Goal: Task Accomplishment & Management: Manage account settings

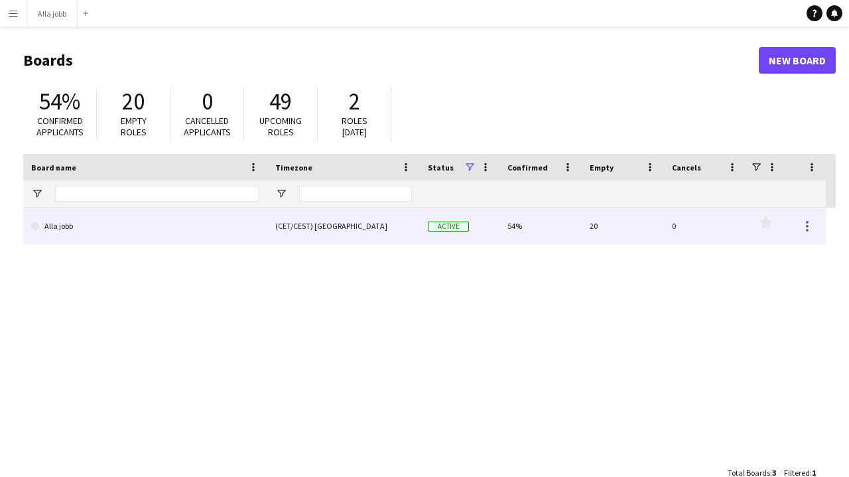
click at [113, 224] on link "Alla jobb" at bounding box center [145, 226] width 228 height 37
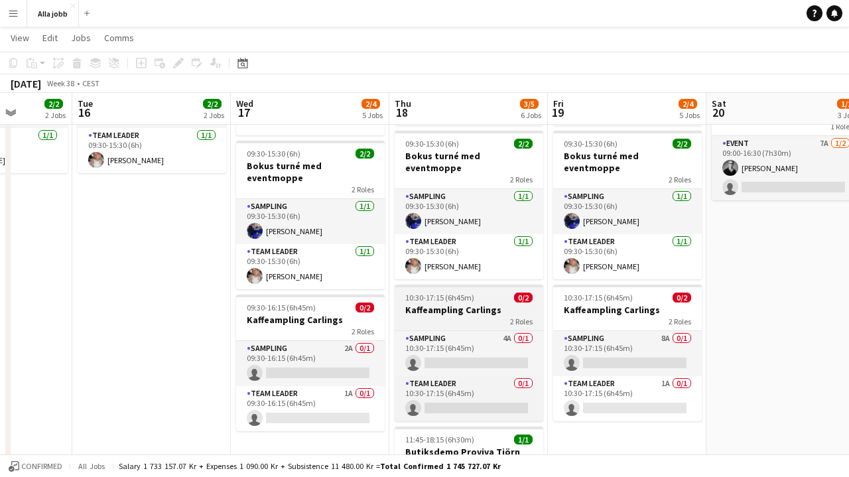
scroll to position [0, 401]
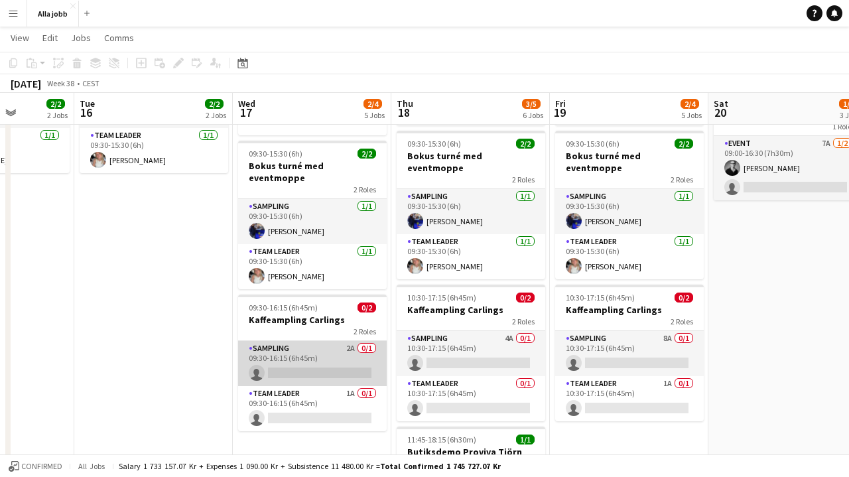
click at [322, 348] on app-card-role "Sampling 2A 0/1 09:30-16:15 (6h45m) single-neutral-actions" at bounding box center [312, 363] width 149 height 45
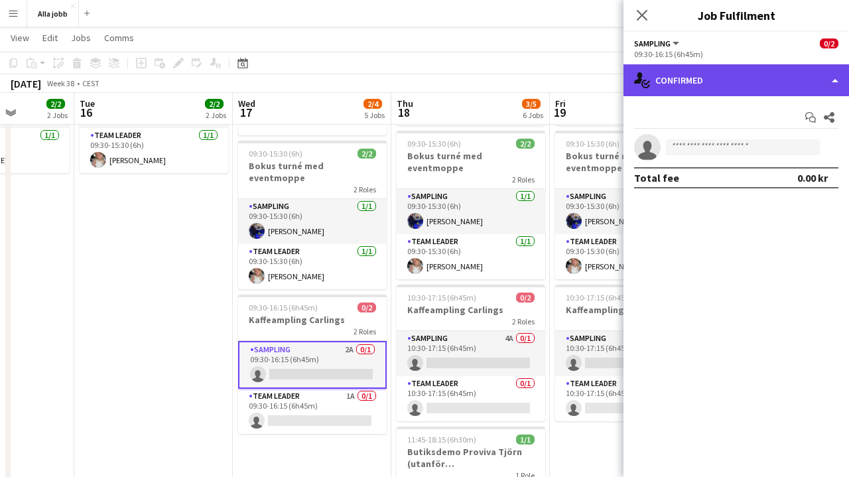
click at [702, 87] on div "single-neutral-actions-check-2 Confirmed" at bounding box center [737, 80] width 226 height 32
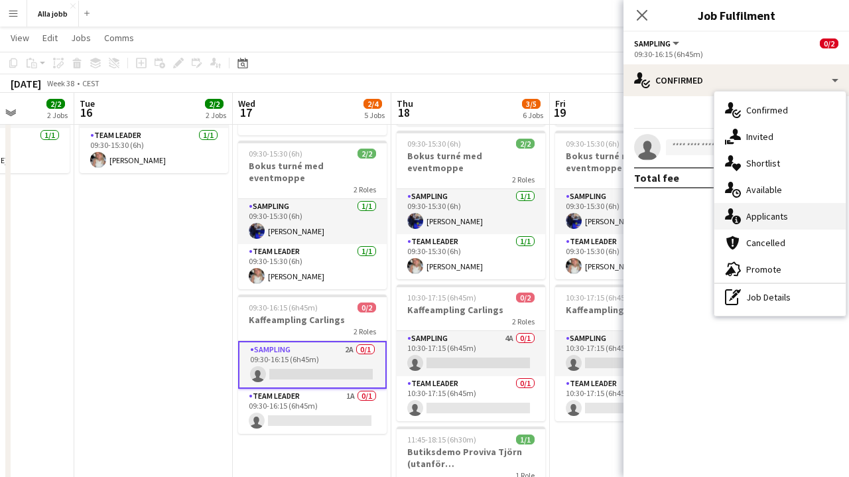
click at [761, 220] on span "Applicants" at bounding box center [768, 216] width 42 height 12
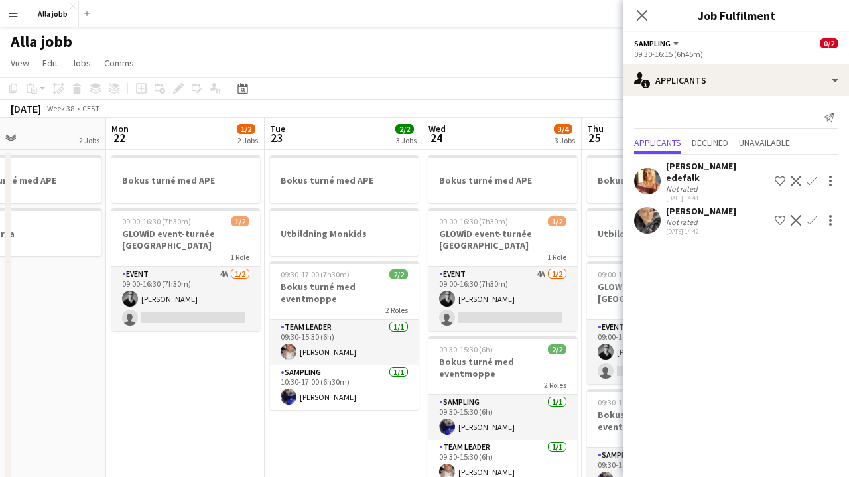
scroll to position [0, 381]
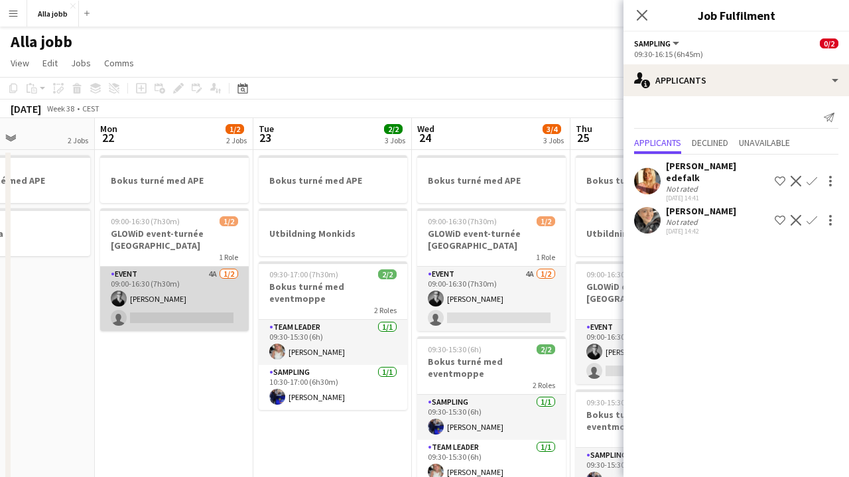
click at [206, 289] on app-card-role "Event 4A [DATE] 09:00-16:30 (7h30m) [PERSON_NAME] single-neutral-actions" at bounding box center [174, 299] width 149 height 64
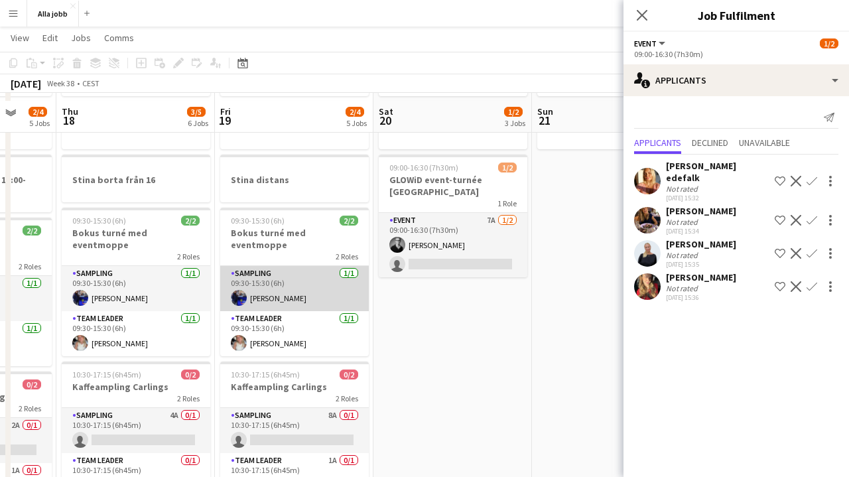
scroll to position [113, 0]
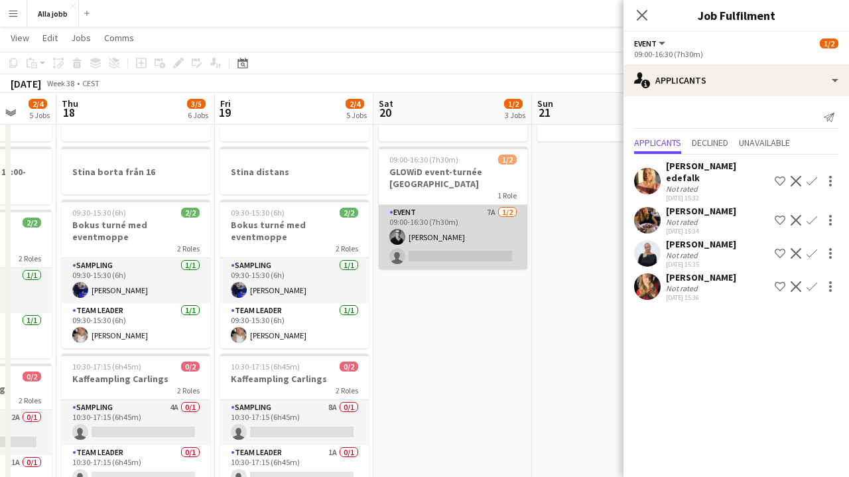
click at [480, 247] on app-card-role "Event 7A [DATE] 09:00-16:30 (7h30m) [PERSON_NAME] single-neutral-actions" at bounding box center [453, 237] width 149 height 64
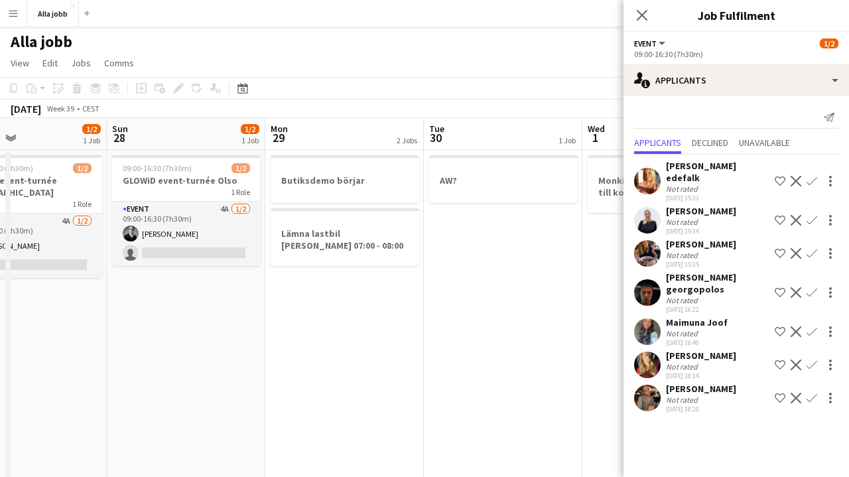
scroll to position [0, 402]
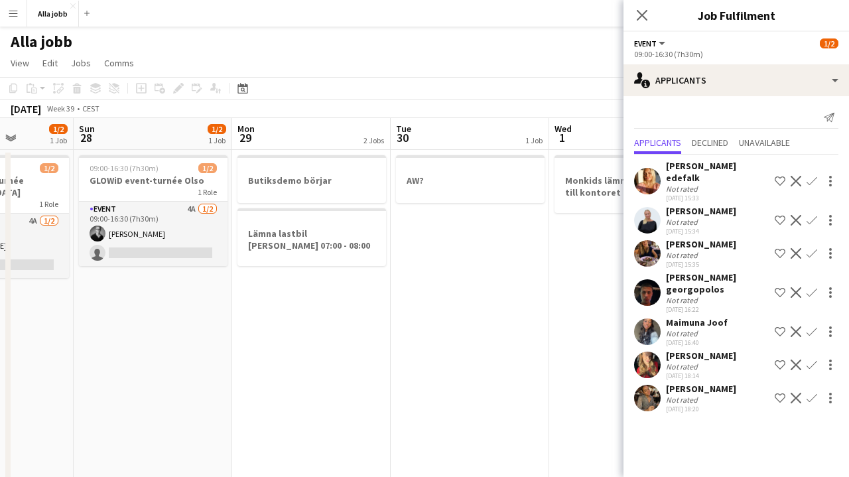
click at [463, 236] on app-date-cell "AW?" at bounding box center [470, 453] width 159 height 606
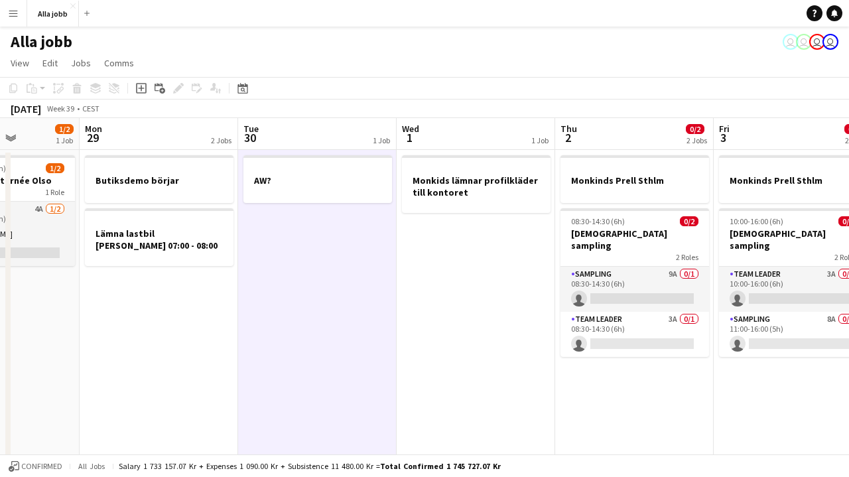
scroll to position [0, 583]
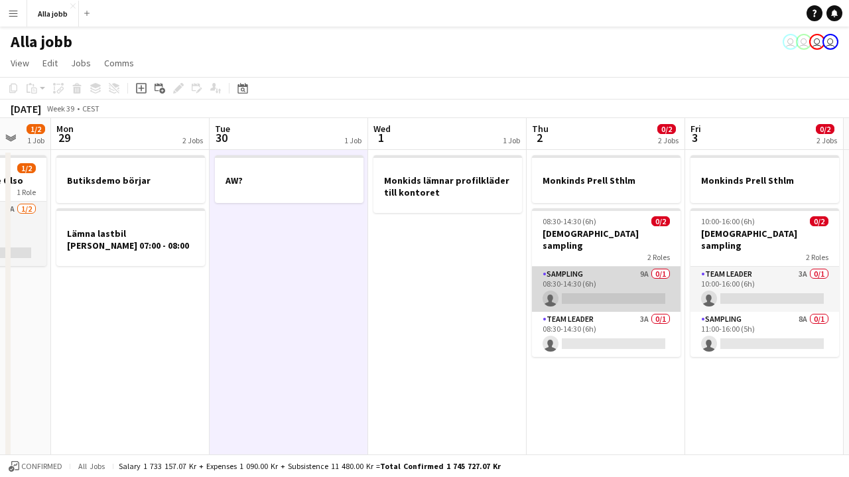
click at [606, 273] on app-card-role "Sampling 9A 0/1 08:30-14:30 (6h) single-neutral-actions" at bounding box center [606, 289] width 149 height 45
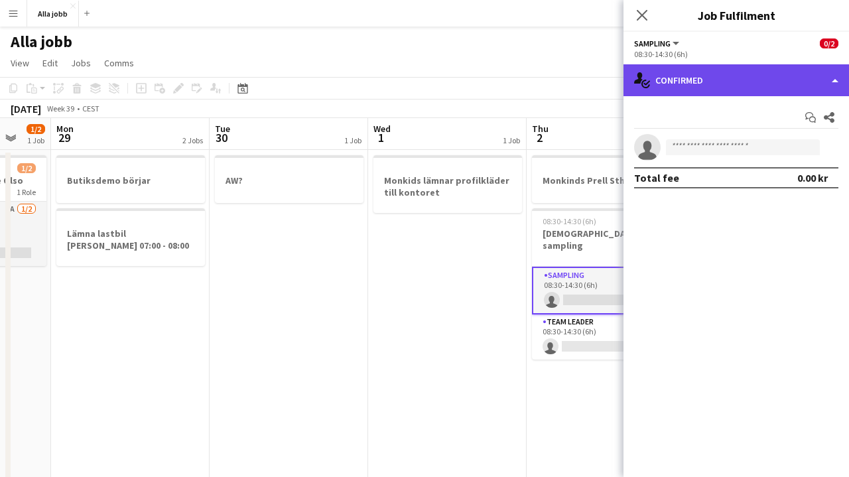
click at [778, 84] on div "single-neutral-actions-check-2 Confirmed" at bounding box center [737, 80] width 226 height 32
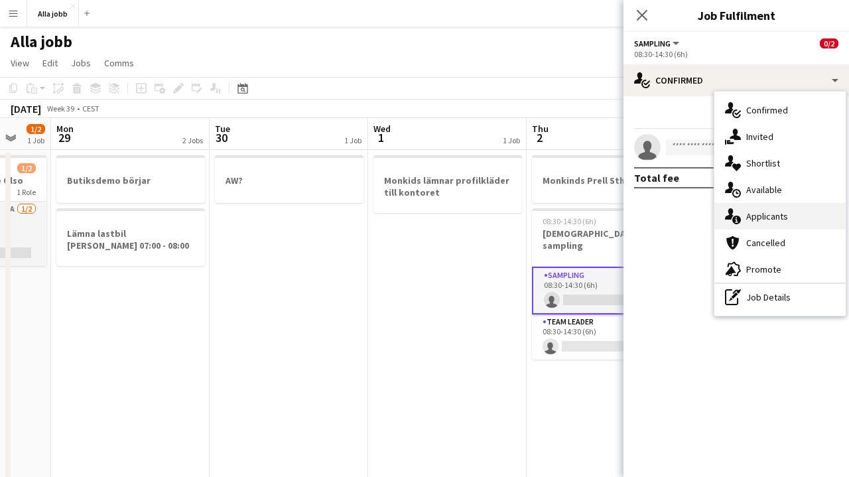
click at [792, 218] on div "single-neutral-actions-information Applicants" at bounding box center [780, 216] width 131 height 27
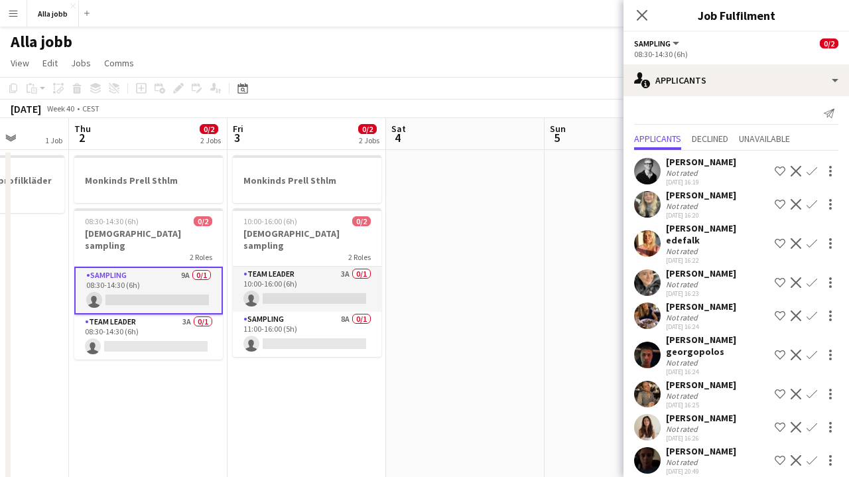
scroll to position [0, 414]
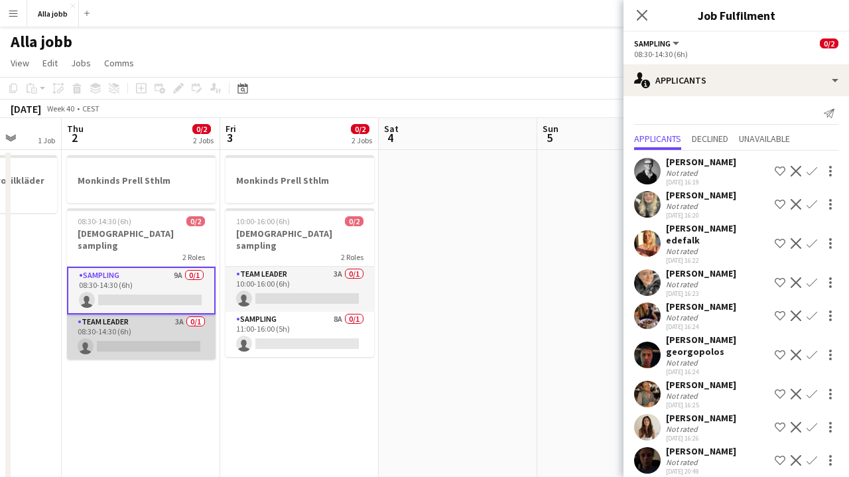
click at [206, 315] on app-card-role "Team Leader 3A 0/1 08:30-14:30 (6h) single-neutral-actions" at bounding box center [141, 337] width 149 height 45
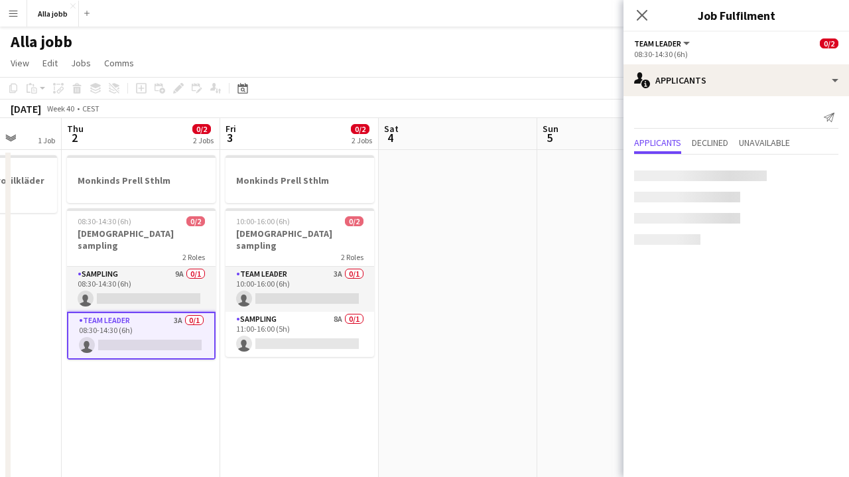
scroll to position [0, 0]
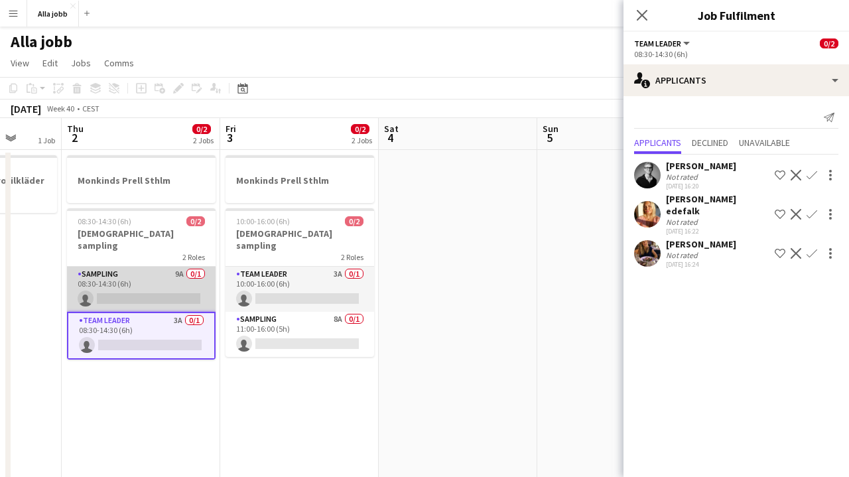
click at [203, 285] on app-card-role "Sampling 9A 0/1 08:30-14:30 (6h) single-neutral-actions" at bounding box center [141, 289] width 149 height 45
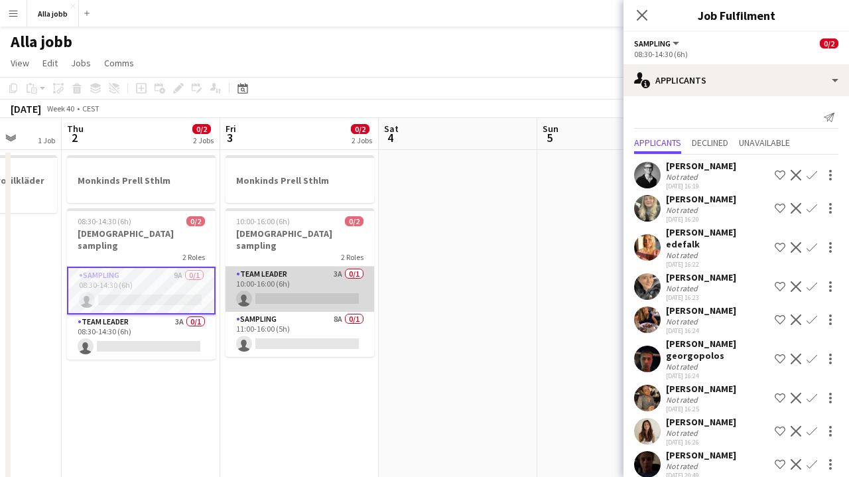
click at [289, 271] on app-card-role "Team Leader 3A 0/1 10:00-16:00 (6h) single-neutral-actions" at bounding box center [300, 289] width 149 height 45
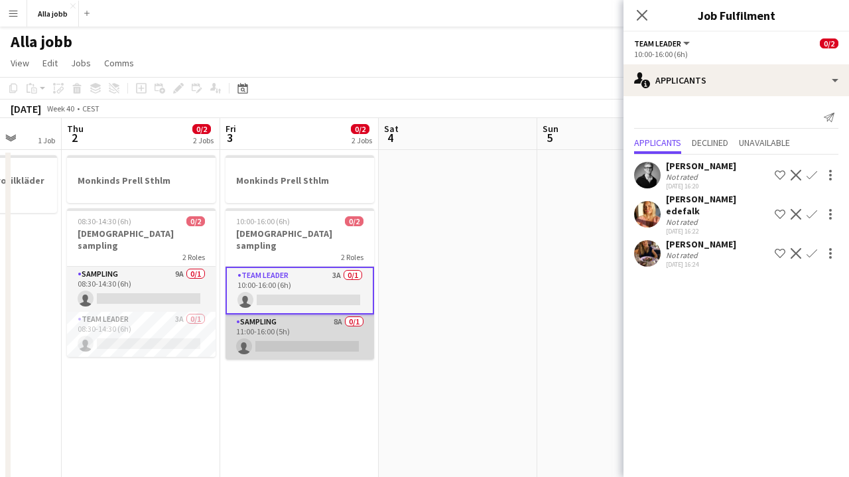
click at [302, 317] on app-card-role "Sampling 8A 0/1 11:00-16:00 (5h) single-neutral-actions" at bounding box center [300, 337] width 149 height 45
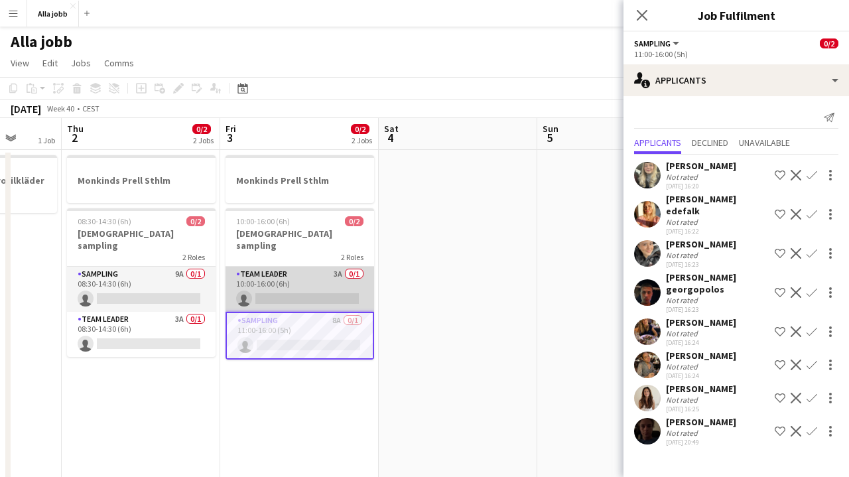
click at [265, 268] on app-card-role "Team Leader 3A 0/1 10:00-16:00 (6h) single-neutral-actions" at bounding box center [300, 289] width 149 height 45
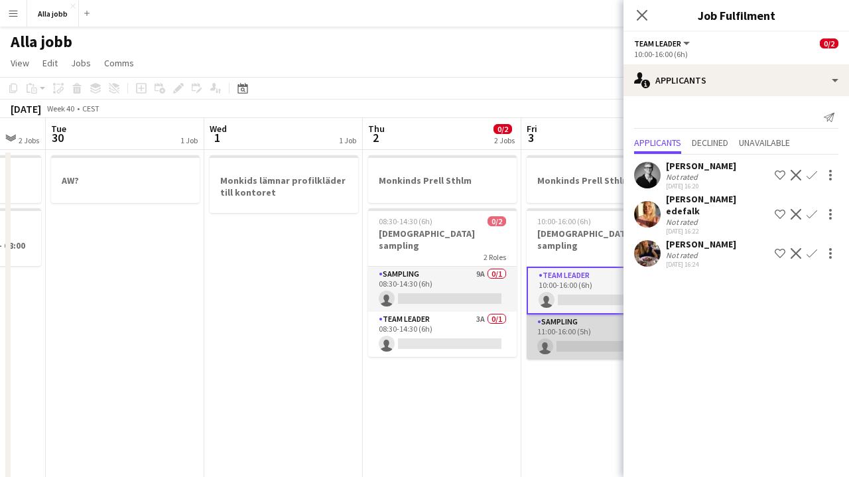
scroll to position [0, 390]
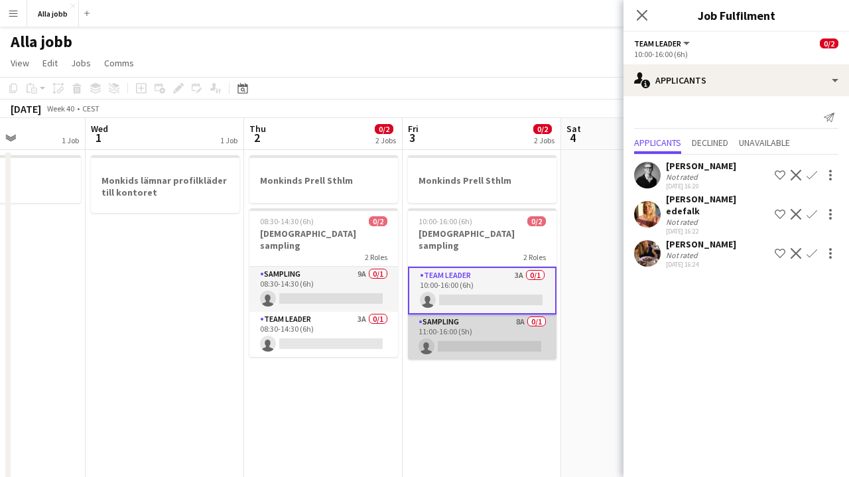
click at [457, 319] on app-card-role "Sampling 8A 0/1 11:00-16:00 (5h) single-neutral-actions" at bounding box center [482, 337] width 149 height 45
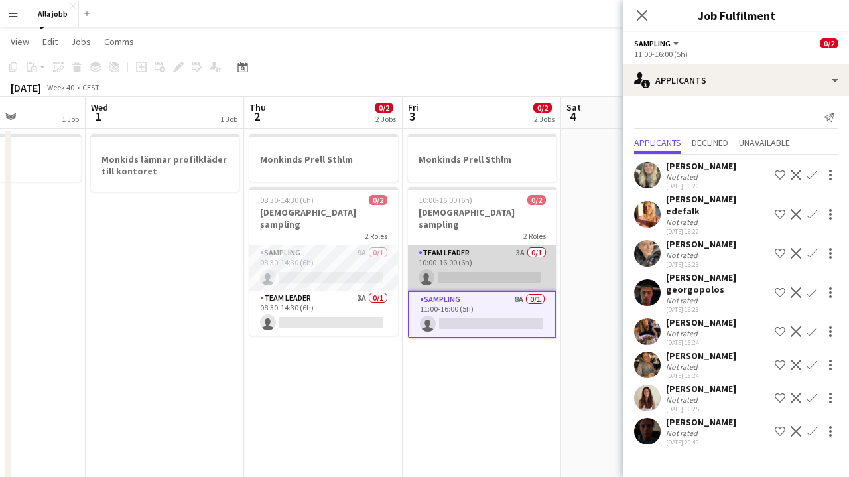
scroll to position [22, 0]
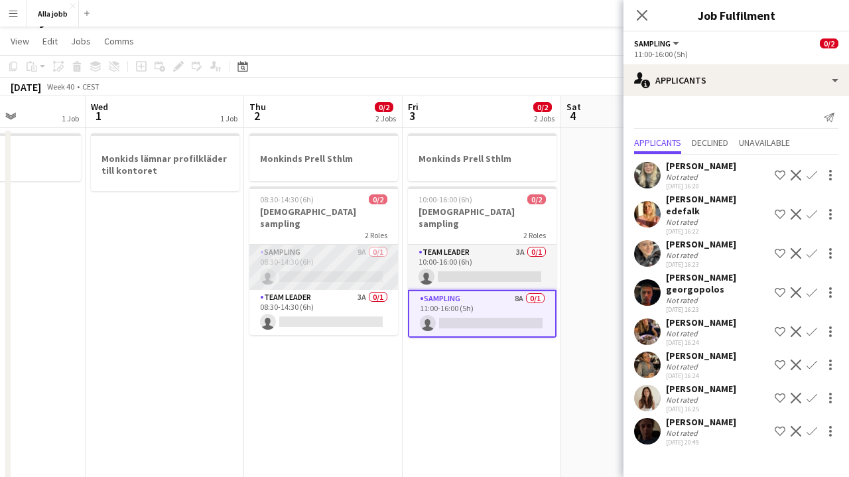
click at [338, 252] on app-card-role "Sampling 9A 0/1 08:30-14:30 (6h) single-neutral-actions" at bounding box center [324, 267] width 149 height 45
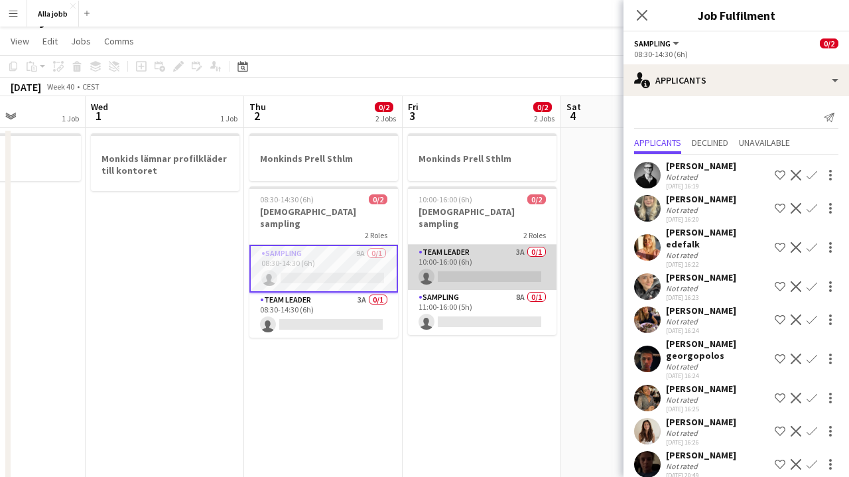
click at [444, 247] on app-card-role "Team Leader 3A 0/1 10:00-16:00 (6h) single-neutral-actions" at bounding box center [482, 267] width 149 height 45
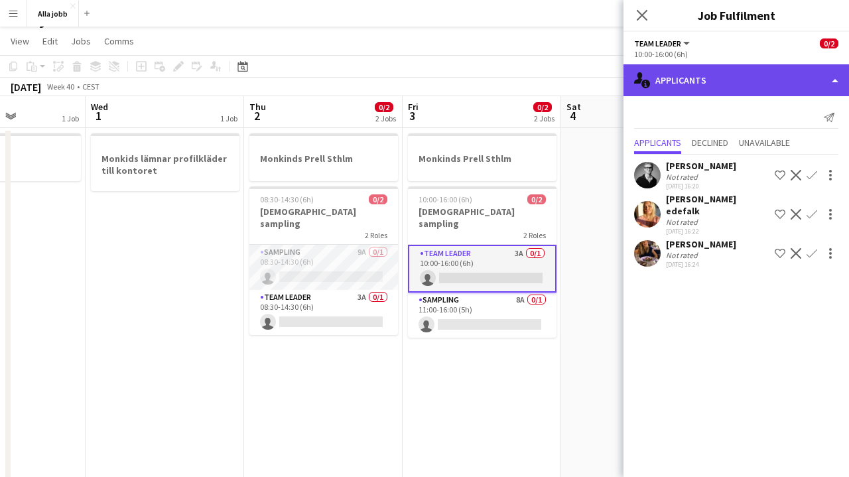
click at [709, 90] on div "single-neutral-actions-information Applicants" at bounding box center [737, 80] width 226 height 32
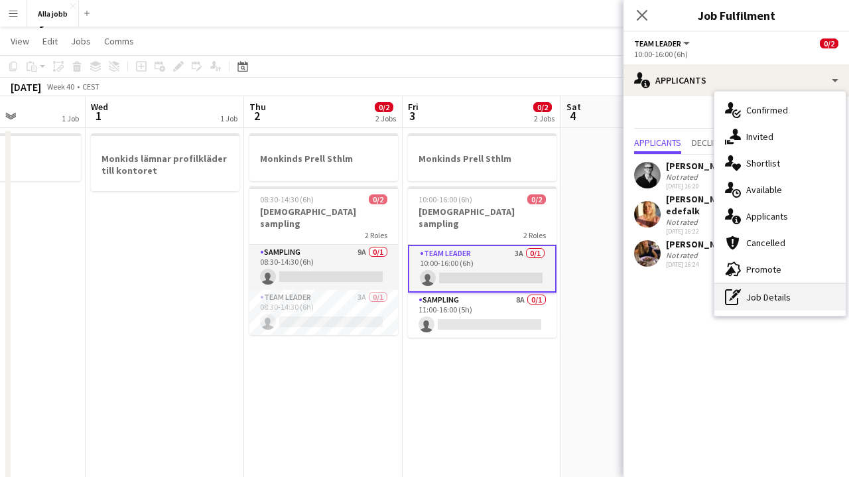
click at [765, 297] on div "pen-write Job Details" at bounding box center [780, 297] width 131 height 27
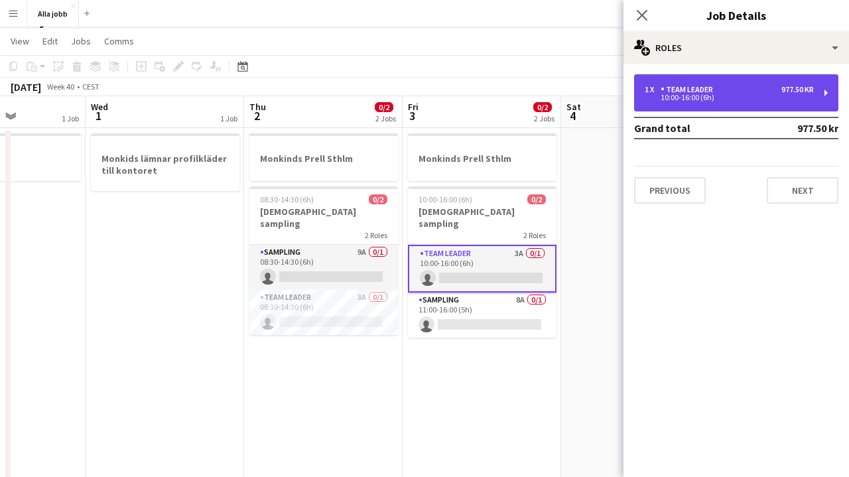
click at [731, 90] on div "1 x Team Leader 977.50 kr" at bounding box center [729, 89] width 169 height 9
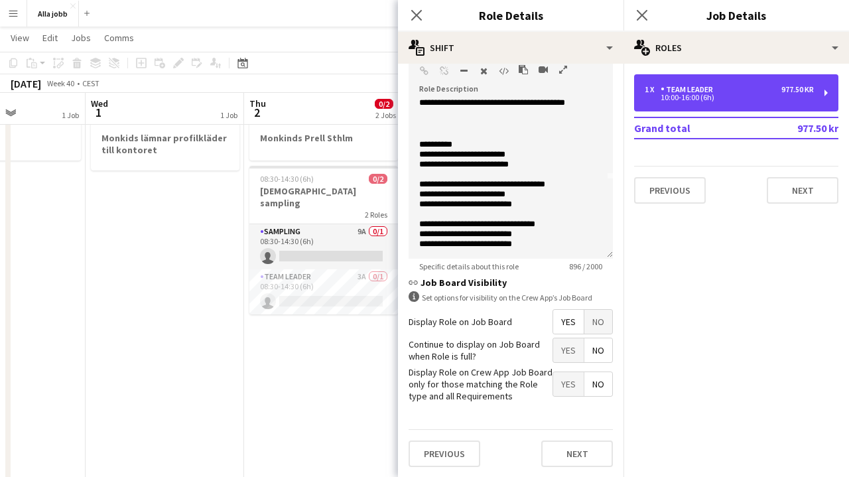
scroll to position [88, 0]
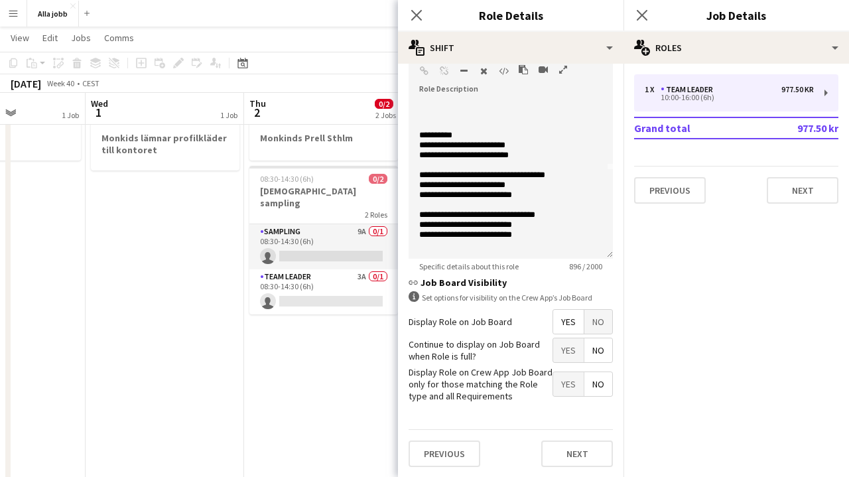
click at [333, 364] on app-date-cell "Monkinds [PERSON_NAME] Sthlm 08:30-14:30 (6h) 0/2 Monkids sampling 2 Roles Samp…" at bounding box center [323, 411] width 159 height 606
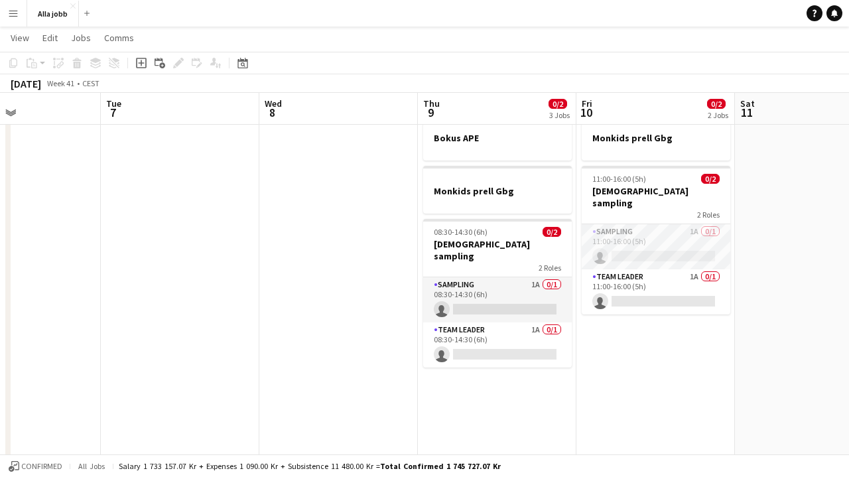
scroll to position [0, 563]
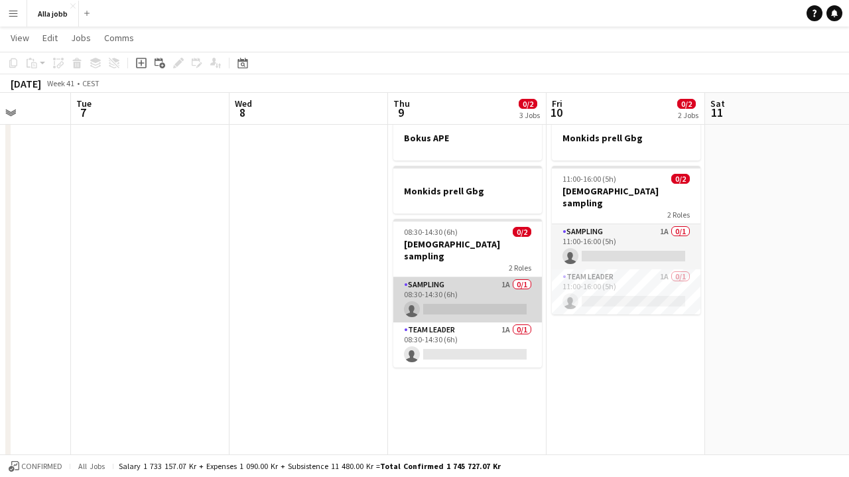
click at [483, 291] on app-card-role "Sampling 1A 0/1 08:30-14:30 (6h) single-neutral-actions" at bounding box center [468, 299] width 149 height 45
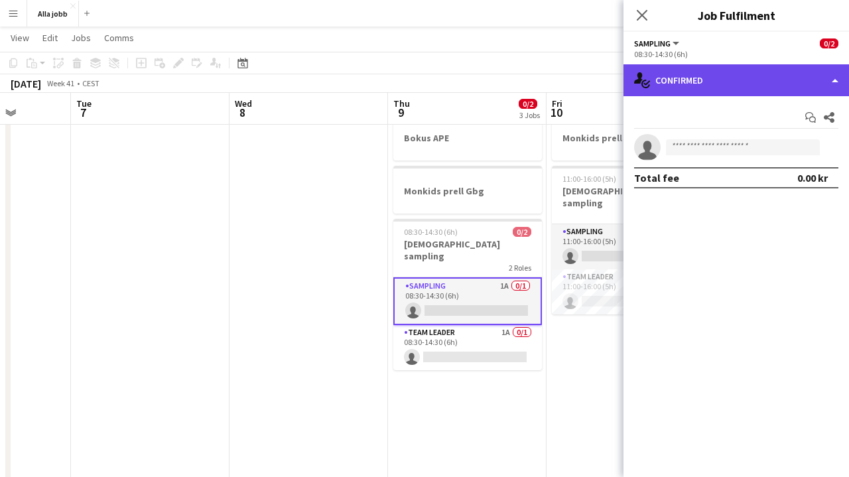
click at [719, 78] on div "single-neutral-actions-check-2 Confirmed" at bounding box center [737, 80] width 226 height 32
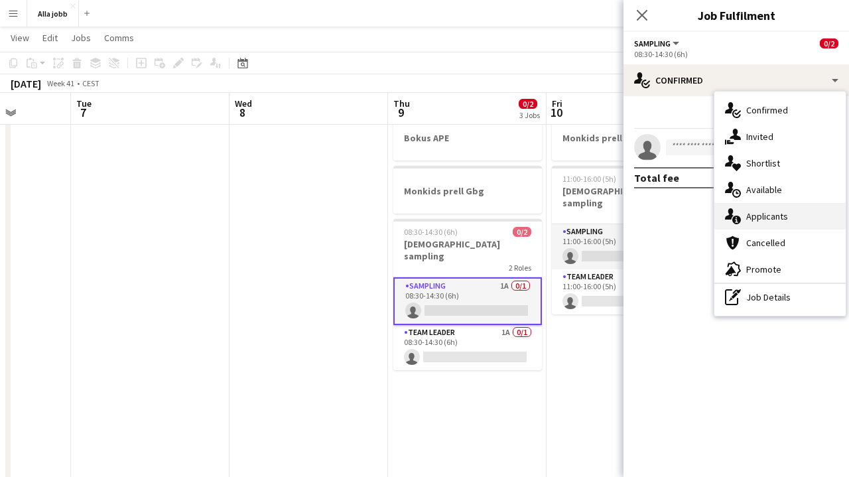
click at [776, 219] on span "Applicants" at bounding box center [768, 216] width 42 height 12
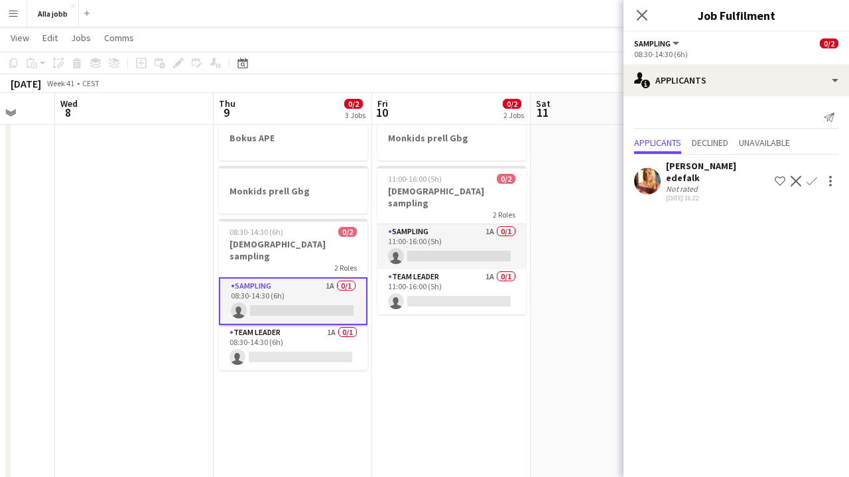
scroll to position [0, 424]
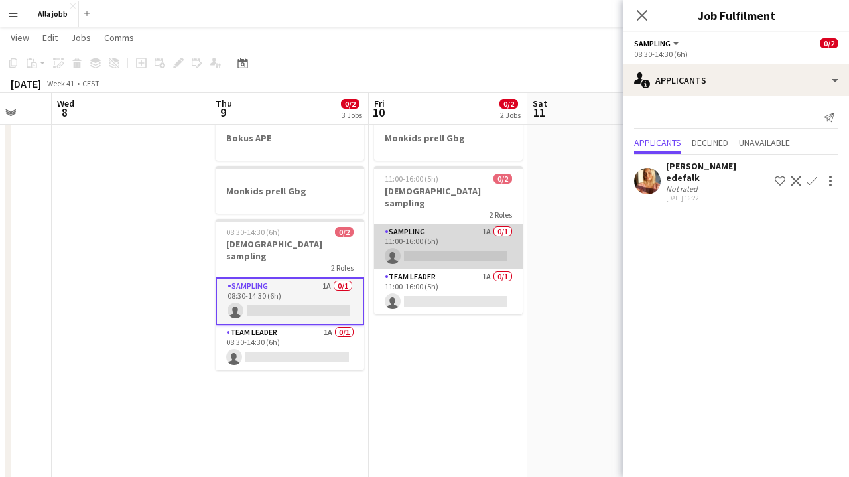
click at [467, 245] on app-card-role "Sampling 1A 0/1 11:00-16:00 (5h) single-neutral-actions" at bounding box center [448, 246] width 149 height 45
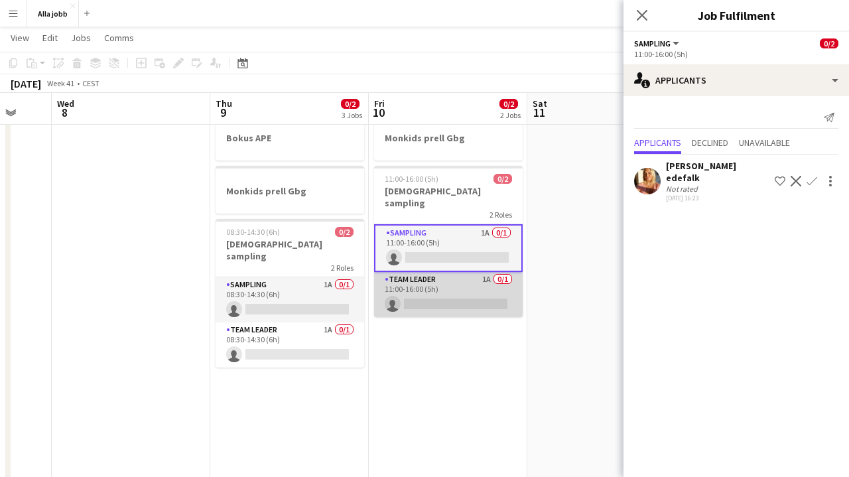
click at [455, 276] on app-card-role "Team Leader 1A 0/1 11:00-16:00 (5h) single-neutral-actions" at bounding box center [448, 294] width 149 height 45
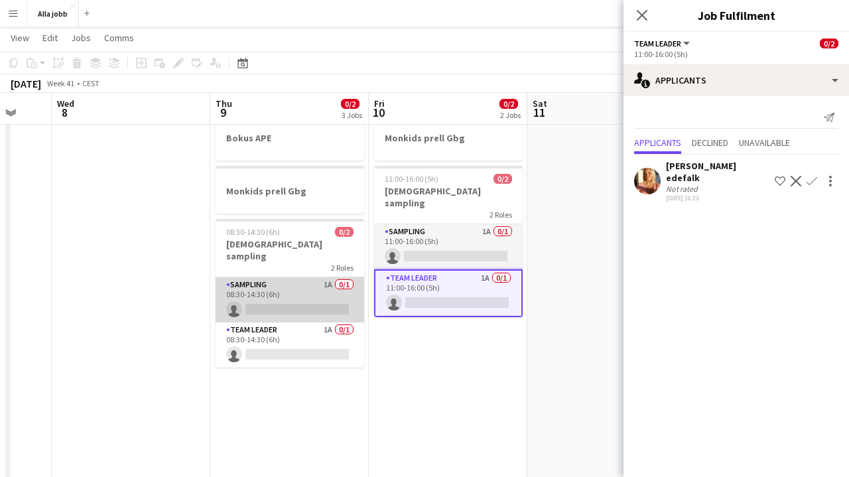
click at [311, 293] on app-card-role "Sampling 1A 0/1 08:30-14:30 (6h) single-neutral-actions" at bounding box center [290, 299] width 149 height 45
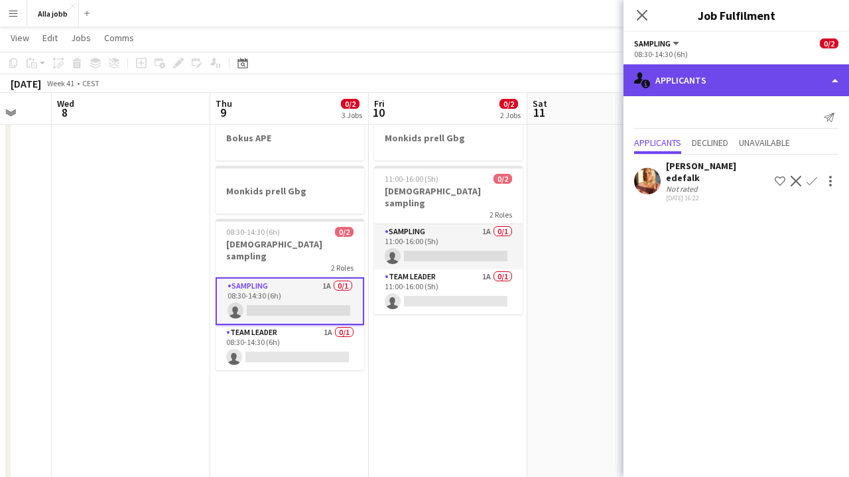
click at [717, 77] on div "single-neutral-actions-information Applicants" at bounding box center [737, 80] width 226 height 32
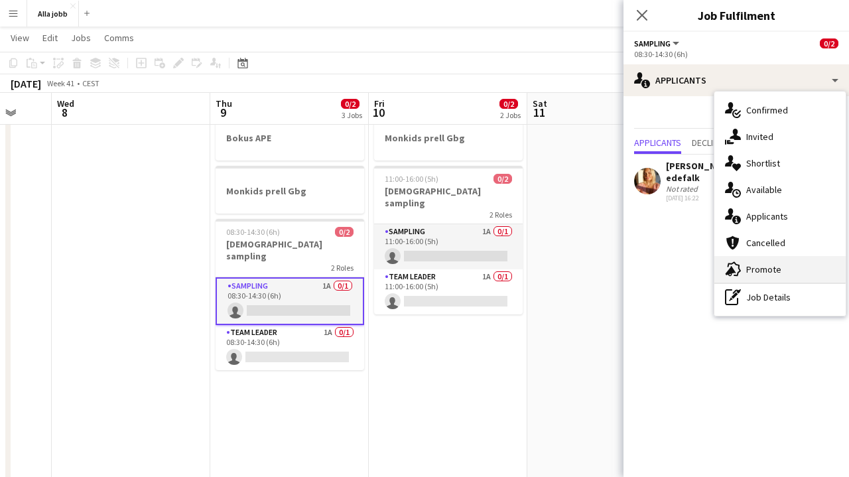
click at [752, 275] on div "advertising-megaphone Promote" at bounding box center [780, 269] width 131 height 27
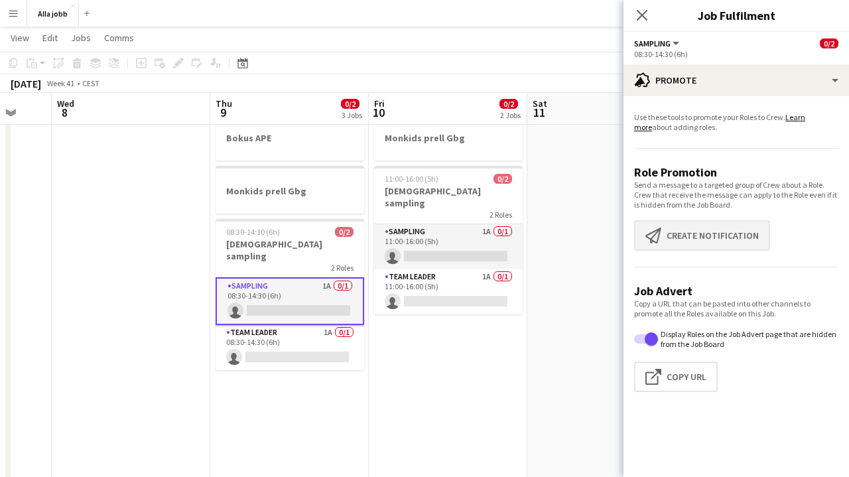
click at [683, 230] on button "Create notification Create notification" at bounding box center [702, 235] width 136 height 31
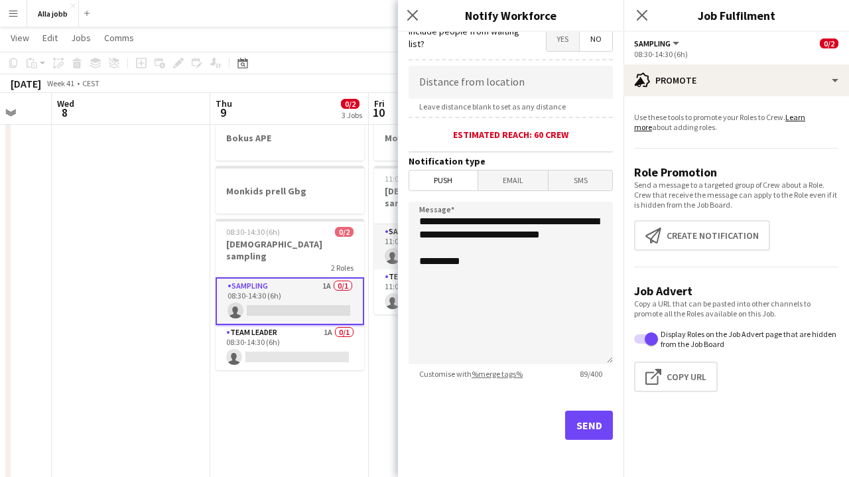
scroll to position [253, 0]
click at [579, 425] on button "Send" at bounding box center [589, 425] width 48 height 29
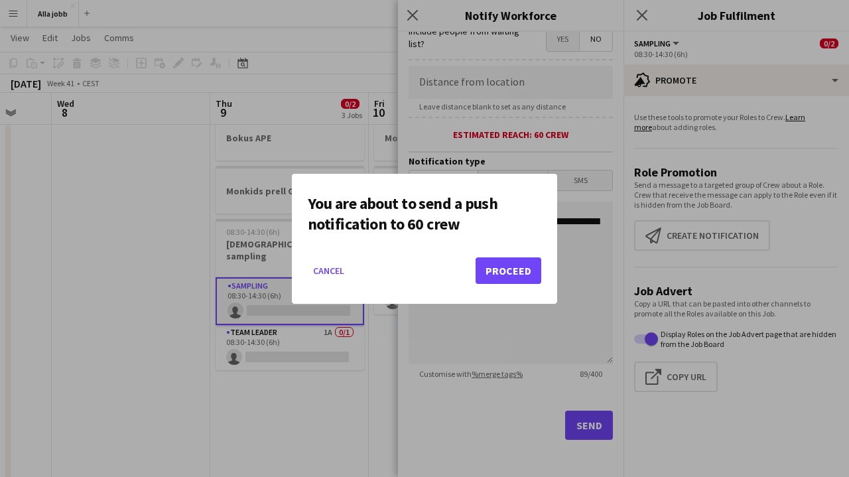
click at [514, 271] on button "Proceed" at bounding box center [509, 270] width 66 height 27
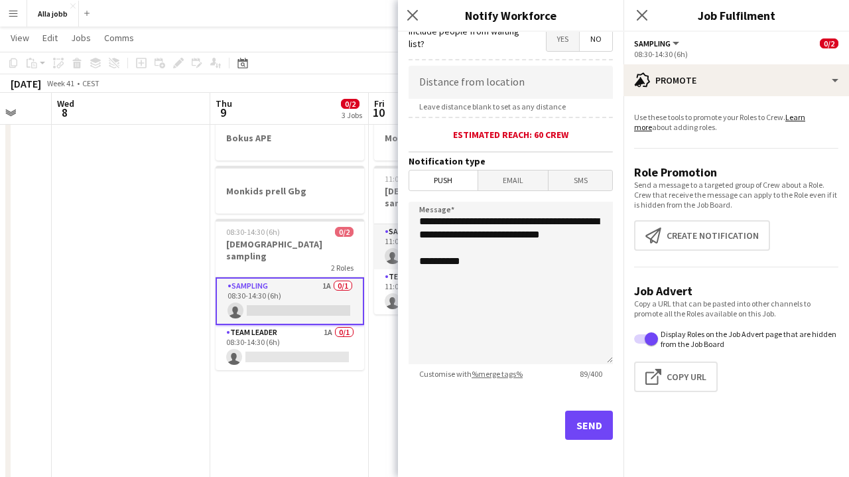
scroll to position [41, 0]
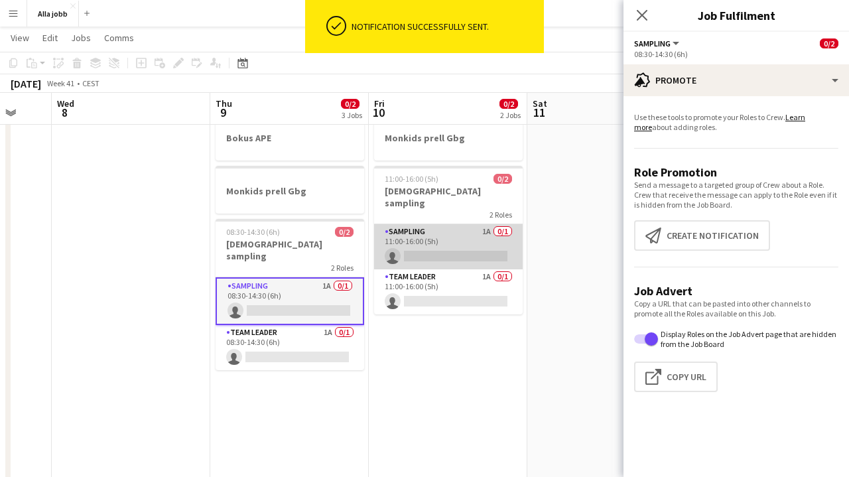
click at [434, 230] on app-card-role "Sampling 1A 0/1 11:00-16:00 (5h) single-neutral-actions" at bounding box center [448, 246] width 149 height 45
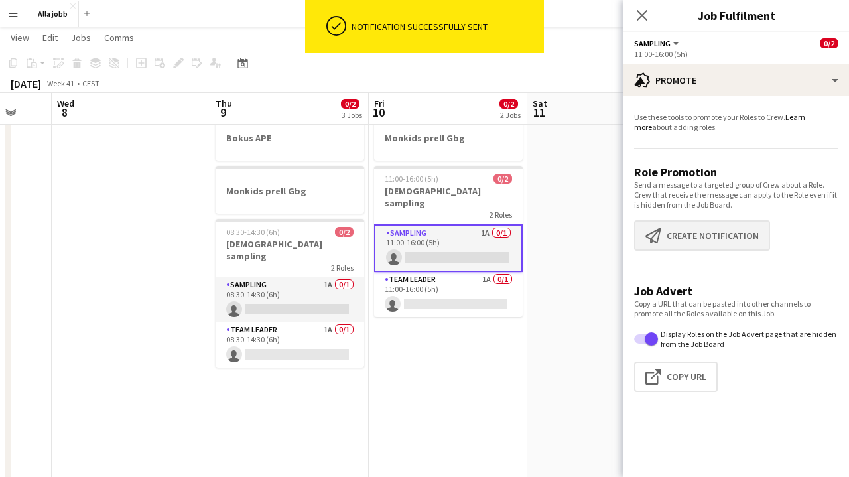
click at [678, 234] on button "Create notification Create notification" at bounding box center [702, 235] width 136 height 31
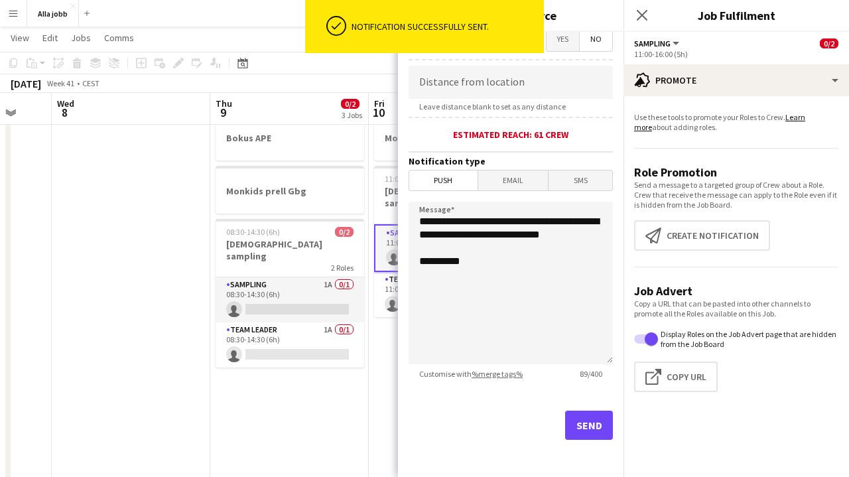
click at [587, 419] on button "Send" at bounding box center [589, 425] width 48 height 29
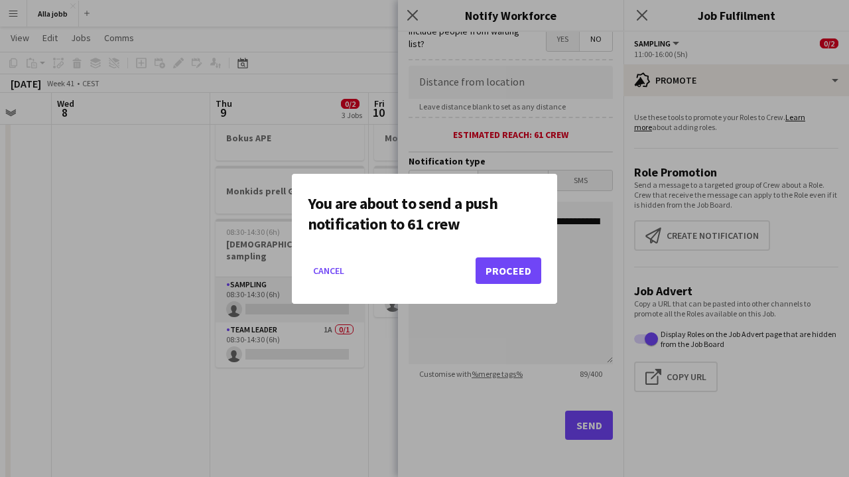
scroll to position [0, 0]
click at [503, 258] on button "Proceed" at bounding box center [509, 270] width 66 height 27
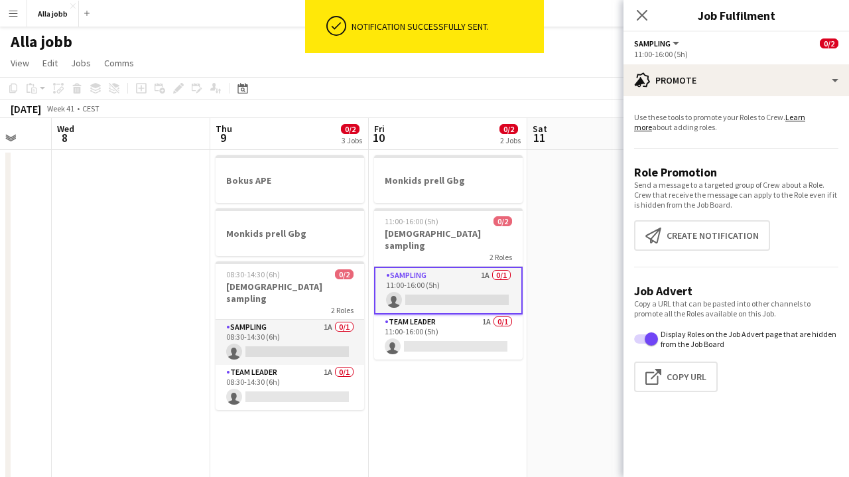
click at [180, 271] on app-date-cell at bounding box center [131, 453] width 159 height 606
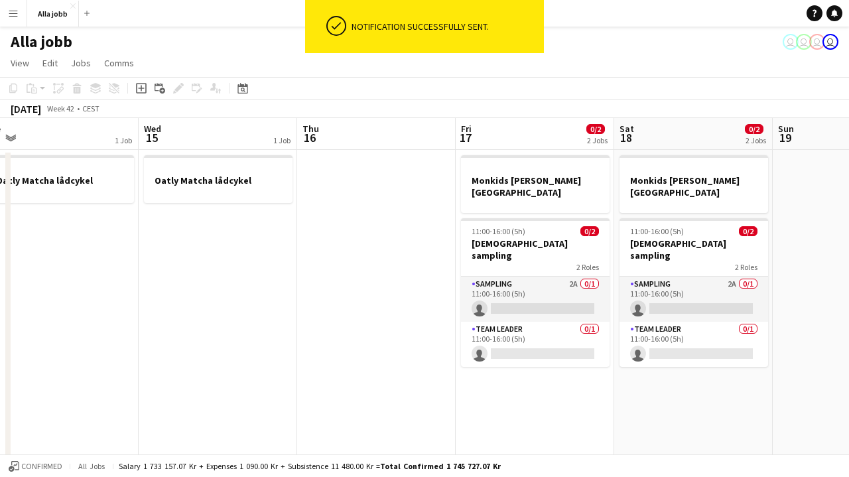
scroll to position [0, 544]
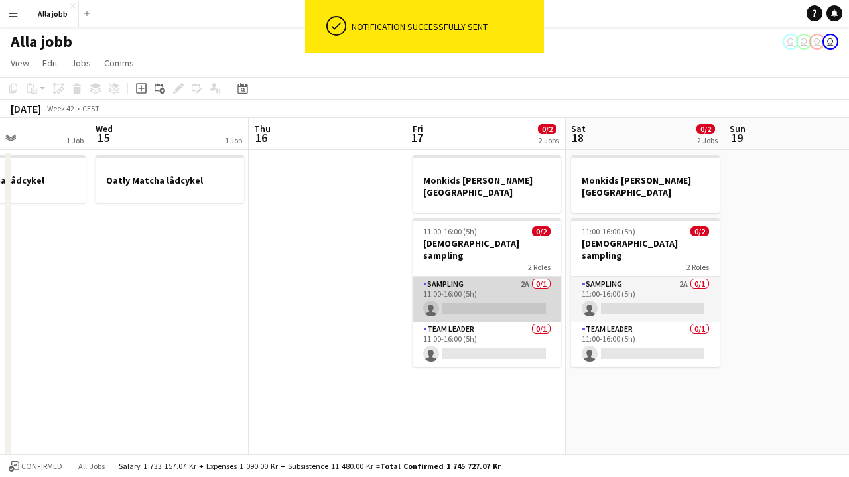
click at [496, 280] on app-card-role "Sampling 2A 0/1 11:00-16:00 (5h) single-neutral-actions" at bounding box center [487, 299] width 149 height 45
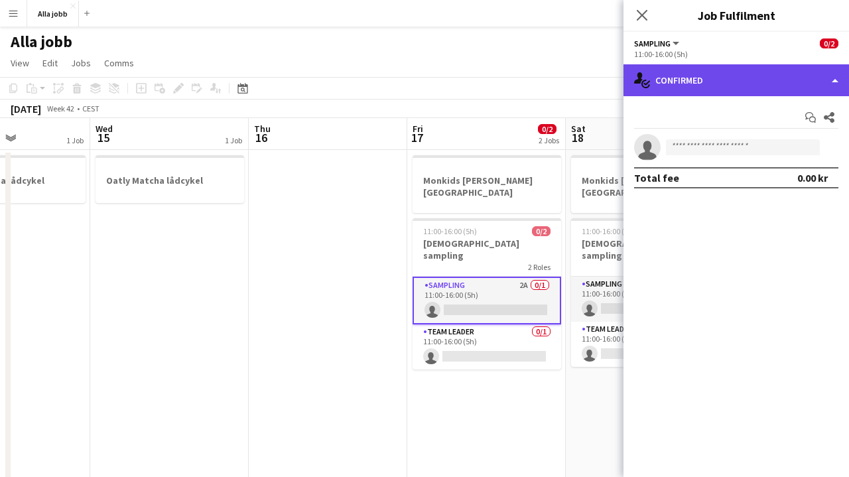
click at [693, 90] on div "single-neutral-actions-check-2 Confirmed" at bounding box center [737, 80] width 226 height 32
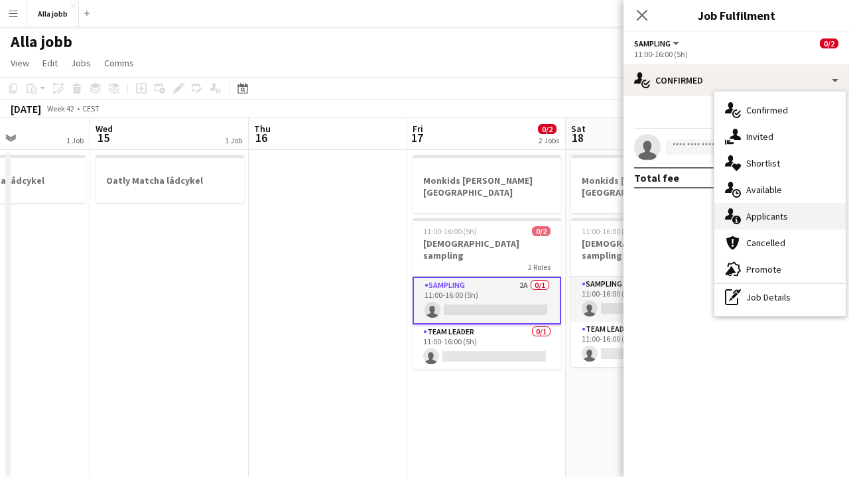
click at [766, 224] on div "single-neutral-actions-information Applicants" at bounding box center [780, 216] width 131 height 27
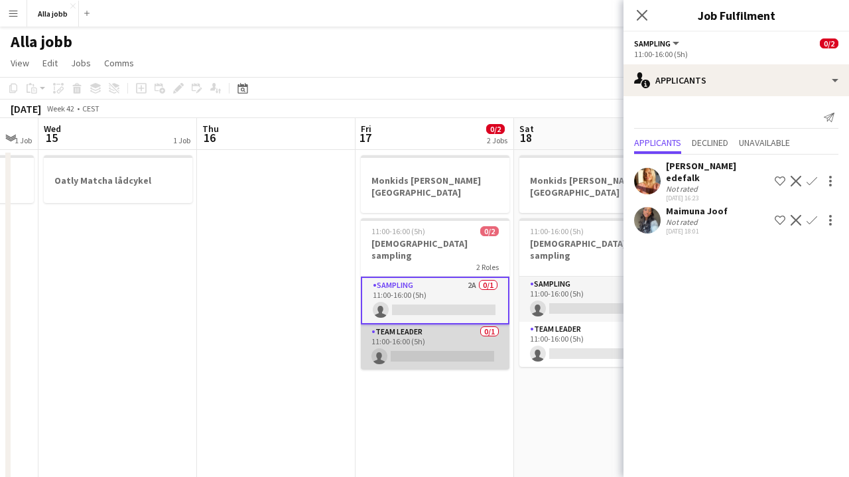
scroll to position [0, 609]
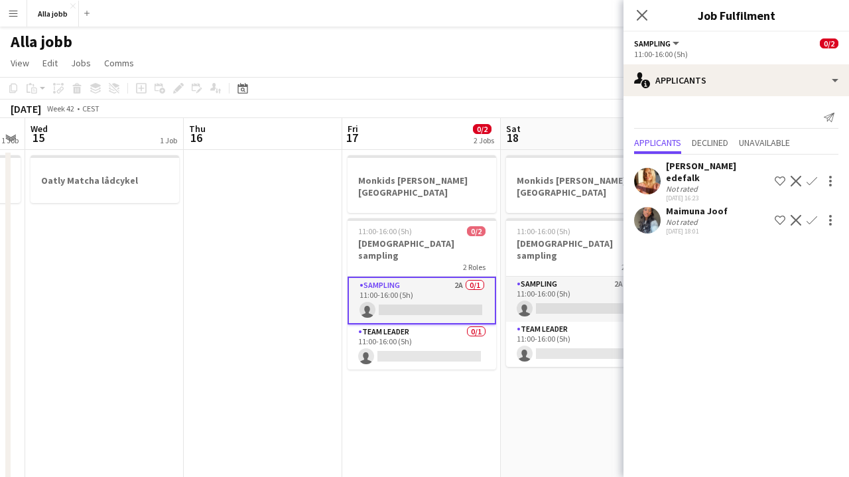
click at [436, 390] on app-date-cell "Monkids [PERSON_NAME] [GEOGRAPHIC_DATA] 11:00-16:00 (5h) 0/2 Monkids sampling 2…" at bounding box center [421, 453] width 159 height 606
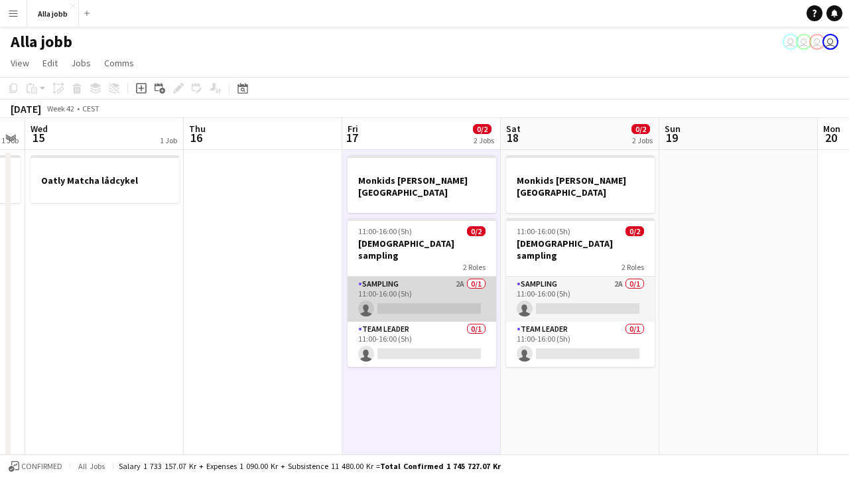
click at [423, 283] on app-card-role "Sampling 2A 0/1 11:00-16:00 (5h) single-neutral-actions" at bounding box center [422, 299] width 149 height 45
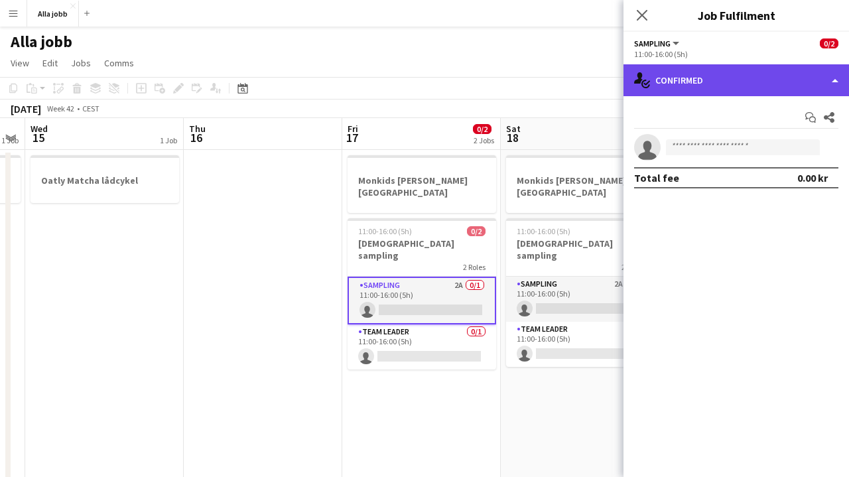
click at [719, 75] on div "single-neutral-actions-check-2 Confirmed" at bounding box center [737, 80] width 226 height 32
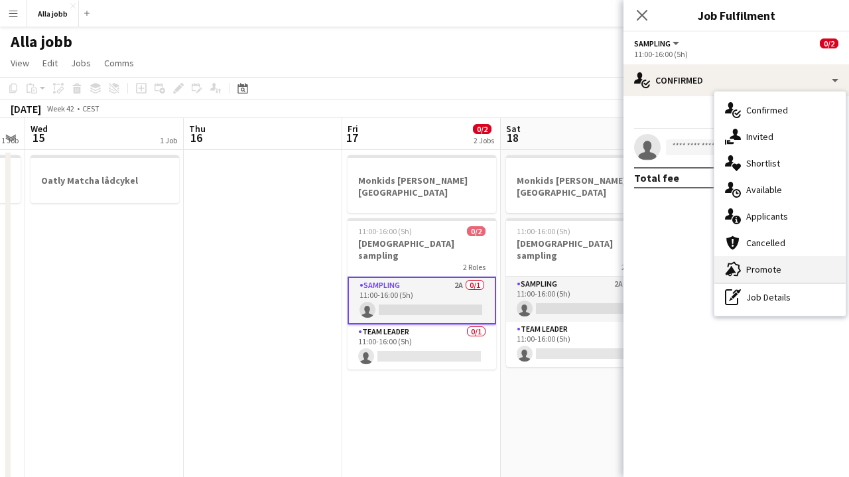
click at [776, 277] on div "advertising-megaphone Promote" at bounding box center [780, 269] width 131 height 27
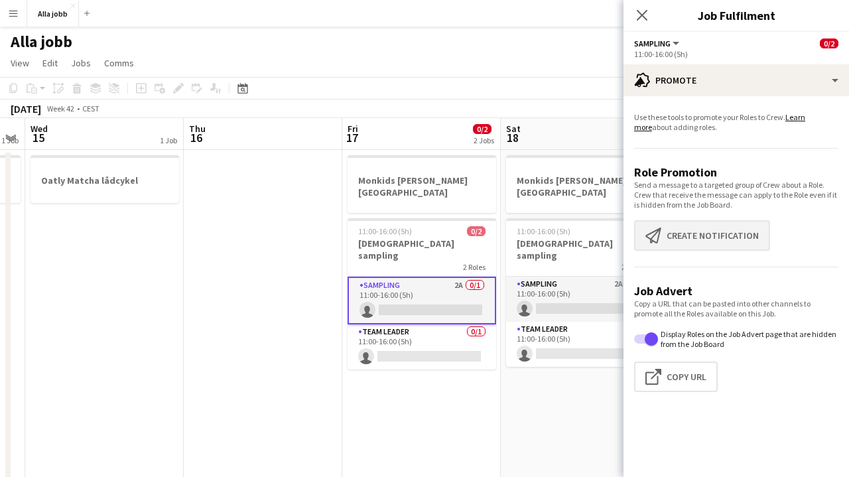
click at [695, 230] on button "Create notification Create notification" at bounding box center [702, 235] width 136 height 31
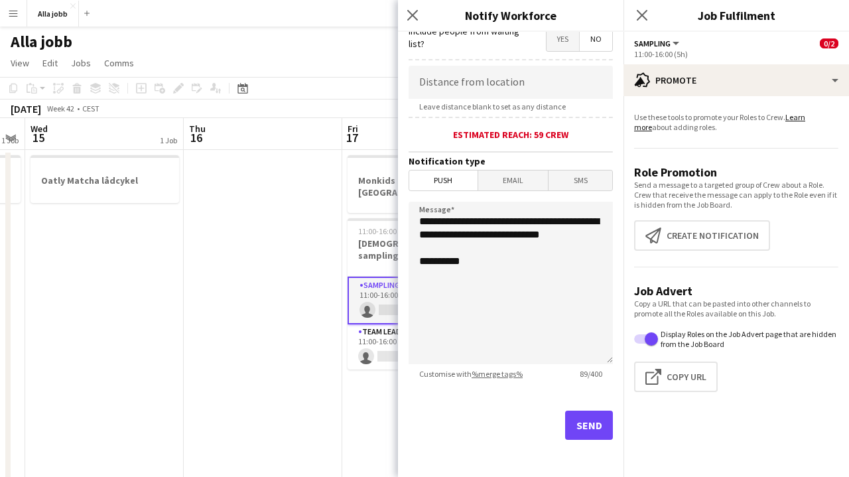
click at [583, 428] on button "Send" at bounding box center [589, 425] width 48 height 29
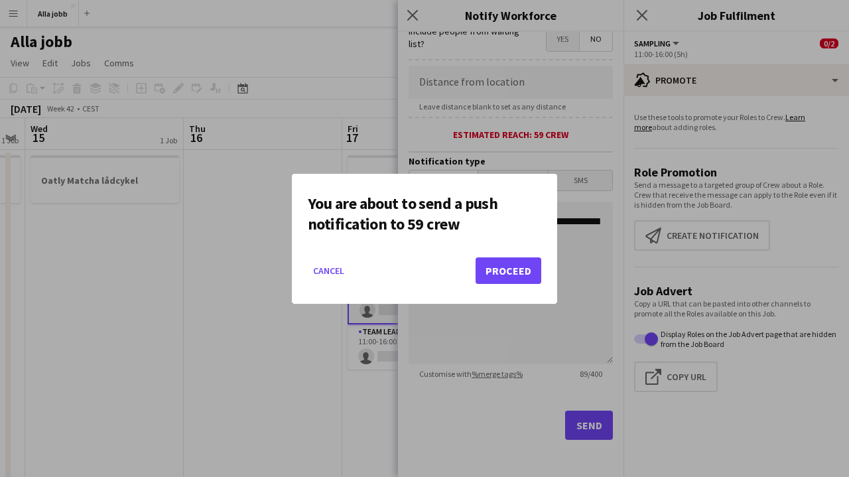
click at [524, 275] on button "Proceed" at bounding box center [509, 270] width 66 height 27
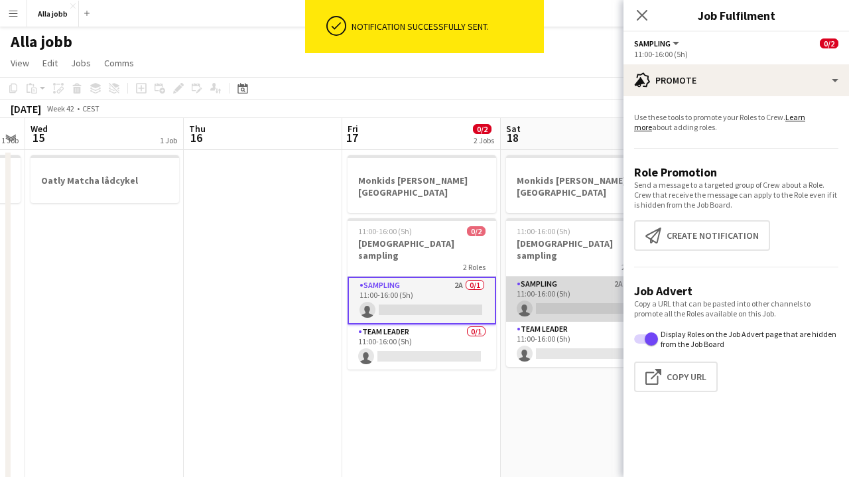
click at [565, 277] on app-card-role "Sampling 2A 0/1 11:00-16:00 (5h) single-neutral-actions" at bounding box center [580, 299] width 149 height 45
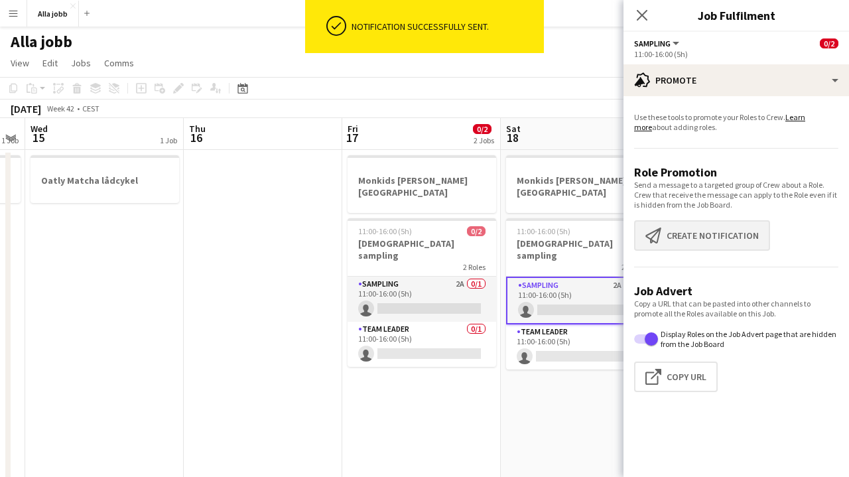
click at [699, 226] on button "Create notification Create notification" at bounding box center [702, 235] width 136 height 31
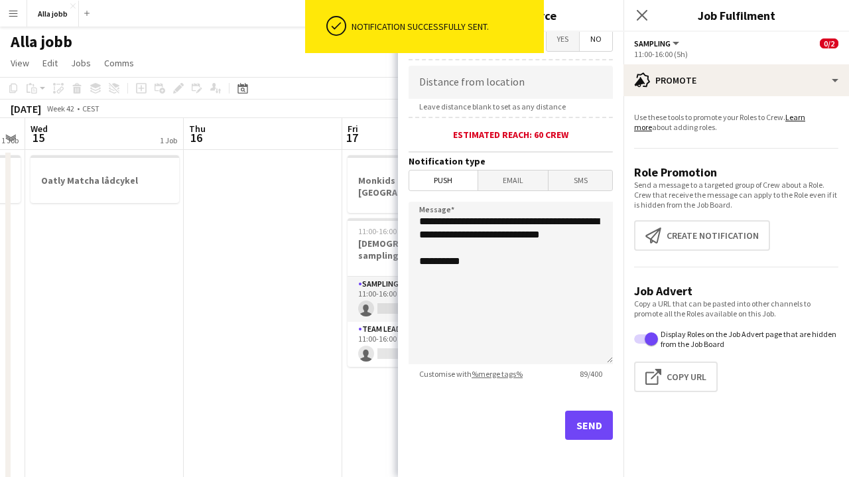
click at [595, 429] on button "Send" at bounding box center [589, 425] width 48 height 29
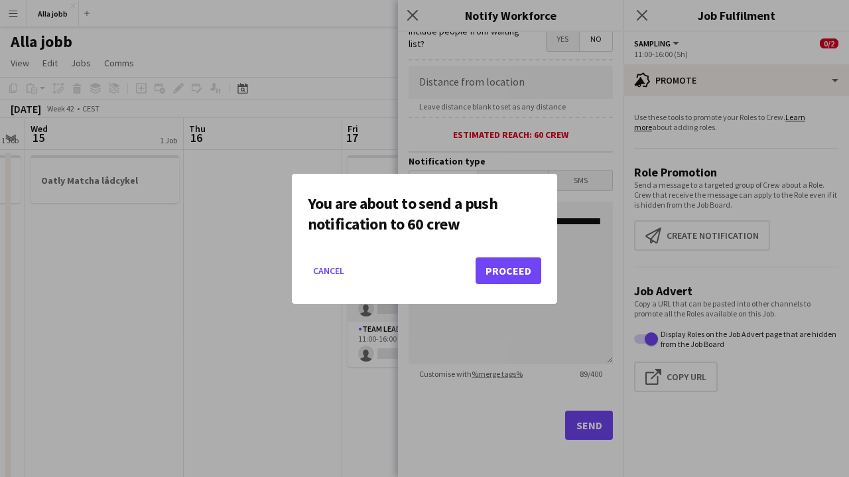
click at [504, 265] on button "Proceed" at bounding box center [509, 270] width 66 height 27
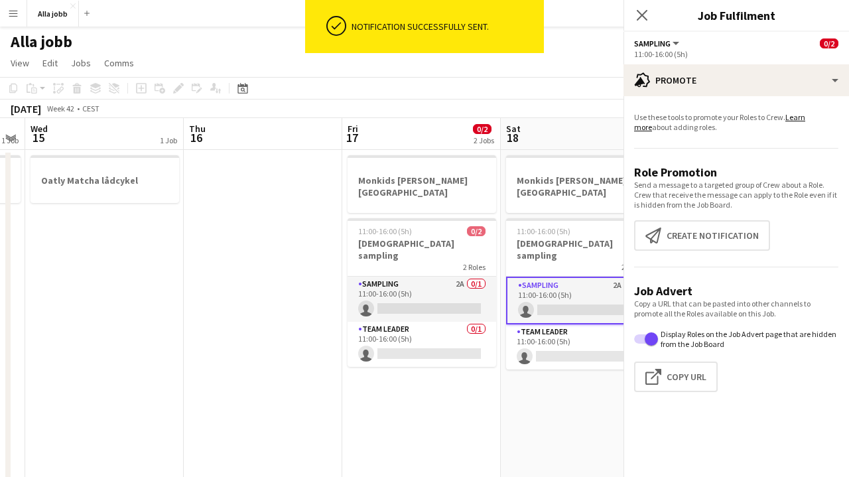
click at [277, 362] on app-date-cell at bounding box center [263, 453] width 159 height 606
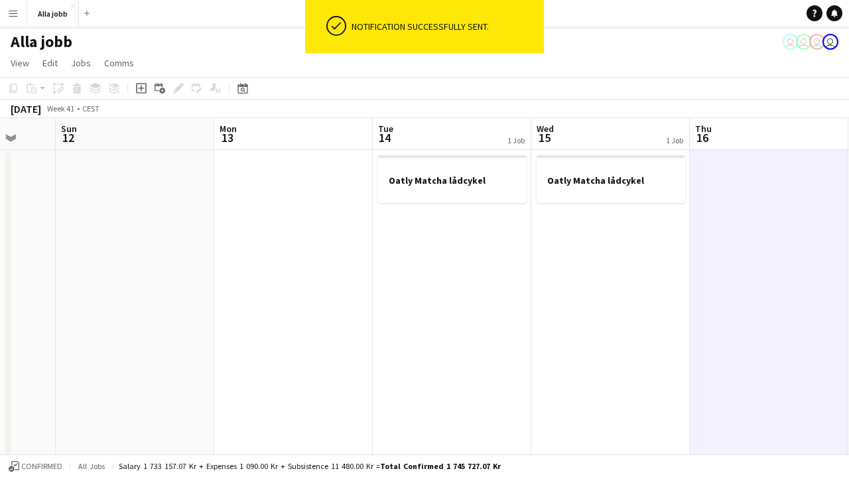
scroll to position [0, 332]
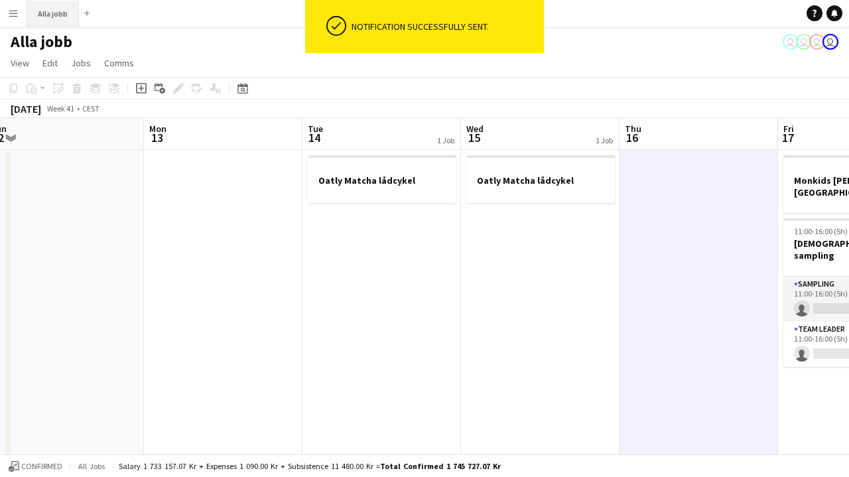
click at [65, 25] on button "Alla jobb Close" at bounding box center [53, 14] width 52 height 26
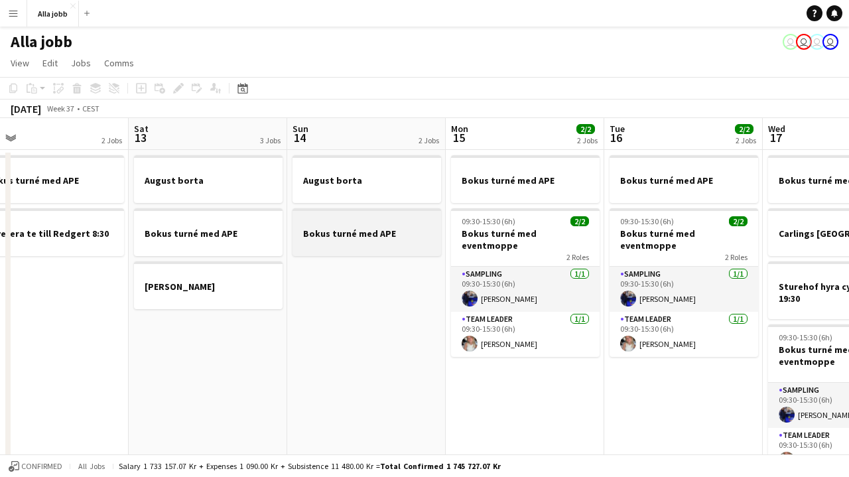
scroll to position [0, 345]
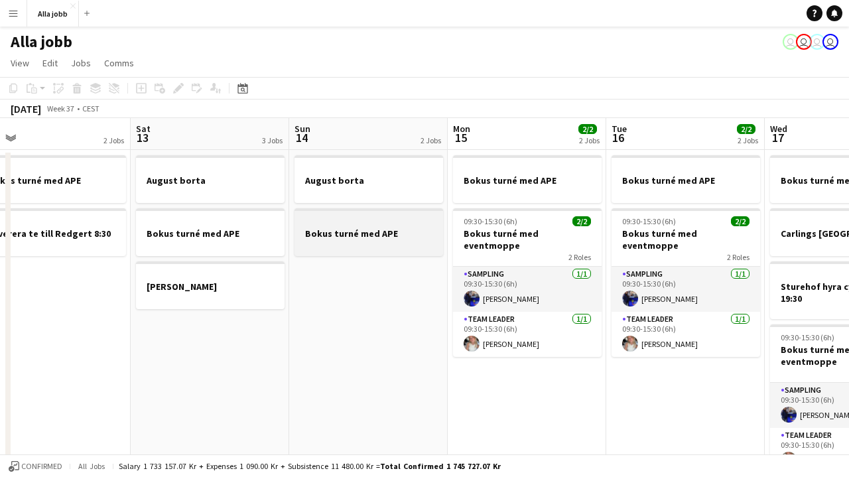
click at [396, 237] on h3 "Bokus turné med APE" at bounding box center [369, 234] width 149 height 12
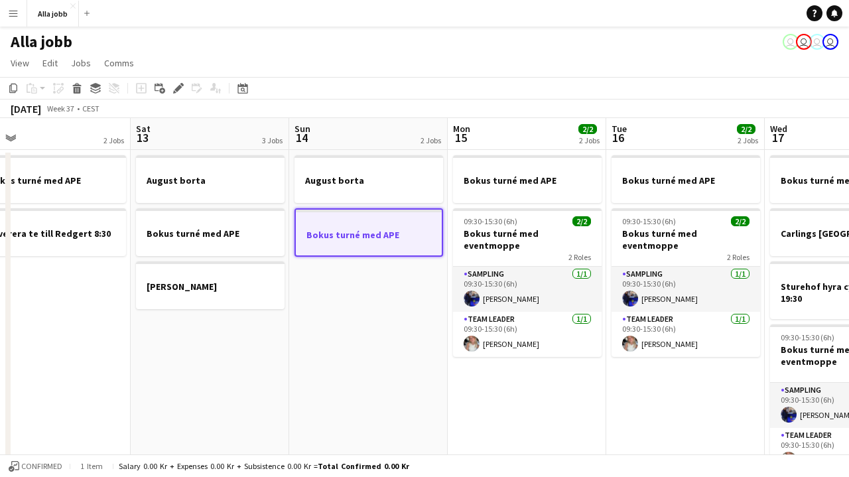
click at [450, 301] on app-date-cell "Bokus turné med APE 09:30-15:30 (6h) 2/2 Bokus turné med eventmoppe 2 Roles Sam…" at bounding box center [527, 453] width 159 height 606
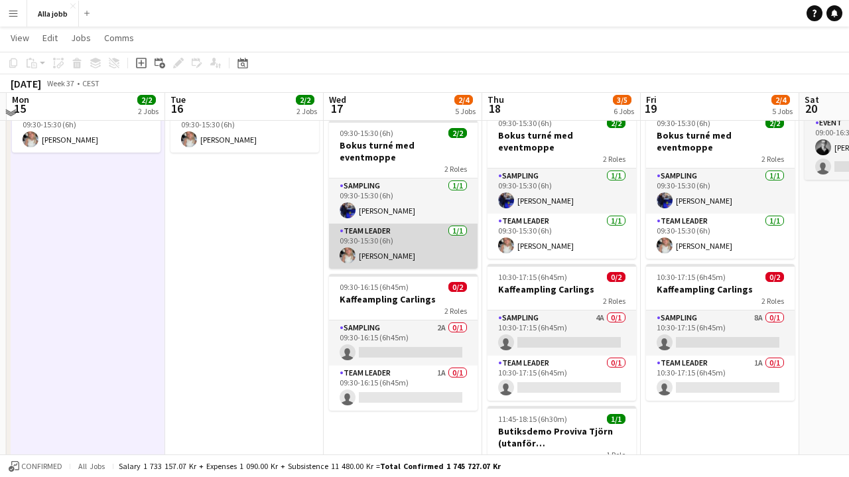
scroll to position [204, 0]
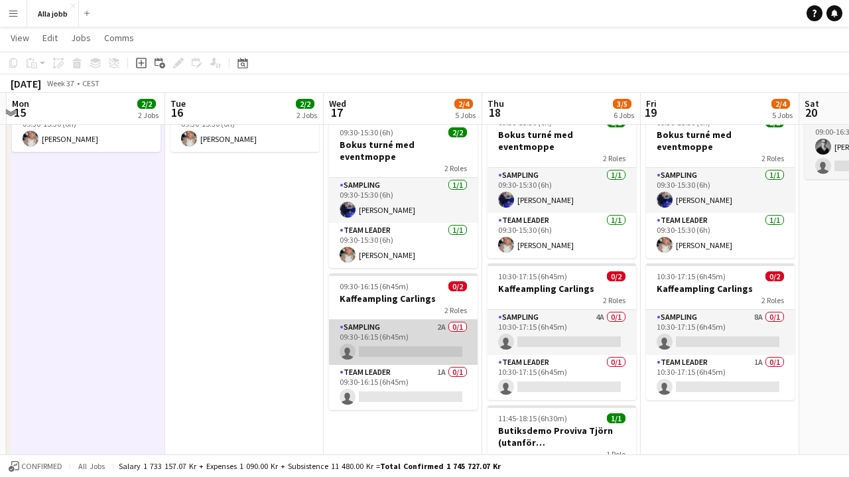
click at [391, 323] on app-card-role "Sampling 2A 0/1 09:30-16:15 (6h45m) single-neutral-actions" at bounding box center [403, 342] width 149 height 45
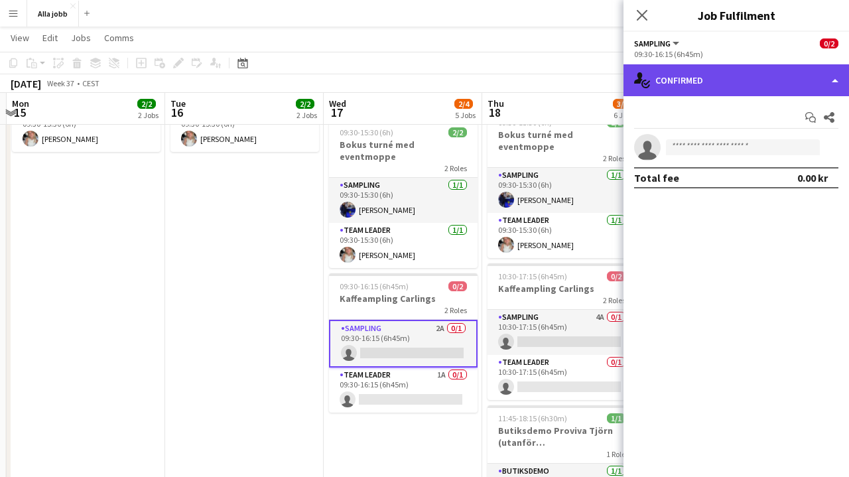
click at [726, 89] on div "single-neutral-actions-check-2 Confirmed" at bounding box center [737, 80] width 226 height 32
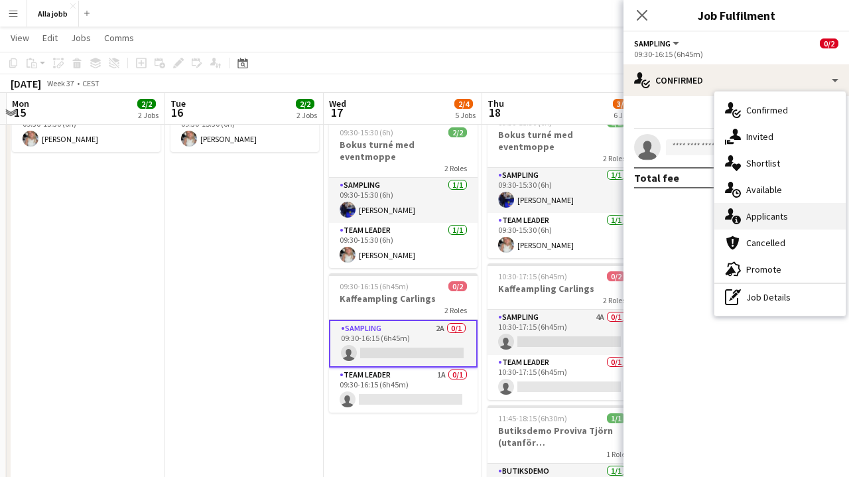
click at [758, 212] on span "Applicants" at bounding box center [768, 216] width 42 height 12
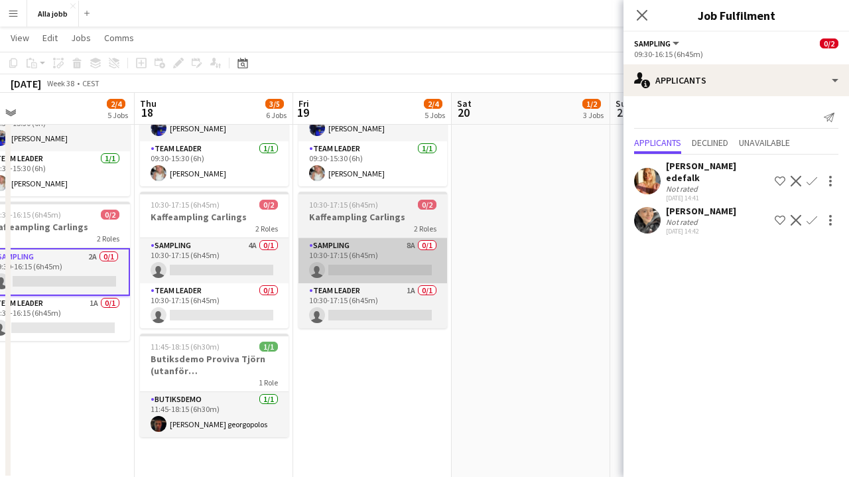
scroll to position [0, 333]
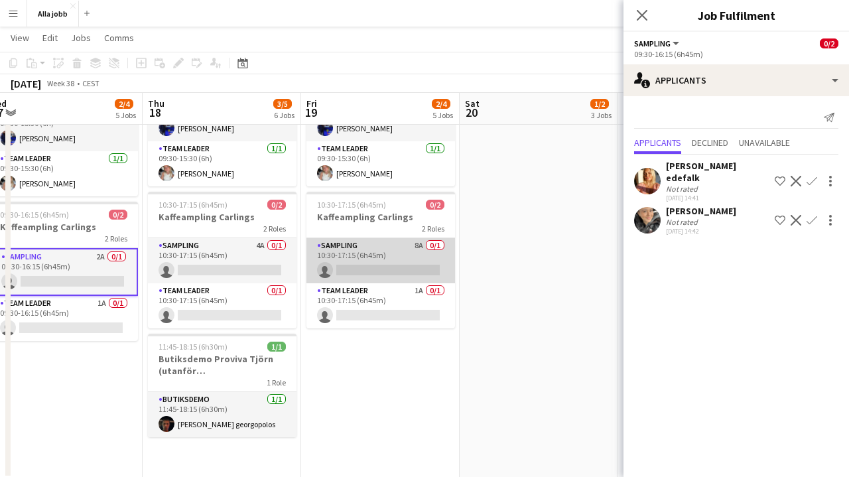
click at [403, 244] on app-card-role "Sampling 8A 0/1 10:30-17:15 (6h45m) single-neutral-actions" at bounding box center [381, 260] width 149 height 45
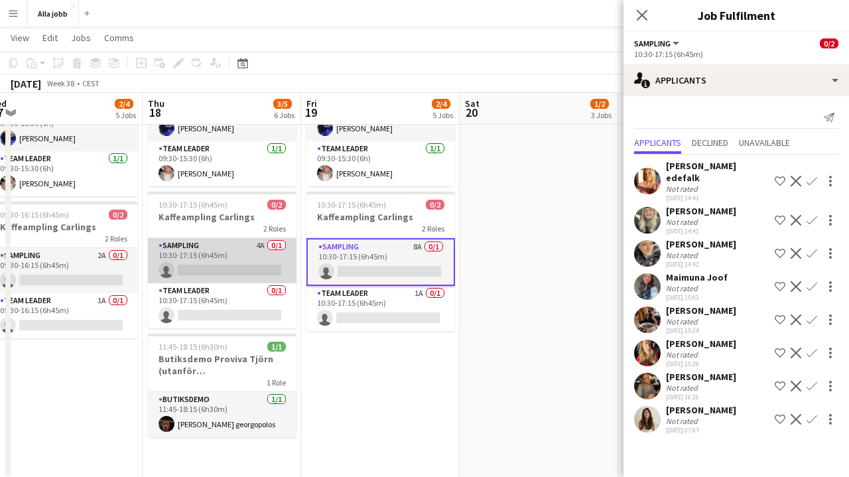
click at [272, 246] on app-card-role "Sampling 4A 0/1 10:30-17:15 (6h45m) single-neutral-actions" at bounding box center [222, 260] width 149 height 45
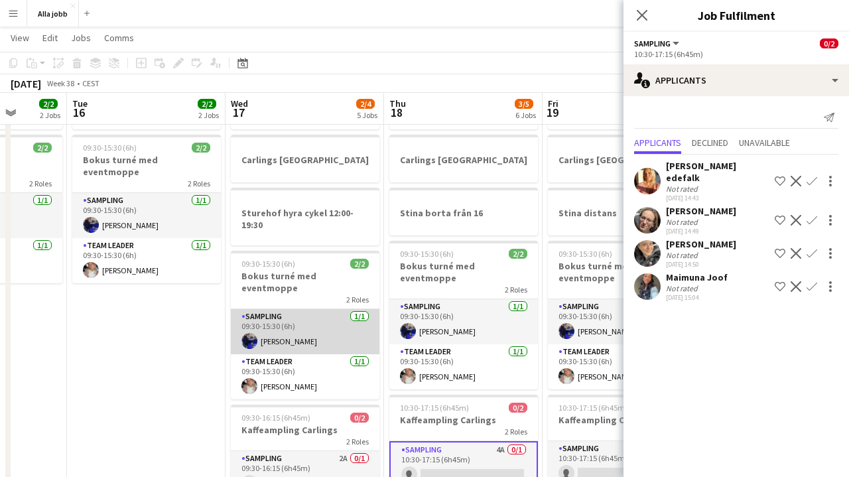
scroll to position [74, 0]
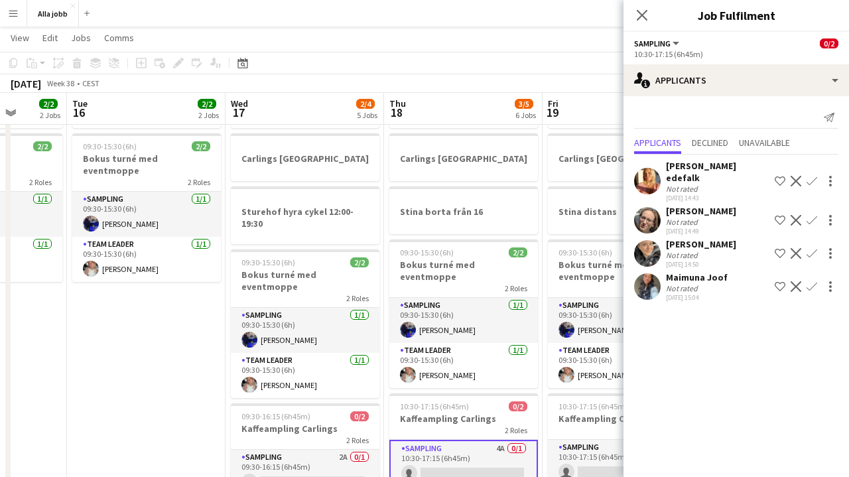
click at [419, 65] on app-toolbar "Copy Paste Paste Command V Paste with crew Command Shift V Paste linked Job [GE…" at bounding box center [424, 63] width 849 height 23
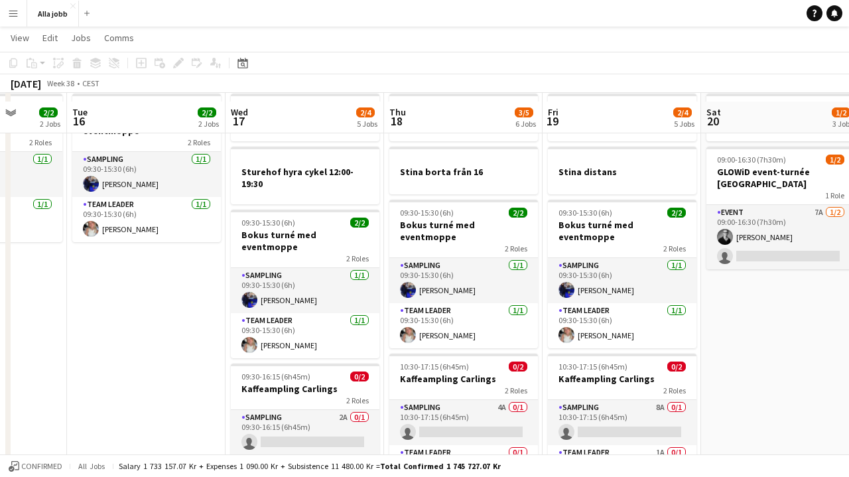
scroll to position [139, 0]
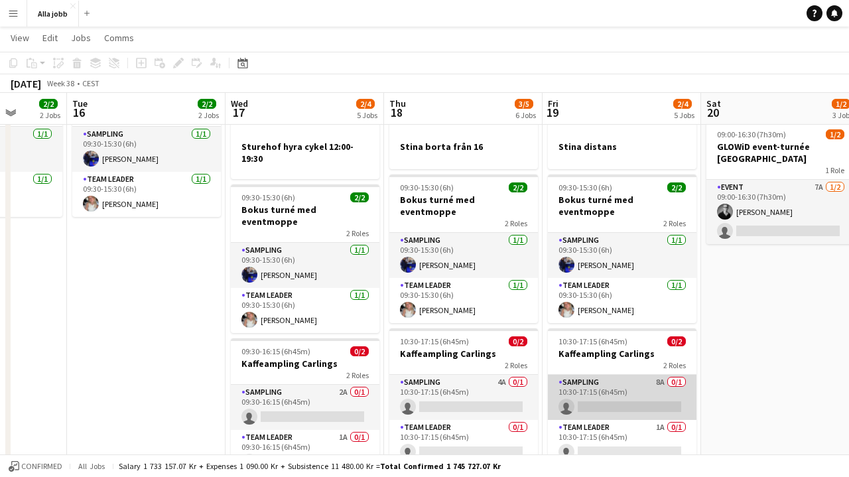
click at [654, 386] on app-card-role "Sampling 8A 0/1 10:30-17:15 (6h45m) single-neutral-actions" at bounding box center [622, 397] width 149 height 45
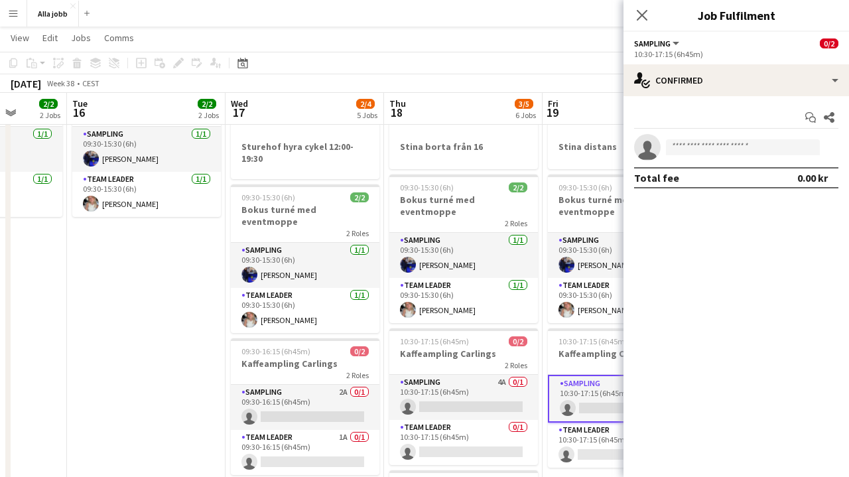
click at [526, 119] on div "6 Jobs" at bounding box center [526, 114] width 22 height 11
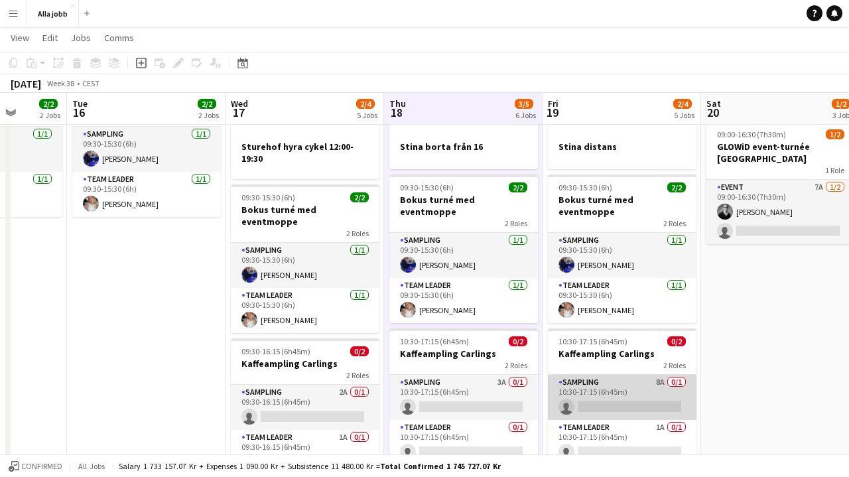
click at [645, 378] on app-card-role "Sampling 8A 0/1 10:30-17:15 (6h45m) single-neutral-actions" at bounding box center [622, 397] width 149 height 45
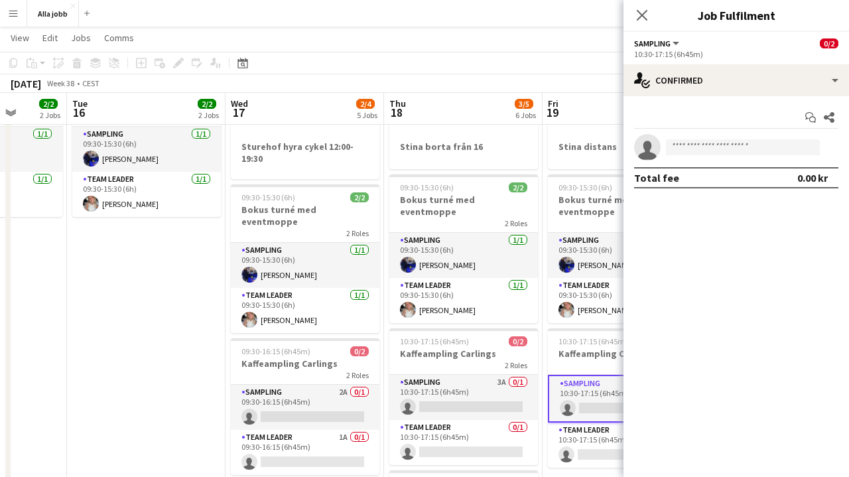
click at [684, 99] on div "Start chat Share single-neutral-actions Total fee 0.00 kr" at bounding box center [737, 147] width 226 height 103
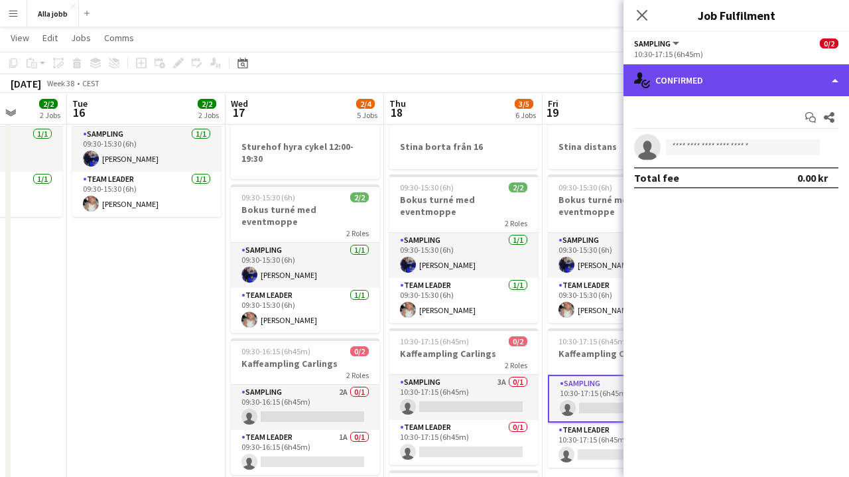
click at [684, 95] on div "single-neutral-actions-check-2 Confirmed" at bounding box center [737, 80] width 226 height 32
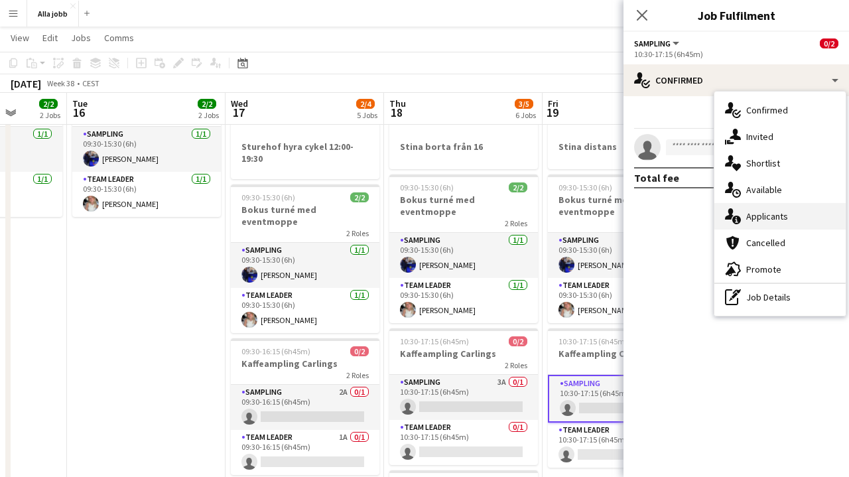
click at [743, 219] on div "single-neutral-actions-information Applicants" at bounding box center [780, 216] width 131 height 27
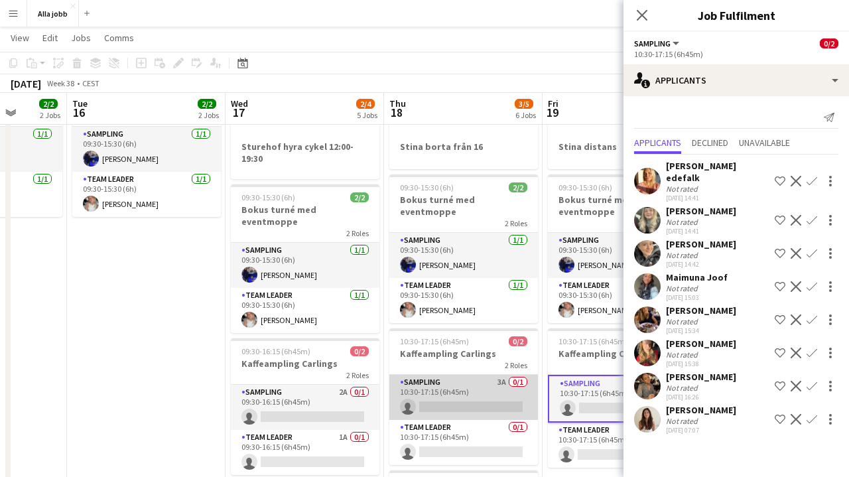
click at [477, 375] on app-card-role "Sampling 3A 0/1 10:30-17:15 (6h45m) single-neutral-actions" at bounding box center [464, 397] width 149 height 45
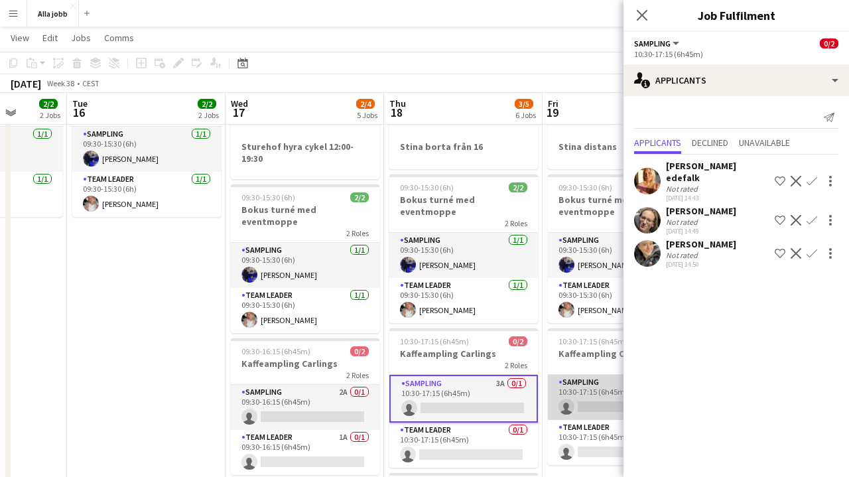
click at [583, 382] on app-card-role "Sampling 8A 0/1 10:30-17:15 (6h45m) single-neutral-actions" at bounding box center [622, 397] width 149 height 45
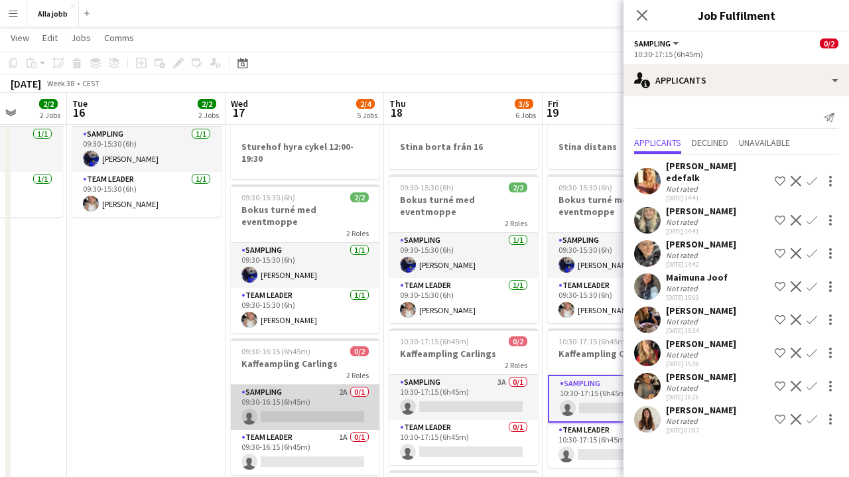
click at [338, 387] on app-card-role "Sampling 2A 0/1 09:30-16:15 (6h45m) single-neutral-actions" at bounding box center [305, 407] width 149 height 45
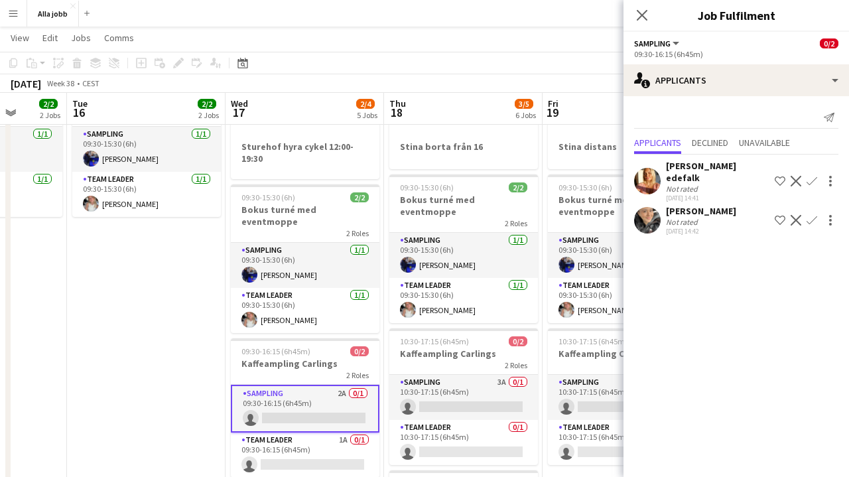
click at [147, 319] on app-date-cell "Bokus turné med APE 09:30-15:30 (6h) 2/2 Bokus turné med eventmoppe 2 Roles Sam…" at bounding box center [146, 313] width 159 height 606
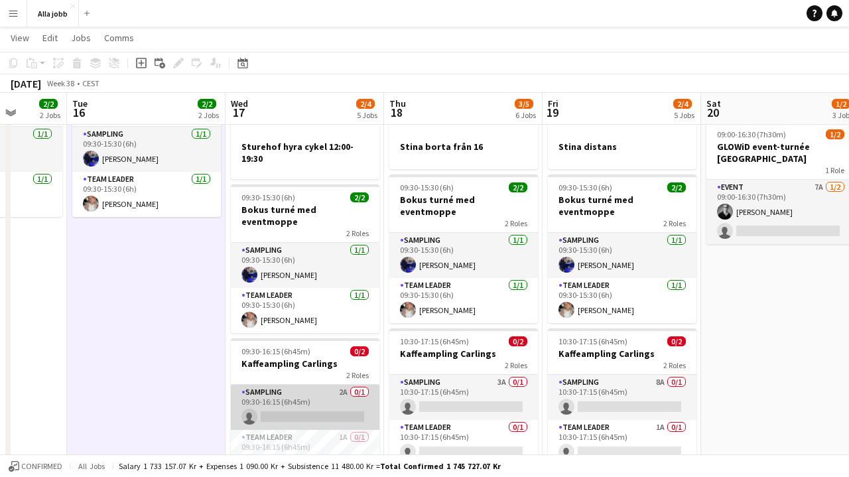
click at [351, 385] on app-card-role "Sampling 2A 0/1 09:30-16:15 (6h45m) single-neutral-actions" at bounding box center [305, 407] width 149 height 45
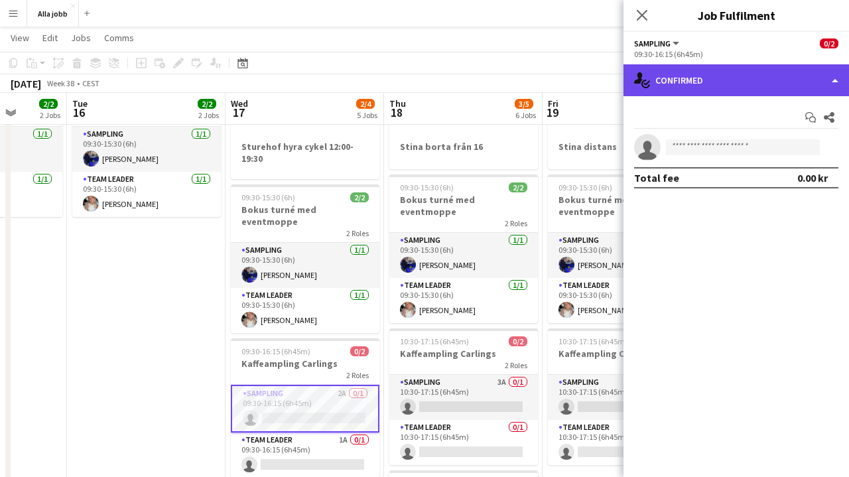
click at [762, 80] on div "single-neutral-actions-check-2 Confirmed" at bounding box center [737, 80] width 226 height 32
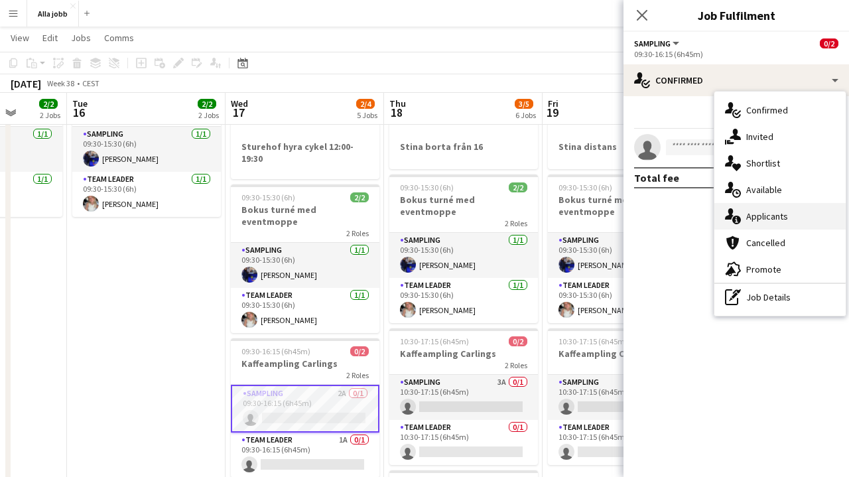
click at [779, 225] on div "single-neutral-actions-information Applicants" at bounding box center [780, 216] width 131 height 27
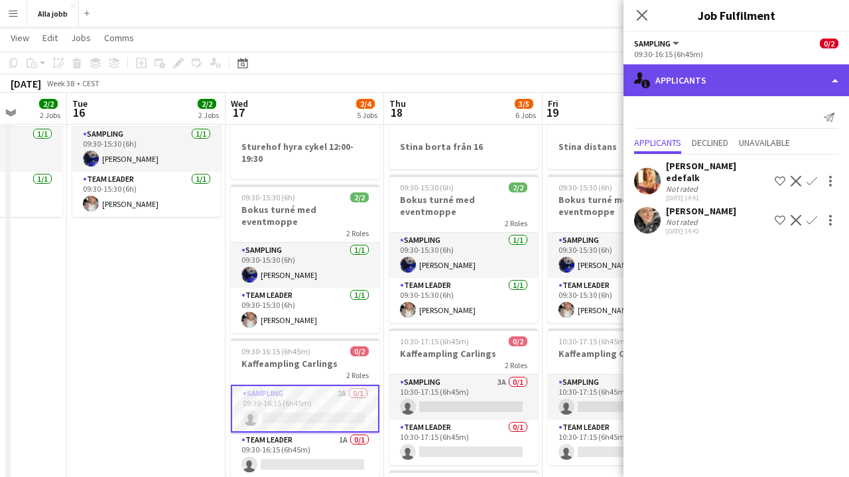
click at [695, 76] on div "single-neutral-actions-information Applicants" at bounding box center [737, 80] width 226 height 32
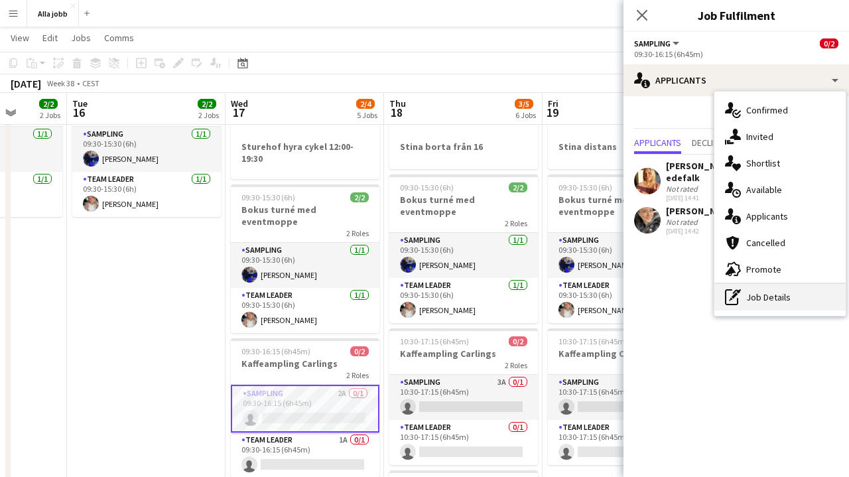
click at [743, 297] on div "pen-write Job Details" at bounding box center [780, 297] width 131 height 27
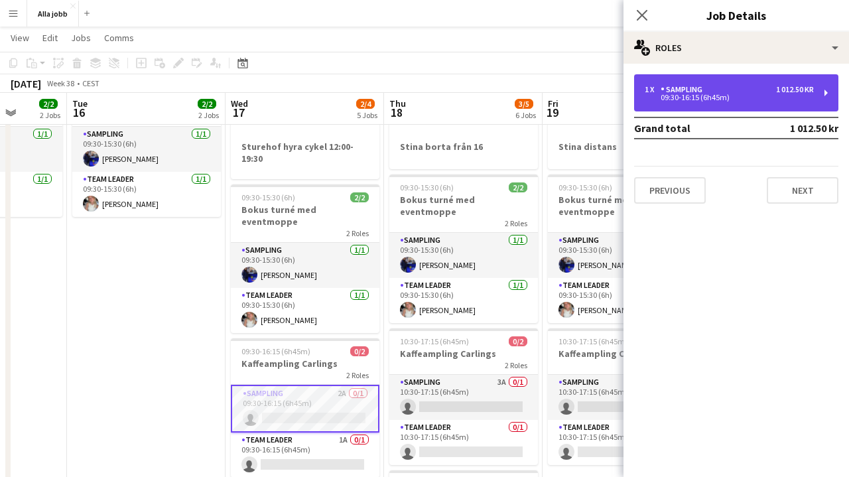
click at [727, 99] on div "09:30-16:15 (6h45m)" at bounding box center [729, 97] width 169 height 7
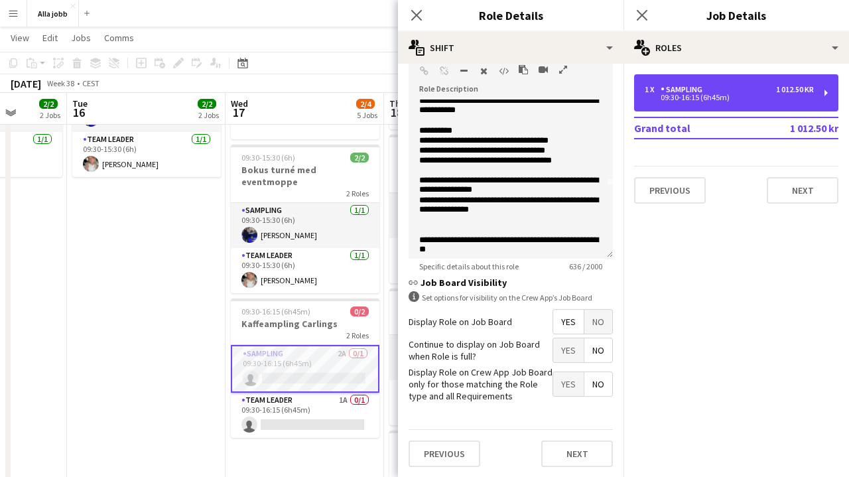
scroll to position [72, 0]
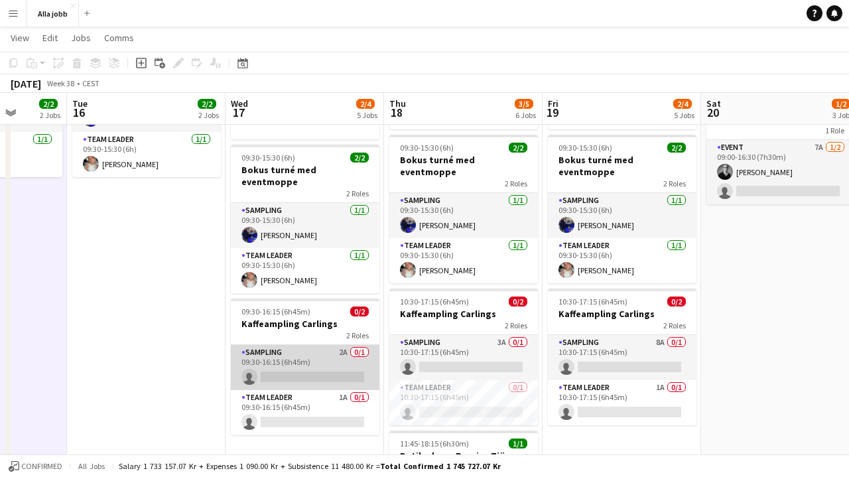
click at [284, 352] on app-card-role "Sampling 2A 0/1 09:30-16:15 (6h45m) single-neutral-actions" at bounding box center [305, 367] width 149 height 45
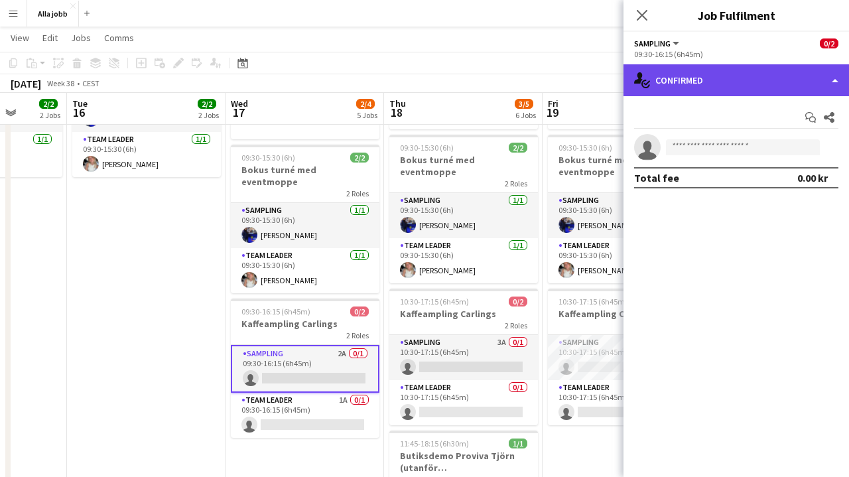
click at [758, 83] on div "single-neutral-actions-check-2 Confirmed" at bounding box center [737, 80] width 226 height 32
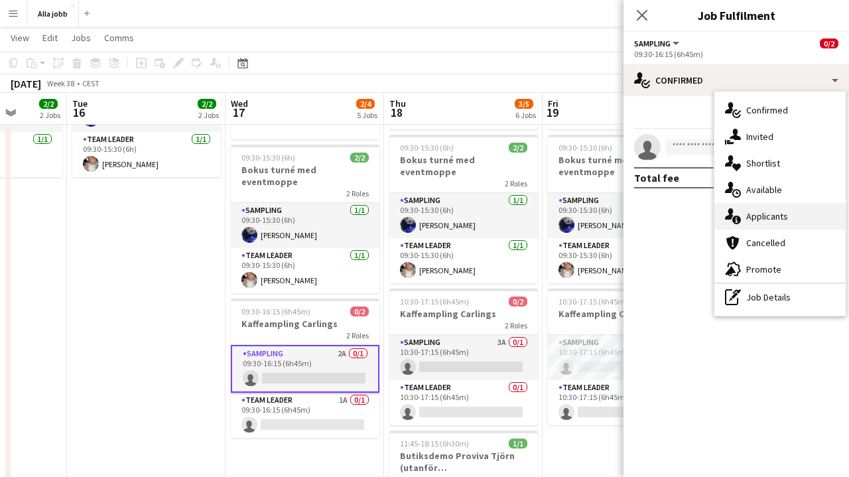
click at [762, 211] on span "Applicants" at bounding box center [768, 216] width 42 height 12
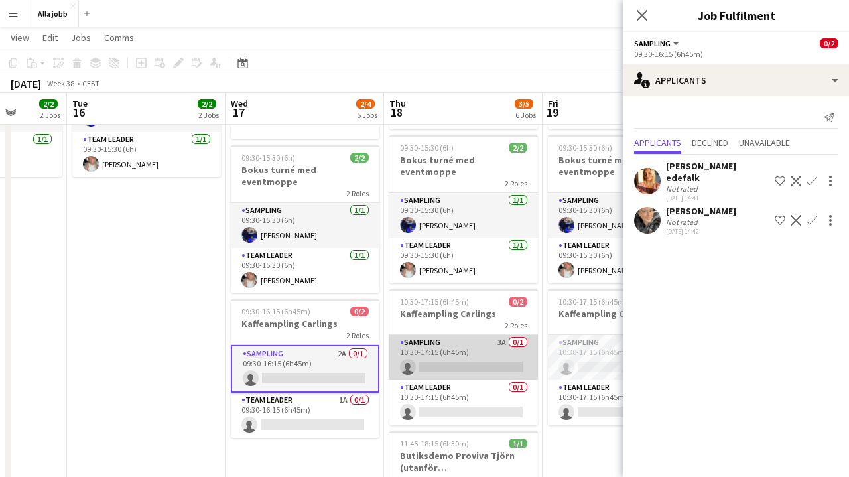
click at [463, 340] on app-card-role "Sampling 3A 0/1 10:30-17:15 (6h45m) single-neutral-actions" at bounding box center [464, 357] width 149 height 45
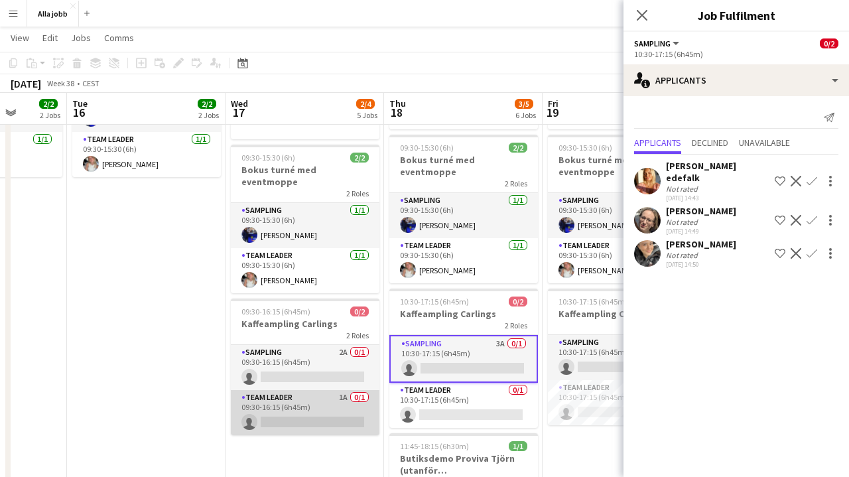
click at [340, 397] on app-card-role "Team Leader 1A 0/1 09:30-16:15 (6h45m) single-neutral-actions" at bounding box center [305, 412] width 149 height 45
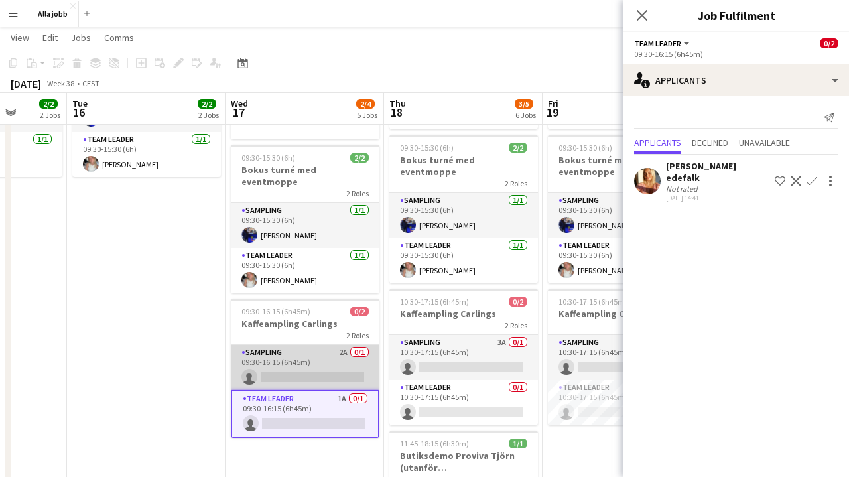
click at [339, 356] on app-card-role "Sampling 2A 0/1 09:30-16:15 (6h45m) single-neutral-actions" at bounding box center [305, 367] width 149 height 45
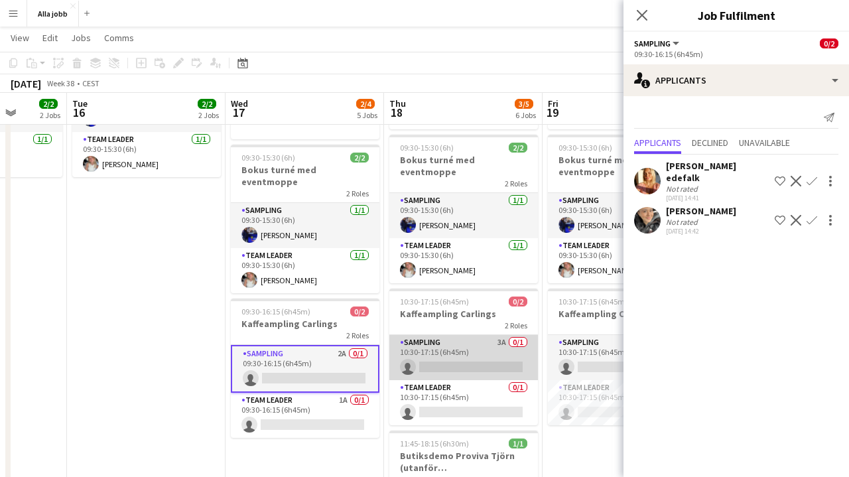
click at [440, 356] on app-card-role "Sampling 3A 0/1 10:30-17:15 (6h45m) single-neutral-actions" at bounding box center [464, 357] width 149 height 45
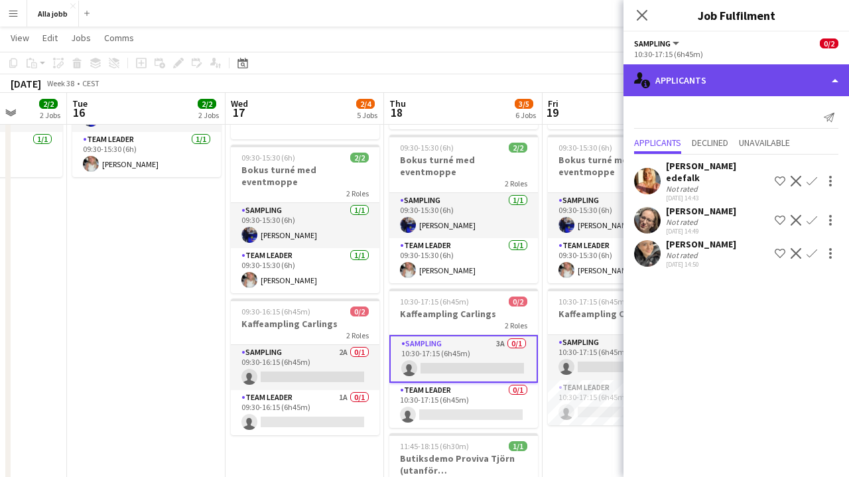
click at [735, 82] on div "single-neutral-actions-information Applicants" at bounding box center [737, 80] width 226 height 32
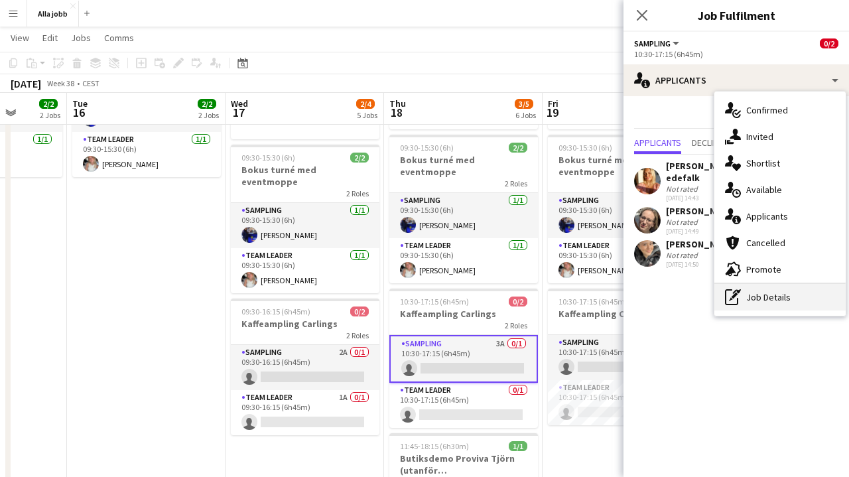
click at [781, 289] on div "pen-write Job Details" at bounding box center [780, 297] width 131 height 27
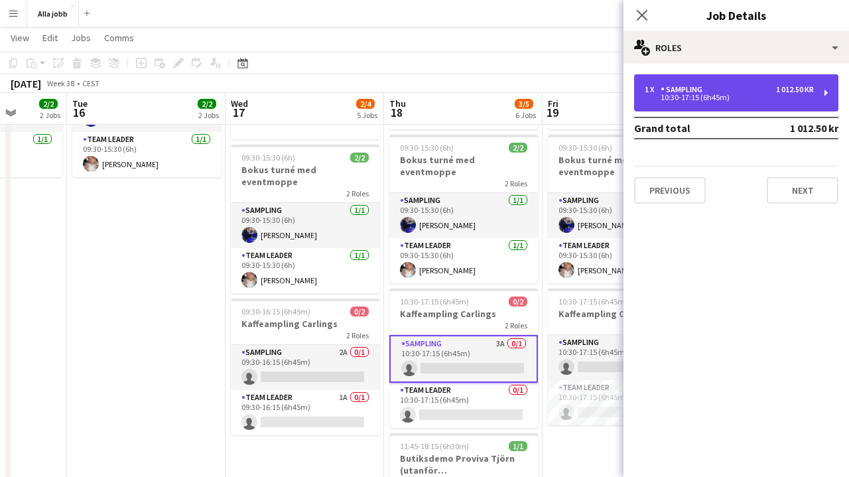
click at [771, 91] on div "1 x Sampling 1 012.50 kr" at bounding box center [729, 89] width 169 height 9
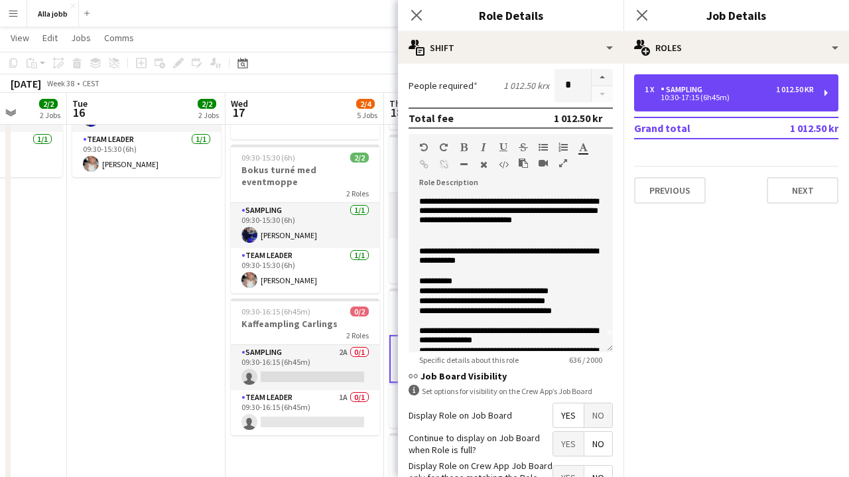
scroll to position [27, 0]
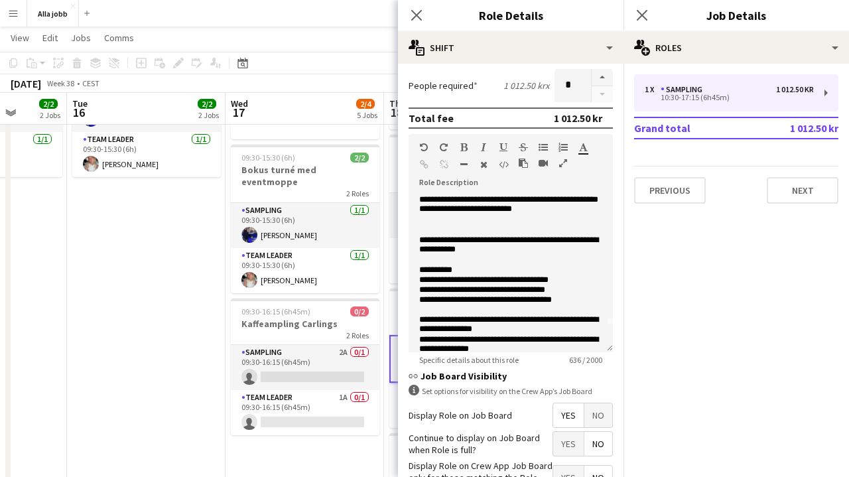
click at [179, 315] on app-date-cell "Bokus turné med APE 09:30-15:30 (6h) 2/2 Bokus turné med eventmoppe 2 Roles Sam…" at bounding box center [146, 273] width 159 height 606
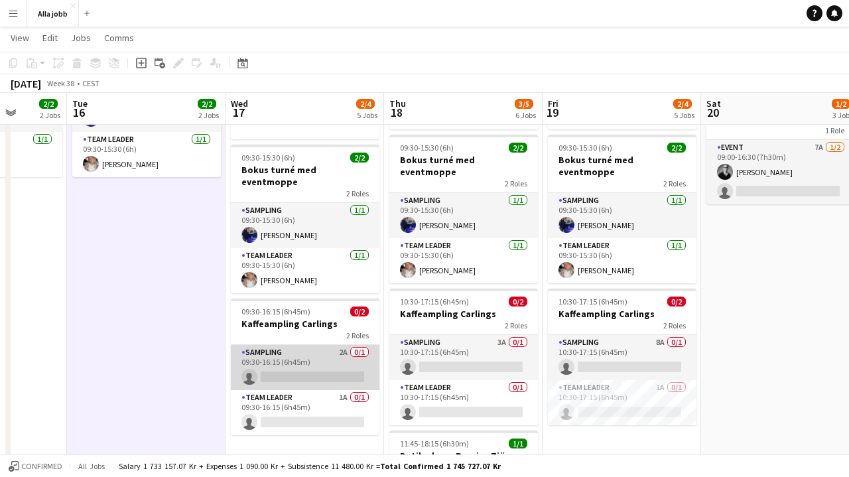
click at [343, 359] on app-card-role "Sampling 2A 0/1 09:30-16:15 (6h45m) single-neutral-actions" at bounding box center [305, 367] width 149 height 45
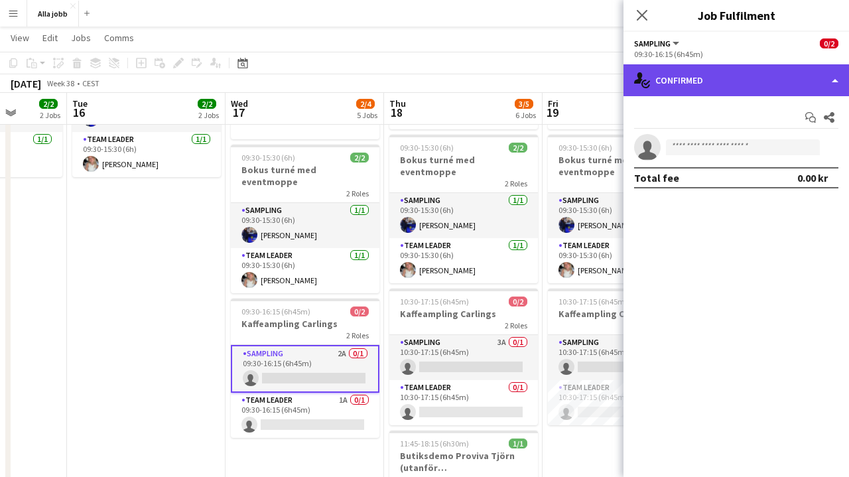
click at [729, 86] on div "single-neutral-actions-check-2 Confirmed" at bounding box center [737, 80] width 226 height 32
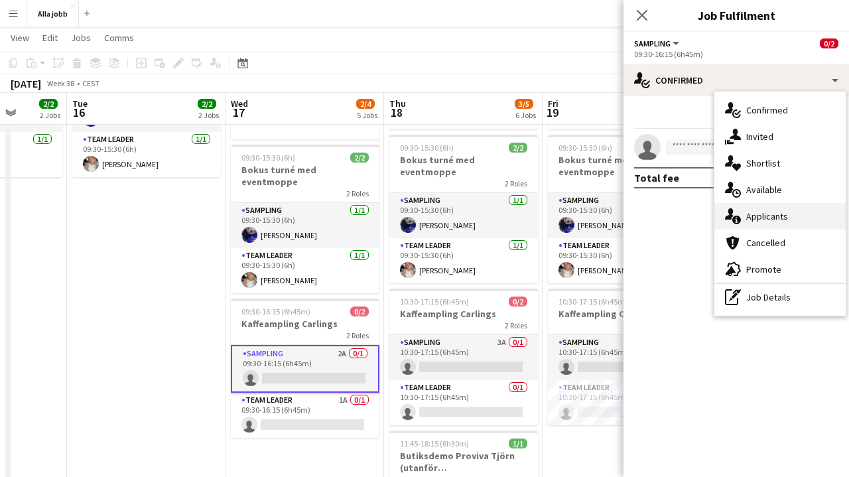
click at [757, 222] on div "single-neutral-actions-information Applicants" at bounding box center [780, 216] width 131 height 27
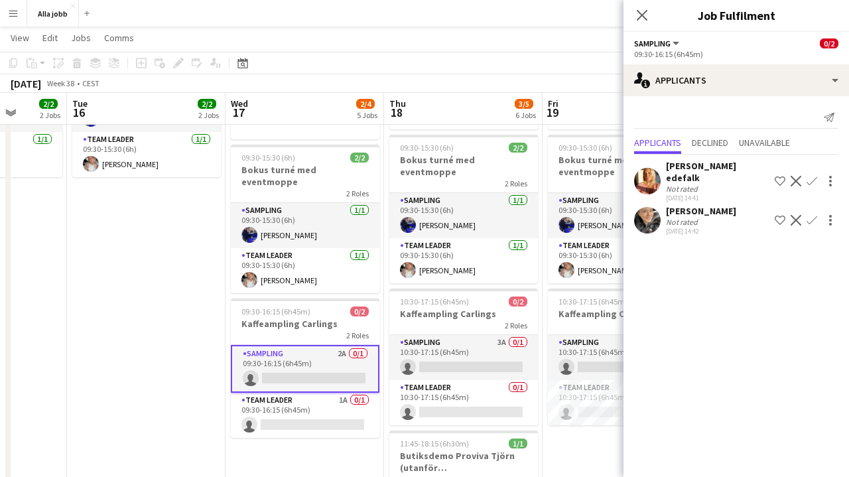
click at [111, 312] on app-date-cell "Bokus turné med APE 09:30-15:30 (6h) 2/2 Bokus turné med eventmoppe 2 Roles Sam…" at bounding box center [146, 273] width 159 height 606
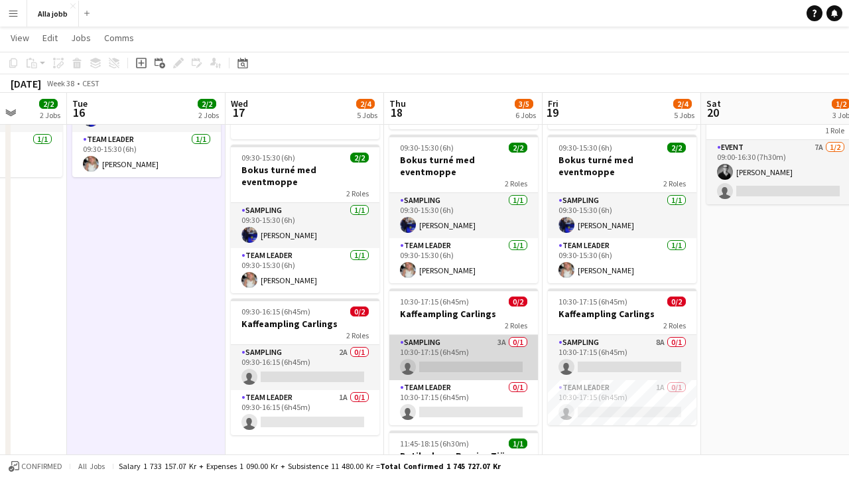
click at [409, 340] on app-card-role "Sampling 3A 0/1 10:30-17:15 (6h45m) single-neutral-actions" at bounding box center [464, 357] width 149 height 45
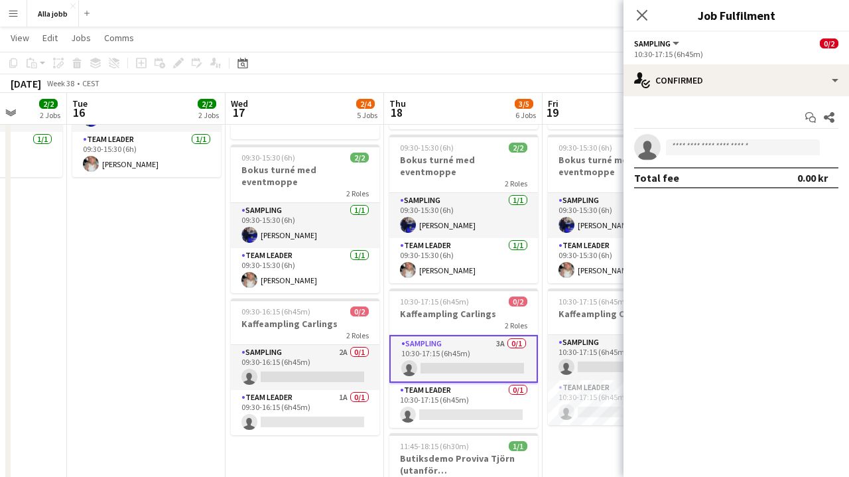
click at [568, 446] on app-date-cell "Bokus turné med APE Carlings Stockholm Stina distans 09:30-15:30 (6h) 2/2 Bokus…" at bounding box center [622, 273] width 159 height 606
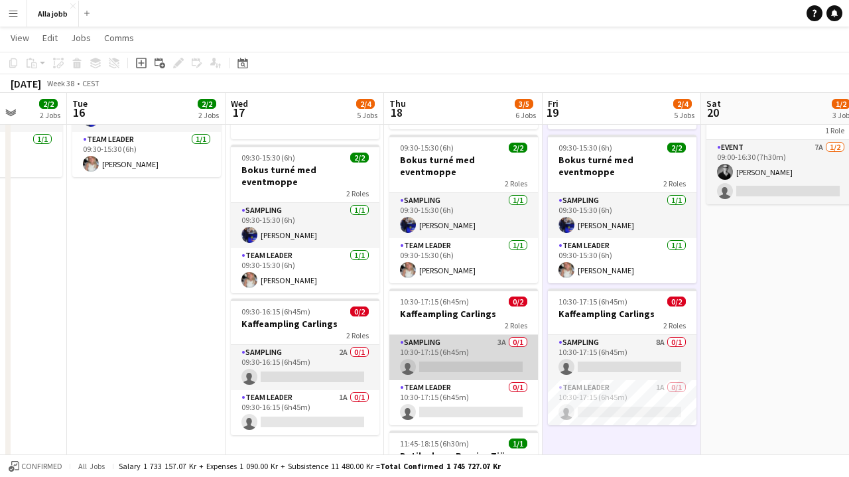
click at [495, 346] on app-card-role "Sampling 3A 0/1 10:30-17:15 (6h45m) single-neutral-actions" at bounding box center [464, 357] width 149 height 45
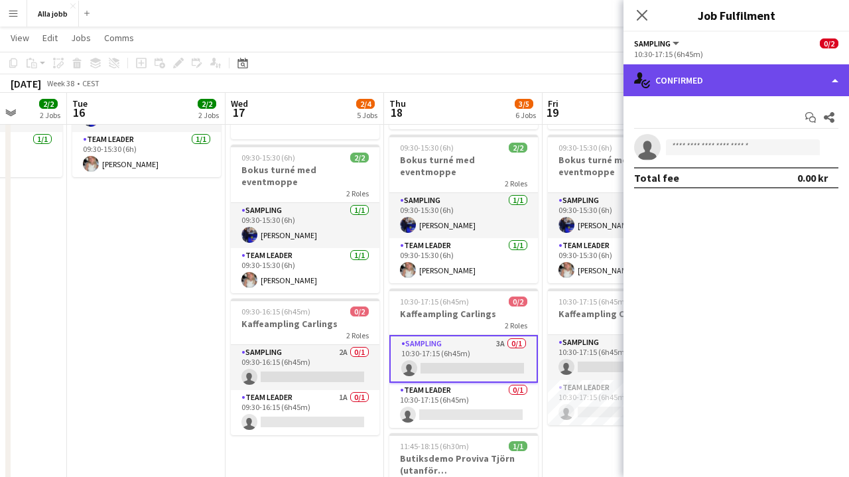
click at [709, 86] on div "single-neutral-actions-check-2 Confirmed" at bounding box center [737, 80] width 226 height 32
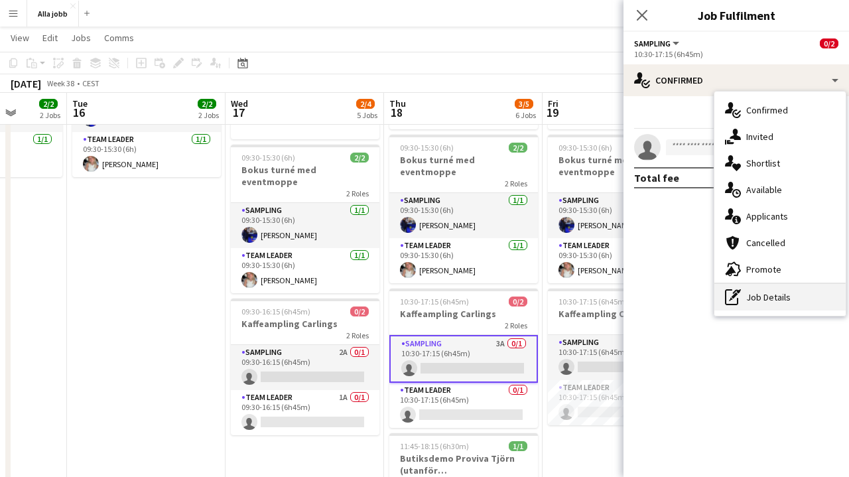
click at [743, 294] on div "pen-write Job Details" at bounding box center [780, 297] width 131 height 27
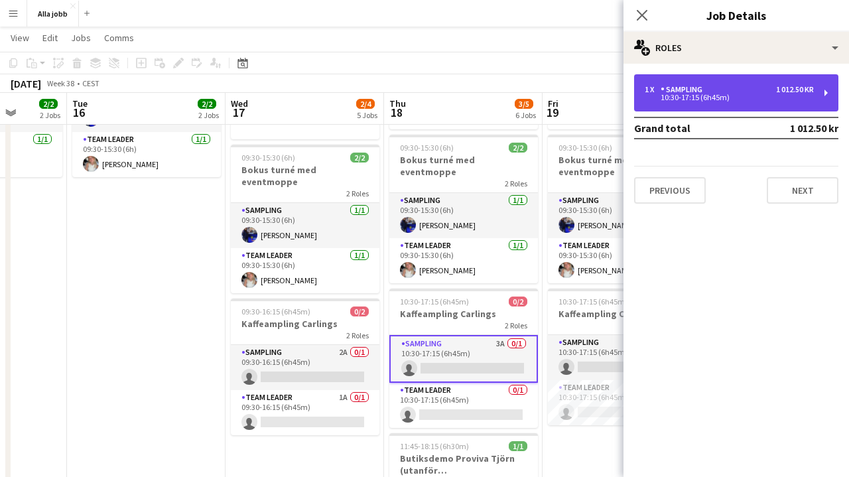
click at [745, 96] on div "10:30-17:15 (6h45m)" at bounding box center [729, 97] width 169 height 7
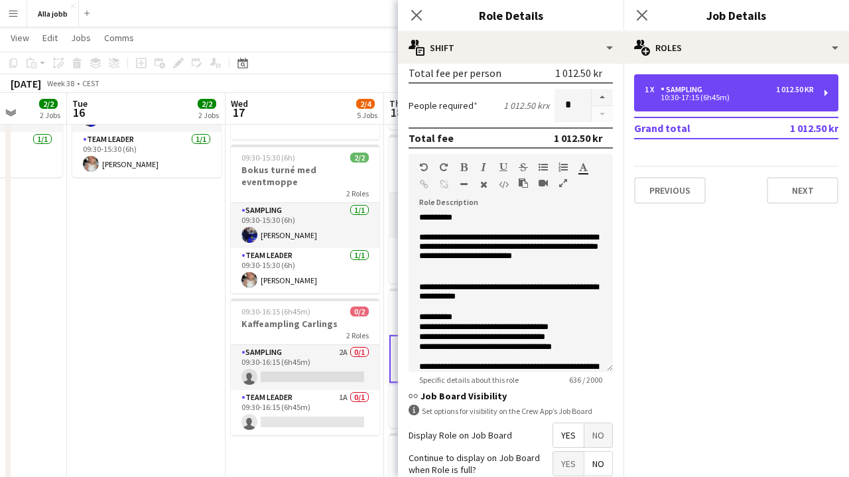
scroll to position [43, 0]
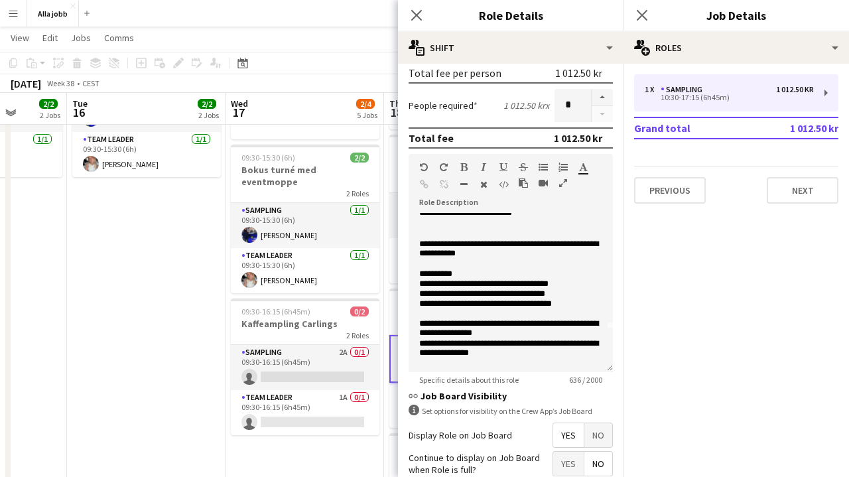
click at [151, 307] on app-date-cell "Bokus turné med APE 09:30-15:30 (6h) 2/2 Bokus turné med eventmoppe 2 Roles Sam…" at bounding box center [146, 273] width 159 height 606
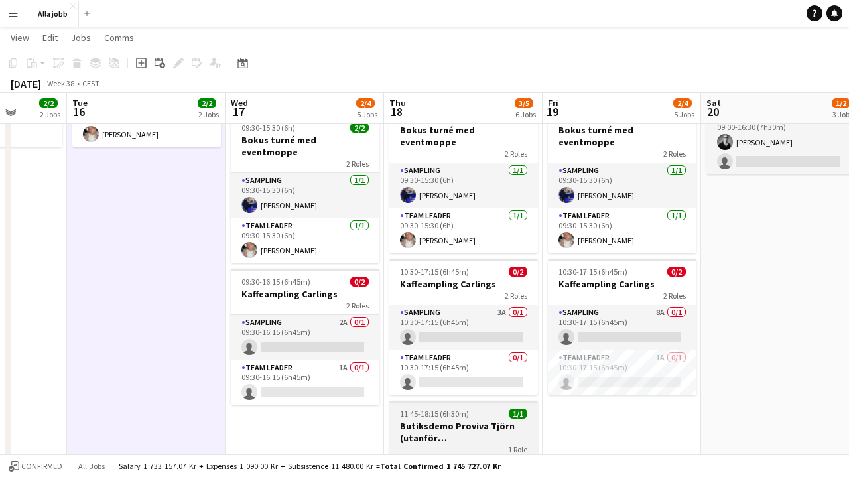
scroll to position [208, 0]
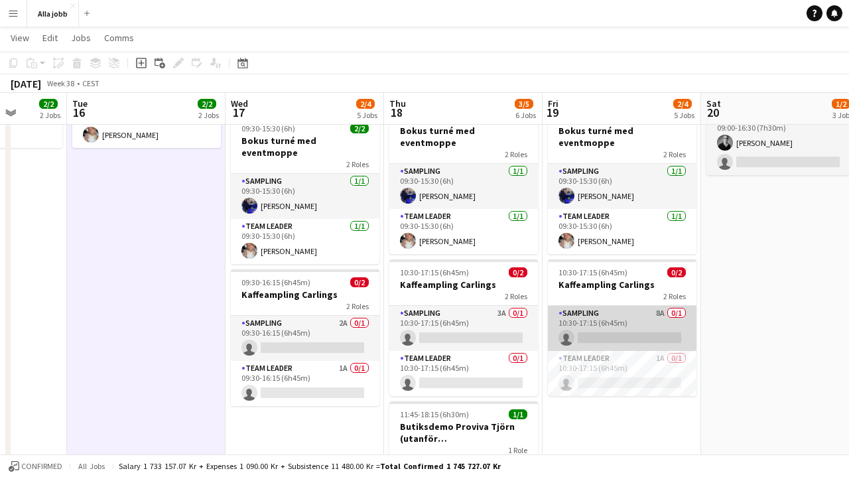
click at [623, 311] on app-card-role "Sampling 8A 0/1 10:30-17:15 (6h45m) single-neutral-actions" at bounding box center [622, 328] width 149 height 45
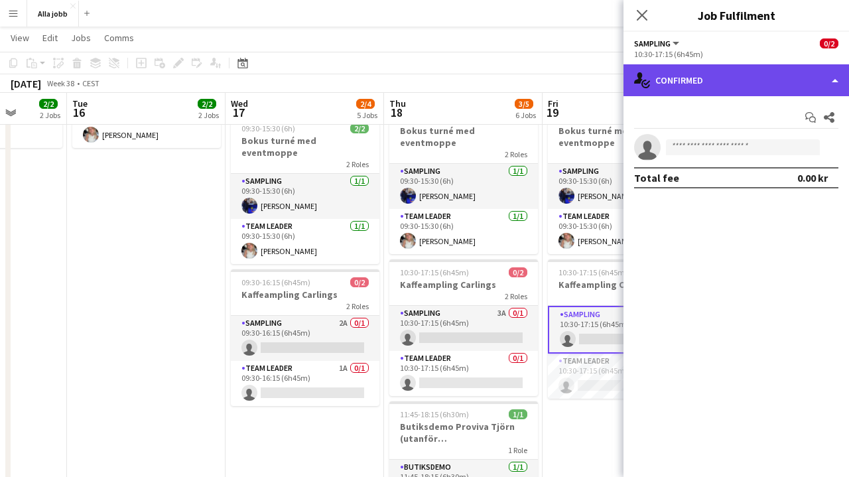
click at [690, 91] on div "single-neutral-actions-check-2 Confirmed" at bounding box center [737, 80] width 226 height 32
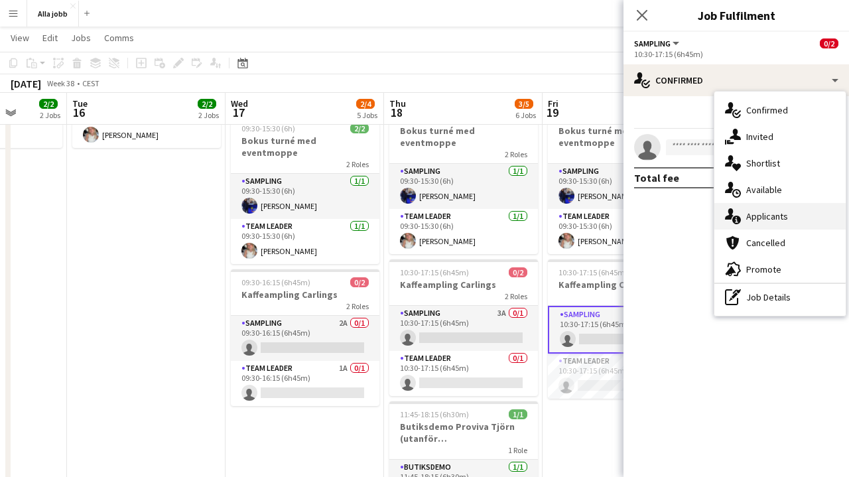
click at [778, 224] on div "single-neutral-actions-information Applicants" at bounding box center [780, 216] width 131 height 27
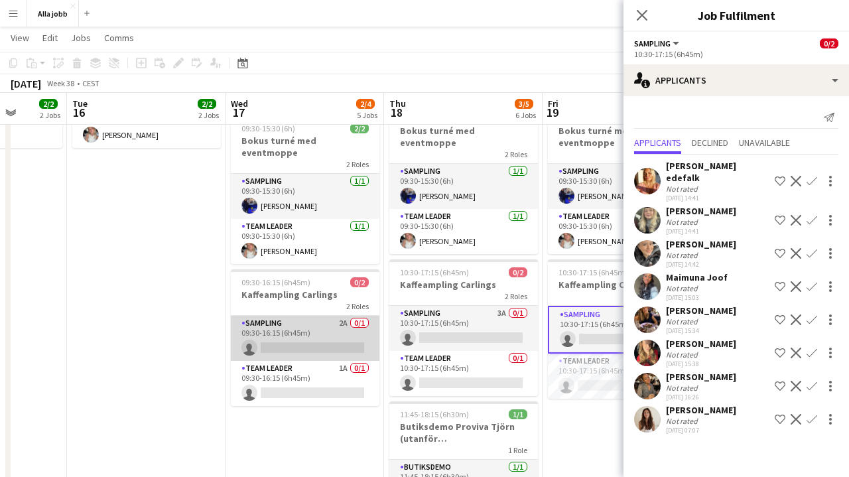
click at [300, 322] on app-card-role "Sampling 2A 0/1 09:30-16:15 (6h45m) single-neutral-actions" at bounding box center [305, 338] width 149 height 45
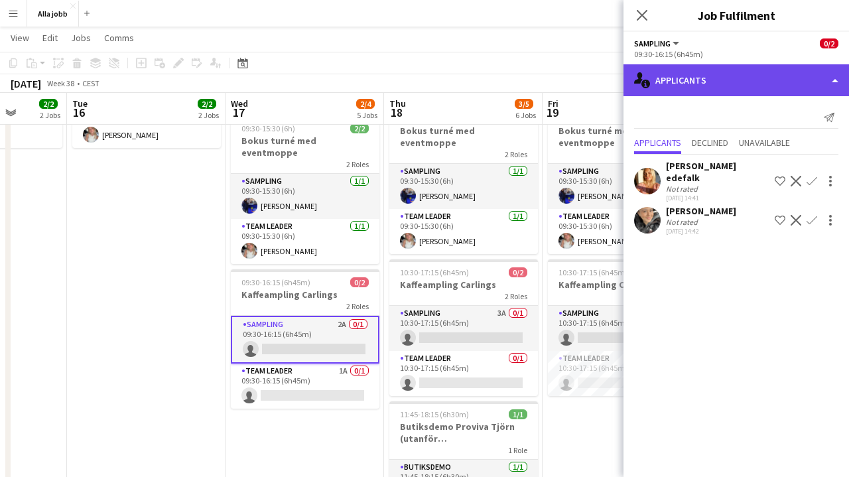
click at [711, 88] on div "single-neutral-actions-information Applicants" at bounding box center [737, 80] width 226 height 32
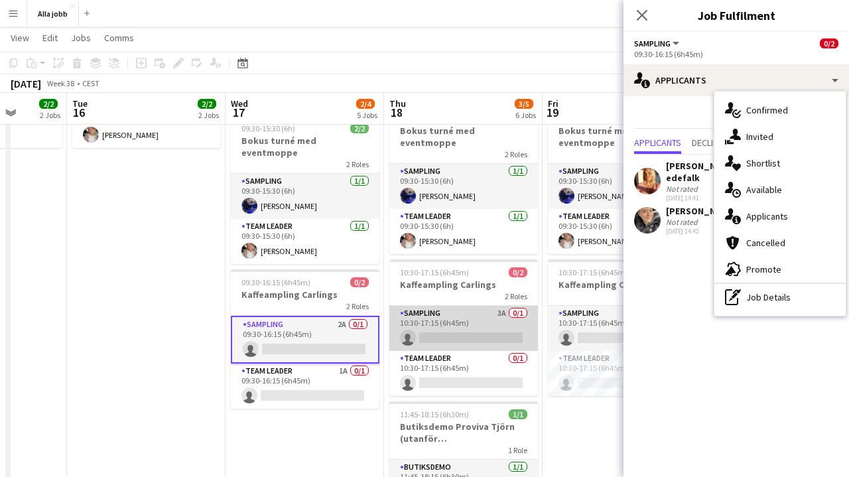
click at [469, 325] on app-card-role "Sampling 3A 0/1 10:30-17:15 (6h45m) single-neutral-actions" at bounding box center [464, 328] width 149 height 45
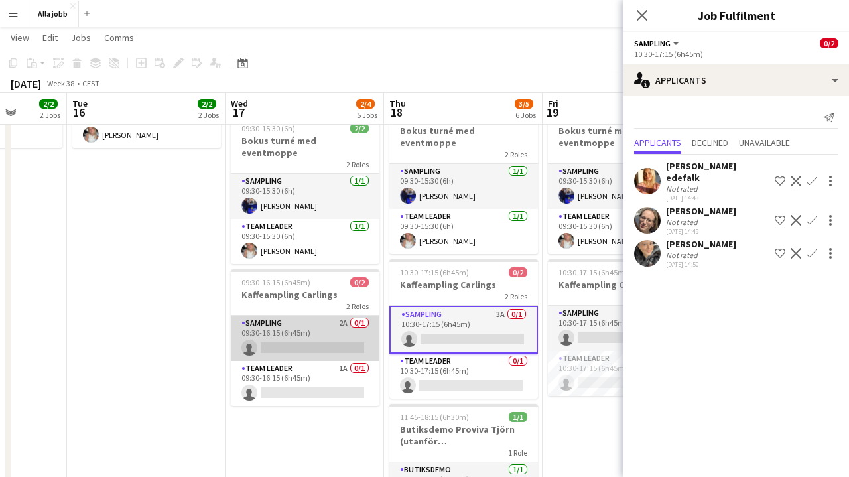
click at [344, 336] on app-card-role "Sampling 2A 0/1 09:30-16:15 (6h45m) single-neutral-actions" at bounding box center [305, 338] width 149 height 45
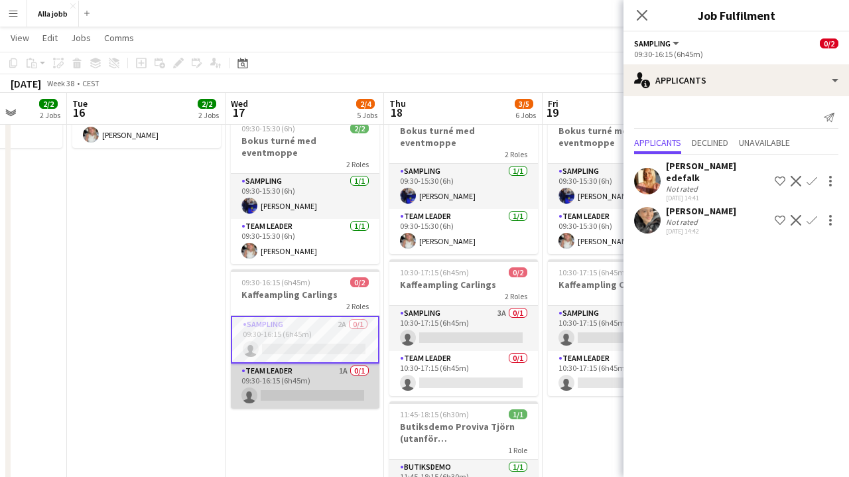
click at [350, 369] on app-card-role "Team Leader 1A 0/1 09:30-16:15 (6h45m) single-neutral-actions" at bounding box center [305, 386] width 149 height 45
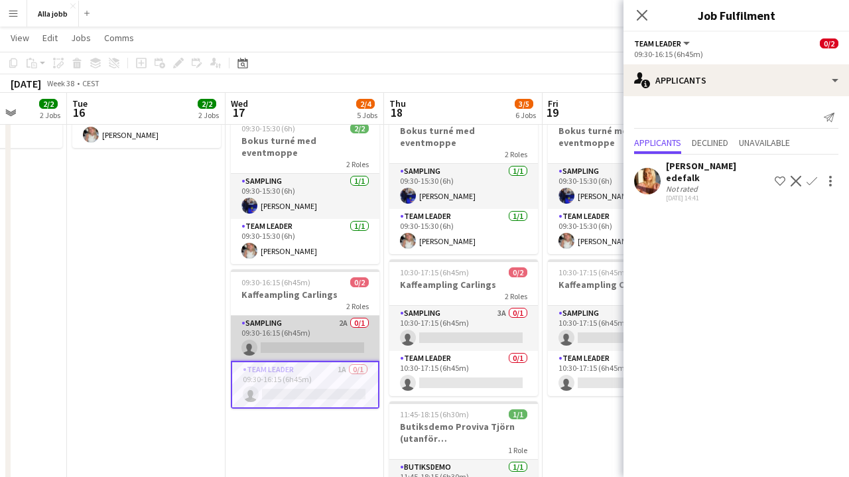
click at [340, 338] on app-card-role "Sampling 2A 0/1 09:30-16:15 (6h45m) single-neutral-actions" at bounding box center [305, 338] width 149 height 45
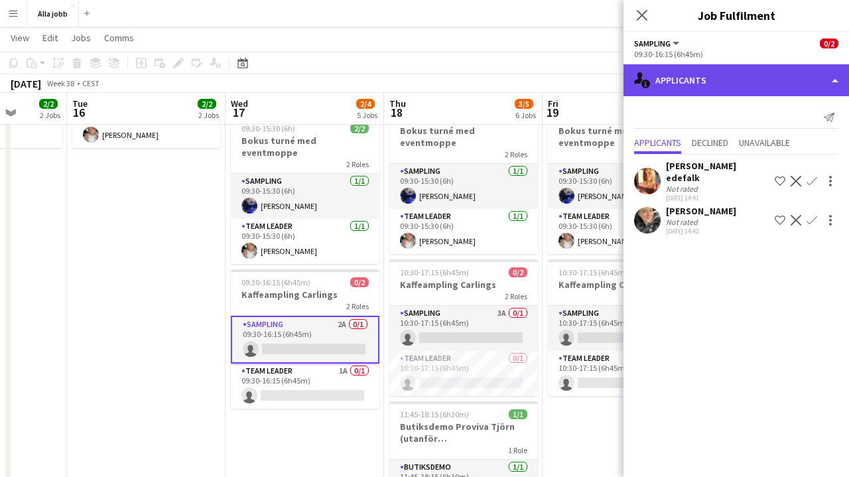
click at [756, 71] on div "single-neutral-actions-information Applicants" at bounding box center [737, 80] width 226 height 32
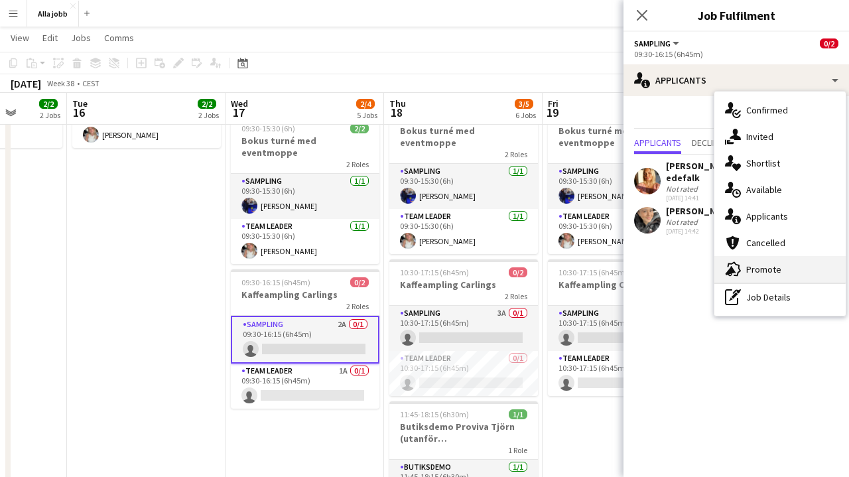
click at [774, 271] on span "Promote" at bounding box center [764, 269] width 35 height 12
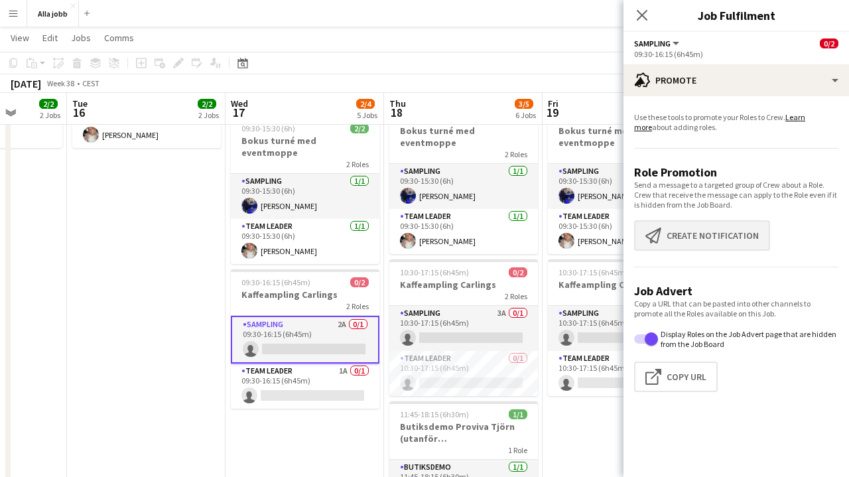
click at [709, 240] on button "Create notification Create notification" at bounding box center [702, 235] width 136 height 31
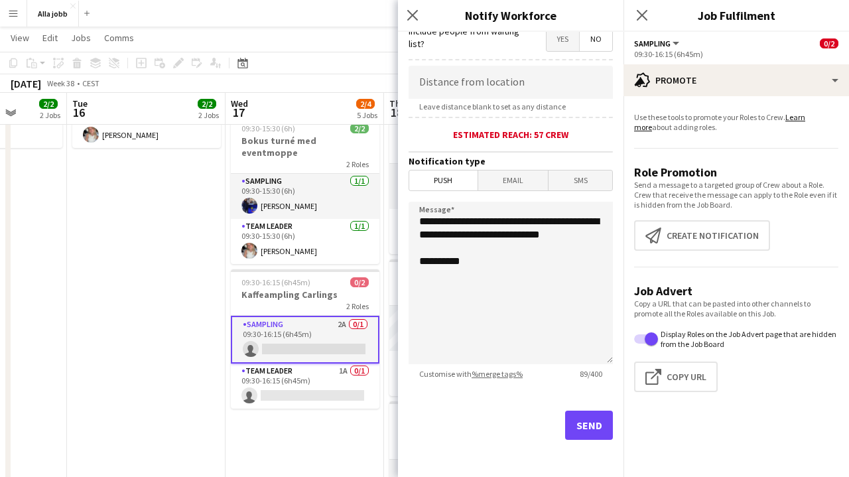
click at [588, 419] on button "Send" at bounding box center [589, 425] width 48 height 29
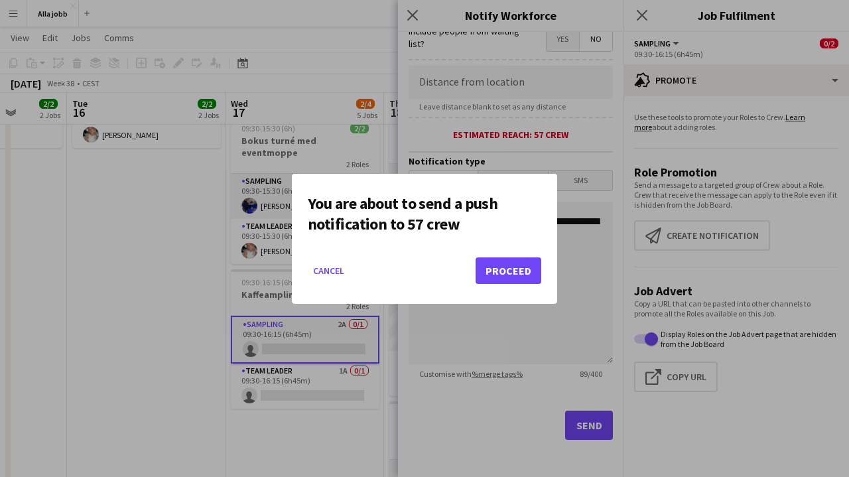
scroll to position [0, 0]
click at [518, 266] on button "Proceed" at bounding box center [509, 270] width 66 height 27
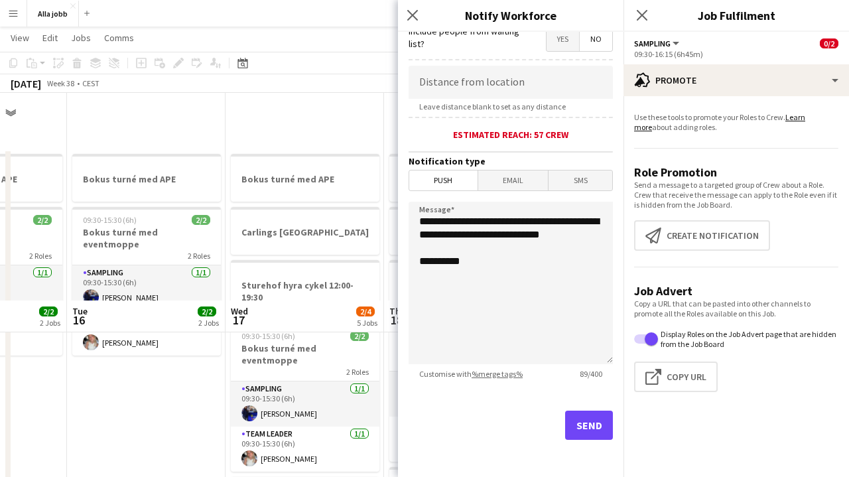
scroll to position [208, 0]
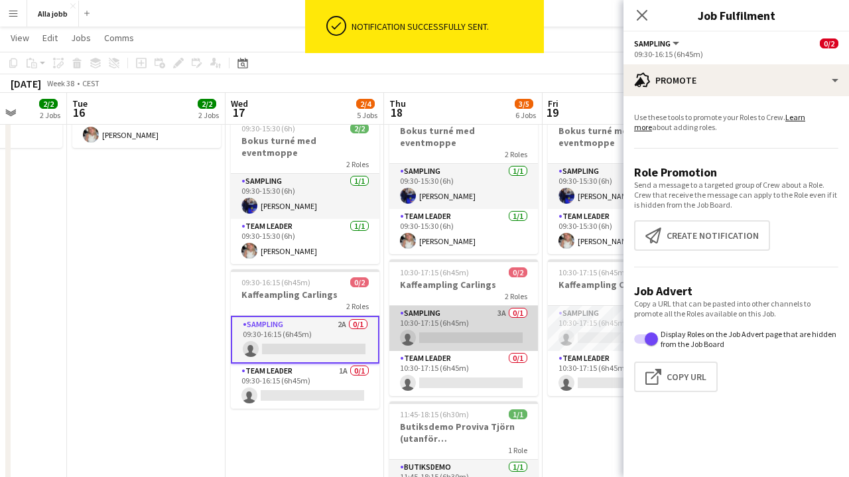
click at [448, 320] on app-card-role "Sampling 3A 0/1 10:30-17:15 (6h45m) single-neutral-actions" at bounding box center [464, 328] width 149 height 45
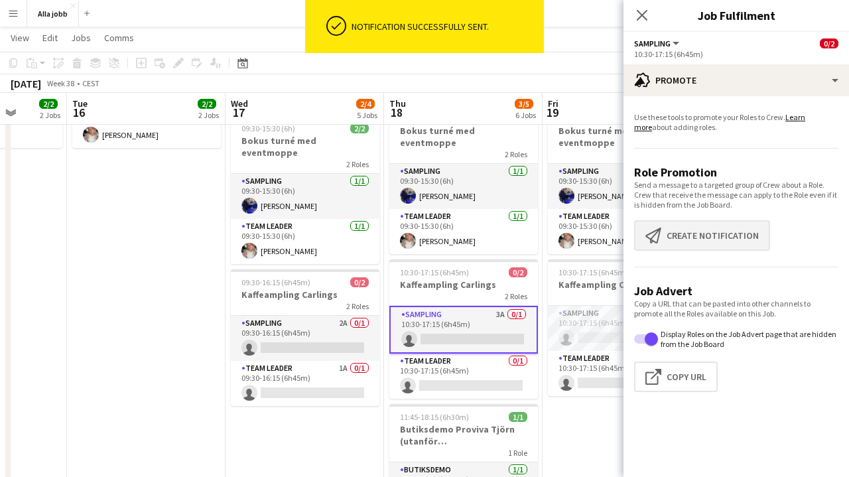
click at [697, 237] on button "Create notification Create notification" at bounding box center [702, 235] width 136 height 31
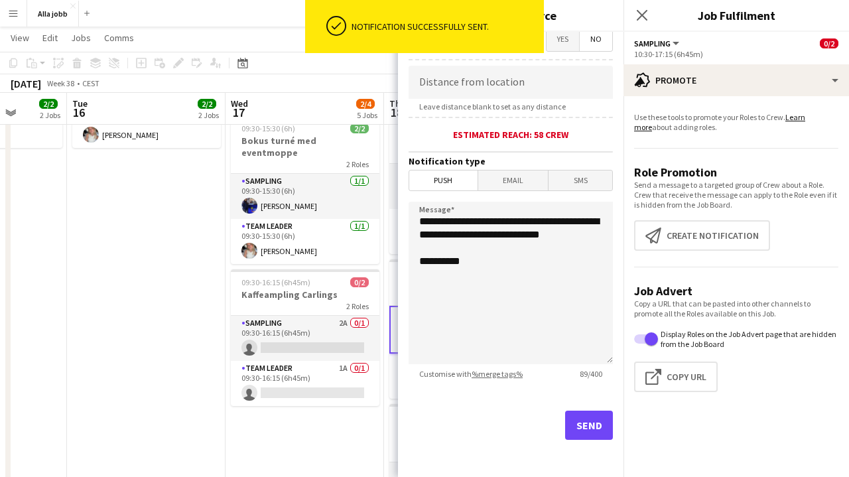
click at [589, 431] on button "Send" at bounding box center [589, 425] width 48 height 29
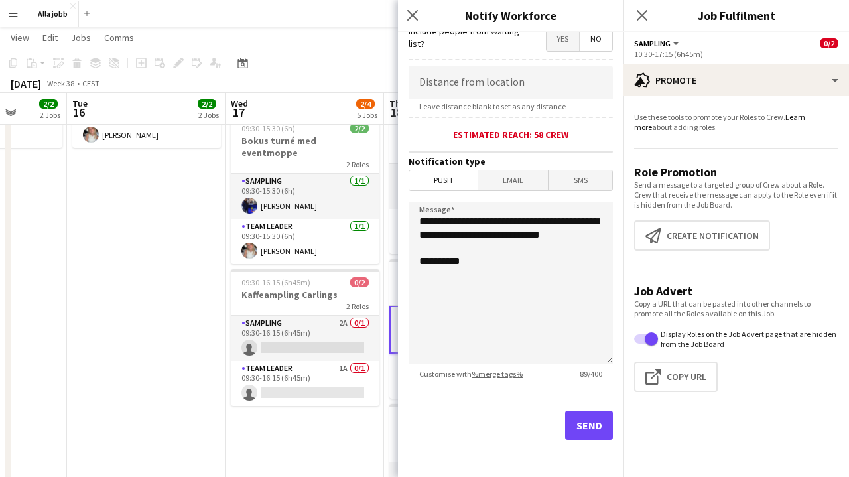
scroll to position [0, 0]
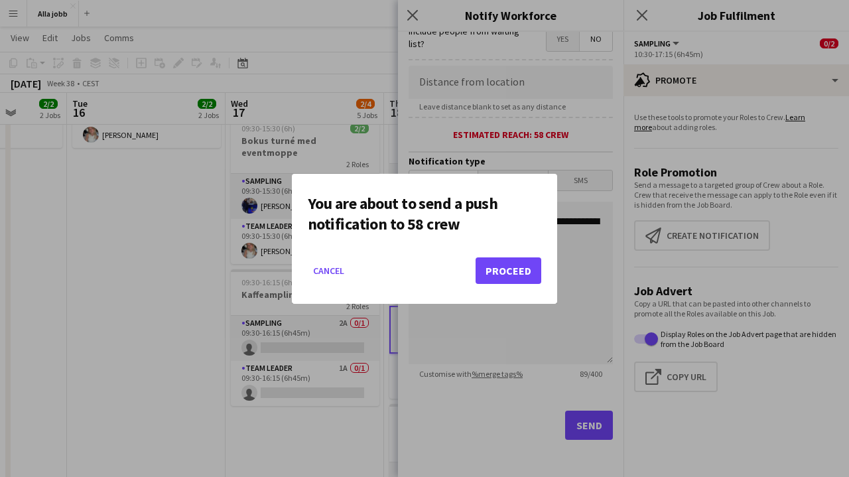
click at [505, 268] on button "Proceed" at bounding box center [509, 270] width 66 height 27
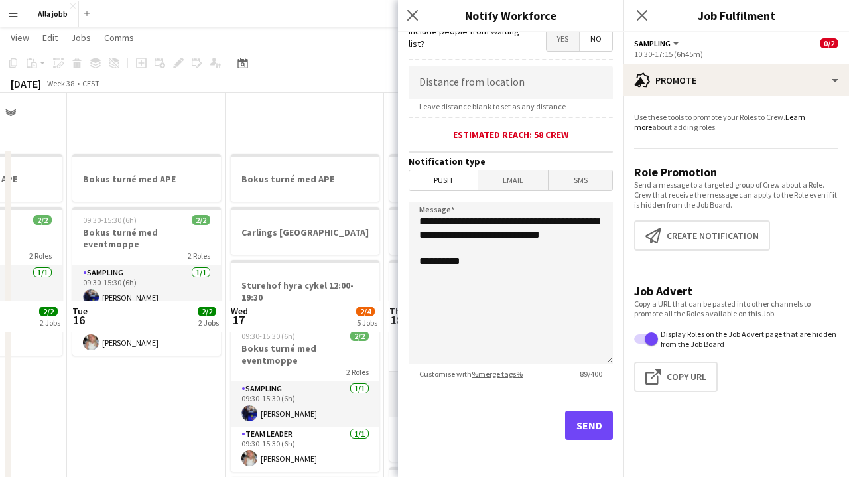
scroll to position [208, 0]
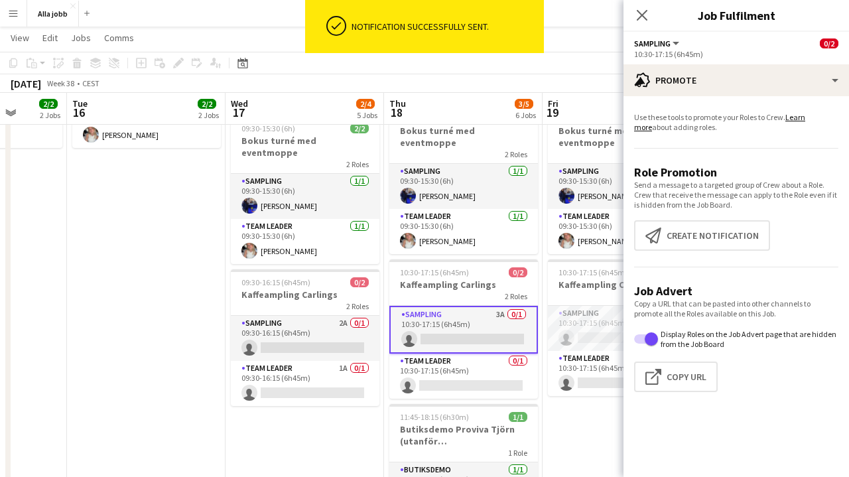
click at [197, 338] on app-date-cell "Bokus turné med APE 09:30-15:30 (6h) 2/2 Bokus turné med eventmoppe 2 Roles Sam…" at bounding box center [146, 244] width 159 height 606
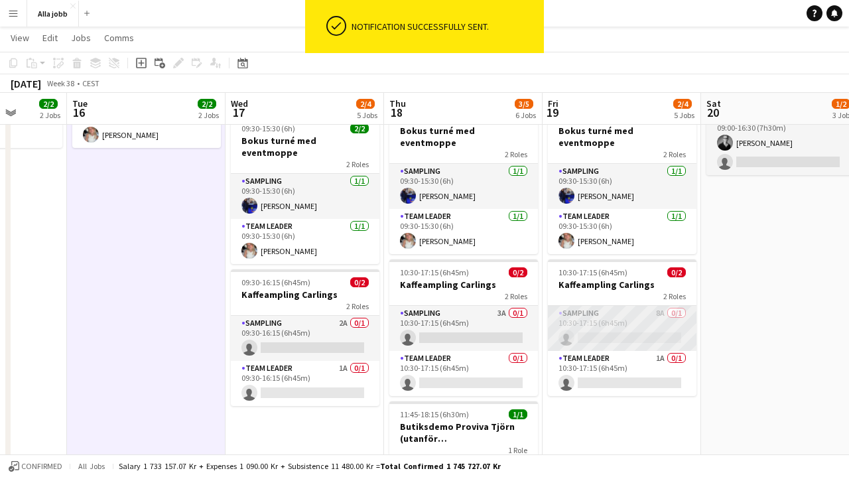
click at [631, 315] on app-card-role "Sampling 8A 0/1 10:30-17:15 (6h45m) single-neutral-actions" at bounding box center [622, 328] width 149 height 45
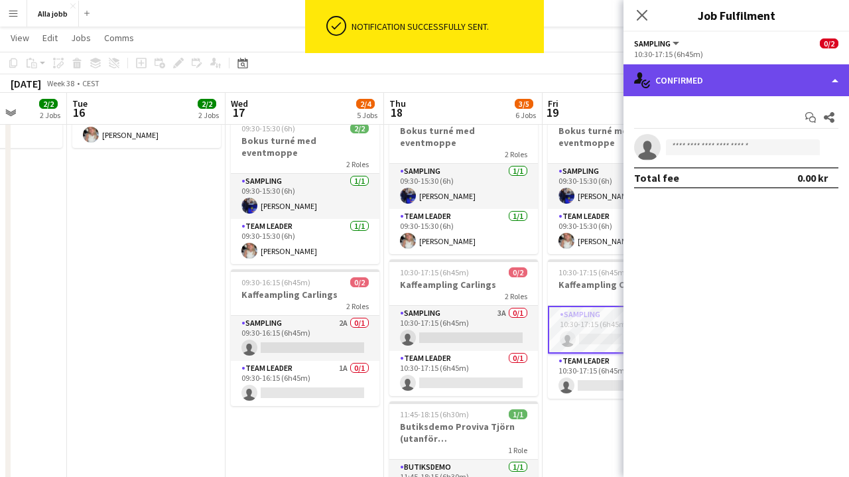
click at [741, 69] on div "single-neutral-actions-check-2 Confirmed" at bounding box center [737, 80] width 226 height 32
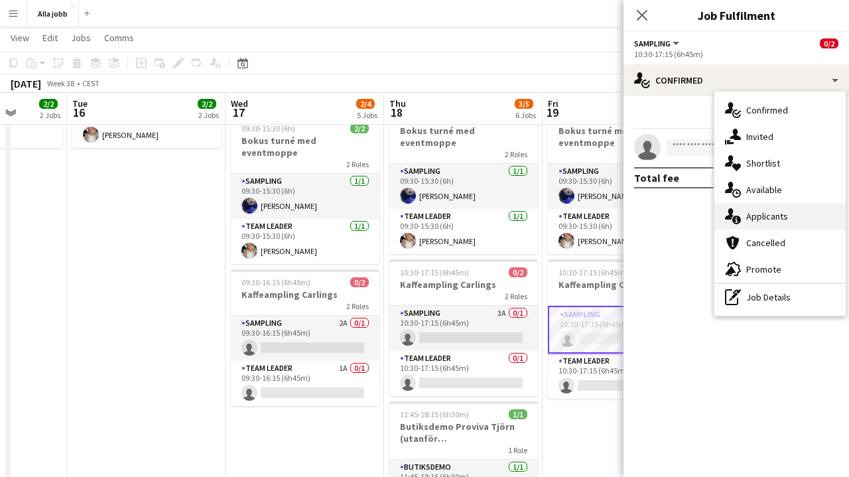
click at [766, 218] on span "Applicants" at bounding box center [768, 216] width 42 height 12
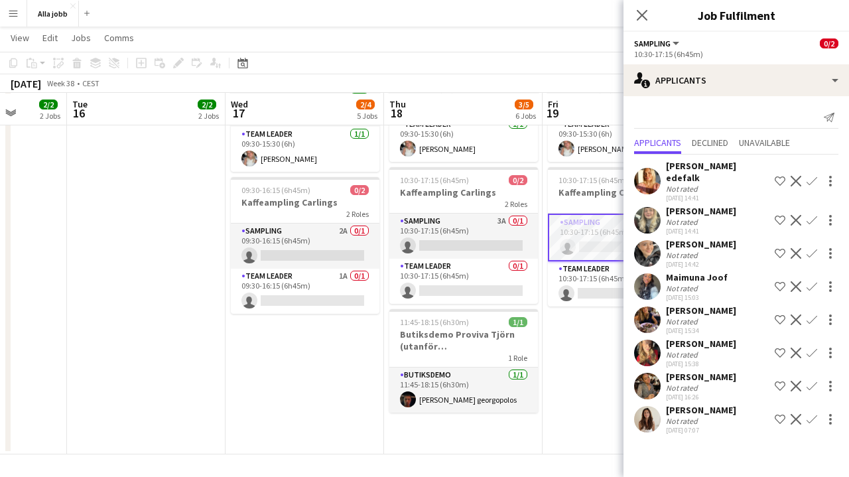
scroll to position [300, 0]
click at [148, 318] on app-date-cell "Bokus turné med APE 09:30-15:30 (6h) 2/2 Bokus turné med eventmoppe 2 Roles Sam…" at bounding box center [146, 152] width 159 height 606
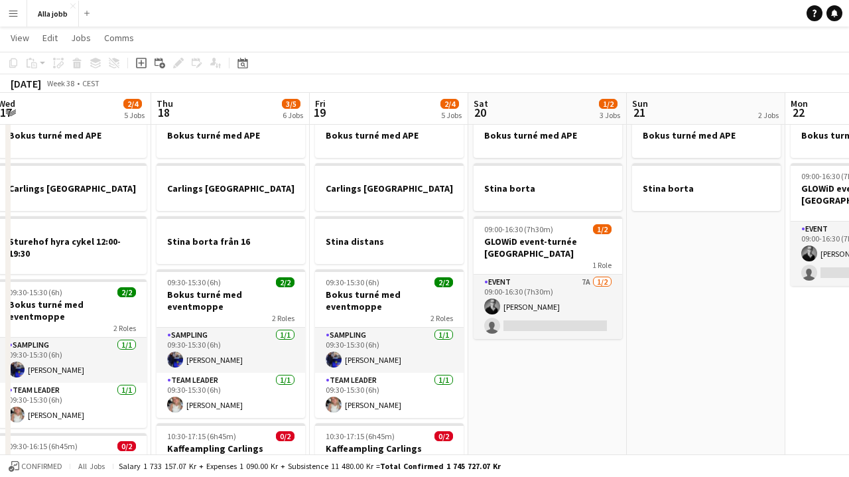
scroll to position [0, 488]
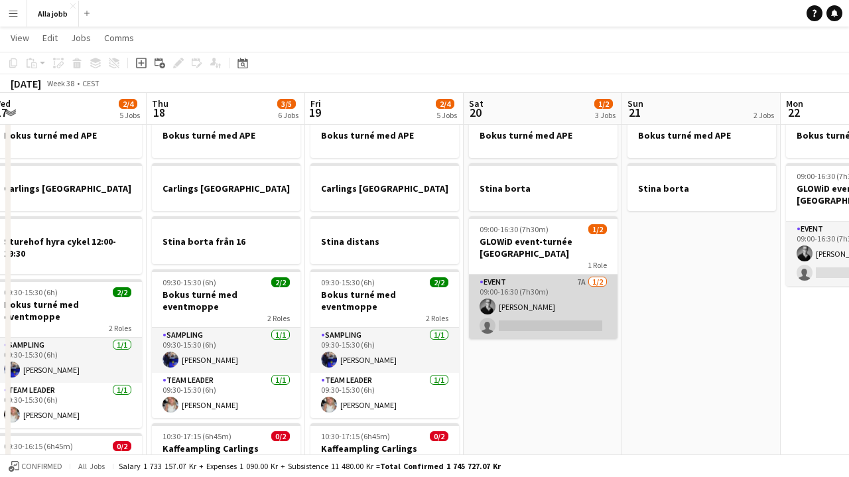
click at [524, 307] on app-card-role "Event 7A [DATE] 09:00-16:30 (7h30m) [PERSON_NAME] single-neutral-actions" at bounding box center [543, 307] width 149 height 64
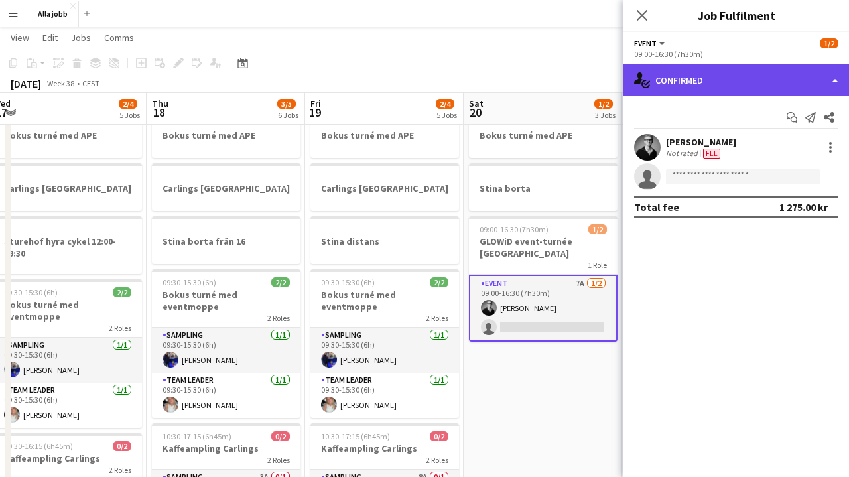
click at [747, 82] on div "single-neutral-actions-check-2 Confirmed" at bounding box center [737, 80] width 226 height 32
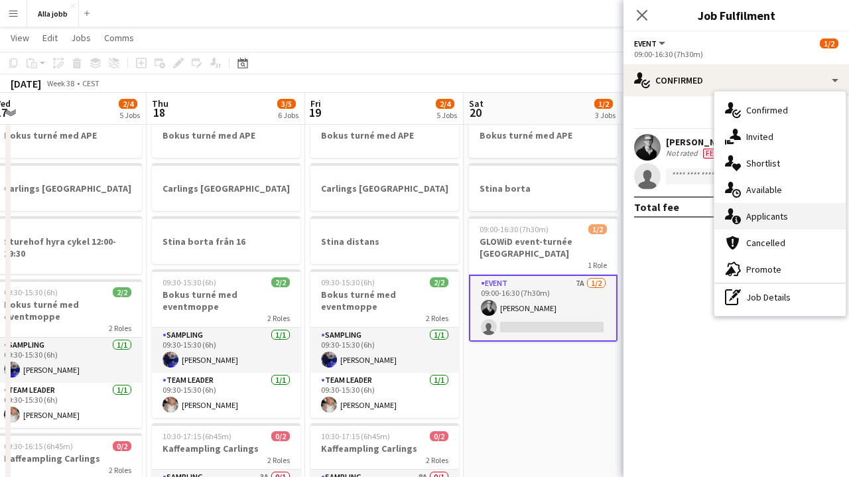
click at [755, 225] on div "single-neutral-actions-information Applicants" at bounding box center [780, 216] width 131 height 27
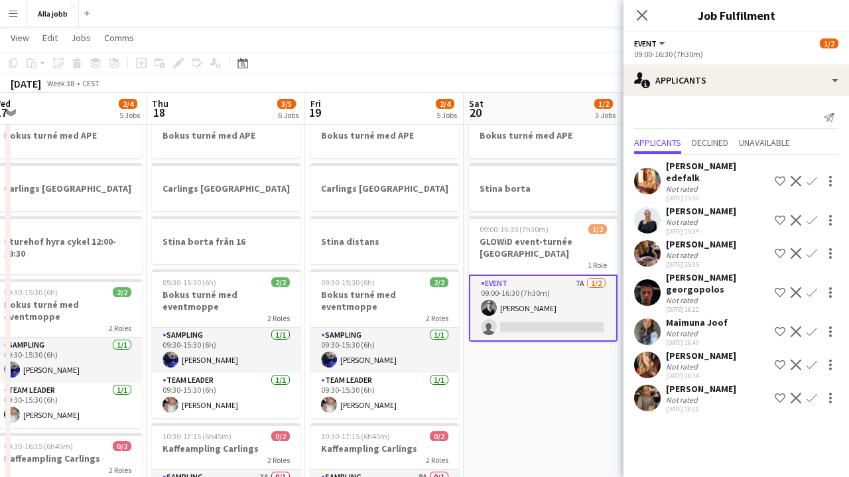
click at [526, 421] on app-date-cell "Bokus turné med APE [PERSON_NAME] 09:00-16:30 (7h30m) 1/2 GLOWiD event-turnée […" at bounding box center [543, 408] width 159 height 606
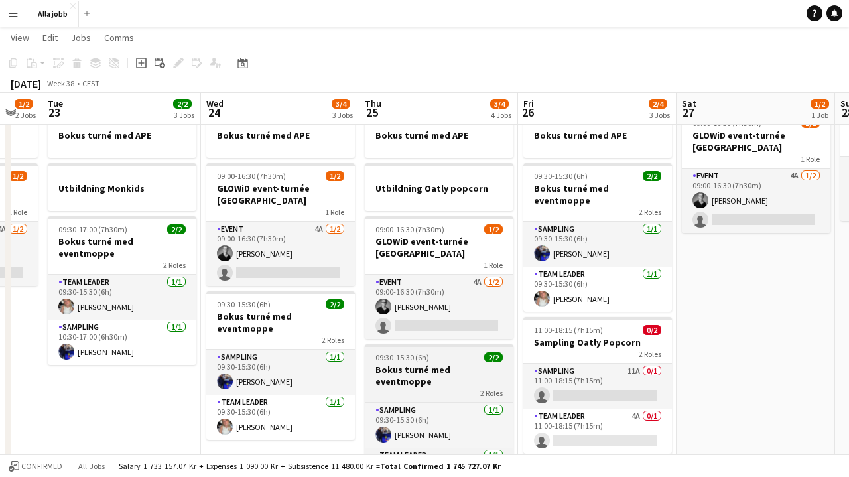
scroll to position [0, 490]
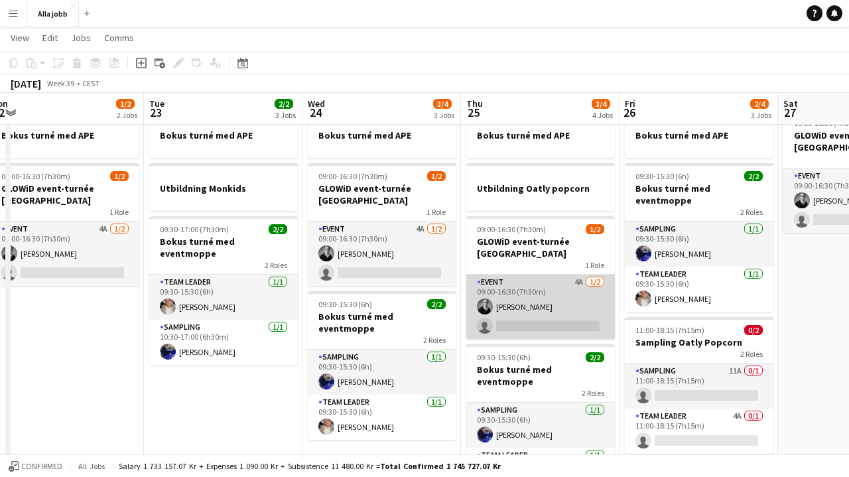
click at [555, 311] on app-card-role "Event 4A [DATE] 09:00-16:30 (7h30m) [PERSON_NAME] single-neutral-actions" at bounding box center [541, 307] width 149 height 64
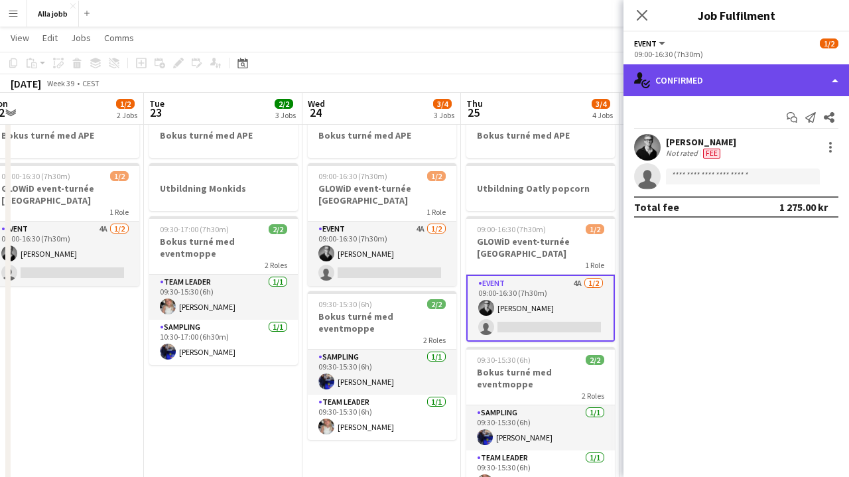
click at [766, 86] on div "single-neutral-actions-check-2 Confirmed" at bounding box center [737, 80] width 226 height 32
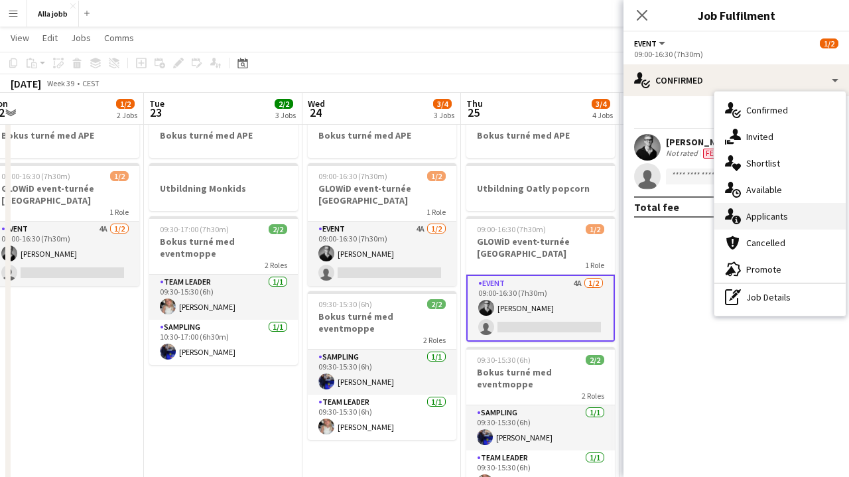
click at [779, 225] on div "single-neutral-actions-information Applicants" at bounding box center [780, 216] width 131 height 27
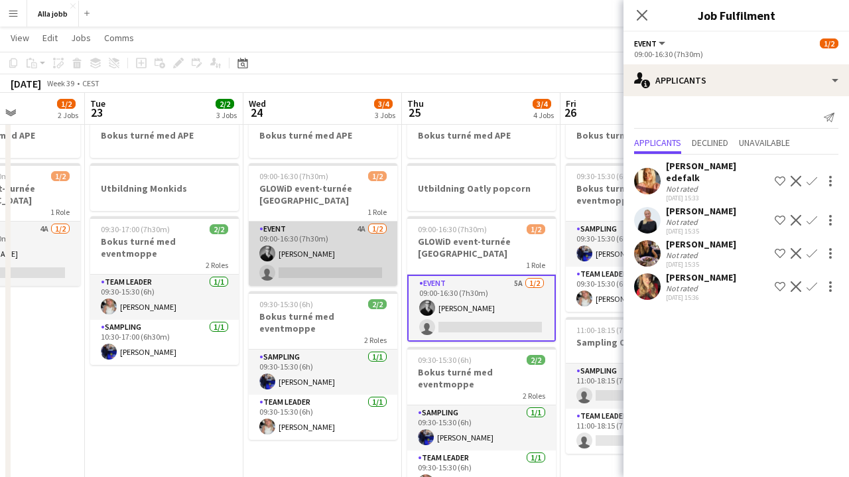
scroll to position [0, 573]
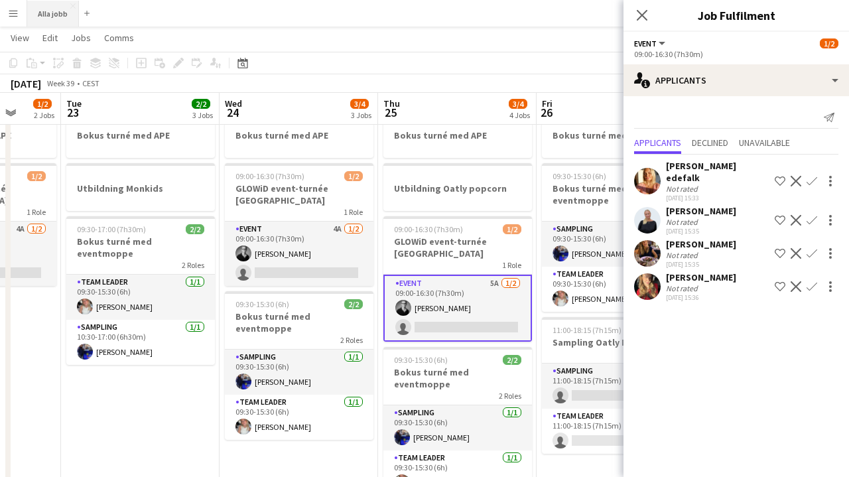
click at [45, 17] on button "Alla jobb Close" at bounding box center [53, 14] width 52 height 26
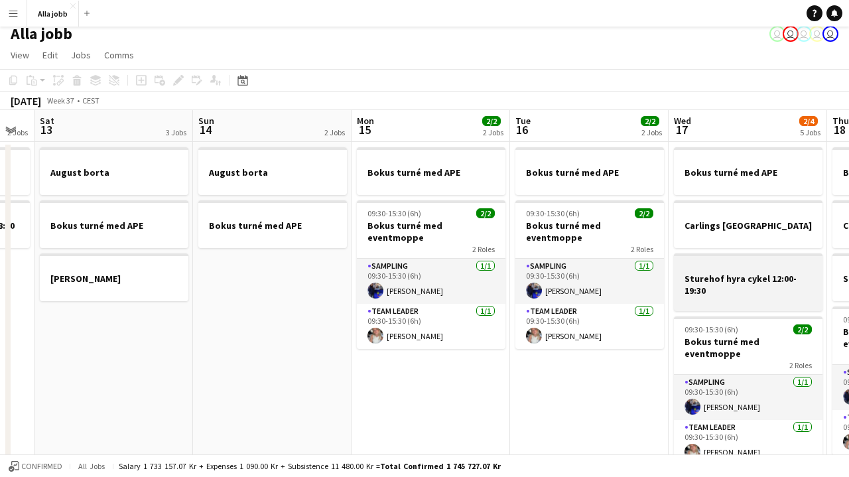
scroll to position [0, 416]
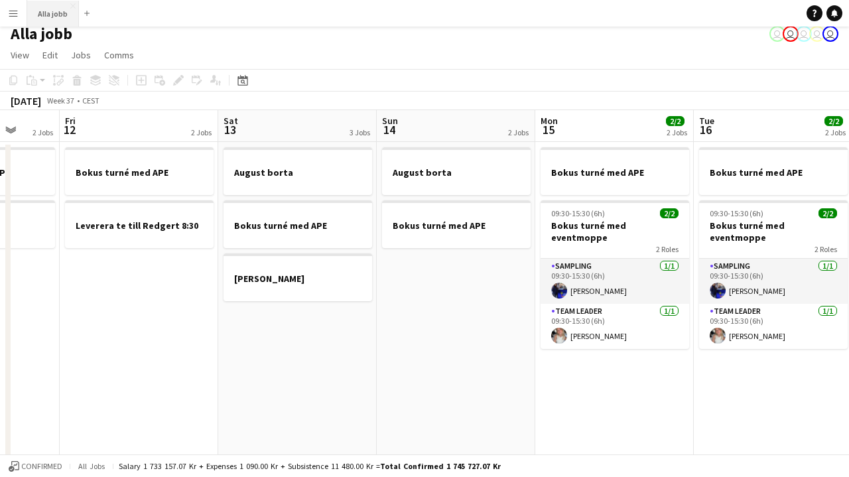
click at [48, 24] on button "Alla jobb Close" at bounding box center [53, 14] width 52 height 26
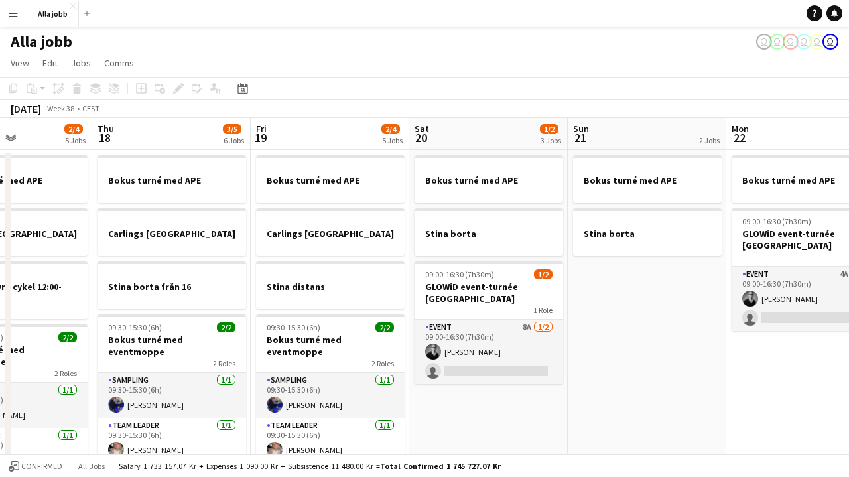
scroll to position [0, 543]
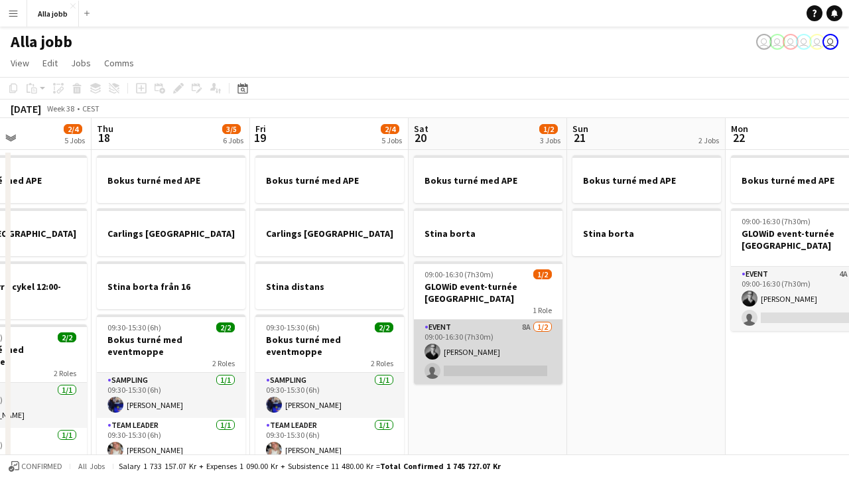
click at [486, 350] on app-card-role "Event 8A [DATE] 09:00-16:30 (7h30m) [PERSON_NAME] single-neutral-actions" at bounding box center [488, 352] width 149 height 64
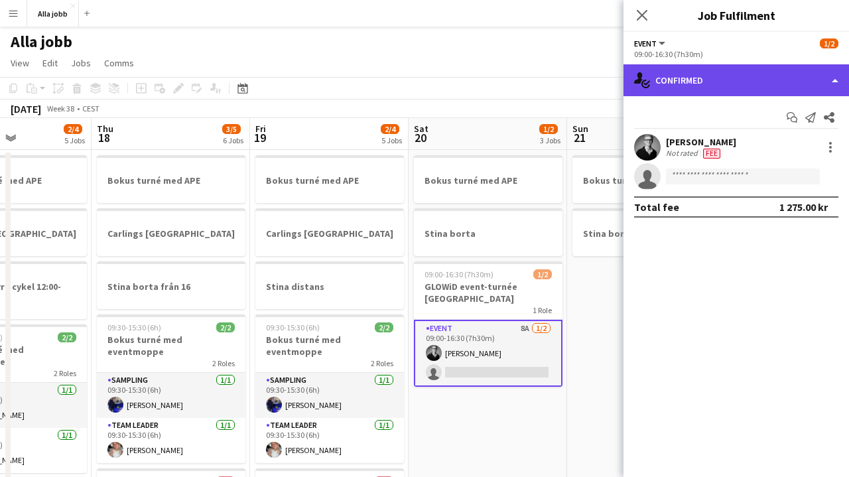
click at [698, 91] on div "single-neutral-actions-check-2 Confirmed" at bounding box center [737, 80] width 226 height 32
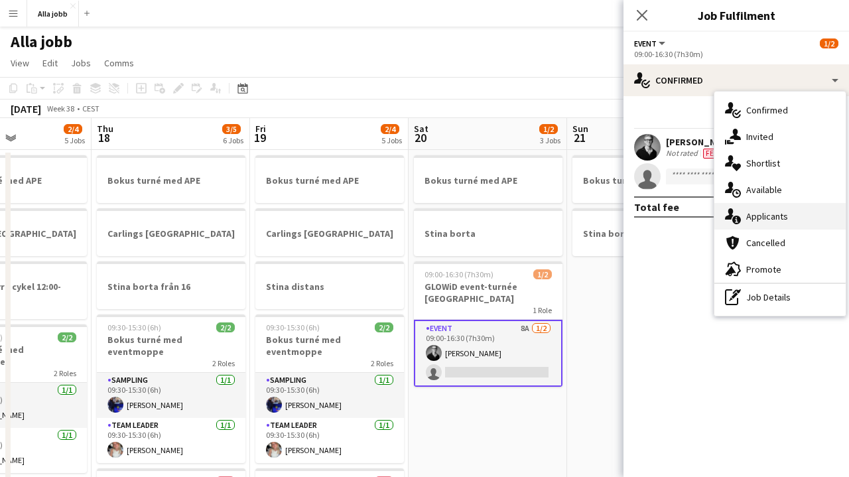
click at [765, 224] on div "single-neutral-actions-information Applicants" at bounding box center [780, 216] width 131 height 27
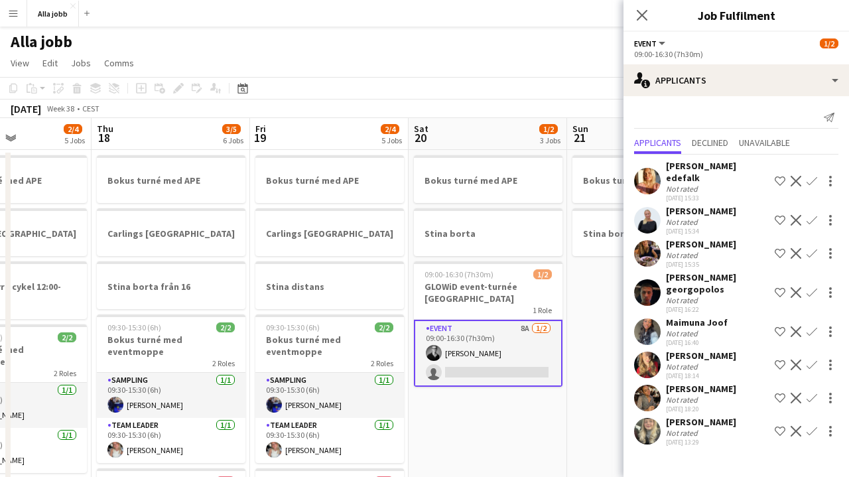
click at [814, 215] on app-icon "Confirm" at bounding box center [812, 220] width 11 height 11
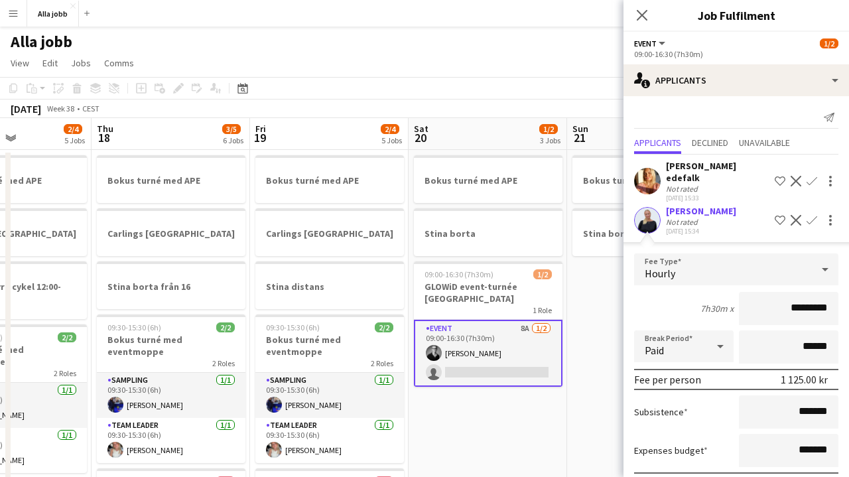
click at [795, 297] on input "*********" at bounding box center [789, 308] width 100 height 33
type input "******"
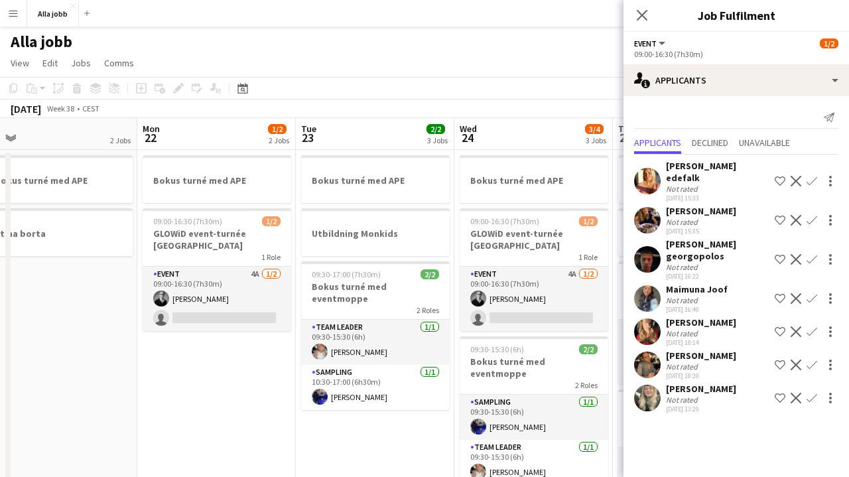
scroll to position [0, 505]
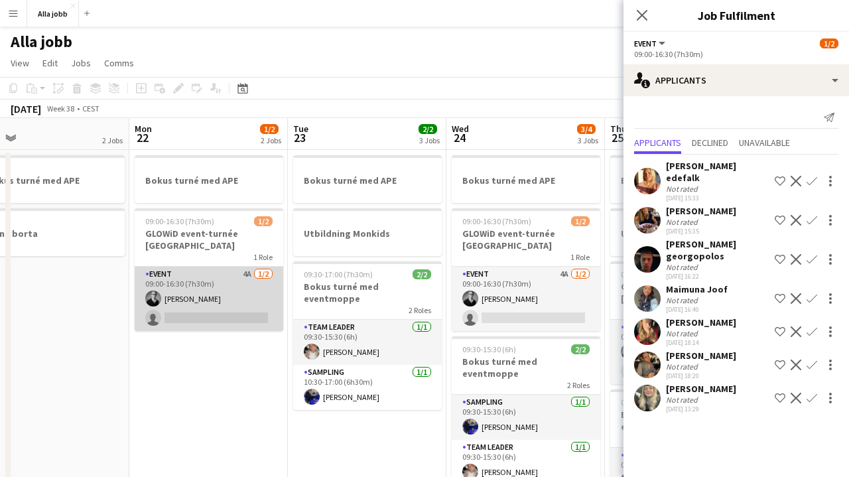
click at [222, 274] on app-card-role "Event 4A [DATE] 09:00-16:30 (7h30m) [PERSON_NAME] single-neutral-actions" at bounding box center [209, 299] width 149 height 64
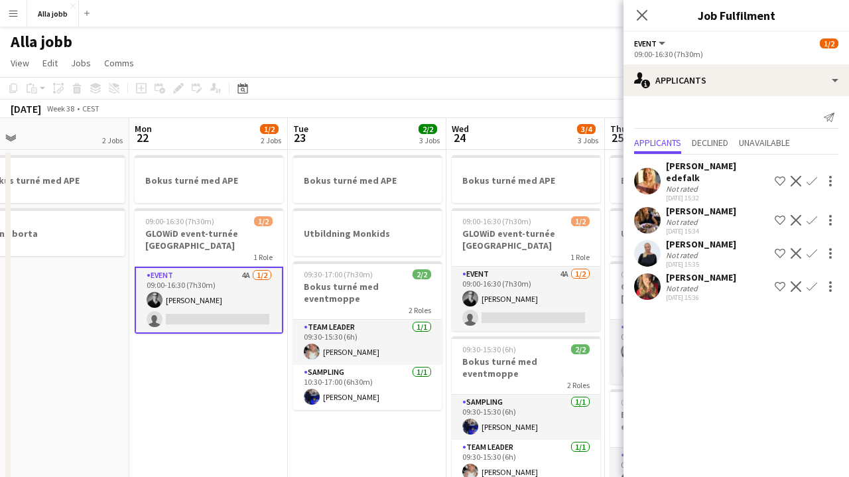
click at [817, 248] on app-icon "Confirm" at bounding box center [812, 253] width 11 height 11
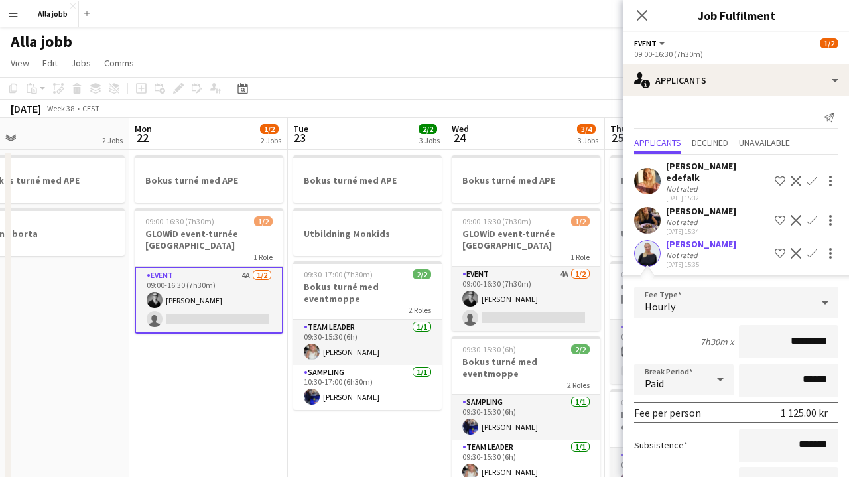
click at [801, 328] on input "*********" at bounding box center [789, 341] width 100 height 33
type input "******"
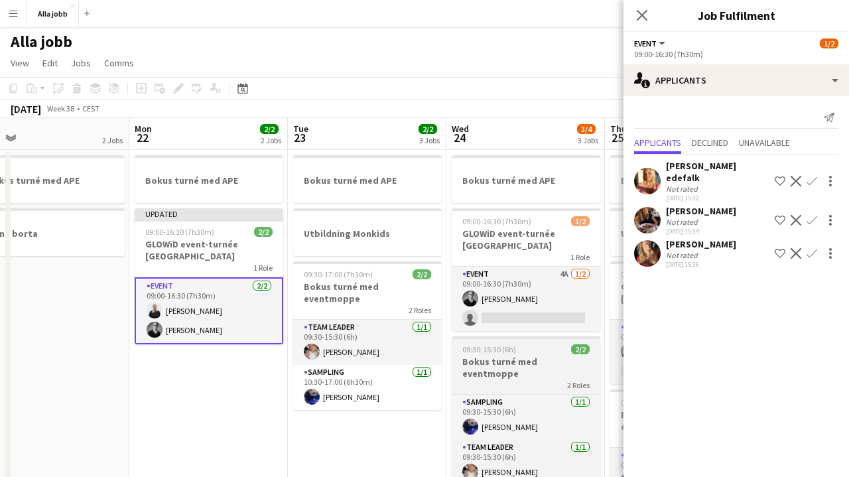
scroll to position [0, 582]
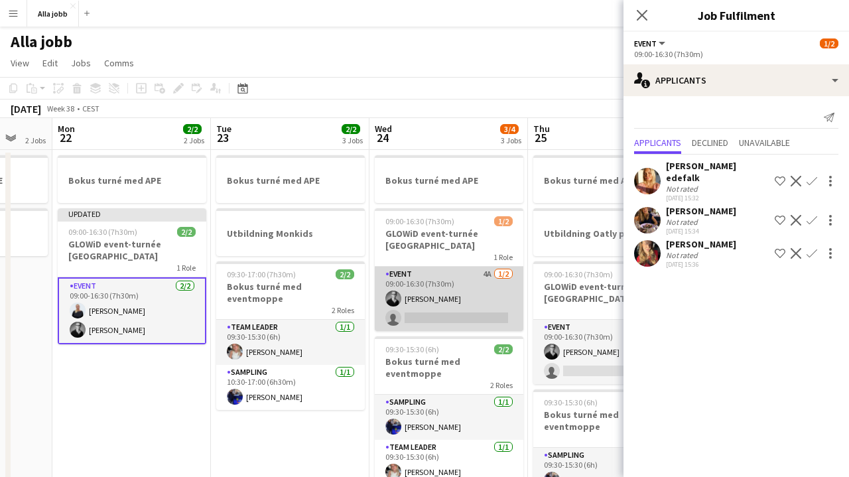
click at [486, 291] on app-card-role "Event 4A [DATE] 09:00-16:30 (7h30m) [PERSON_NAME] single-neutral-actions" at bounding box center [449, 299] width 149 height 64
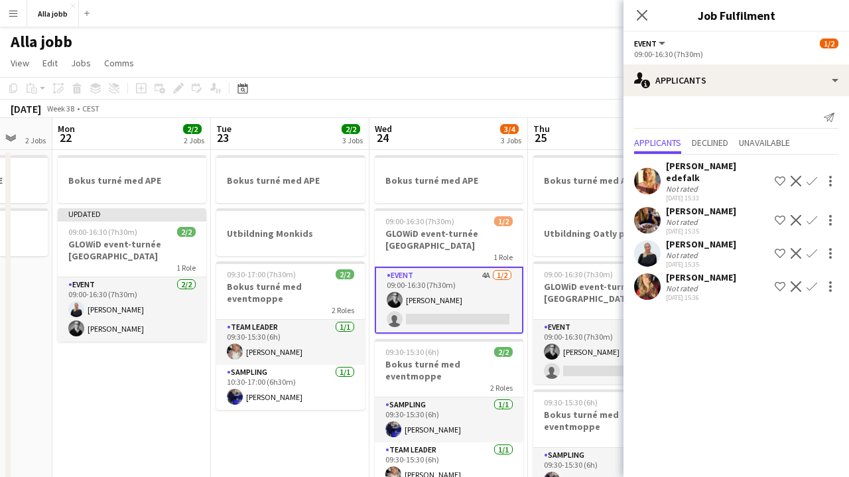
click at [810, 248] on app-icon "Confirm" at bounding box center [812, 253] width 11 height 11
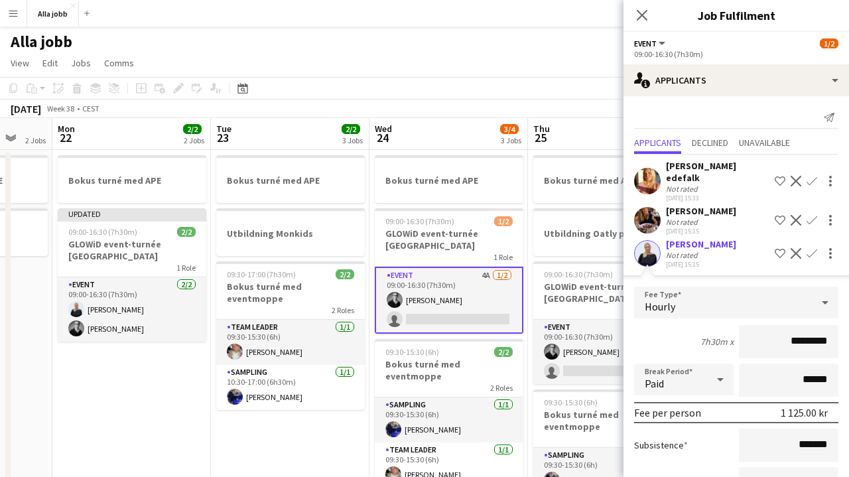
click at [799, 326] on input "*********" at bounding box center [789, 341] width 100 height 33
type input "******"
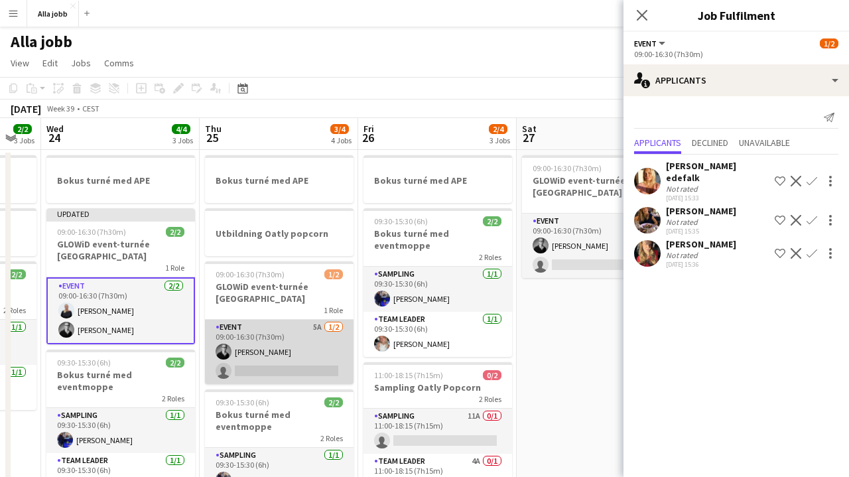
scroll to position [0, 496]
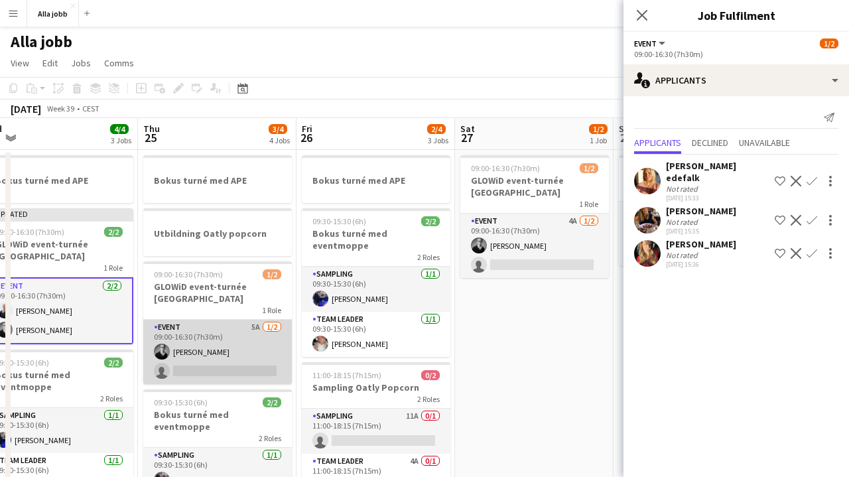
click at [253, 326] on app-card-role "Event 5A [DATE] 09:00-16:30 (7h30m) [PERSON_NAME] single-neutral-actions" at bounding box center [217, 352] width 149 height 64
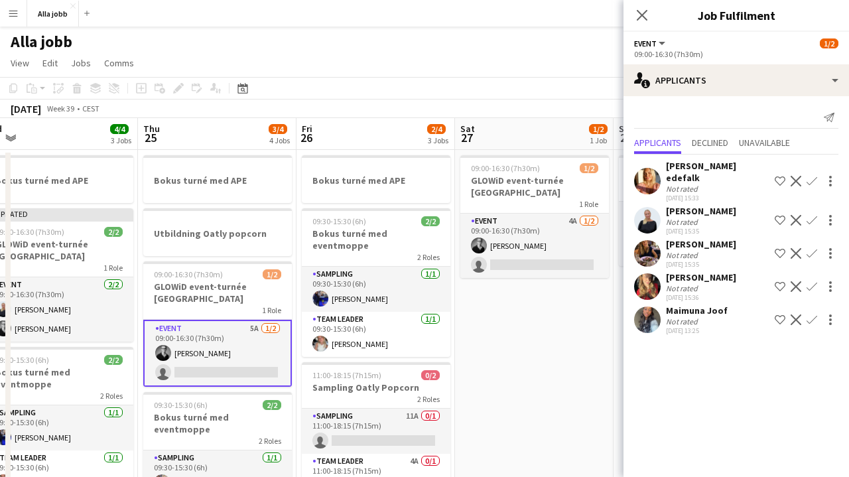
click at [814, 215] on app-icon "Confirm" at bounding box center [812, 220] width 11 height 11
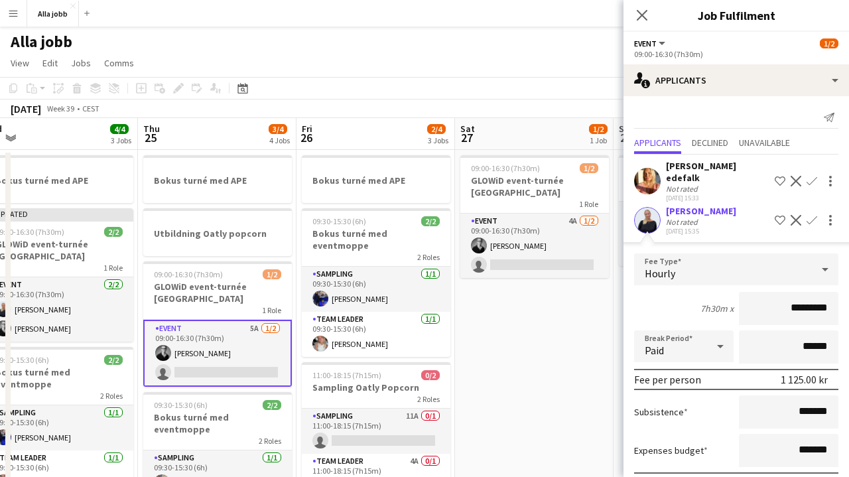
click at [794, 299] on input "*********" at bounding box center [789, 308] width 100 height 33
type input "******"
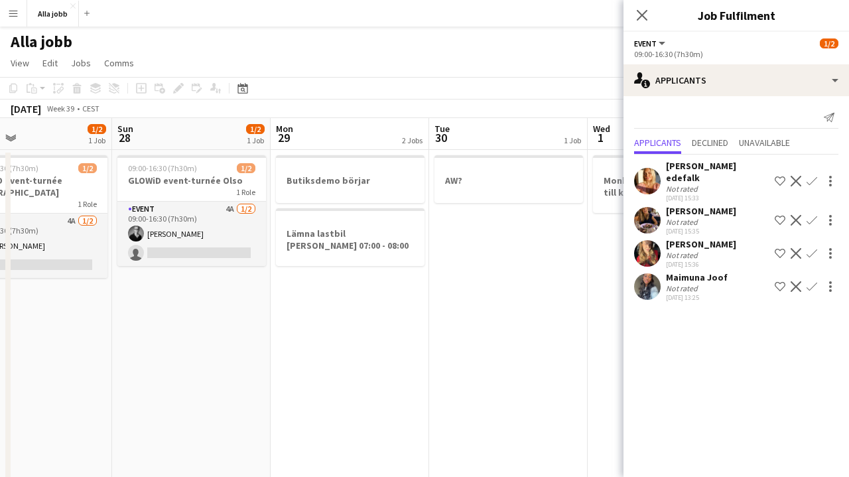
scroll to position [0, 366]
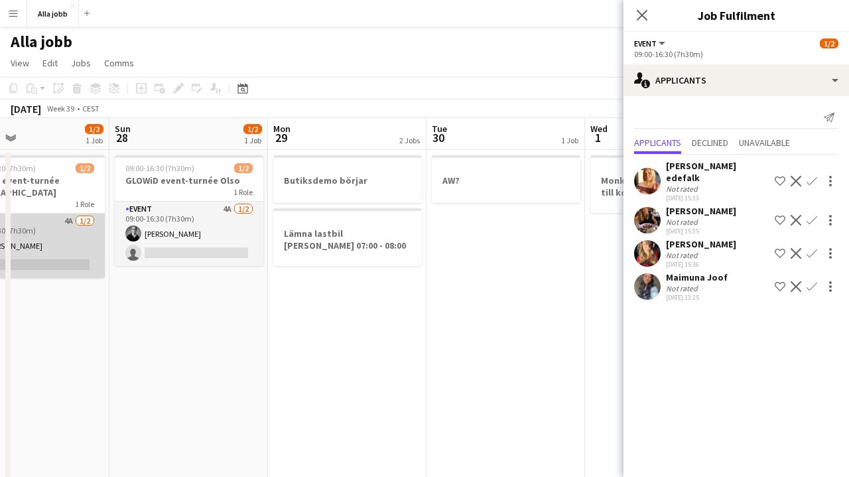
click at [65, 214] on app-card-role "Event 4A [DATE] 09:00-16:30 (7h30m) [PERSON_NAME] single-neutral-actions" at bounding box center [30, 246] width 149 height 64
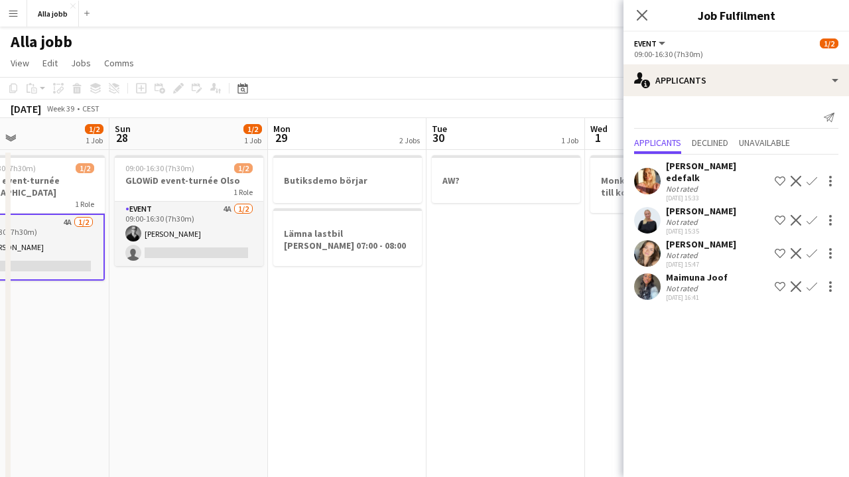
click at [811, 215] on app-icon "Confirm" at bounding box center [812, 220] width 11 height 11
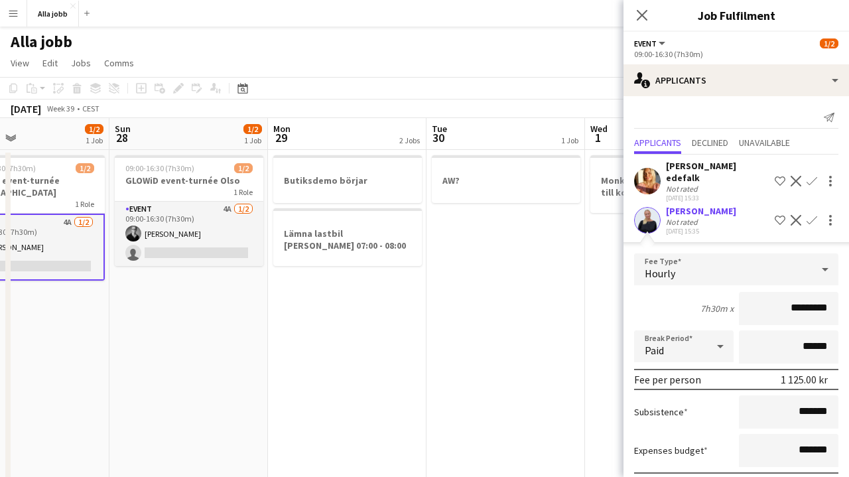
click at [798, 299] on input "*********" at bounding box center [789, 308] width 100 height 33
type input "******"
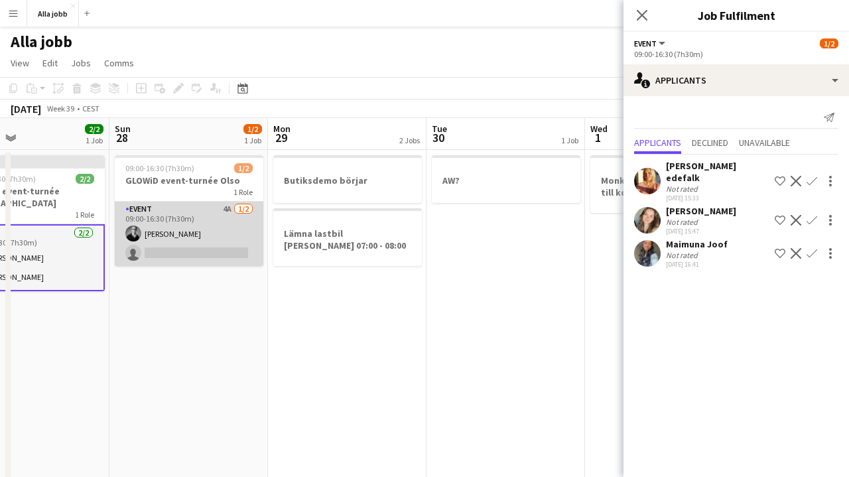
click at [195, 234] on app-card-role "Event 4A [DATE] 09:00-16:30 (7h30m) [PERSON_NAME] single-neutral-actions" at bounding box center [189, 234] width 149 height 64
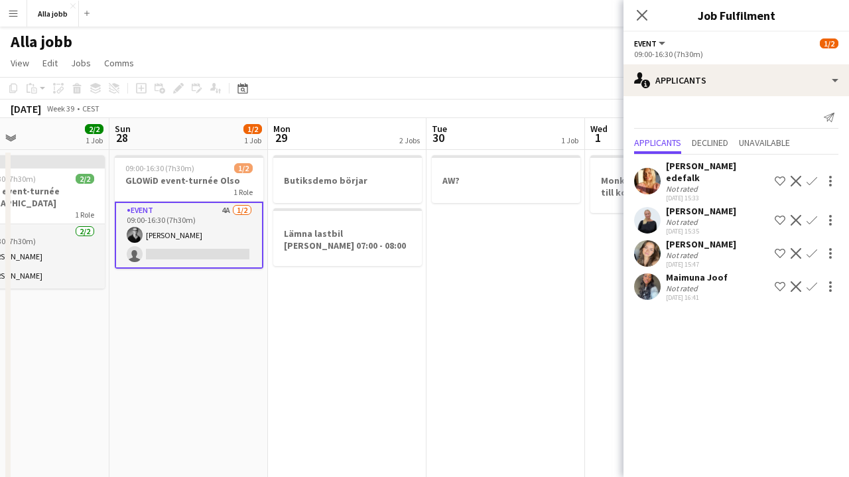
click at [809, 215] on app-icon "Confirm" at bounding box center [812, 220] width 11 height 11
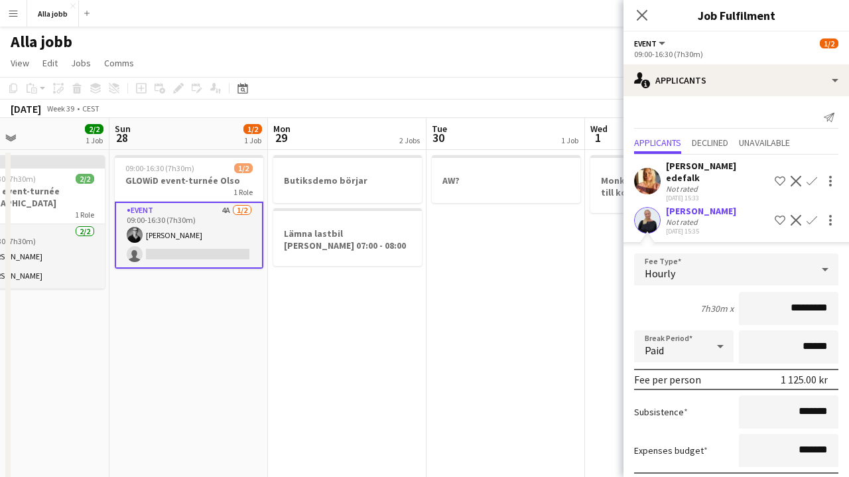
click at [798, 295] on input "*********" at bounding box center [789, 308] width 100 height 33
type input "******"
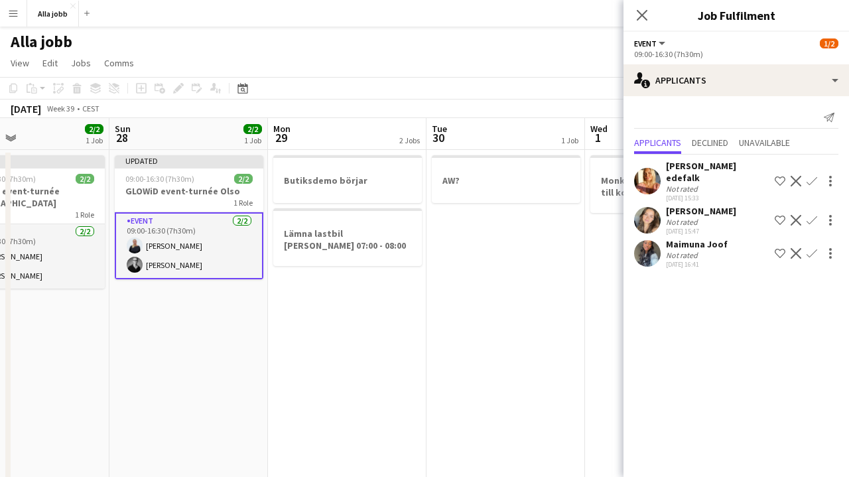
click at [373, 354] on app-date-cell "Butiksdemo börjar Lämna lastbil [PERSON_NAME] 07:00 - 08:00" at bounding box center [347, 453] width 159 height 606
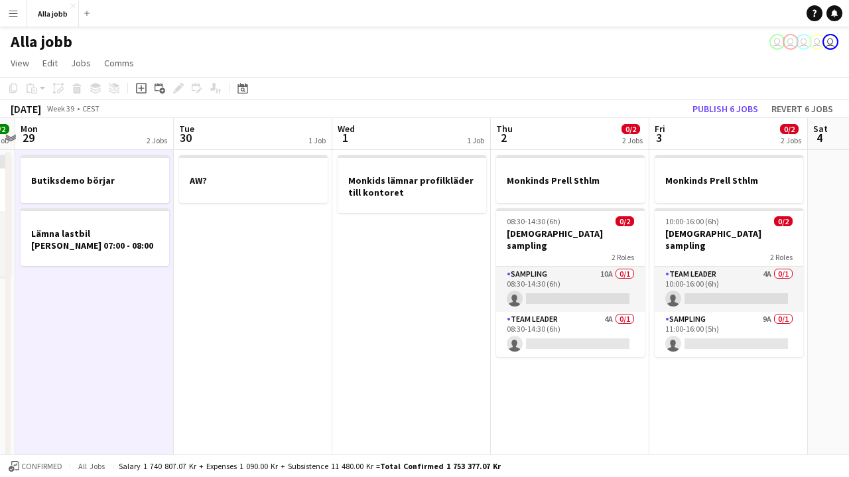
scroll to position [0, 622]
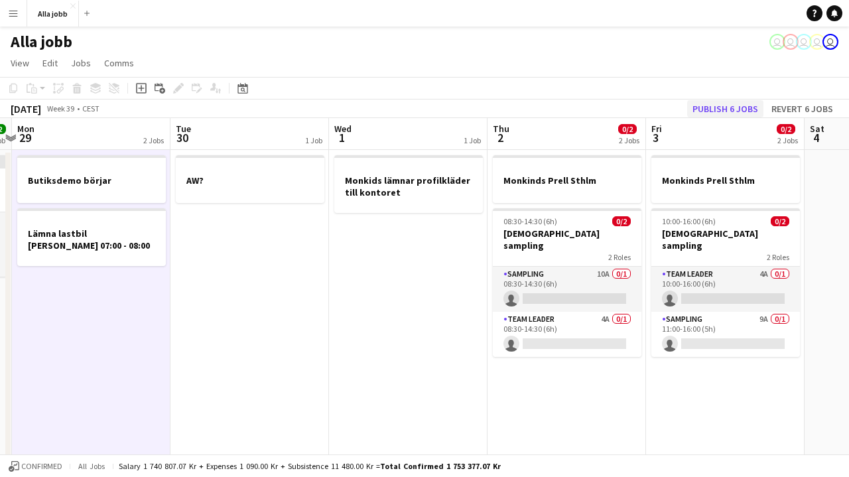
click at [723, 104] on button "Publish 6 jobs" at bounding box center [725, 108] width 76 height 17
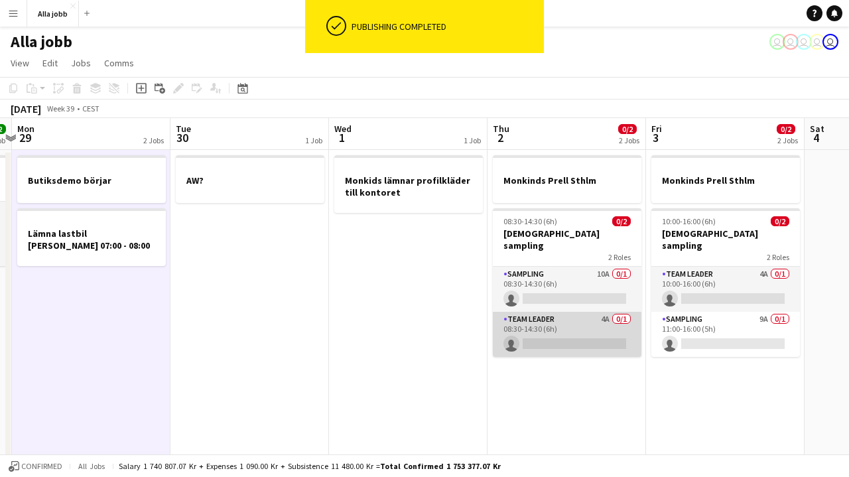
scroll to position [0, 0]
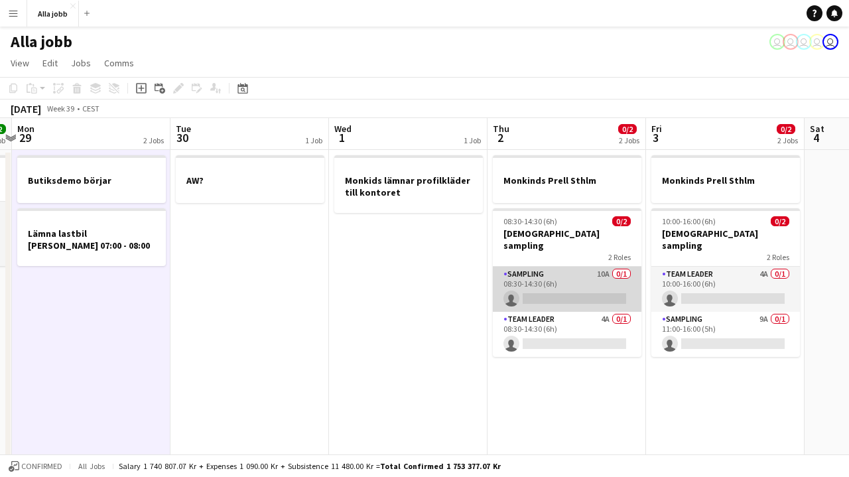
click at [564, 272] on app-card-role "Sampling 10A 0/1 08:30-14:30 (6h) single-neutral-actions" at bounding box center [567, 289] width 149 height 45
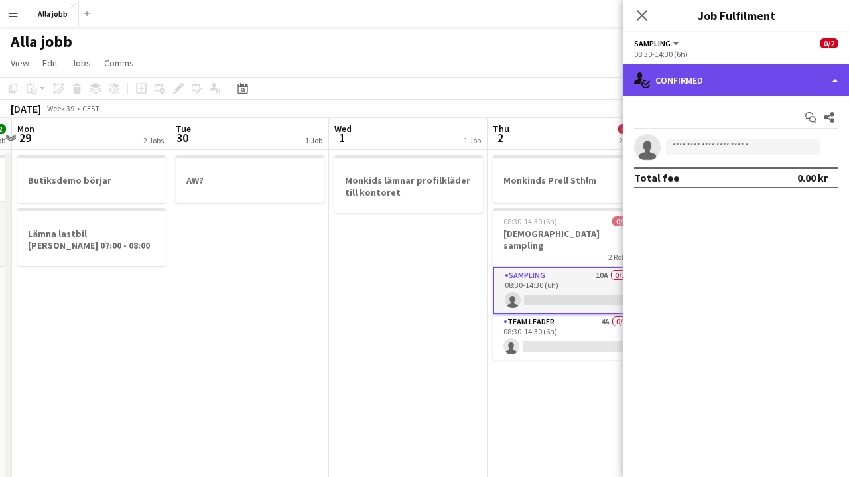
click at [733, 84] on div "single-neutral-actions-check-2 Confirmed" at bounding box center [737, 80] width 226 height 32
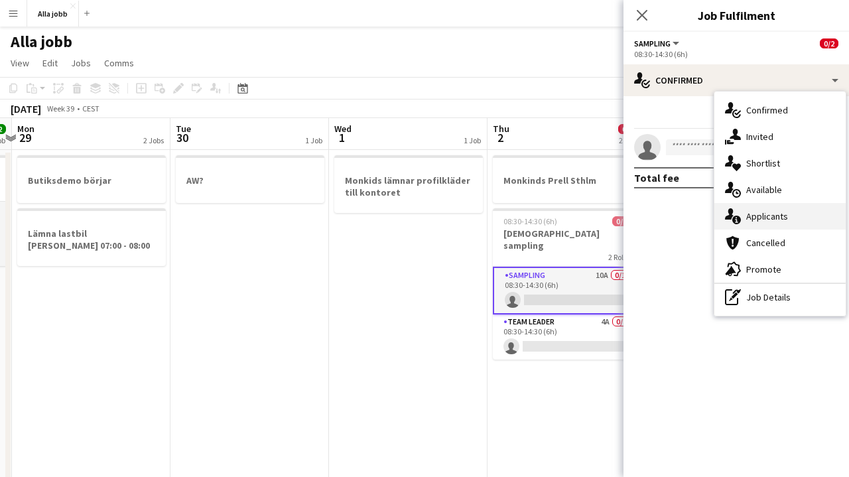
click at [772, 222] on span "Applicants" at bounding box center [768, 216] width 42 height 12
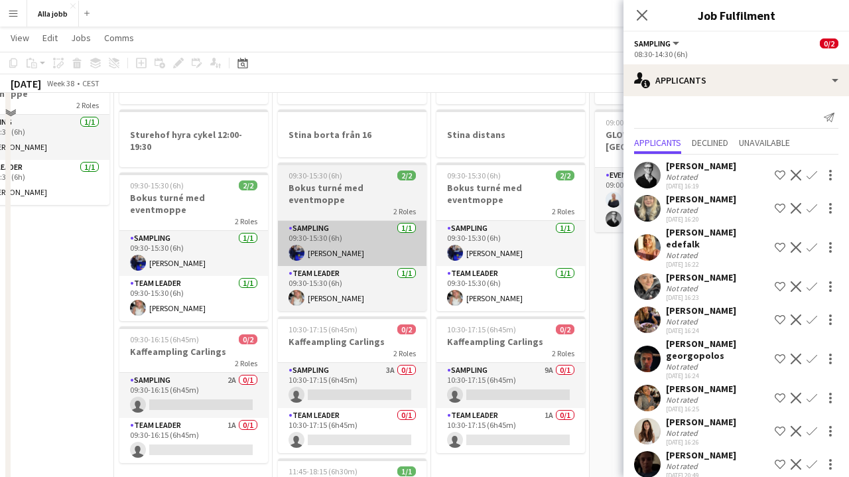
scroll to position [170, 0]
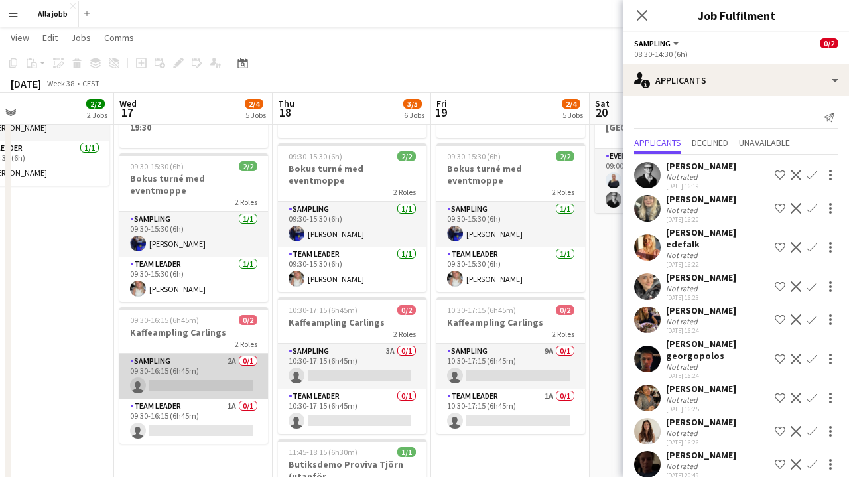
click at [202, 360] on app-card-role "Sampling 2A 0/1 09:30-16:15 (6h45m) single-neutral-actions" at bounding box center [193, 376] width 149 height 45
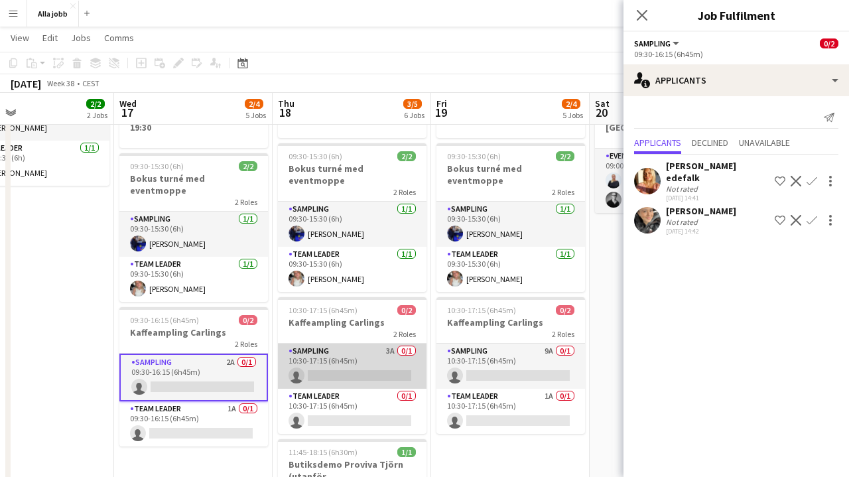
click at [364, 352] on app-card-role "Sampling 3A 0/1 10:30-17:15 (6h45m) single-neutral-actions" at bounding box center [352, 366] width 149 height 45
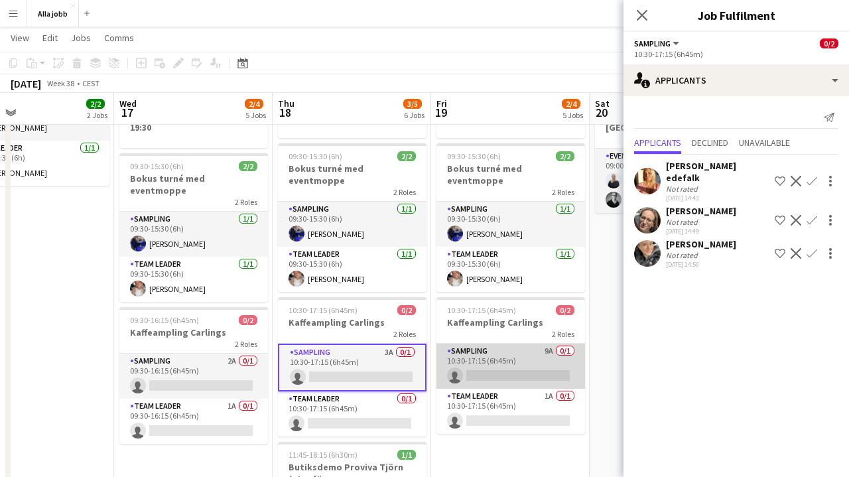
click at [496, 356] on app-card-role "Sampling 9A 0/1 10:30-17:15 (6h45m) single-neutral-actions" at bounding box center [511, 366] width 149 height 45
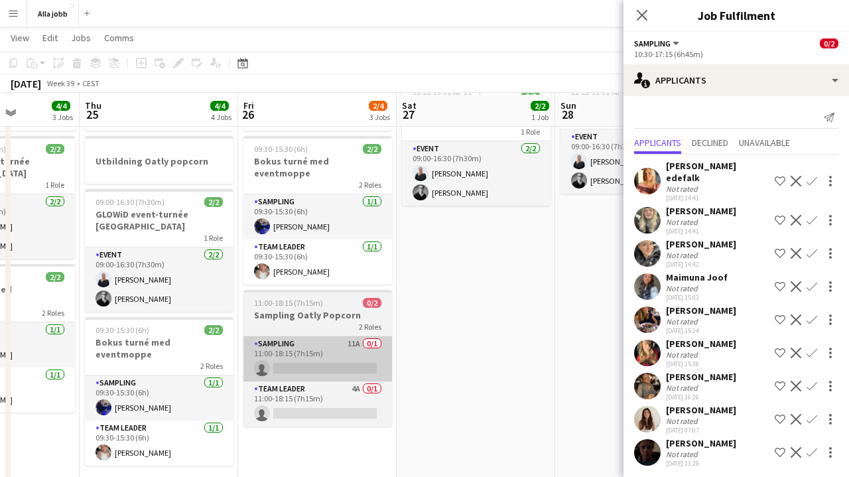
scroll to position [73, 0]
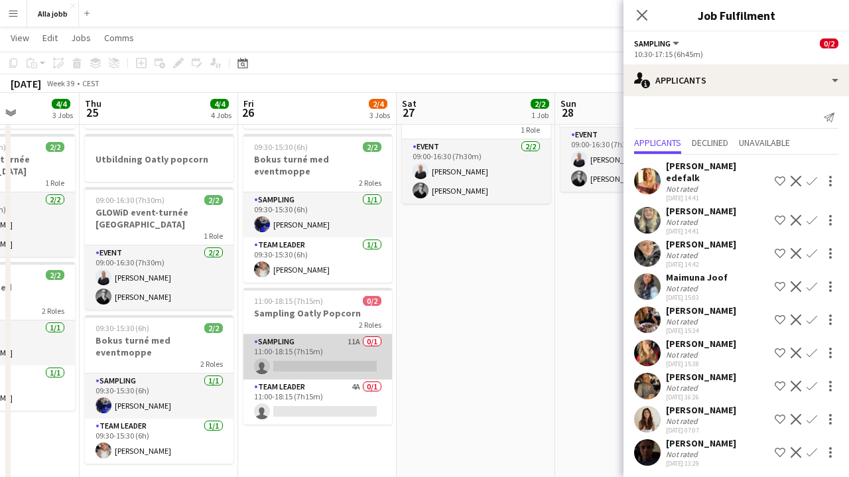
click at [334, 345] on app-card-role "Sampling 11A 0/1 11:00-18:15 (7h15m) single-neutral-actions" at bounding box center [318, 356] width 149 height 45
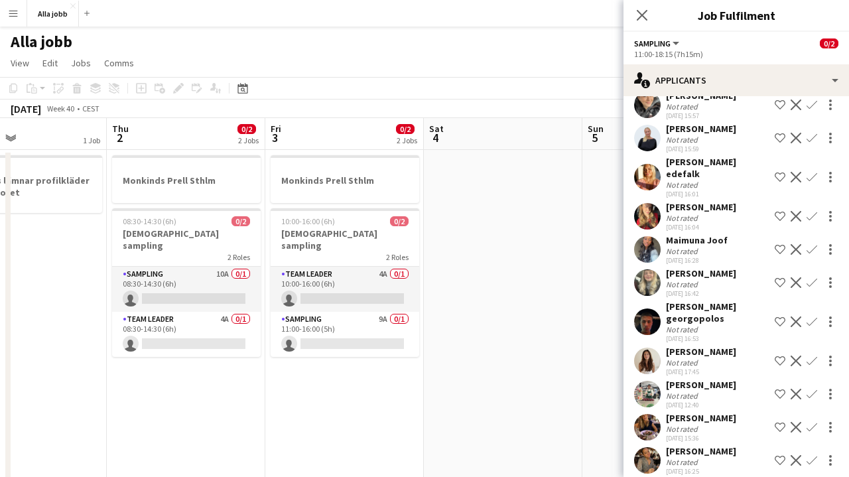
scroll to position [0, 368]
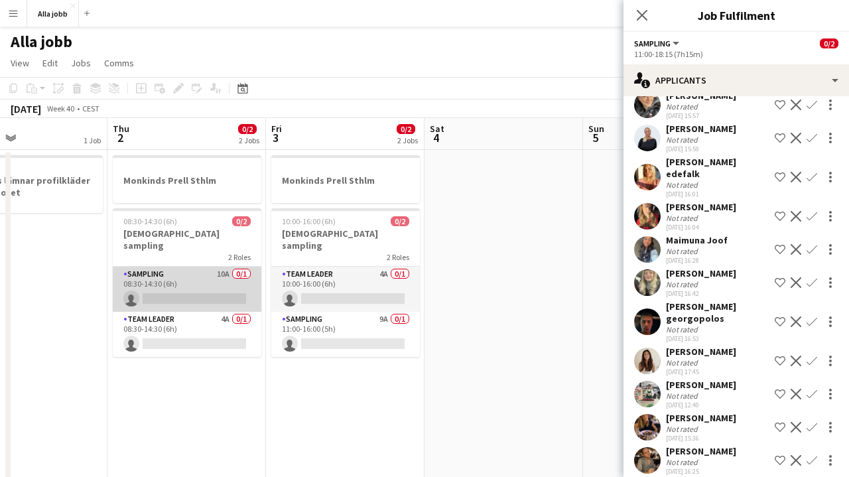
click at [171, 267] on app-card-role "Sampling 10A 0/1 08:30-14:30 (6h) single-neutral-actions" at bounding box center [187, 289] width 149 height 45
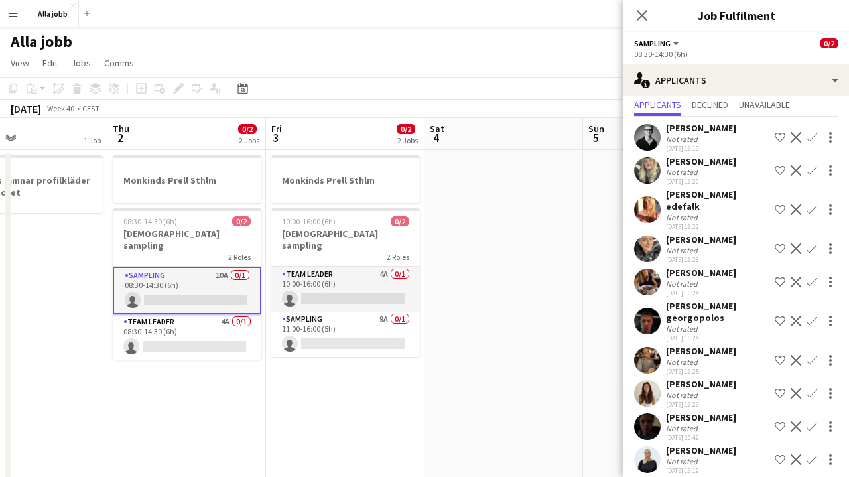
scroll to position [37, 0]
click at [642, 415] on app-user-avatar at bounding box center [647, 427] width 27 height 27
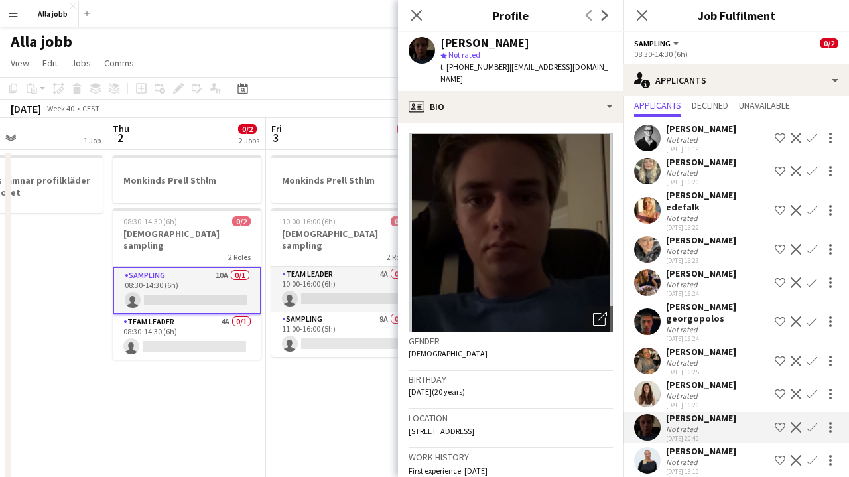
click at [354, 411] on app-date-cell "Monkinds [PERSON_NAME] Sthlm 10:00-16:00 (6h) 0/2 Monkids sampling 2 Roles Team…" at bounding box center [345, 453] width 159 height 606
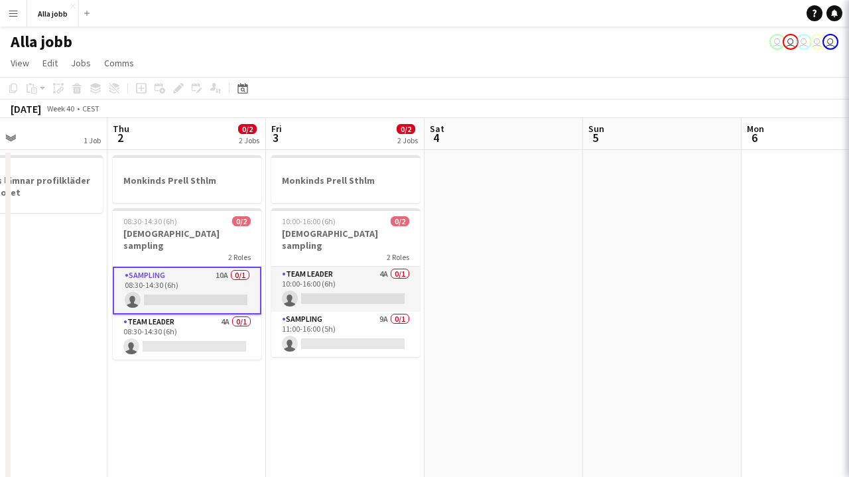
scroll to position [0, 0]
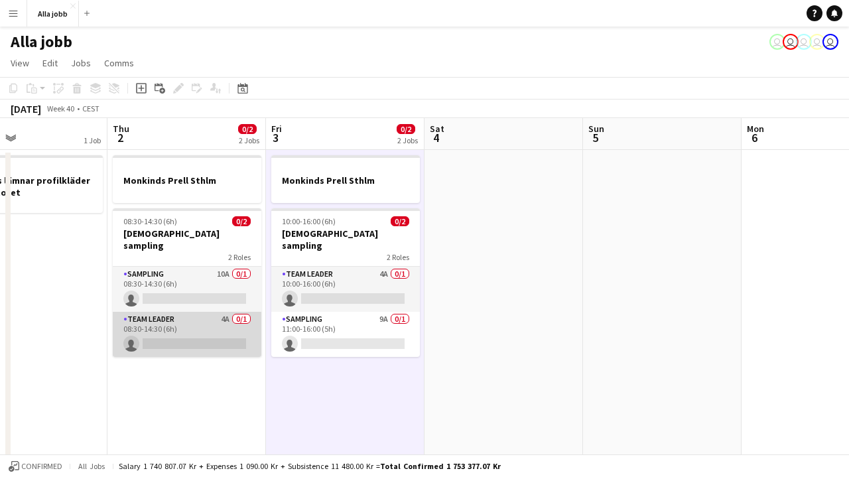
click at [204, 314] on app-card-role "Team Leader 4A 0/1 08:30-14:30 (6h) single-neutral-actions" at bounding box center [187, 334] width 149 height 45
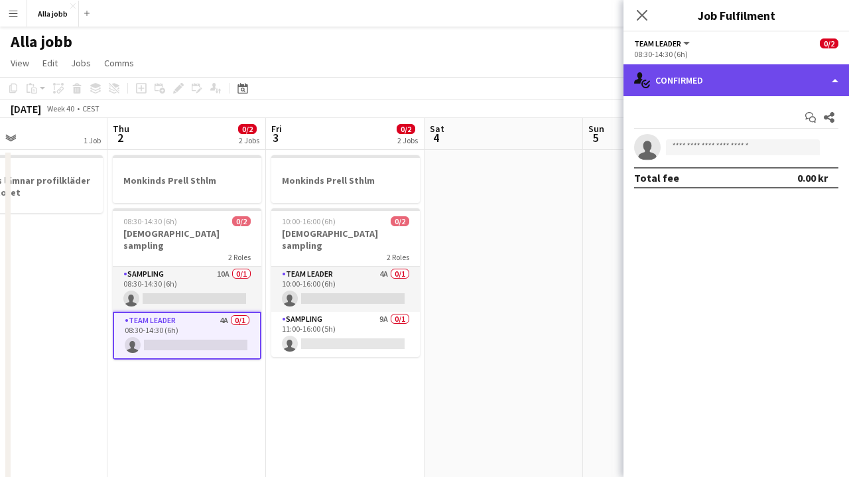
click at [725, 85] on div "single-neutral-actions-check-2 Confirmed" at bounding box center [737, 80] width 226 height 32
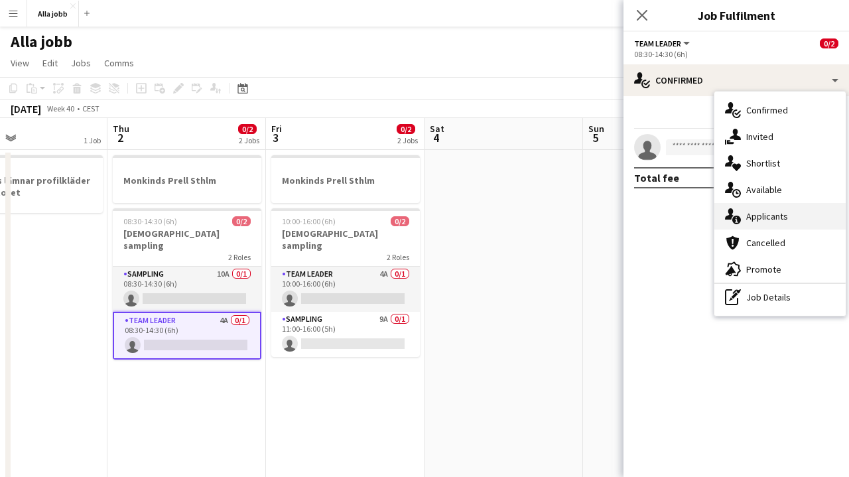
click at [763, 217] on span "Applicants" at bounding box center [768, 216] width 42 height 12
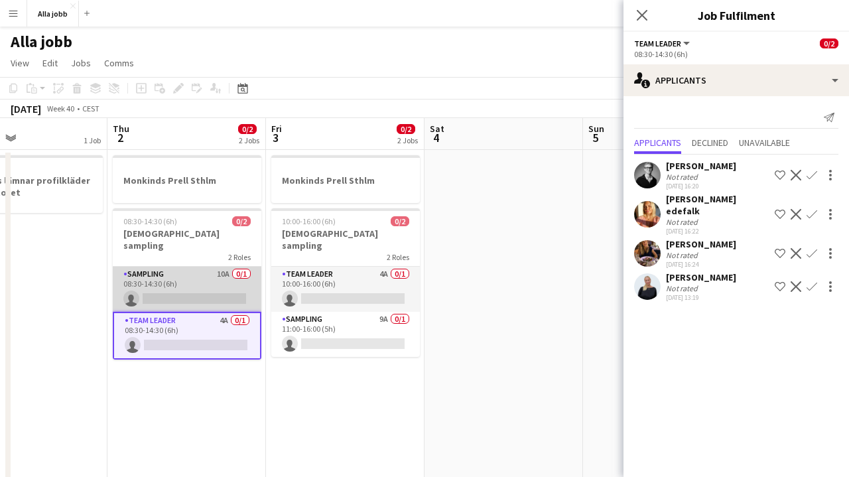
click at [186, 276] on app-card-role "Sampling 10A 0/1 08:30-14:30 (6h) single-neutral-actions" at bounding box center [187, 289] width 149 height 45
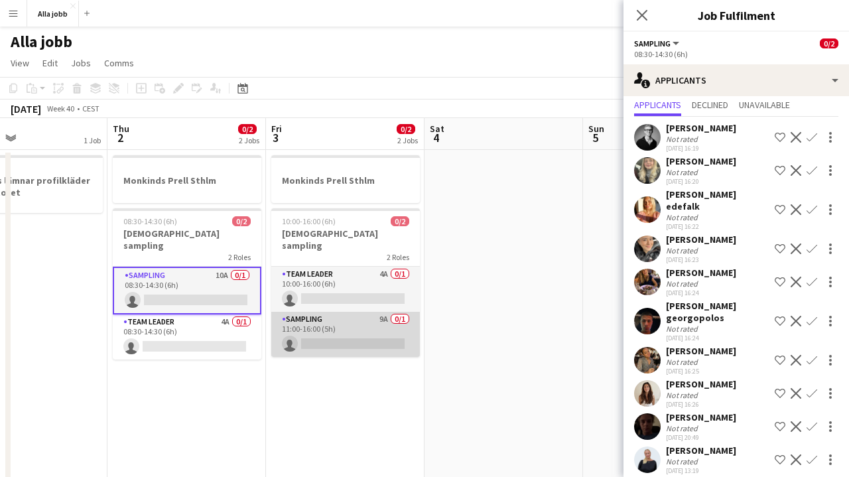
scroll to position [37, 0]
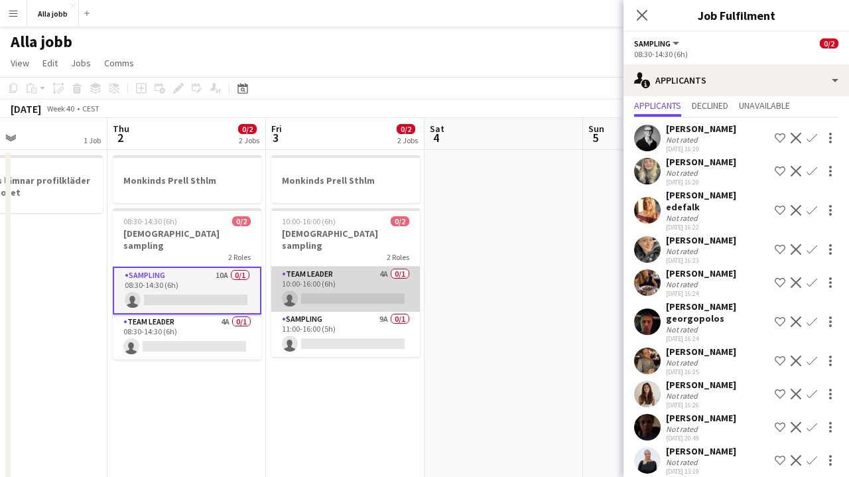
click at [338, 267] on app-card-role "Team Leader 4A 0/1 10:00-16:00 (6h) single-neutral-actions" at bounding box center [345, 289] width 149 height 45
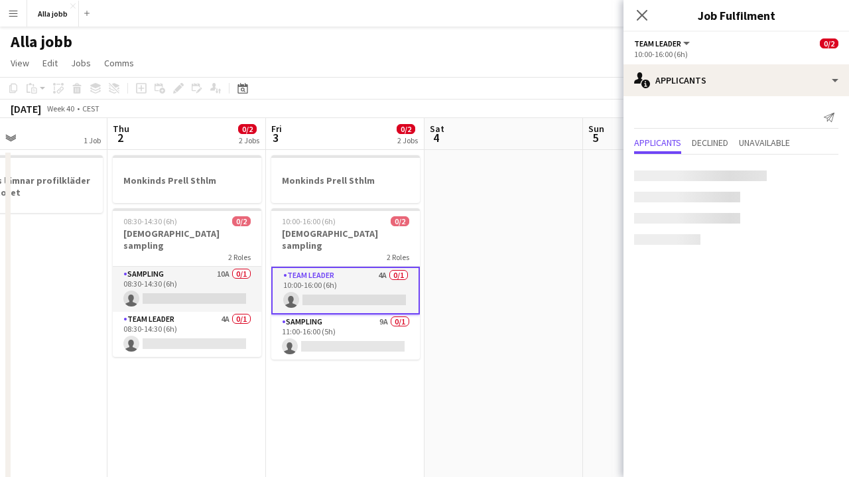
scroll to position [0, 0]
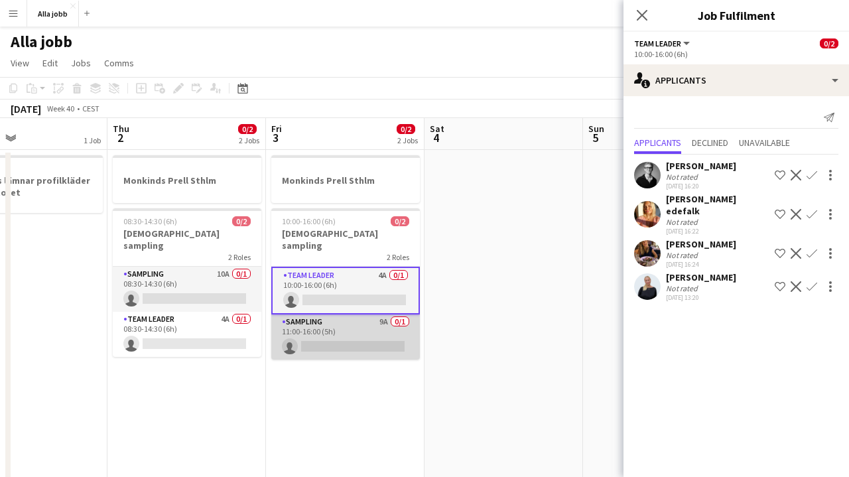
click at [340, 316] on app-card-role "Sampling 9A 0/1 11:00-16:00 (5h) single-neutral-actions" at bounding box center [345, 337] width 149 height 45
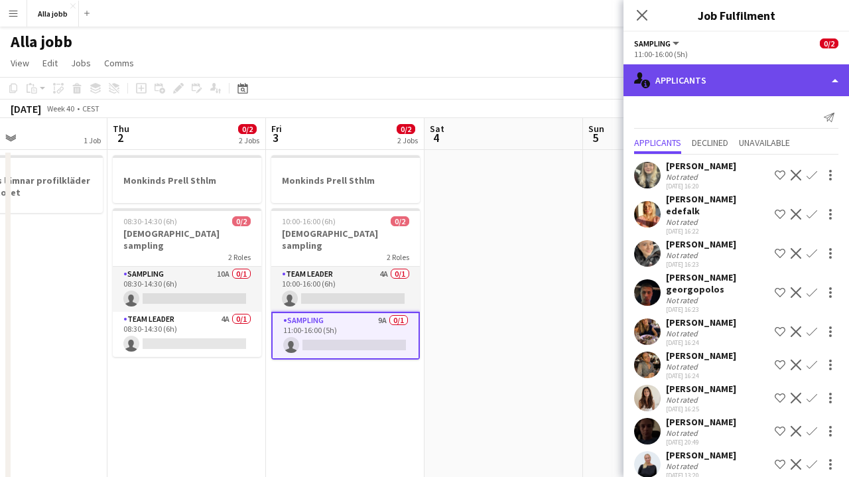
click at [723, 86] on div "single-neutral-actions-information Applicants" at bounding box center [737, 80] width 226 height 32
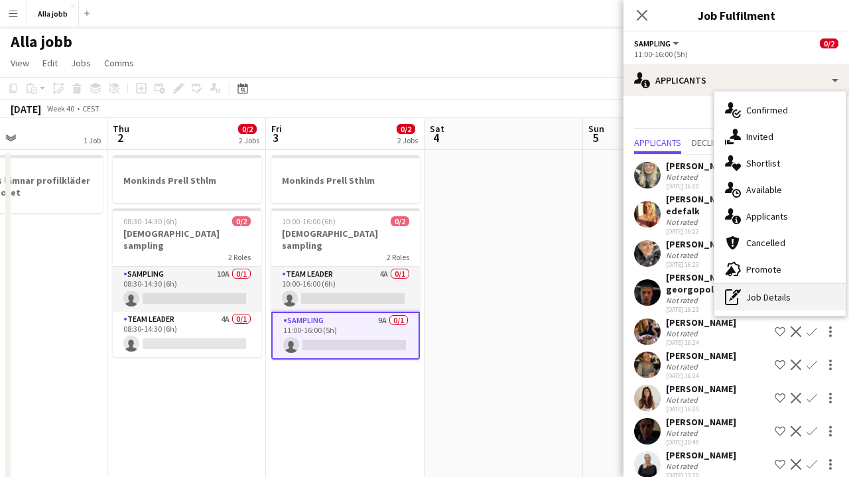
click at [761, 291] on div "pen-write Job Details" at bounding box center [780, 297] width 131 height 27
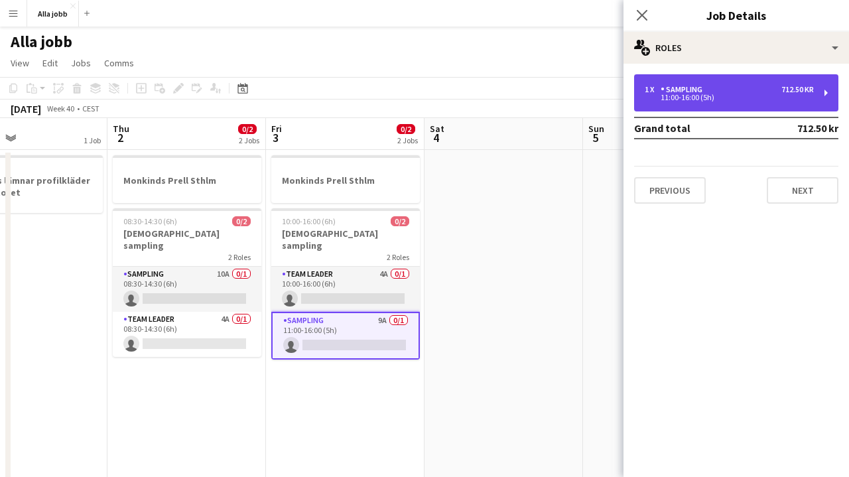
click at [746, 76] on div "1 x Sampling 712.50 kr 11:00-16:00 (5h)" at bounding box center [736, 92] width 204 height 37
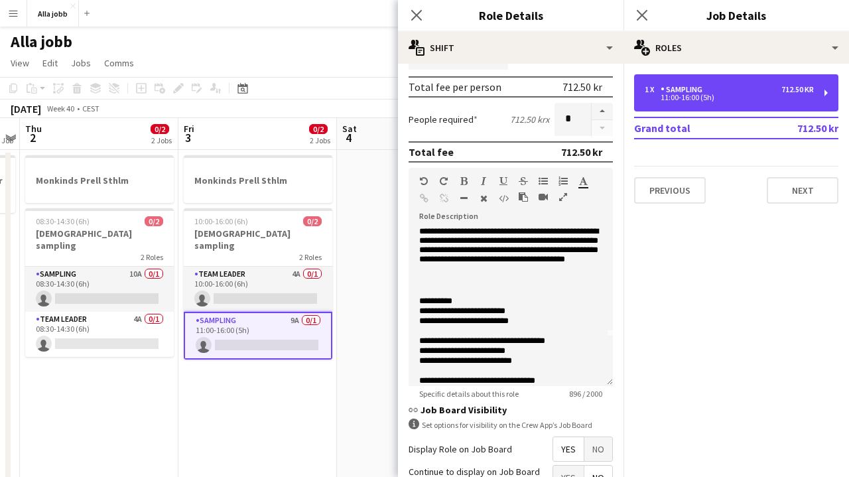
scroll to position [0, 447]
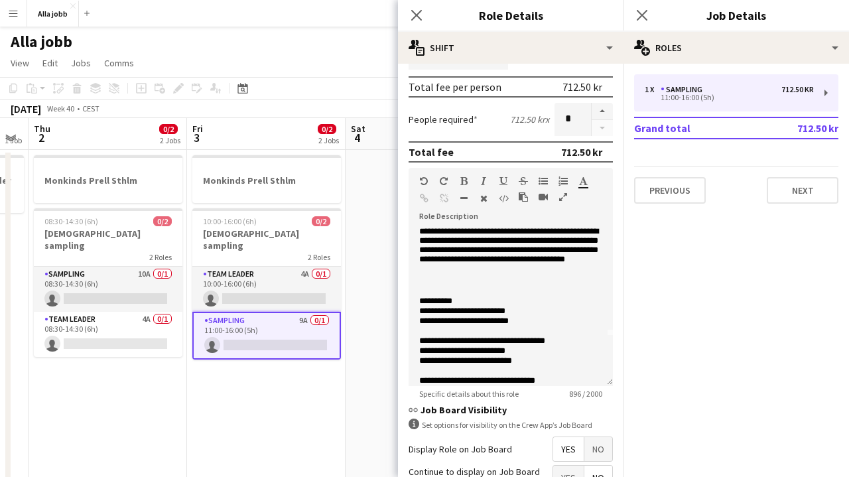
click at [283, 377] on app-date-cell "Monkinds [PERSON_NAME] Sthlm 10:00-16:00 (6h) 0/2 Monkids sampling 2 Roles Team…" at bounding box center [266, 453] width 159 height 606
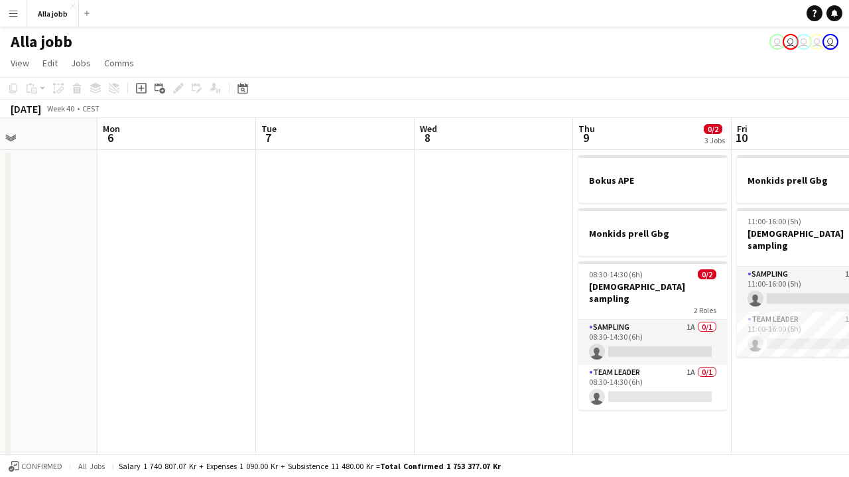
scroll to position [0, 618]
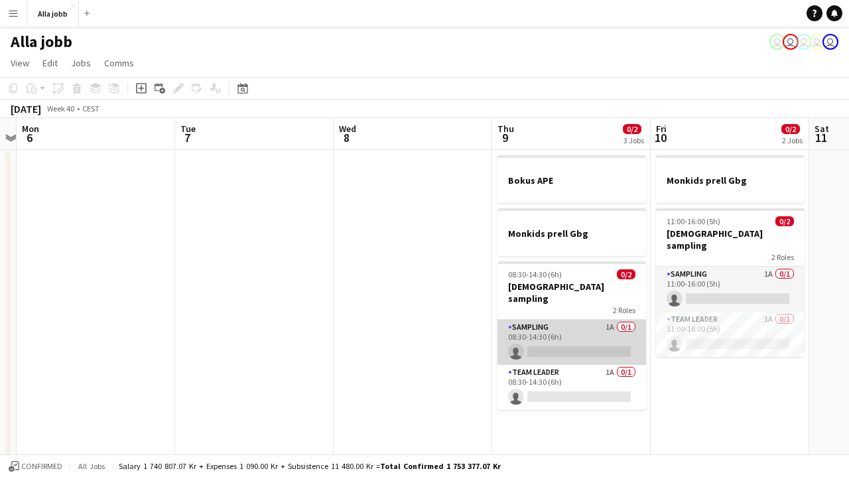
click at [599, 323] on app-card-role "Sampling 1A 0/1 08:30-14:30 (6h) single-neutral-actions" at bounding box center [572, 342] width 149 height 45
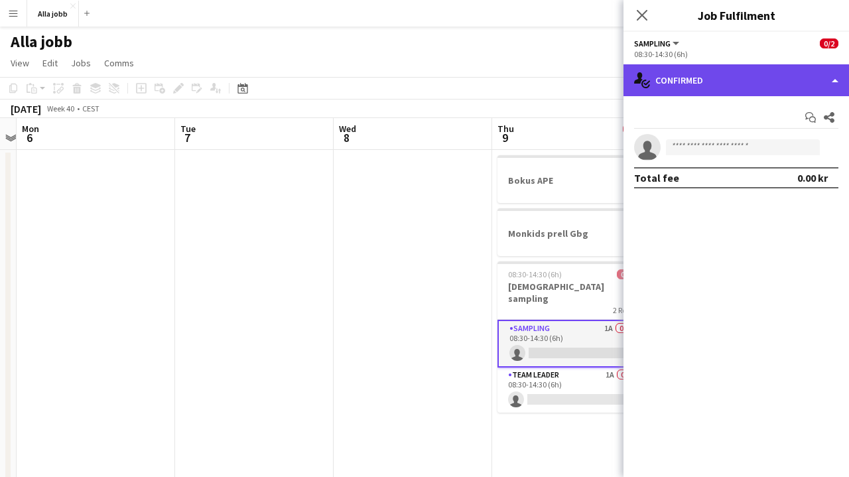
click at [703, 77] on div "single-neutral-actions-check-2 Confirmed" at bounding box center [737, 80] width 226 height 32
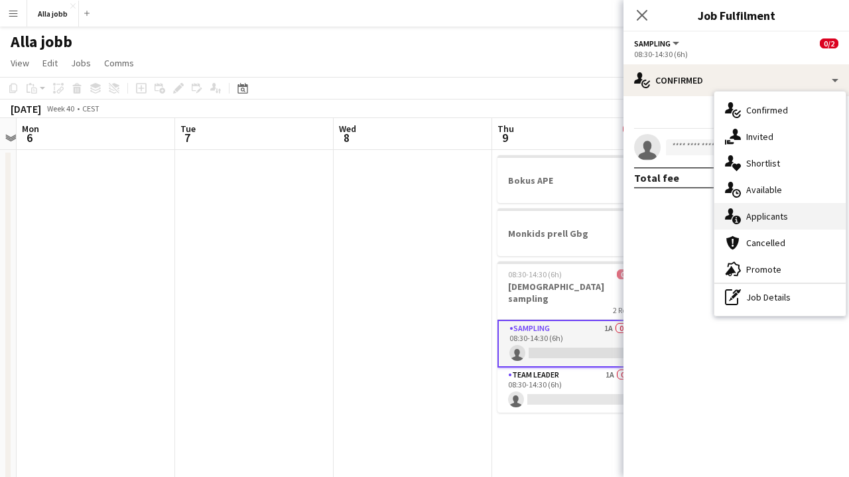
click at [768, 216] on span "Applicants" at bounding box center [768, 216] width 42 height 12
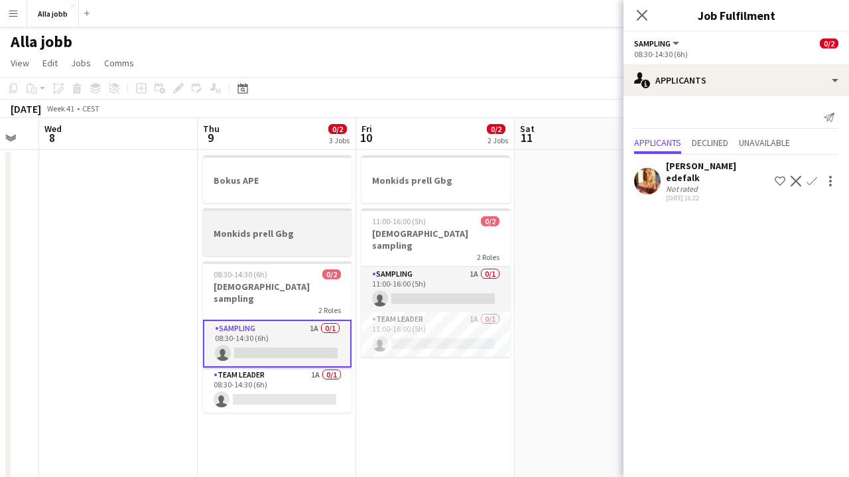
scroll to position [0, 454]
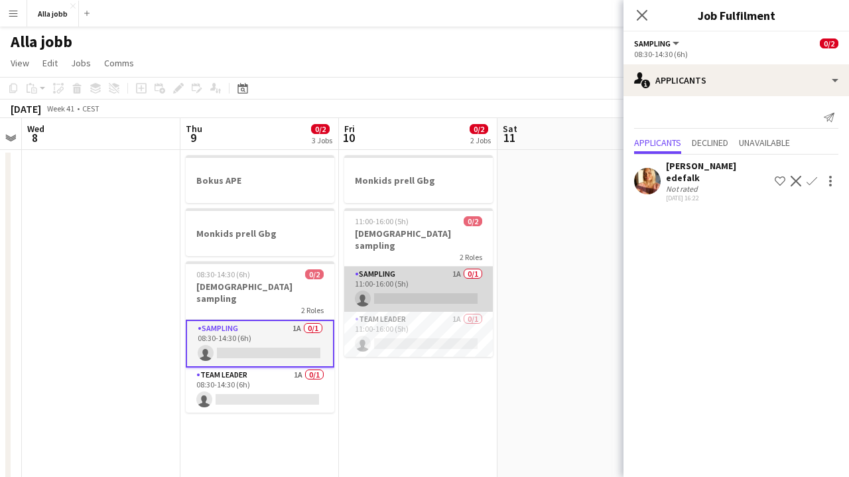
click at [392, 277] on app-card-role "Sampling 1A 0/1 11:00-16:00 (5h) single-neutral-actions" at bounding box center [418, 289] width 149 height 45
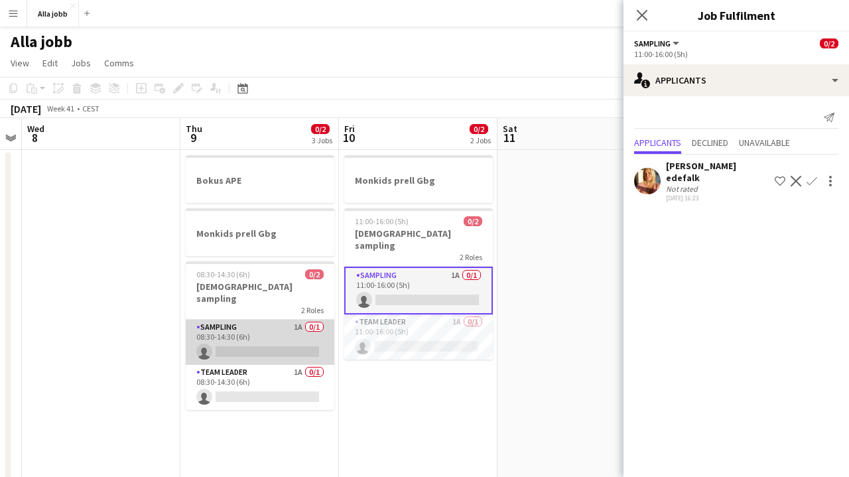
click at [268, 332] on app-card-role "Sampling 1A 0/1 08:30-14:30 (6h) single-neutral-actions" at bounding box center [260, 342] width 149 height 45
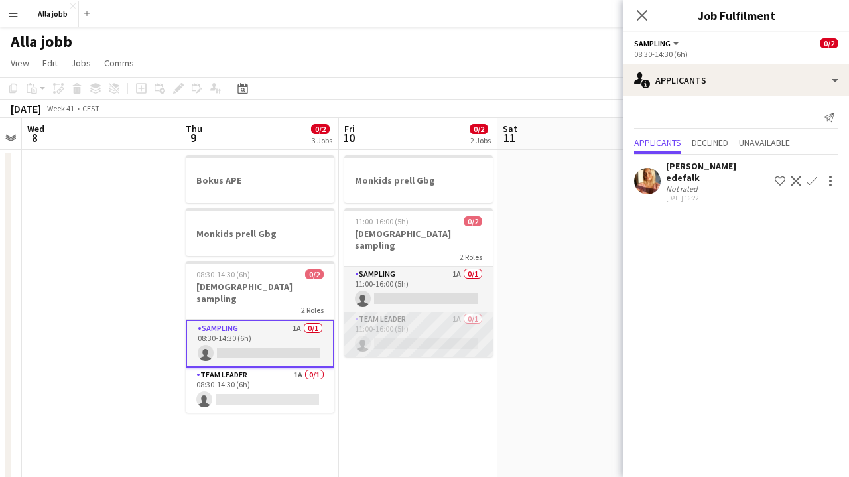
click at [464, 334] on app-card-role "Team Leader 1A 0/1 11:00-16:00 (5h) single-neutral-actions" at bounding box center [418, 334] width 149 height 45
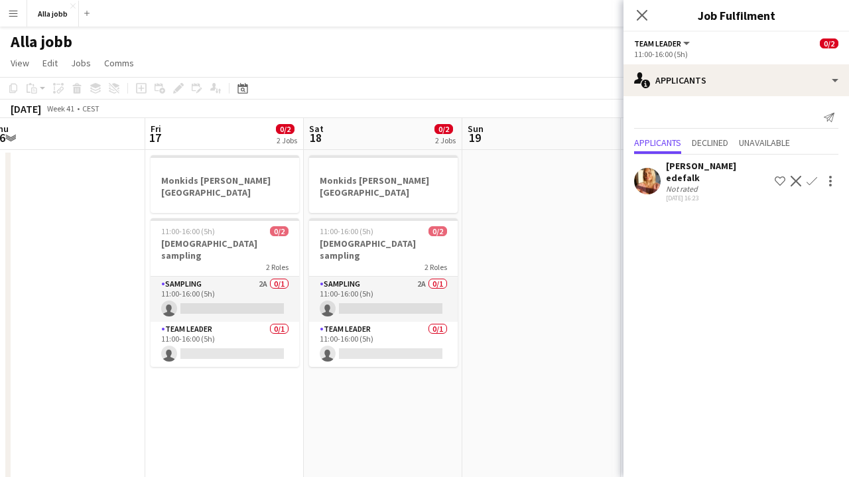
scroll to position [0, 522]
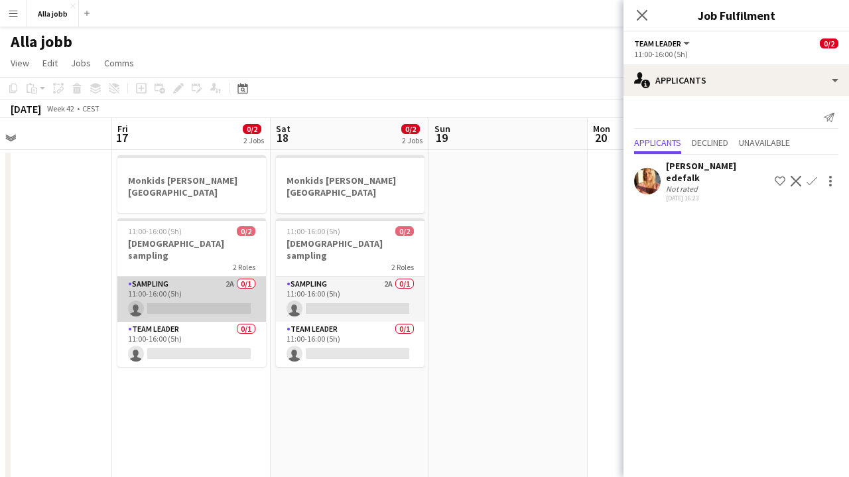
click at [220, 277] on app-card-role "Sampling 2A 0/1 11:00-16:00 (5h) single-neutral-actions" at bounding box center [191, 299] width 149 height 45
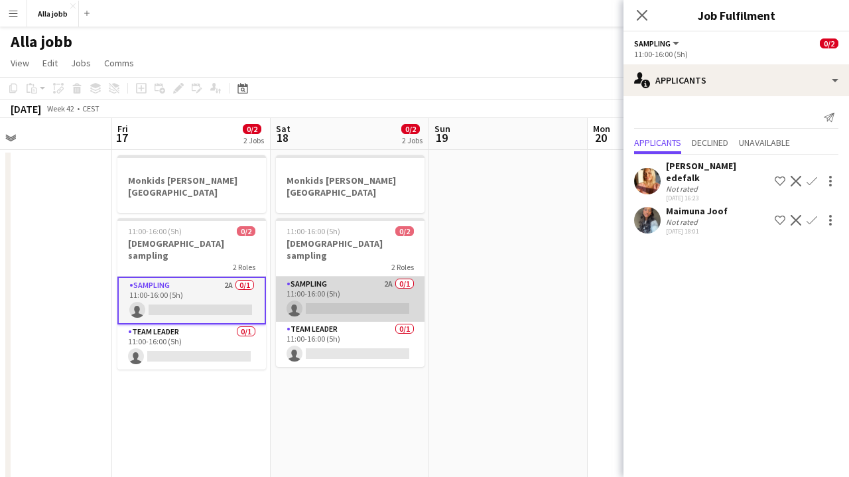
click at [358, 288] on app-card-role "Sampling 2A 0/1 11:00-16:00 (5h) single-neutral-actions" at bounding box center [350, 299] width 149 height 45
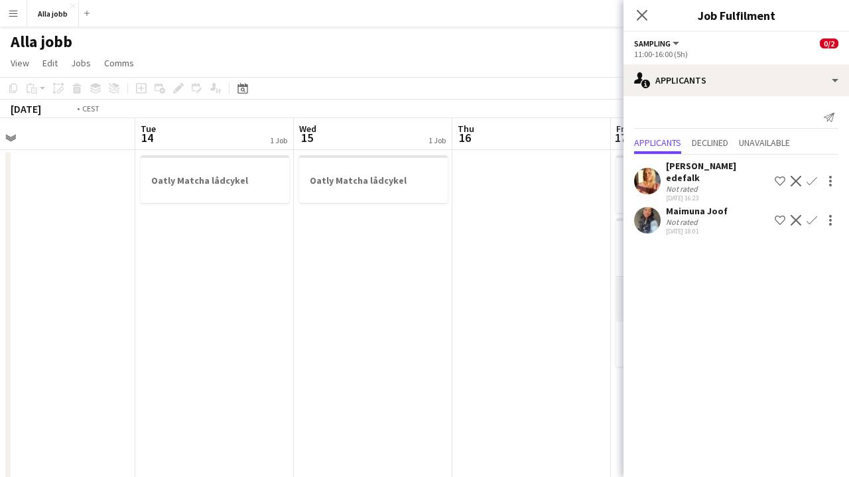
scroll to position [0, 315]
click at [543, 287] on app-date-cell at bounding box center [557, 453] width 159 height 606
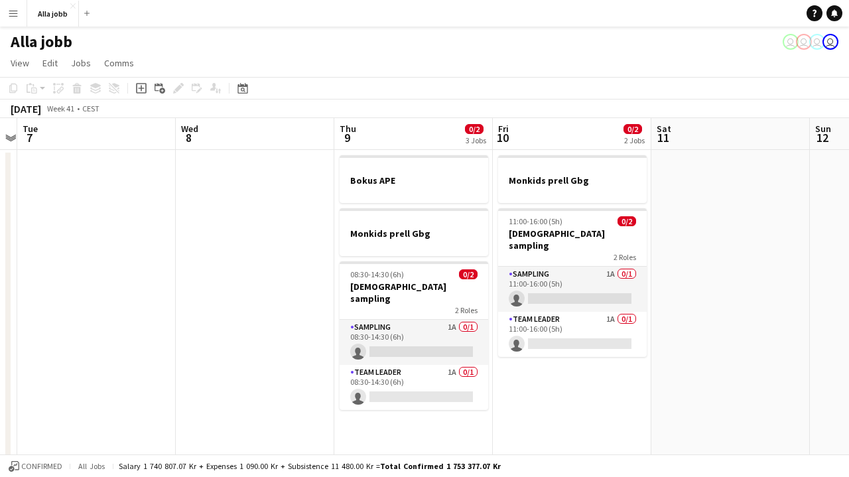
scroll to position [0, 293]
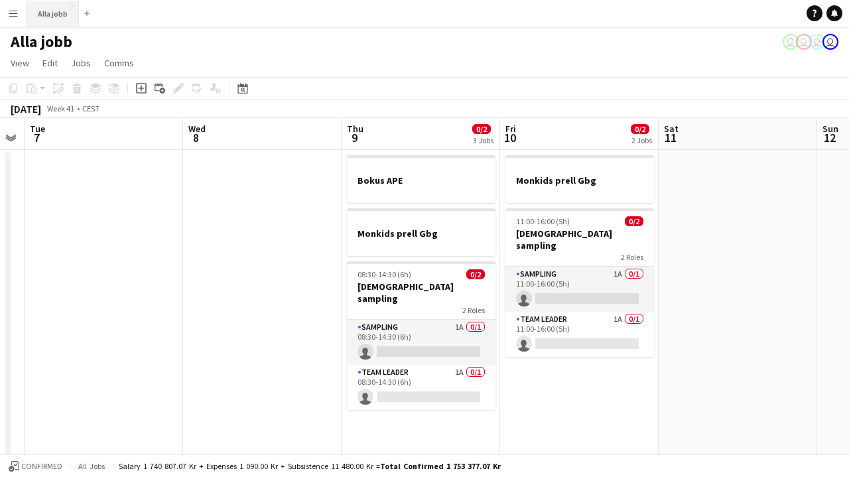
click at [45, 20] on button "Alla jobb Close" at bounding box center [53, 14] width 52 height 26
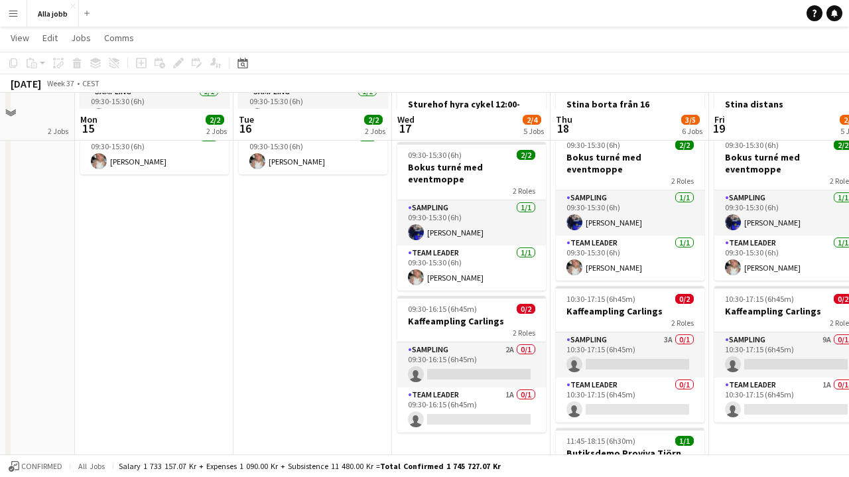
scroll to position [216, 0]
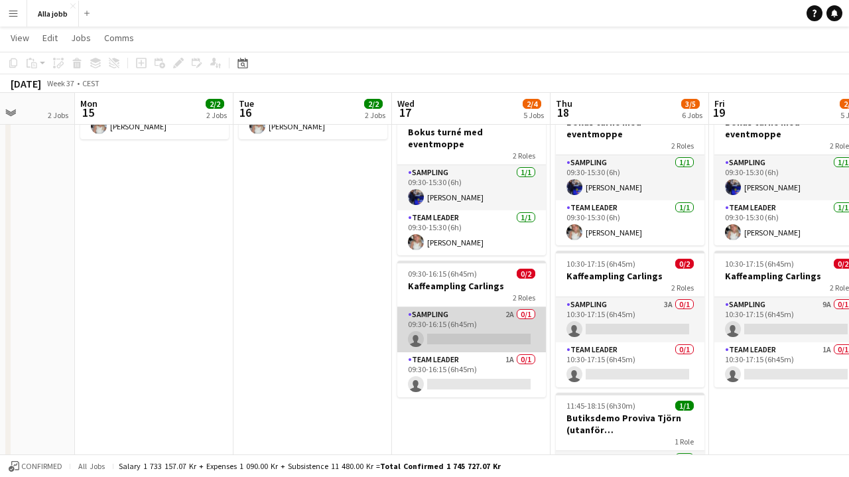
click at [472, 307] on app-card-role "Sampling 2A 0/1 09:30-16:15 (6h45m) single-neutral-actions" at bounding box center [471, 329] width 149 height 45
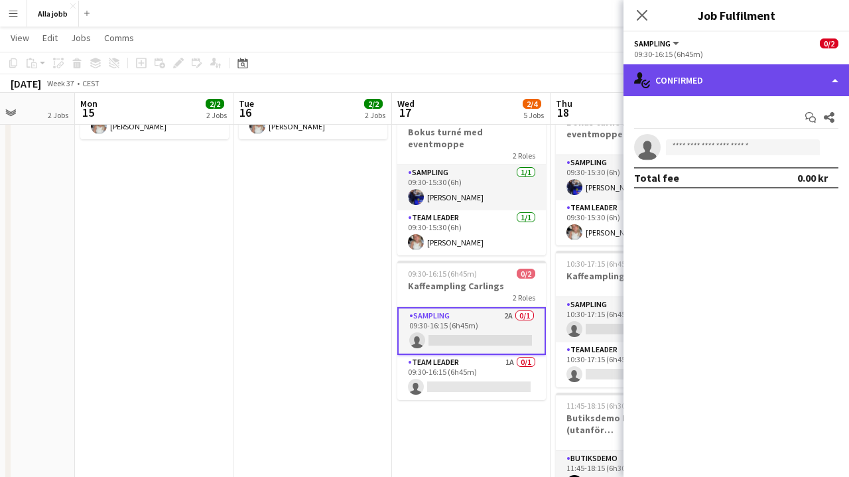
click at [683, 78] on div "single-neutral-actions-check-2 Confirmed" at bounding box center [737, 80] width 226 height 32
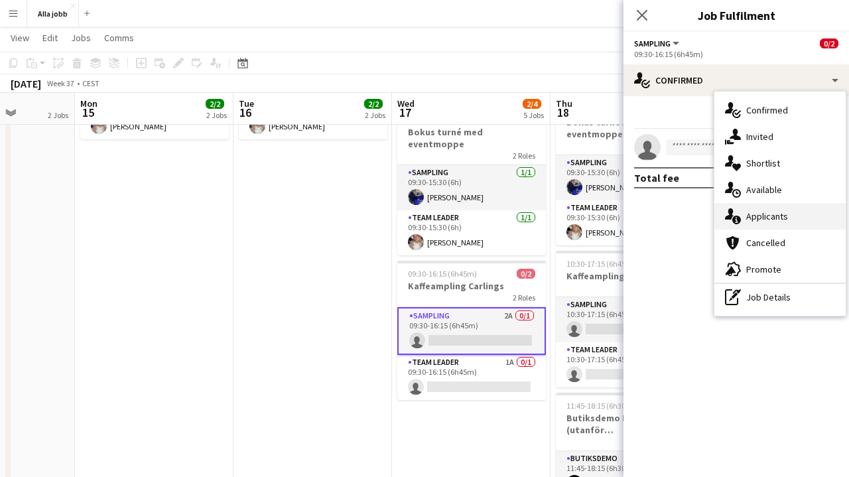
click at [745, 215] on div "single-neutral-actions-information Applicants" at bounding box center [780, 216] width 131 height 27
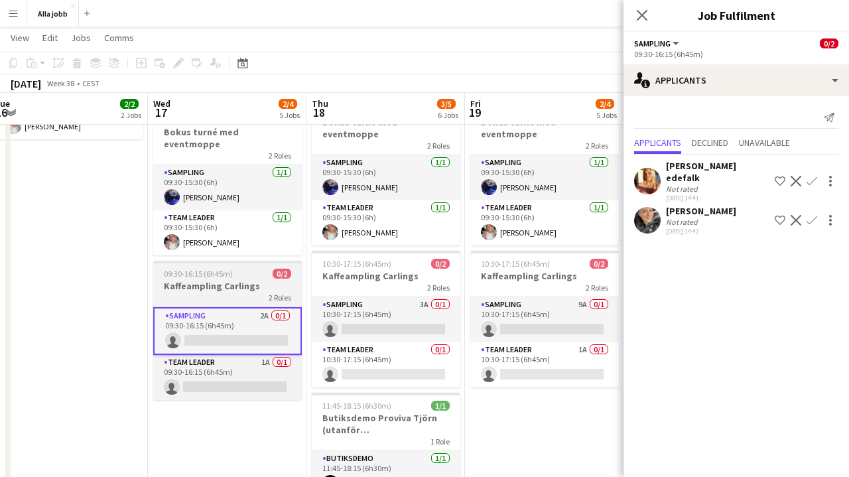
scroll to position [0, 489]
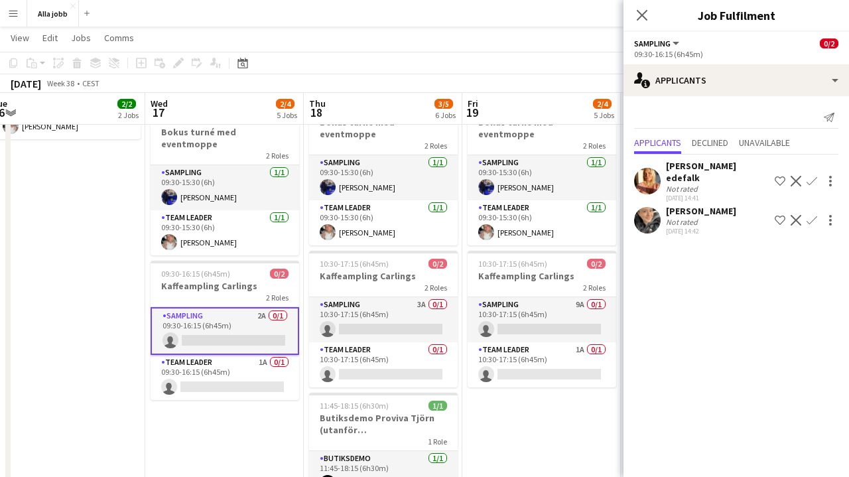
click at [652, 218] on app-user-avatar at bounding box center [647, 220] width 27 height 27
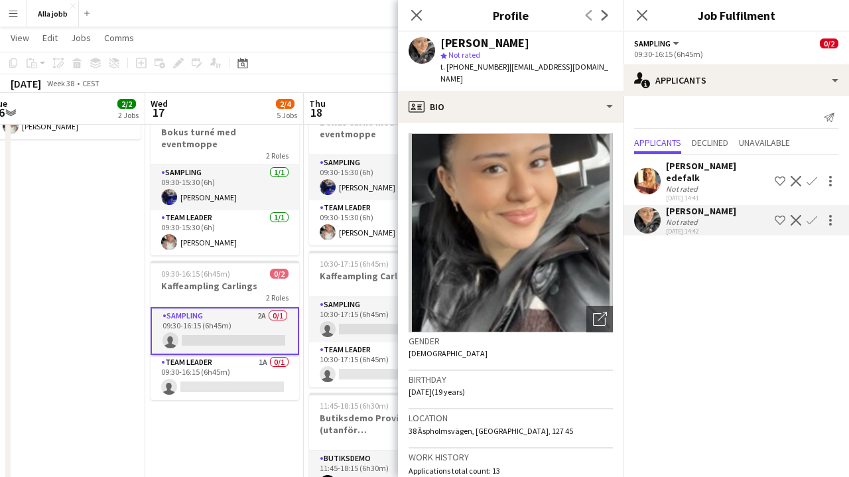
scroll to position [0, 0]
click at [216, 415] on app-date-cell "Bokus turné med APE Carlings Uppsala Sturehof hyra cykel 12:00-19:30 09:30-15:3…" at bounding box center [224, 235] width 159 height 606
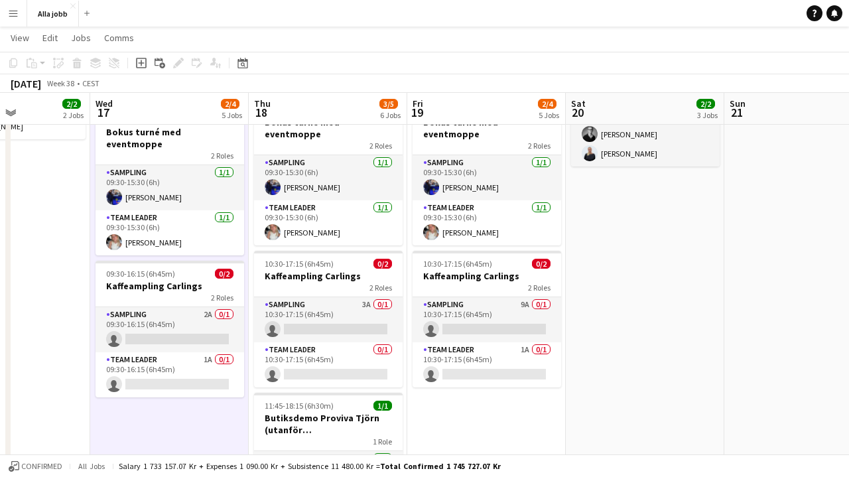
scroll to position [0, 558]
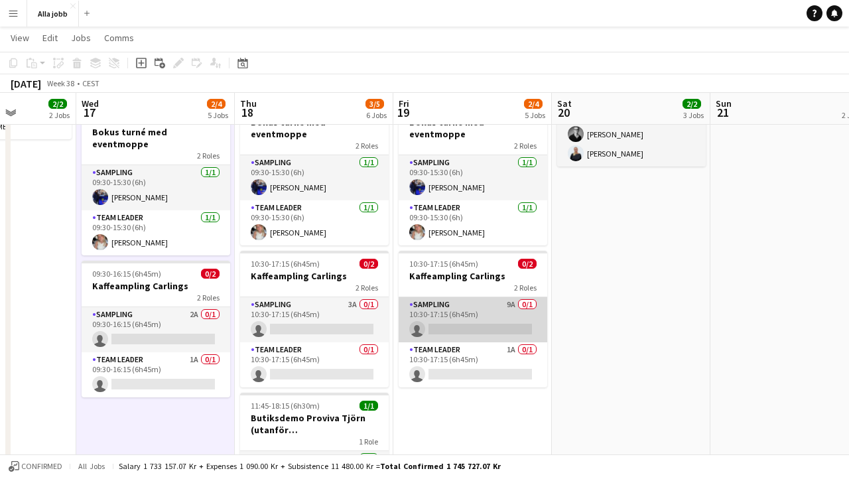
click at [455, 309] on app-card-role "Sampling 9A 0/1 10:30-17:15 (6h45m) single-neutral-actions" at bounding box center [473, 319] width 149 height 45
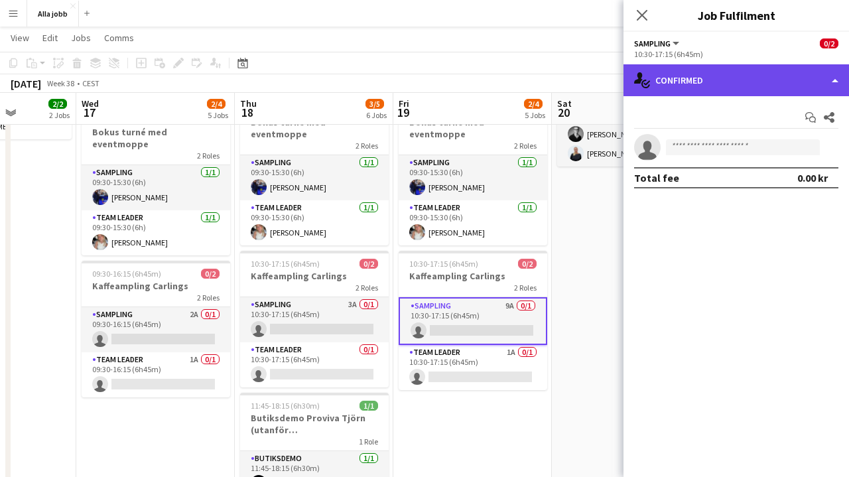
click at [684, 82] on div "single-neutral-actions-check-2 Confirmed" at bounding box center [737, 80] width 226 height 32
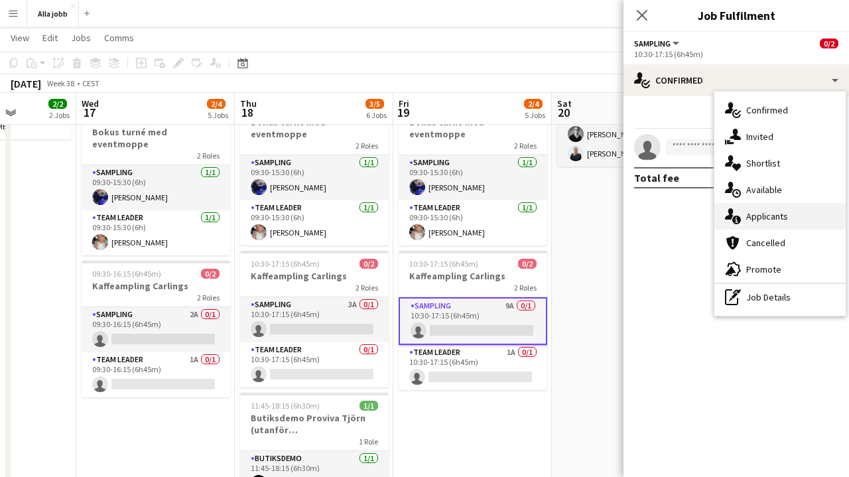
click at [758, 220] on span "Applicants" at bounding box center [768, 216] width 42 height 12
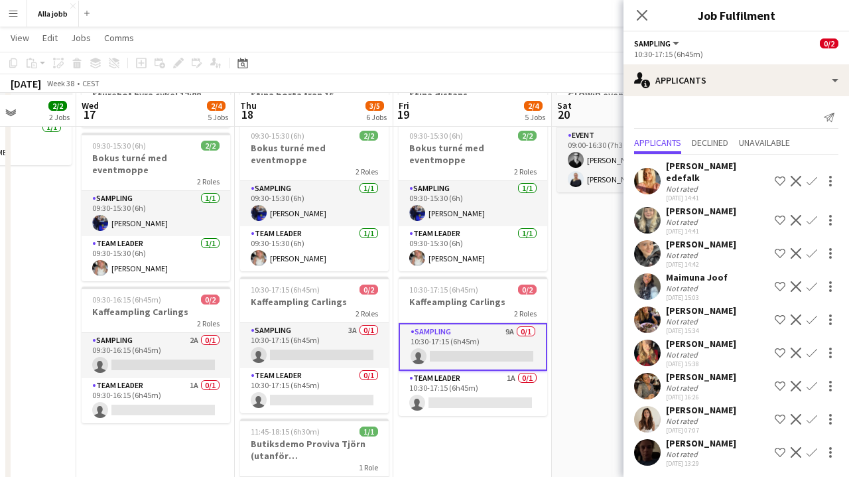
scroll to position [189, 0]
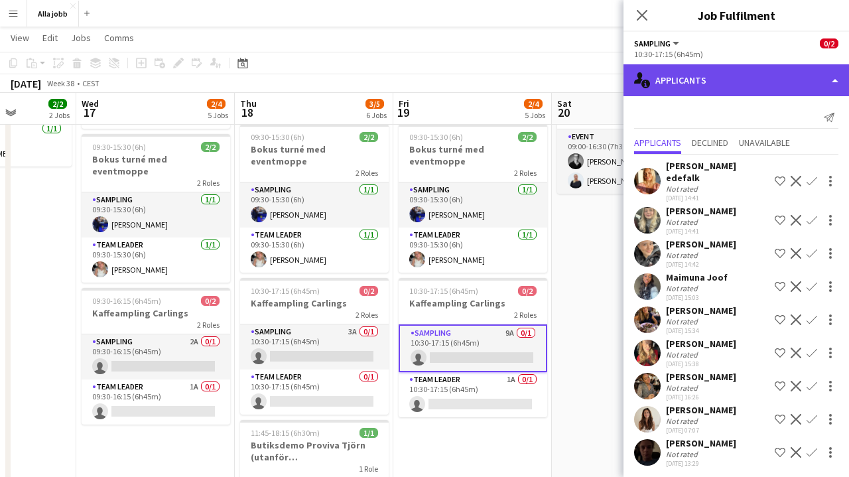
click at [695, 88] on div "single-neutral-actions-information Applicants" at bounding box center [737, 80] width 226 height 32
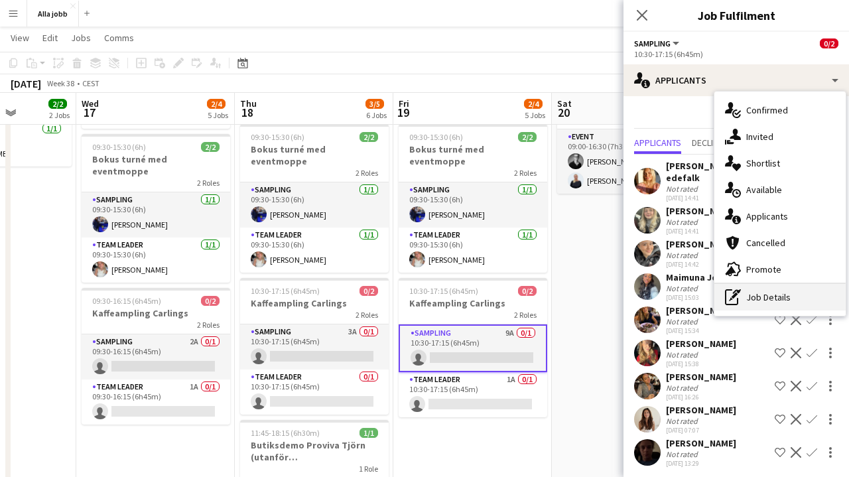
click at [750, 299] on div "pen-write Job Details" at bounding box center [780, 297] width 131 height 27
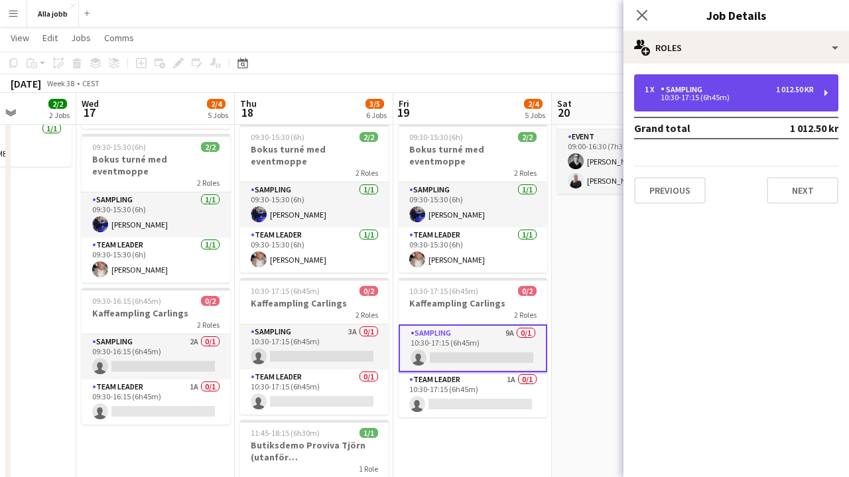
click at [743, 98] on div "10:30-17:15 (6h45m)" at bounding box center [729, 97] width 169 height 7
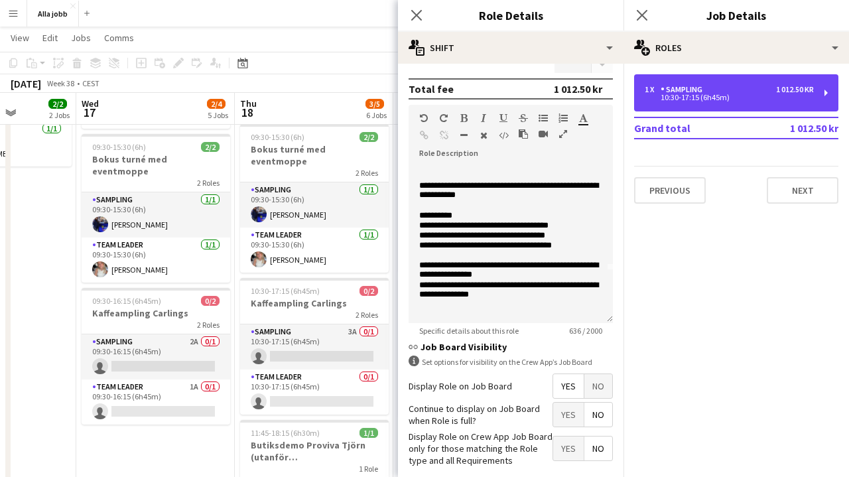
scroll to position [53, 0]
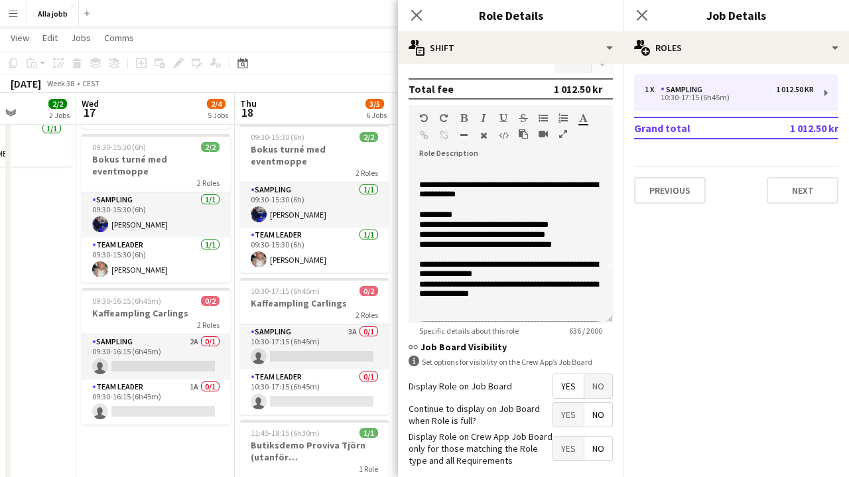
click at [158, 451] on app-date-cell "Bokus turné med APE Carlings Uppsala Sturehof hyra cykel 12:00-19:30 09:30-15:3…" at bounding box center [155, 263] width 159 height 606
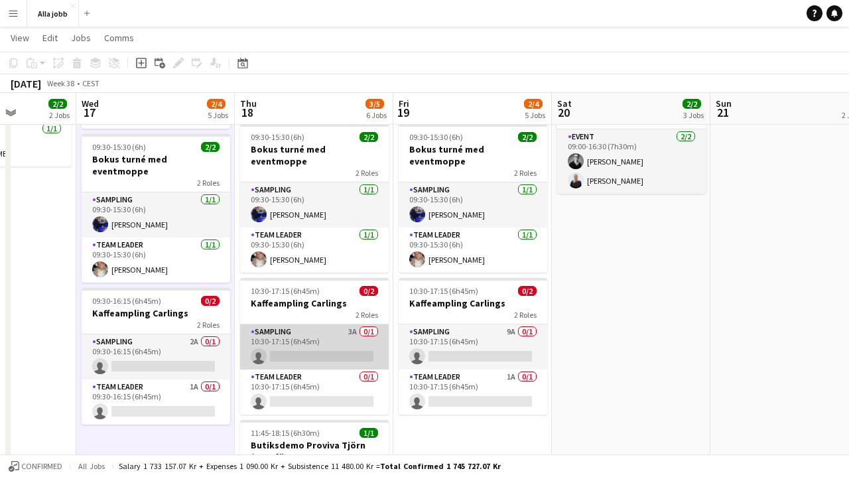
click at [319, 325] on app-card-role "Sampling 3A 0/1 10:30-17:15 (6h45m) single-neutral-actions" at bounding box center [314, 347] width 149 height 45
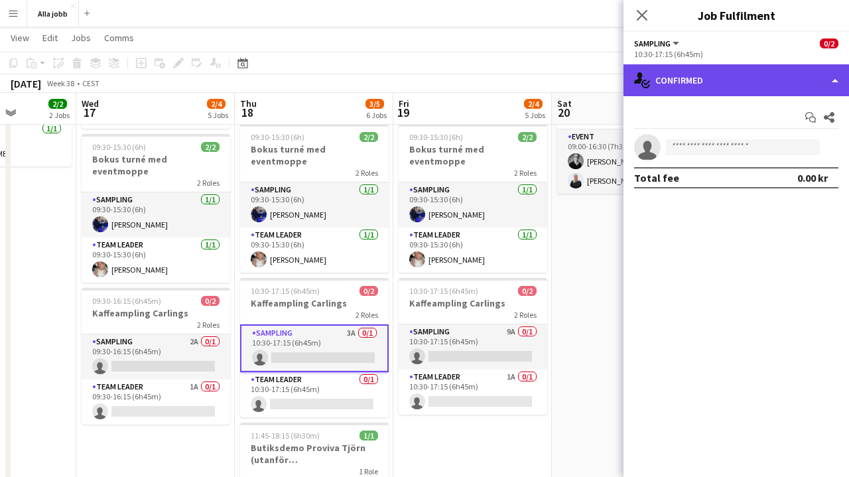
click at [703, 68] on div "single-neutral-actions-check-2 Confirmed" at bounding box center [737, 80] width 226 height 32
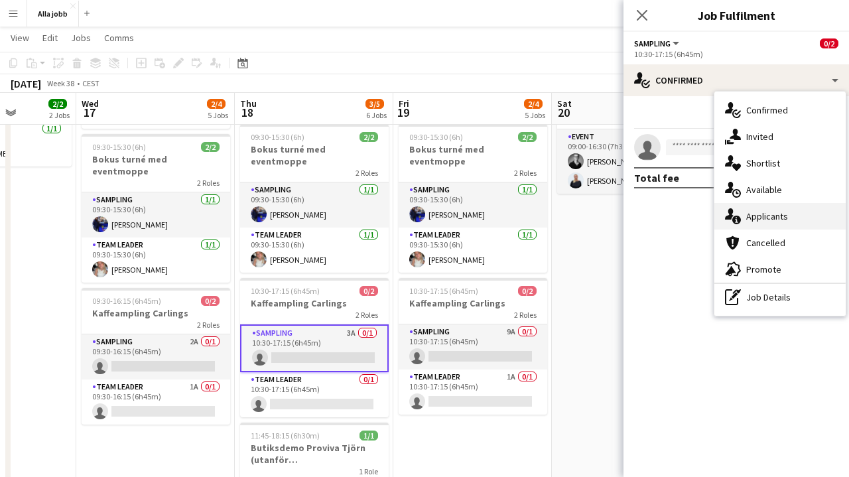
click at [742, 221] on div "single-neutral-actions-information Applicants" at bounding box center [780, 216] width 131 height 27
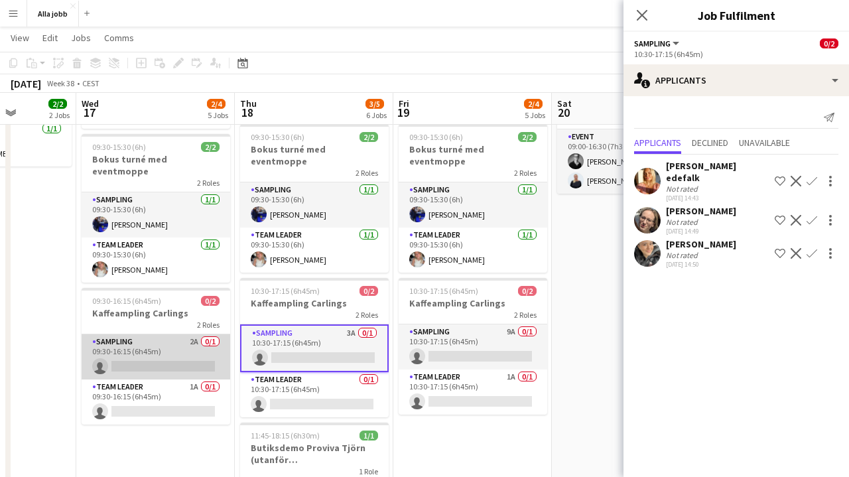
click at [163, 336] on app-card-role "Sampling 2A 0/1 09:30-16:15 (6h45m) single-neutral-actions" at bounding box center [156, 356] width 149 height 45
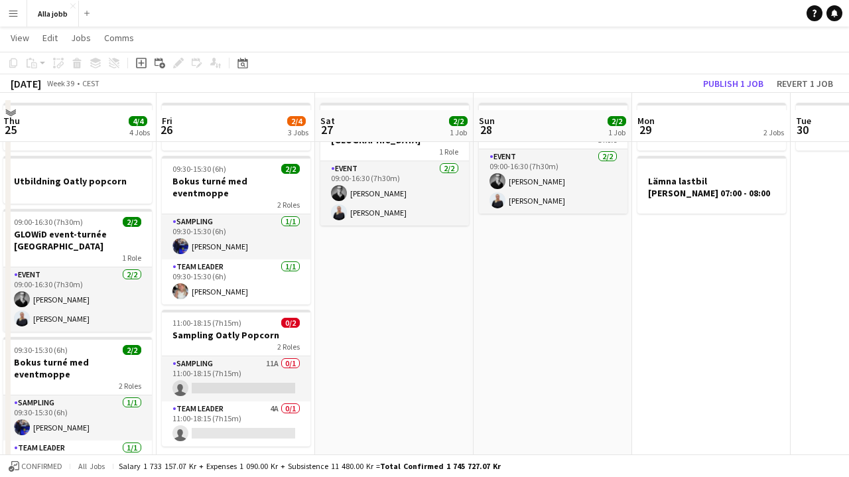
scroll to position [82, 0]
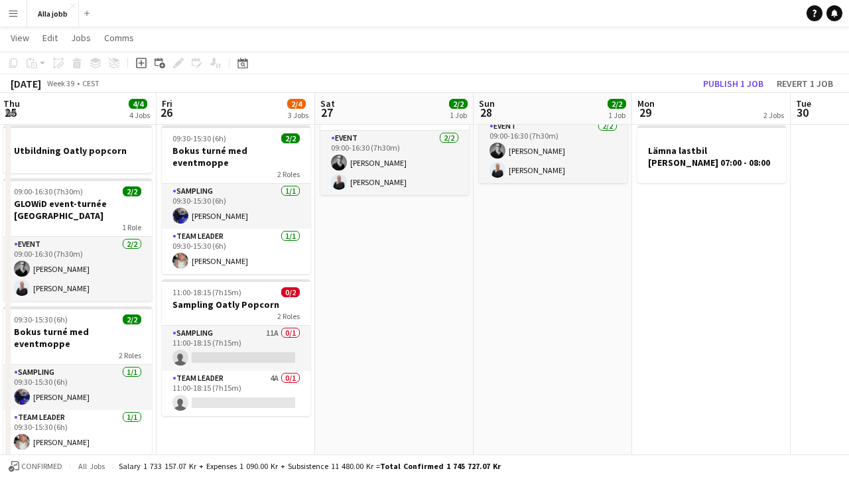
click at [246, 311] on div "2 Roles" at bounding box center [236, 316] width 149 height 11
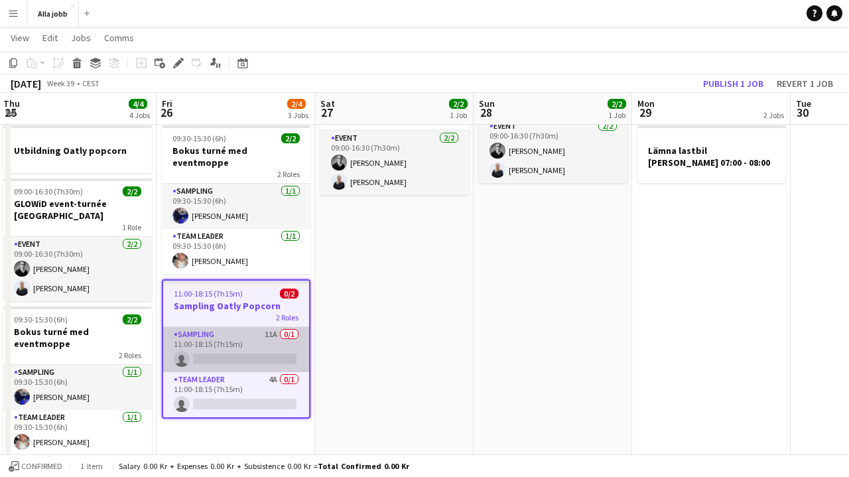
click at [239, 344] on app-card-role "Sampling 11A 0/1 11:00-18:15 (7h15m) single-neutral-actions" at bounding box center [236, 349] width 146 height 45
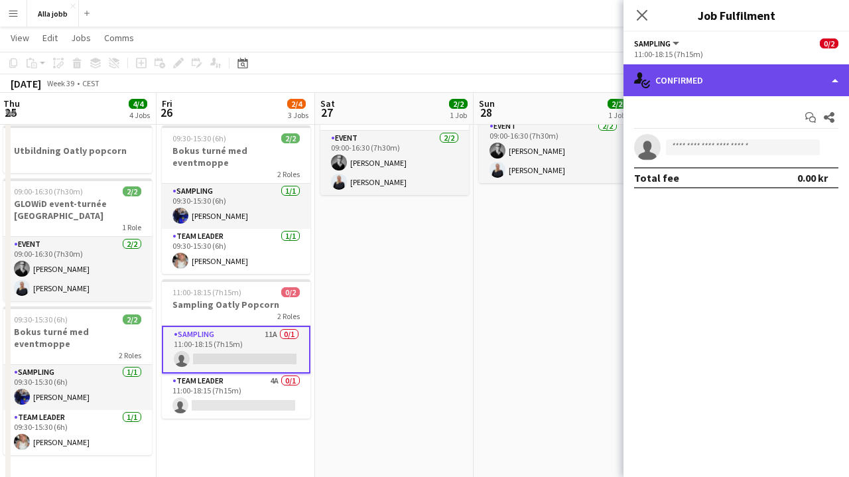
click at [709, 92] on div "single-neutral-actions-check-2 Confirmed" at bounding box center [737, 80] width 226 height 32
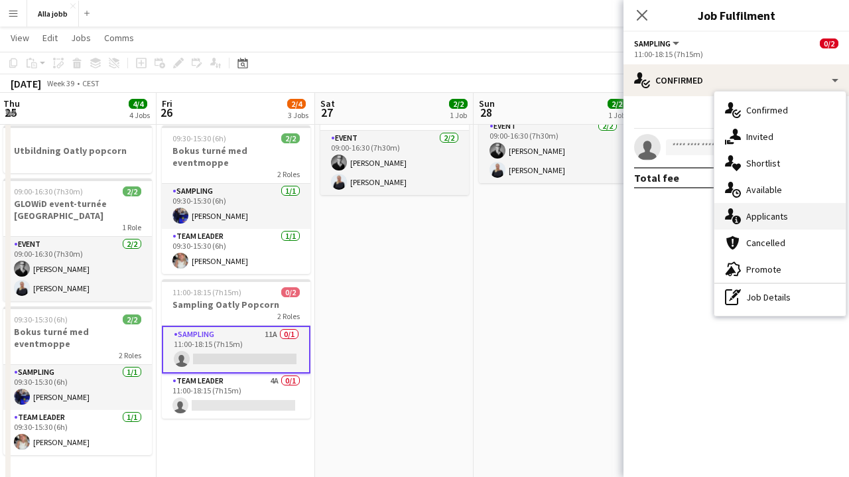
click at [763, 214] on span "Applicants" at bounding box center [768, 216] width 42 height 12
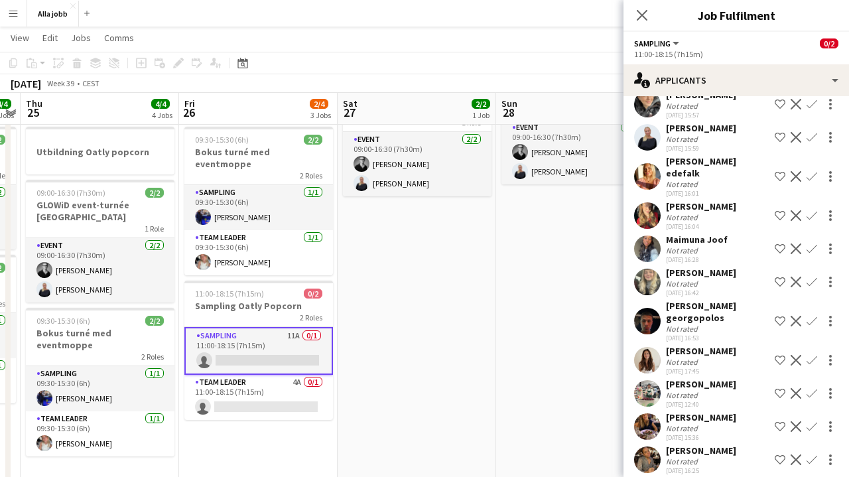
scroll to position [70, 0]
click at [647, 382] on app-user-avatar at bounding box center [647, 394] width 27 height 27
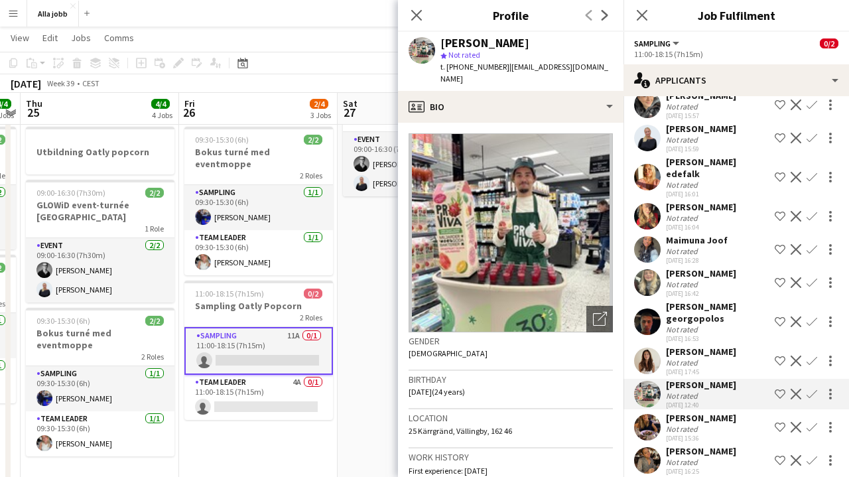
click at [375, 384] on app-date-cell "09:00-16:30 (7h30m) 2/2 GLOWiD event-turnée [GEOGRAPHIC_DATA] 1 Role Event [DAT…" at bounding box center [417, 371] width 159 height 606
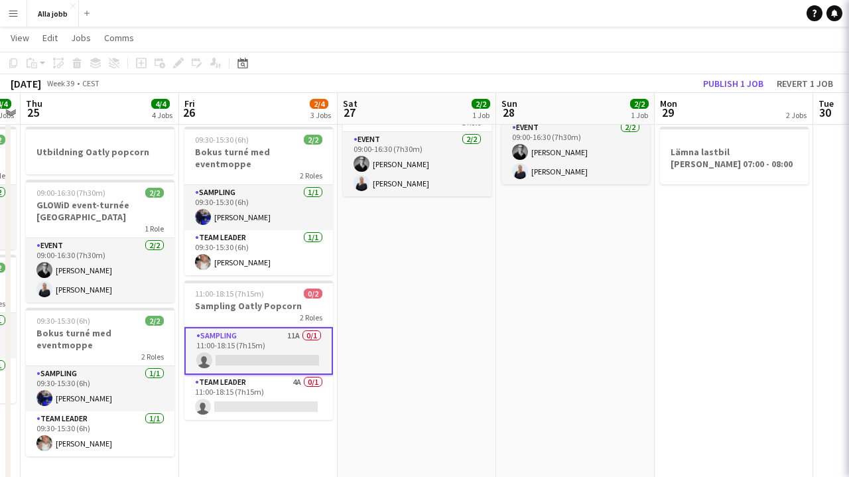
scroll to position [0, 0]
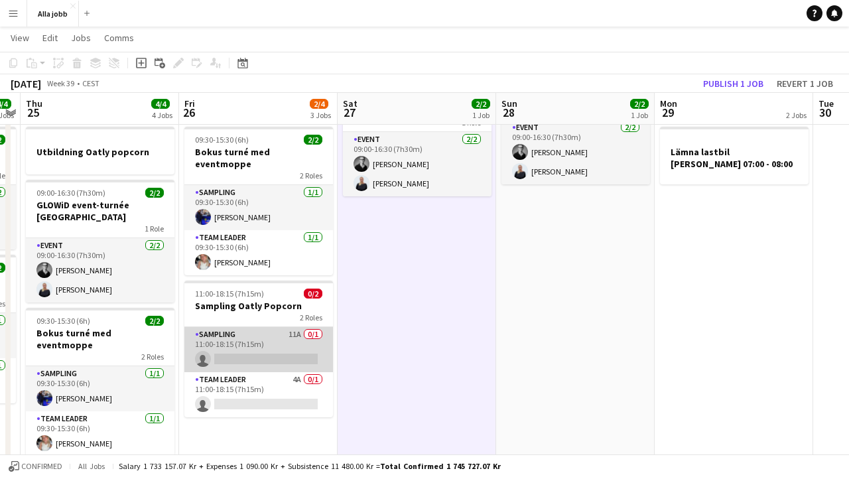
click at [301, 330] on app-card-role "Sampling 11A 0/1 11:00-18:15 (7h15m) single-neutral-actions" at bounding box center [258, 349] width 149 height 45
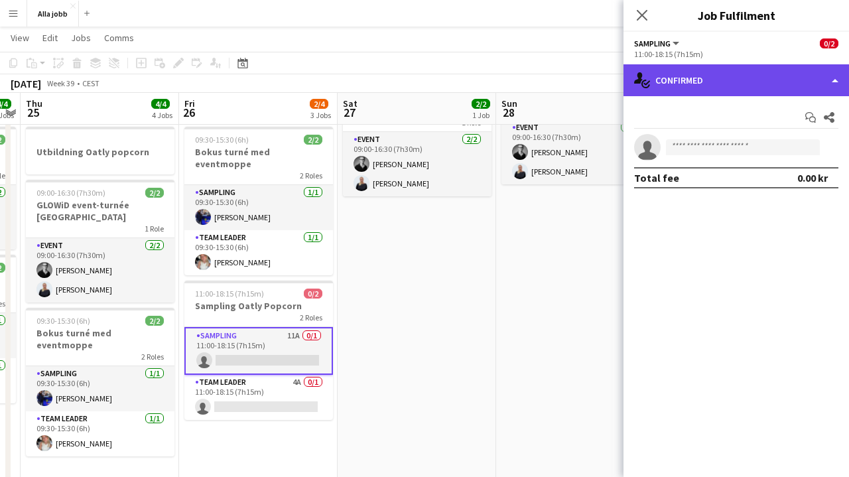
click at [704, 90] on div "single-neutral-actions-check-2 Confirmed" at bounding box center [737, 80] width 226 height 32
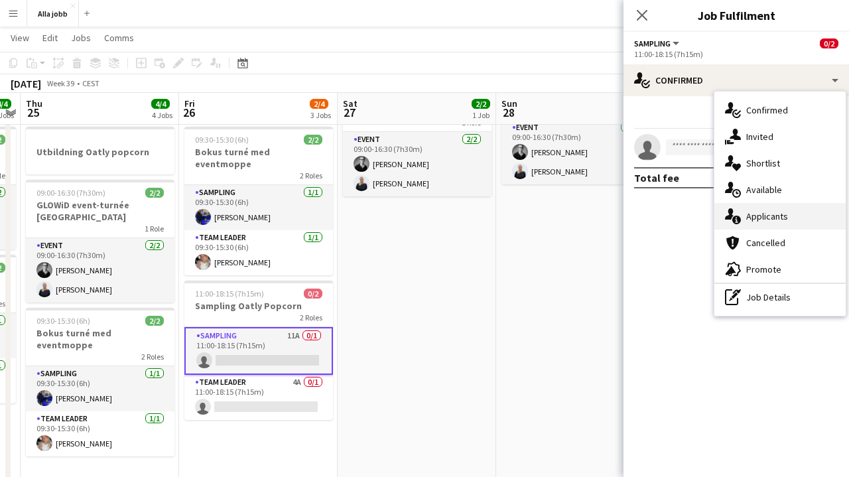
click at [768, 225] on div "single-neutral-actions-information Applicants" at bounding box center [780, 216] width 131 height 27
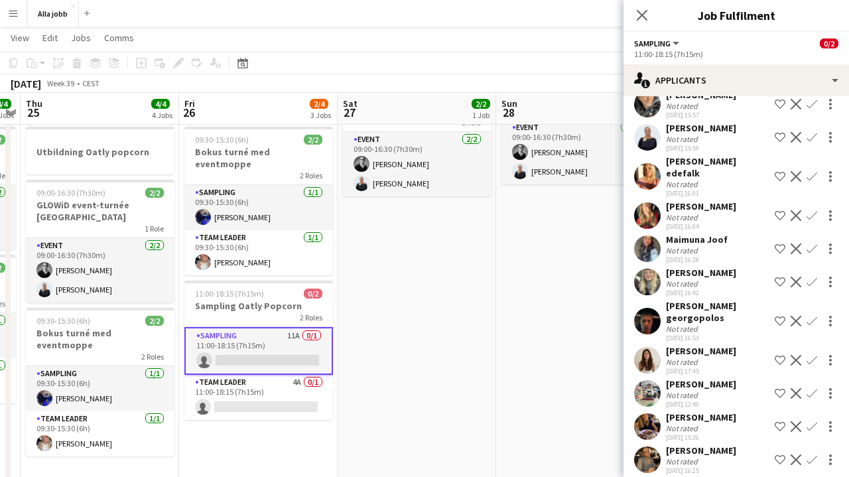
scroll to position [70, 0]
click at [443, 374] on app-date-cell "09:00-16:30 (7h30m) 2/2 GLOWiD event-turnée [GEOGRAPHIC_DATA] 1 Role Event [DAT…" at bounding box center [417, 371] width 159 height 606
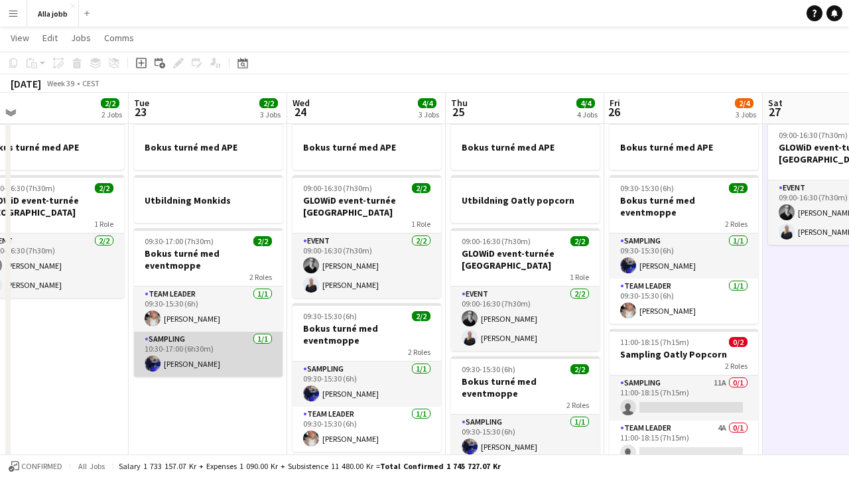
scroll to position [31, 0]
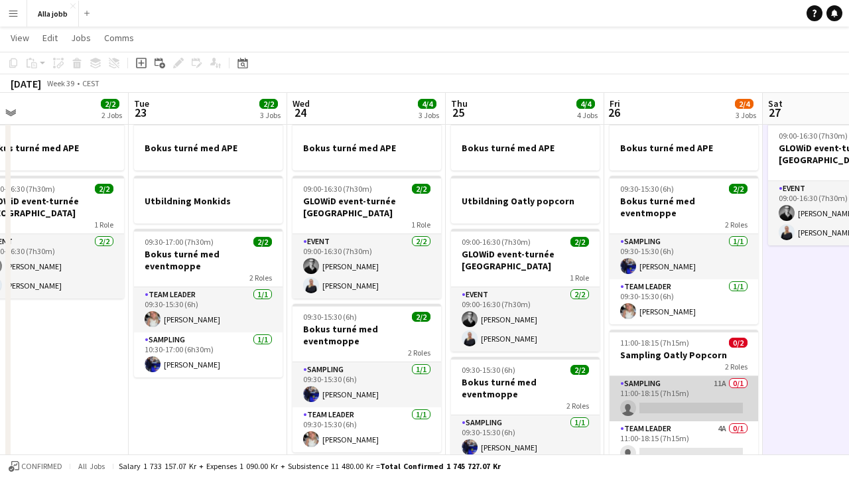
click at [705, 396] on app-card-role "Sampling 11A 0/1 11:00-18:15 (7h15m) single-neutral-actions" at bounding box center [684, 398] width 149 height 45
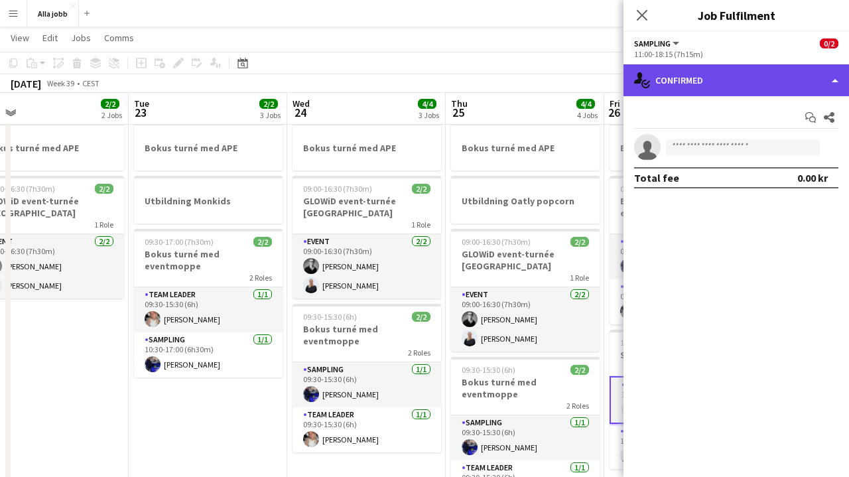
click at [700, 89] on div "single-neutral-actions-check-2 Confirmed" at bounding box center [737, 80] width 226 height 32
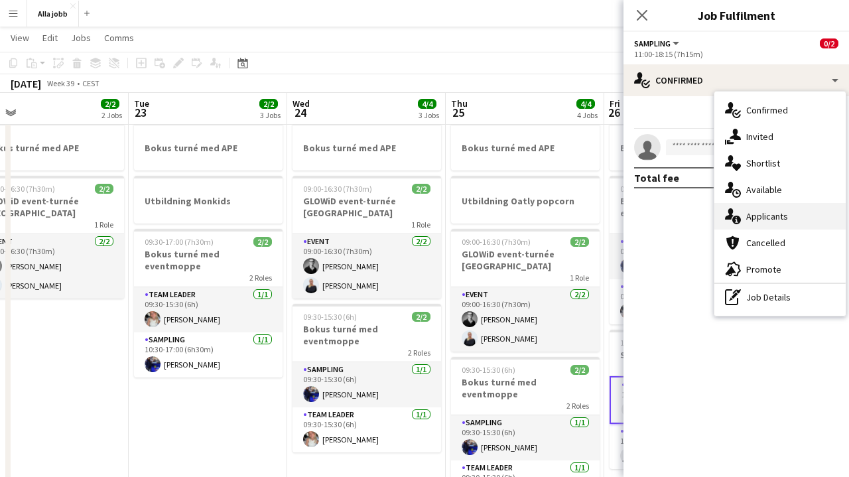
click at [751, 222] on div "single-neutral-actions-information Applicants" at bounding box center [780, 216] width 131 height 27
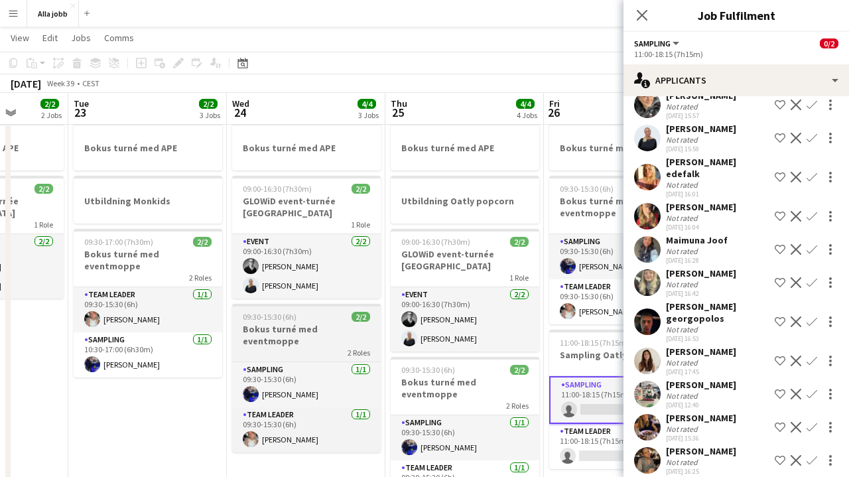
scroll to position [0, 457]
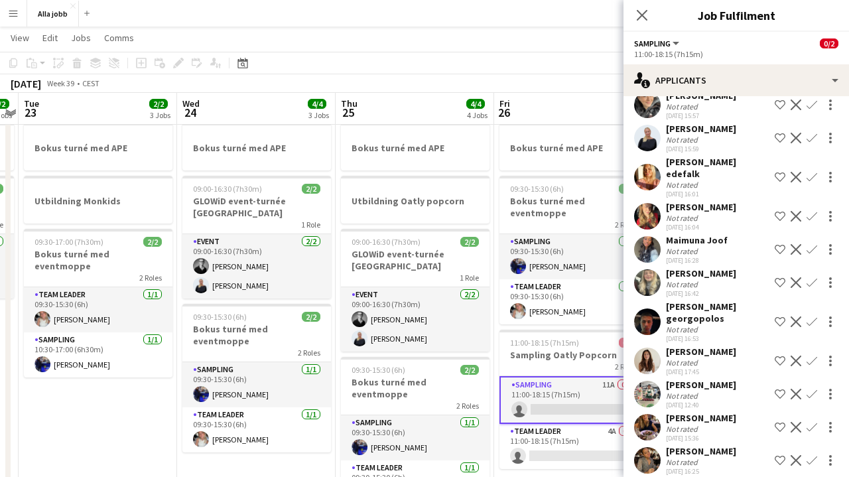
click at [394, 68] on app-toolbar "Copy Paste Paste Command V Paste with crew Command Shift V Paste linked Job [GE…" at bounding box center [424, 63] width 849 height 23
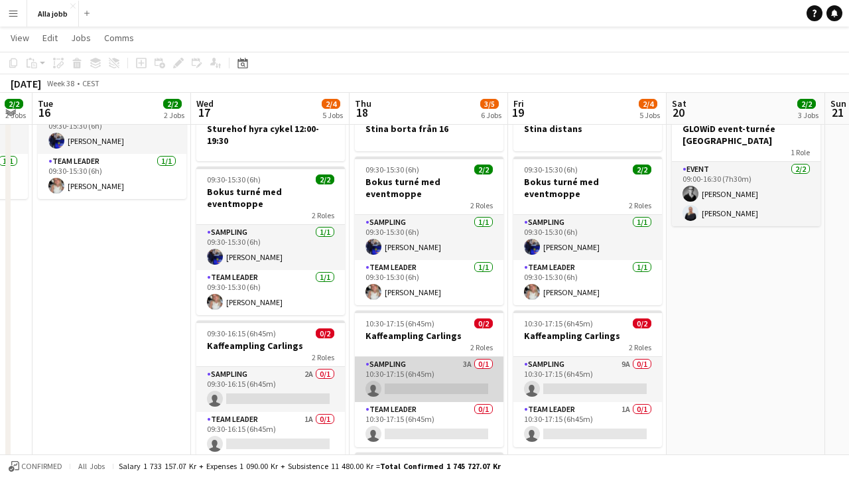
scroll to position [0, 284]
click at [441, 370] on app-card-role "Sampling 3A 0/1 10:30-17:15 (6h45m) single-neutral-actions" at bounding box center [430, 379] width 149 height 45
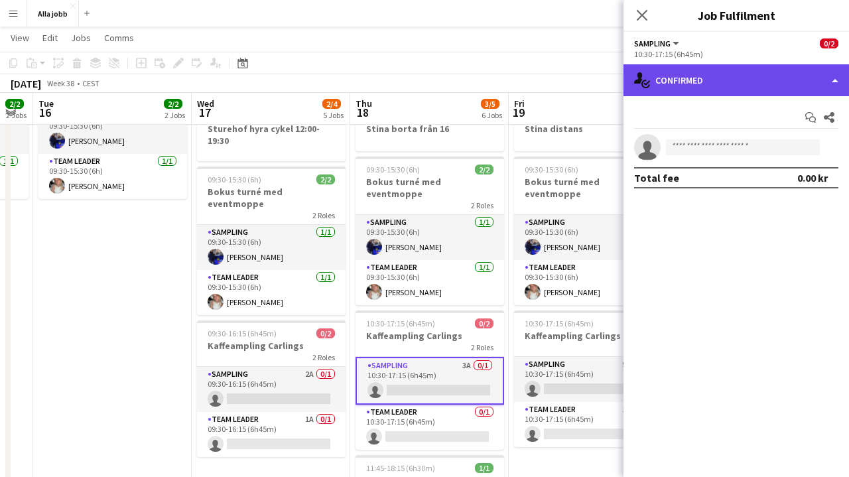
click at [723, 74] on div "single-neutral-actions-check-2 Confirmed" at bounding box center [737, 80] width 226 height 32
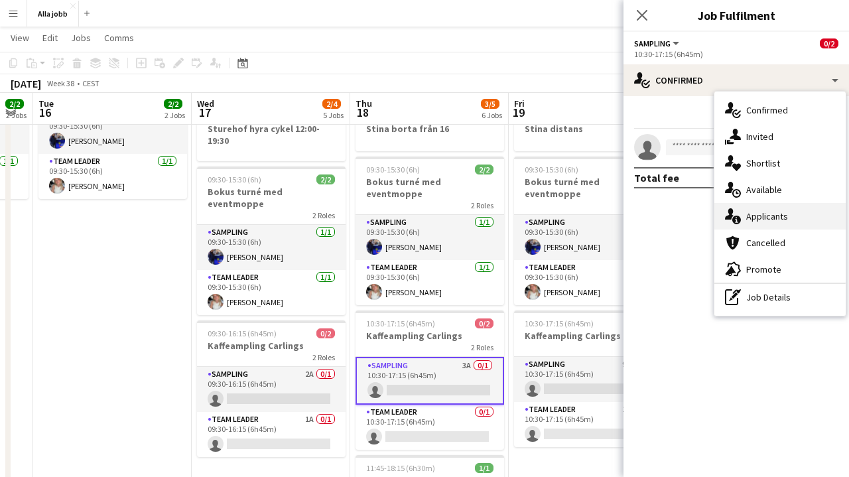
click at [767, 206] on div "single-neutral-actions-information Applicants" at bounding box center [780, 216] width 131 height 27
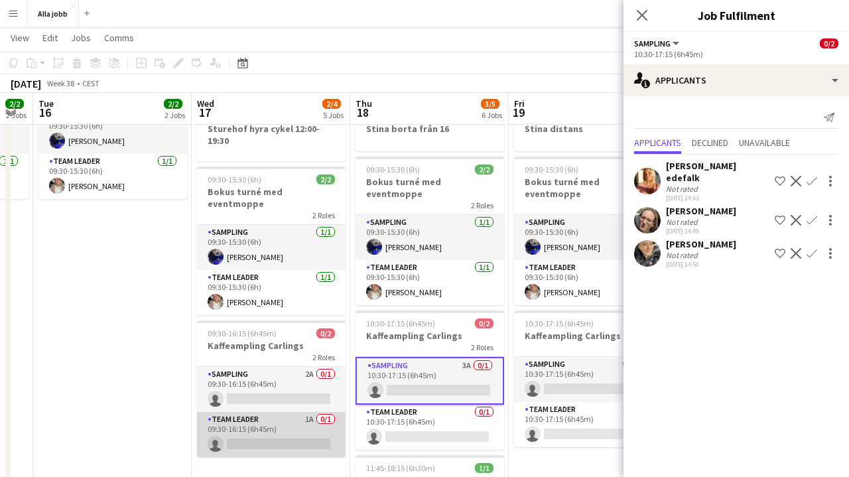
click at [283, 414] on app-card-role "Team Leader 1A 0/1 09:30-16:15 (6h45m) single-neutral-actions" at bounding box center [271, 434] width 149 height 45
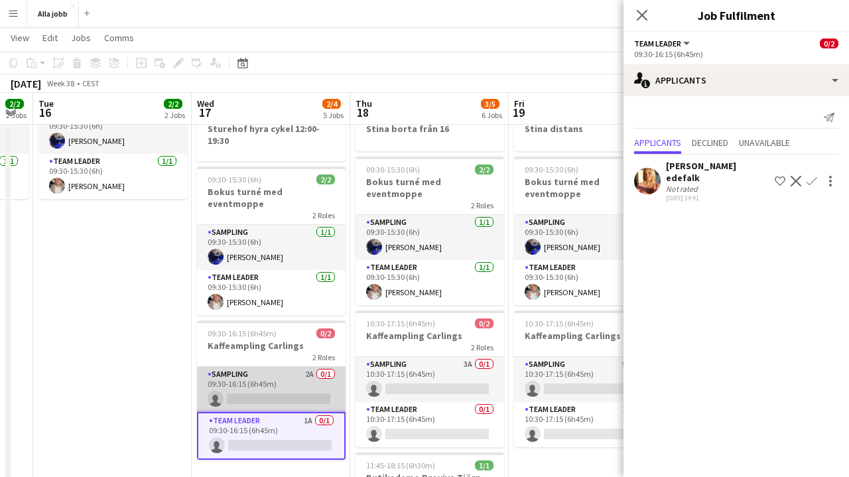
click at [281, 387] on app-card-role "Sampling 2A 0/1 09:30-16:15 (6h45m) single-neutral-actions" at bounding box center [271, 389] width 149 height 45
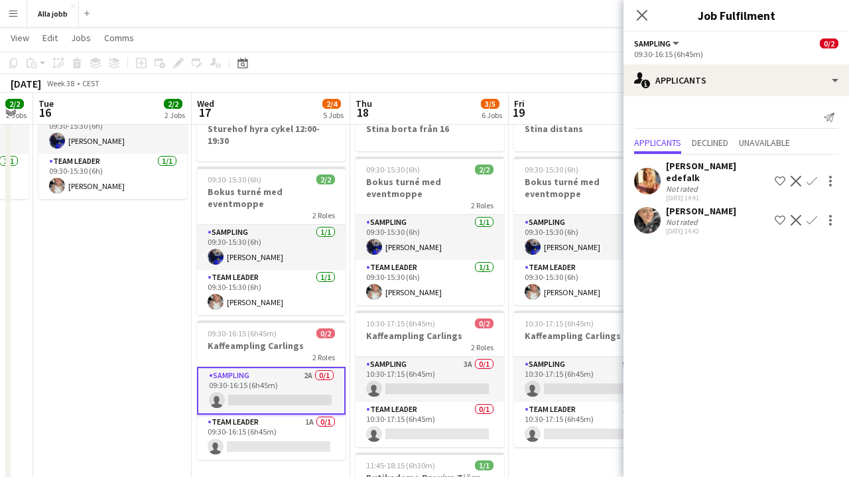
click at [102, 333] on app-date-cell "Bokus turné med APE 09:30-15:30 (6h) 2/2 Bokus turné med eventmoppe 2 Roles Sam…" at bounding box center [112, 295] width 159 height 606
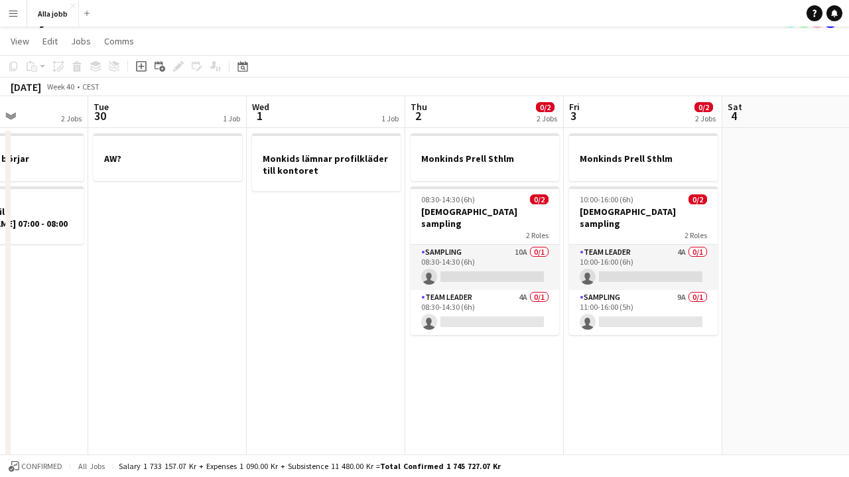
scroll to position [21, 0]
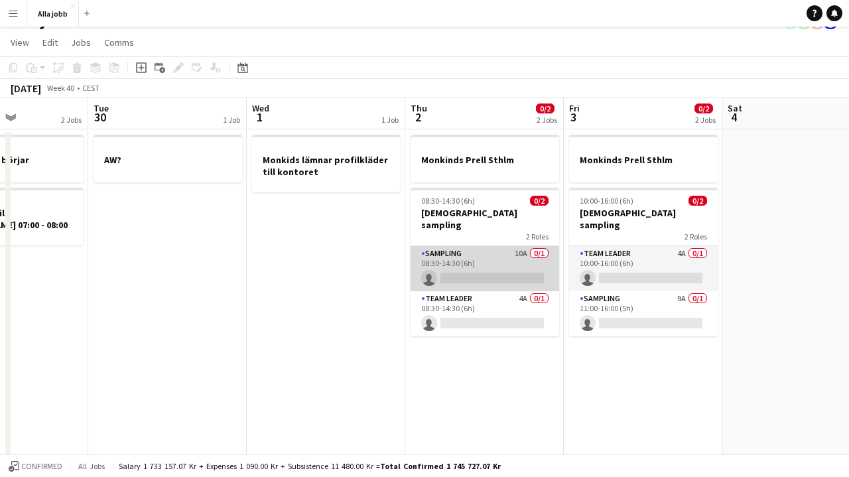
click at [496, 250] on app-card-role "Sampling 10A 0/1 08:30-14:30 (6h) single-neutral-actions" at bounding box center [485, 268] width 149 height 45
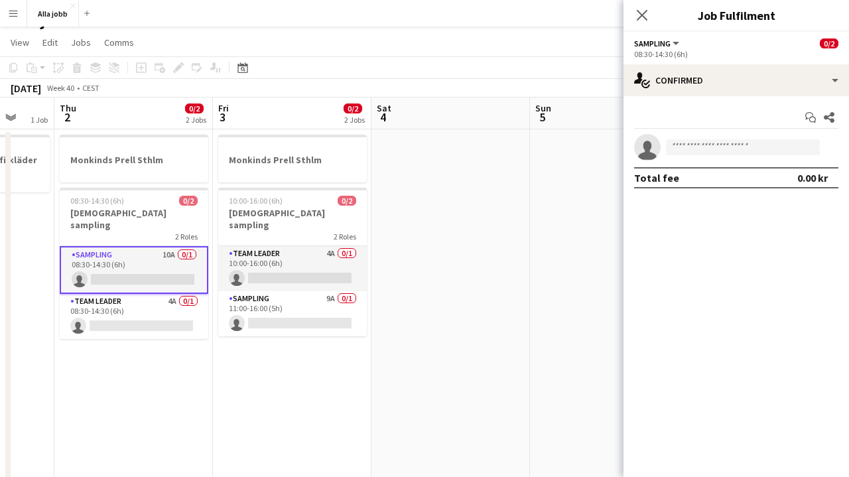
scroll to position [0, 421]
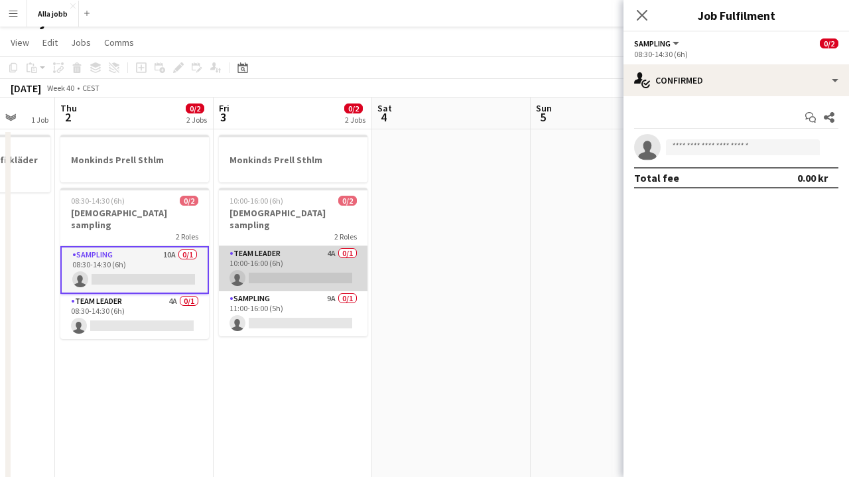
click at [352, 274] on app-card-role "Team Leader 4A 0/1 10:00-16:00 (6h) single-neutral-actions" at bounding box center [293, 268] width 149 height 45
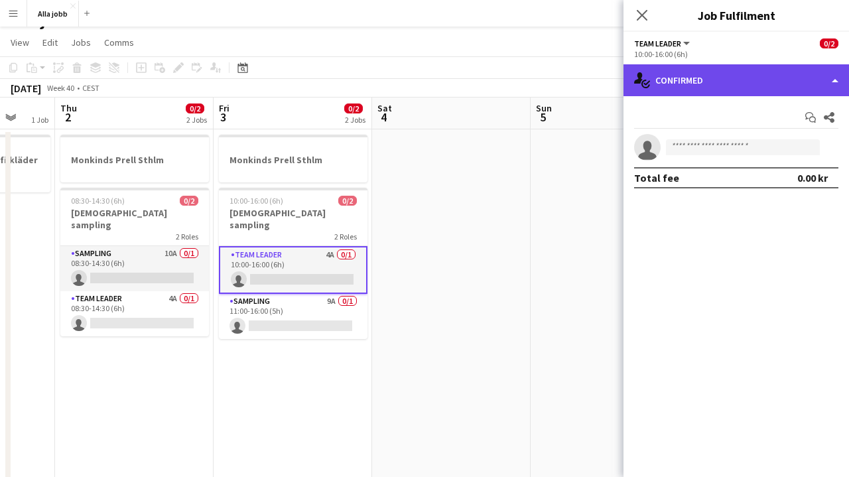
click at [723, 76] on div "single-neutral-actions-check-2 Confirmed" at bounding box center [737, 80] width 226 height 32
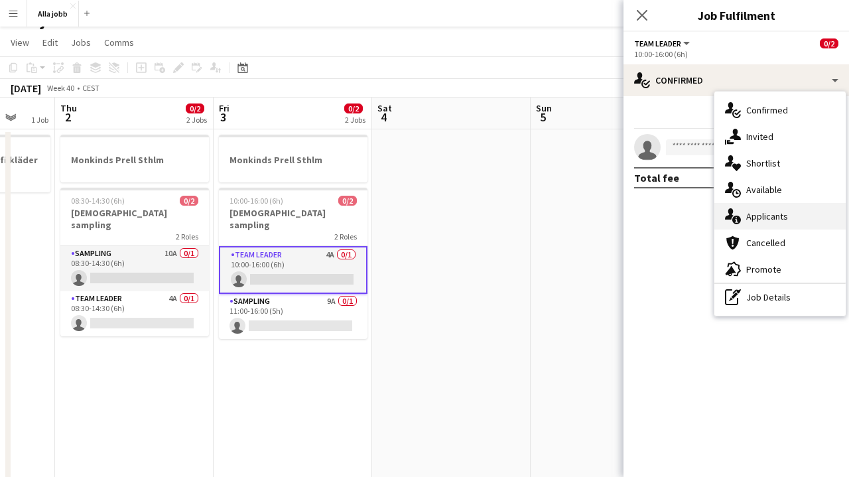
click at [771, 216] on span "Applicants" at bounding box center [768, 216] width 42 height 12
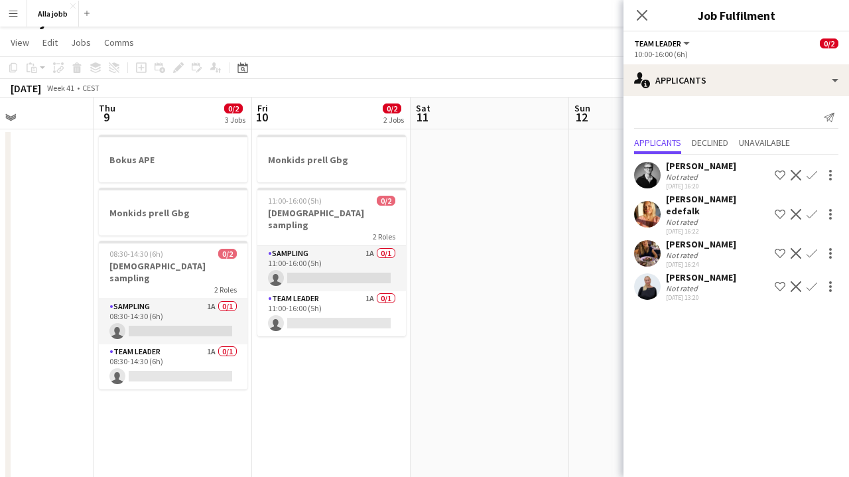
scroll to position [0, 381]
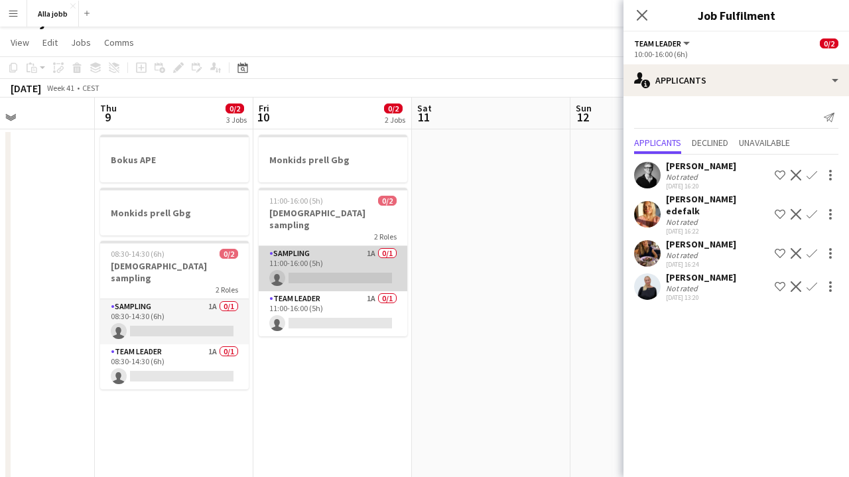
click at [343, 258] on app-card-role "Sampling 1A 0/1 11:00-16:00 (5h) single-neutral-actions" at bounding box center [333, 268] width 149 height 45
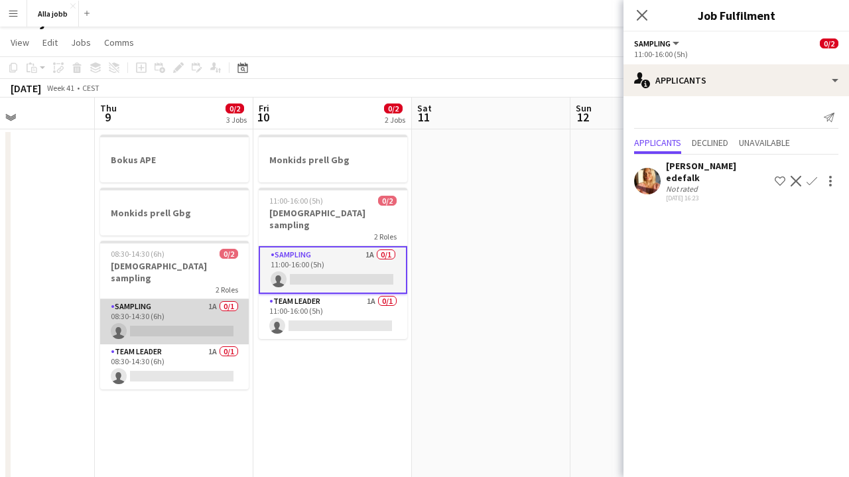
click at [225, 316] on app-card-role "Sampling 1A 0/1 08:30-14:30 (6h) single-neutral-actions" at bounding box center [174, 321] width 149 height 45
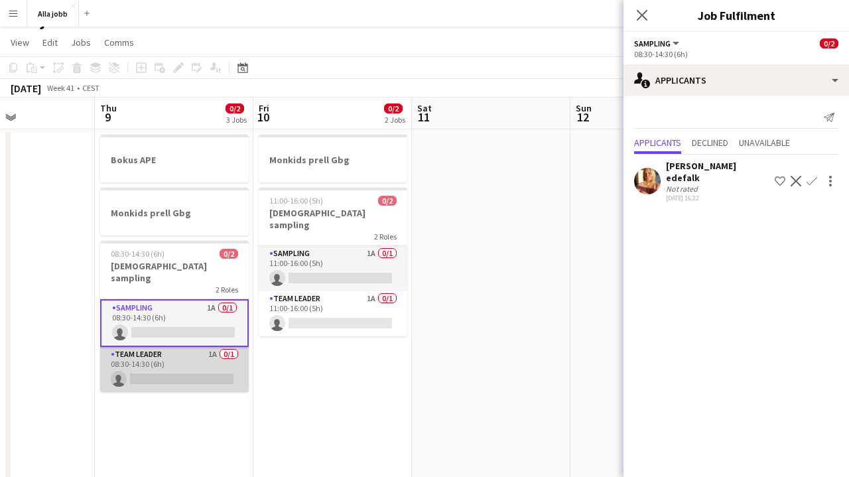
click at [216, 349] on app-card-role "Team Leader 1A 0/1 08:30-14:30 (6h) single-neutral-actions" at bounding box center [174, 369] width 149 height 45
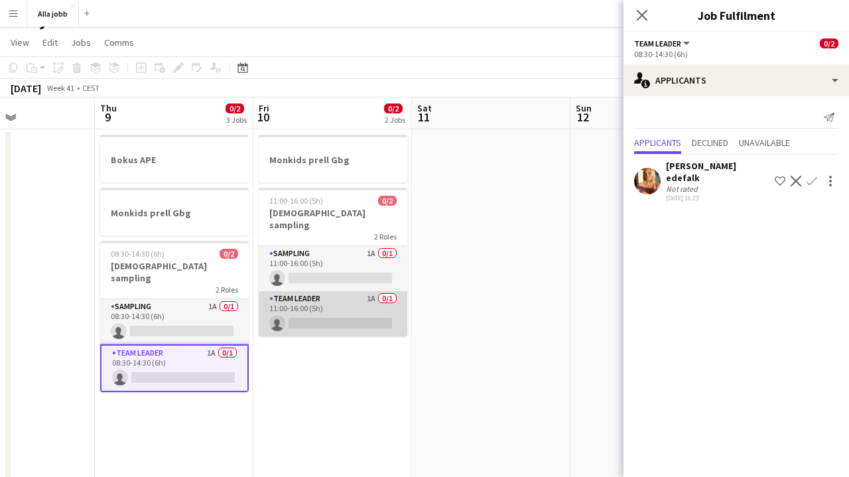
click at [336, 312] on app-card-role "Team Leader 1A 0/1 11:00-16:00 (5h) single-neutral-actions" at bounding box center [333, 313] width 149 height 45
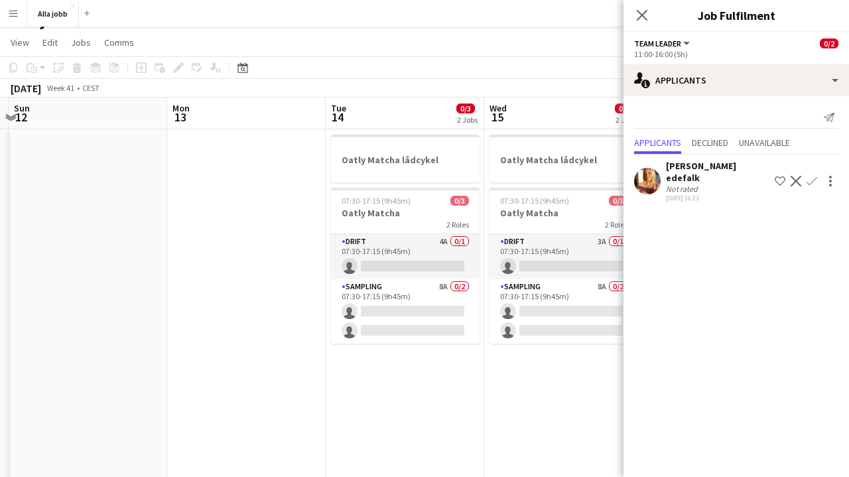
scroll to position [0, 320]
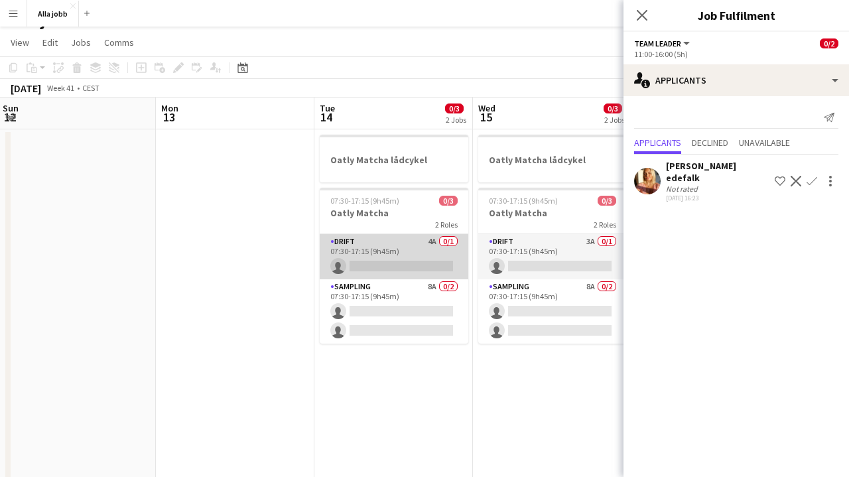
click at [418, 258] on app-card-role "Drift 4A 0/1 07:30-17:15 (9h45m) single-neutral-actions" at bounding box center [394, 256] width 149 height 45
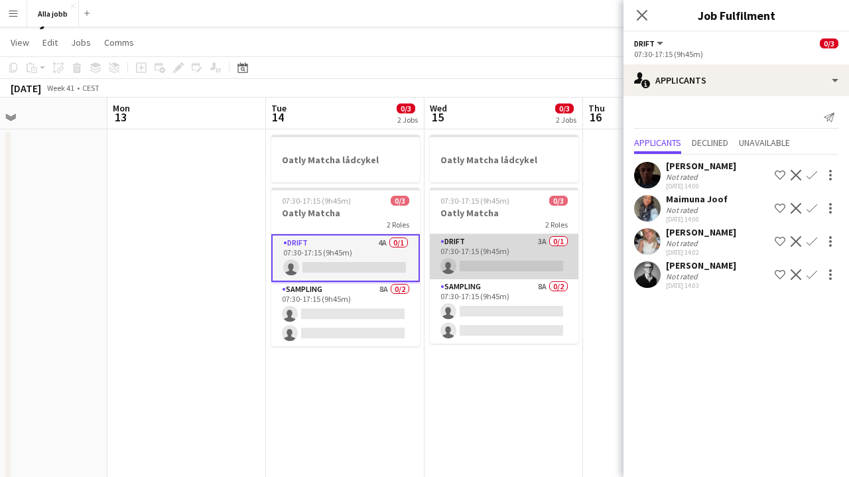
scroll to position [0, 378]
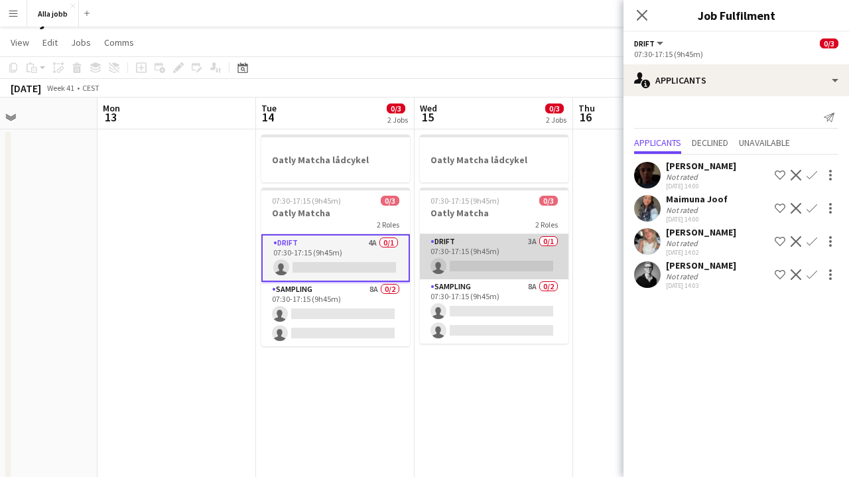
click at [478, 269] on app-card-role "Drift 3A 0/1 07:30-17:15 (9h45m) single-neutral-actions" at bounding box center [494, 256] width 149 height 45
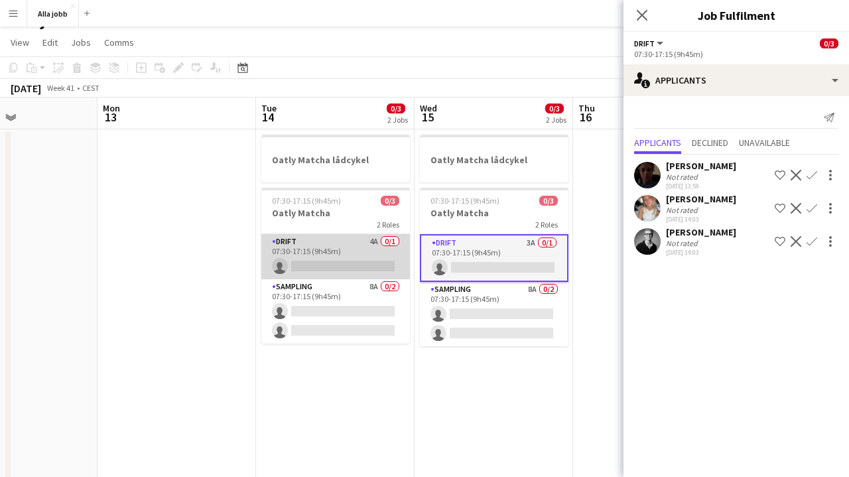
click at [346, 261] on app-card-role "Drift 4A 0/1 07:30-17:15 (9h45m) single-neutral-actions" at bounding box center [335, 256] width 149 height 45
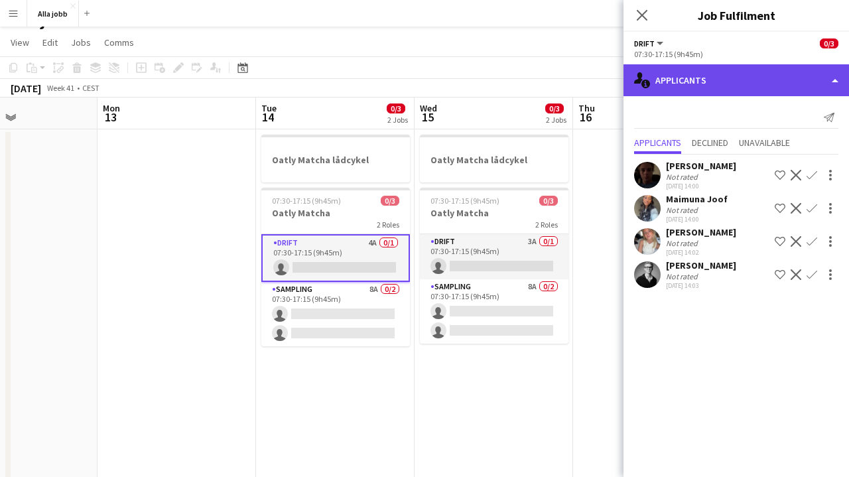
click at [658, 87] on div "single-neutral-actions-information Applicants" at bounding box center [737, 80] width 226 height 32
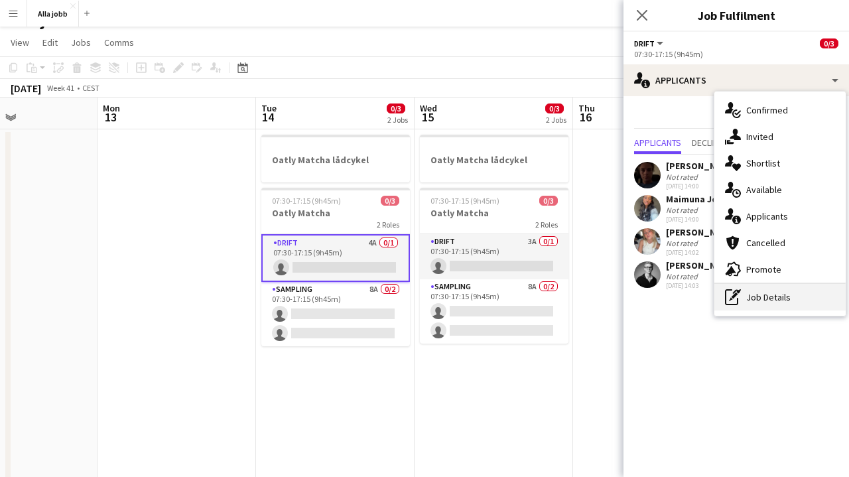
click at [752, 296] on div "pen-write Job Details" at bounding box center [780, 297] width 131 height 27
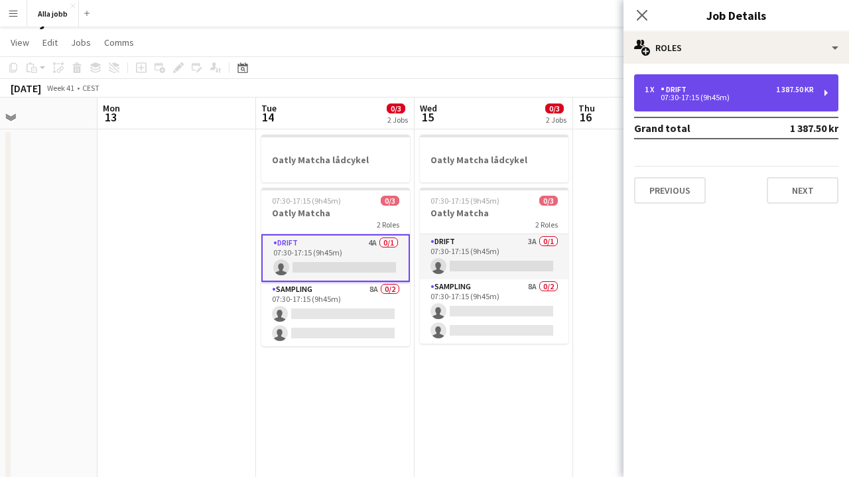
click at [738, 94] on div "1 x Drift 1 387.50 kr" at bounding box center [729, 89] width 169 height 9
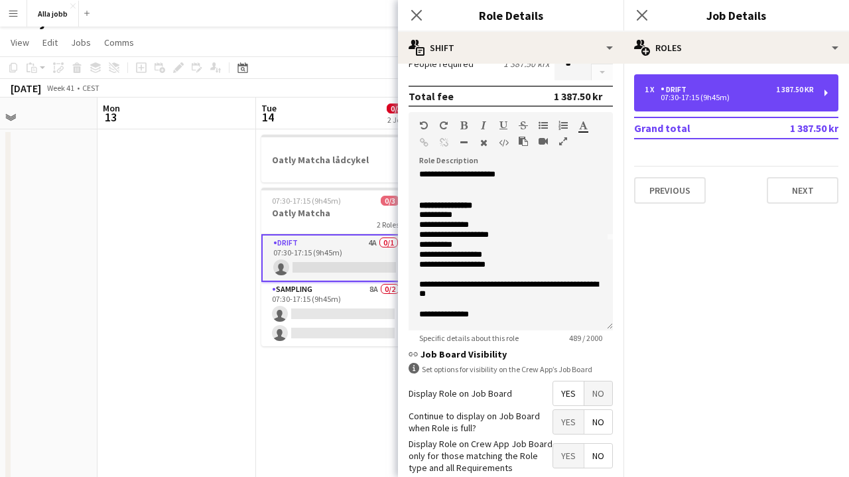
scroll to position [91, 0]
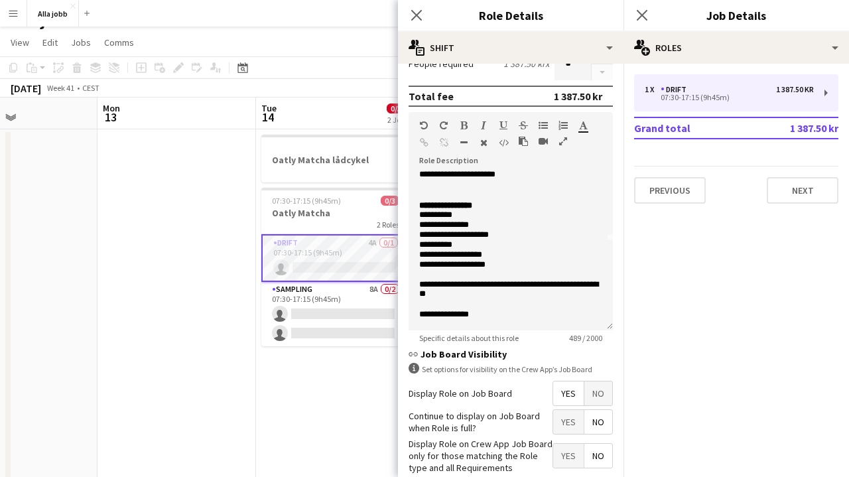
click at [226, 300] on app-date-cell at bounding box center [177, 432] width 159 height 606
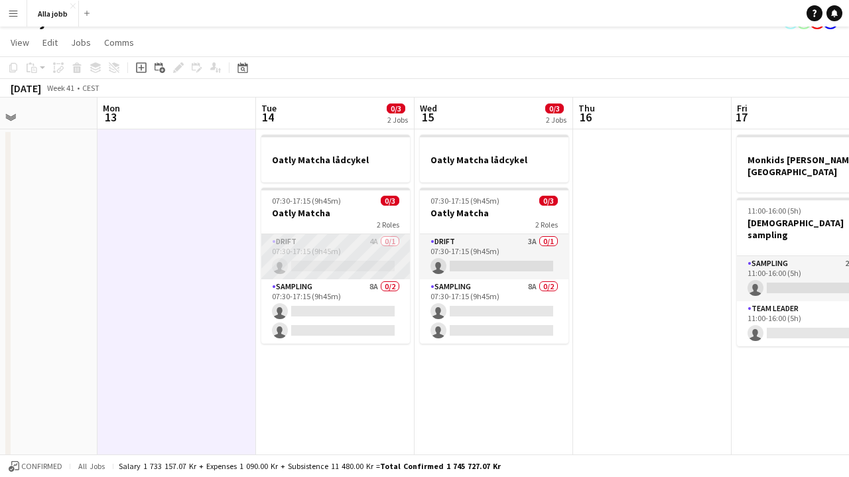
click at [362, 251] on app-card-role "Drift 4A 0/1 07:30-17:15 (9h45m) single-neutral-actions" at bounding box center [335, 256] width 149 height 45
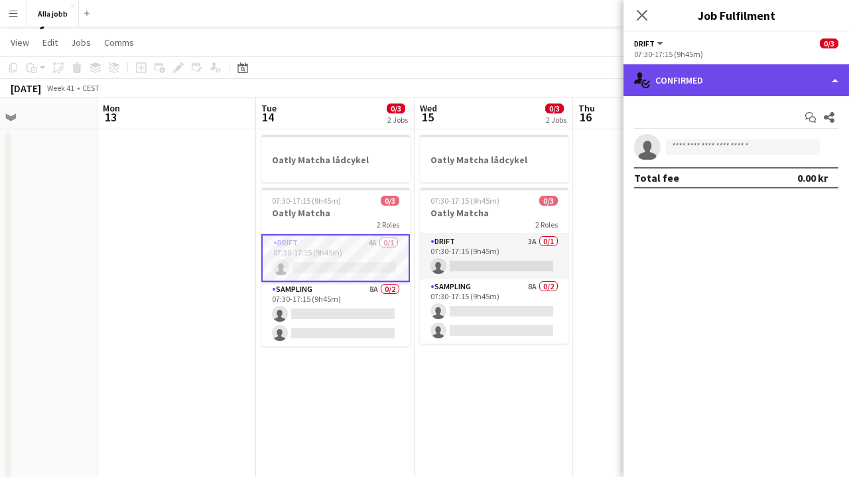
click at [699, 76] on div "single-neutral-actions-check-2 Confirmed" at bounding box center [737, 80] width 226 height 32
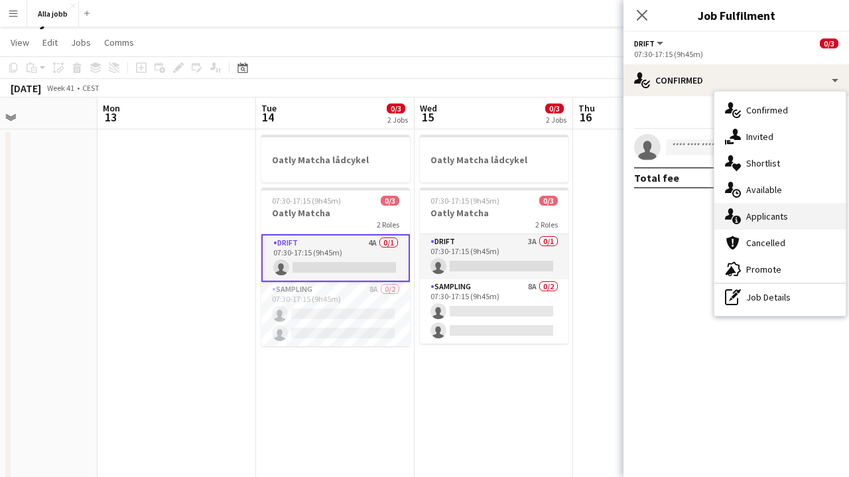
click at [747, 214] on span "Applicants" at bounding box center [768, 216] width 42 height 12
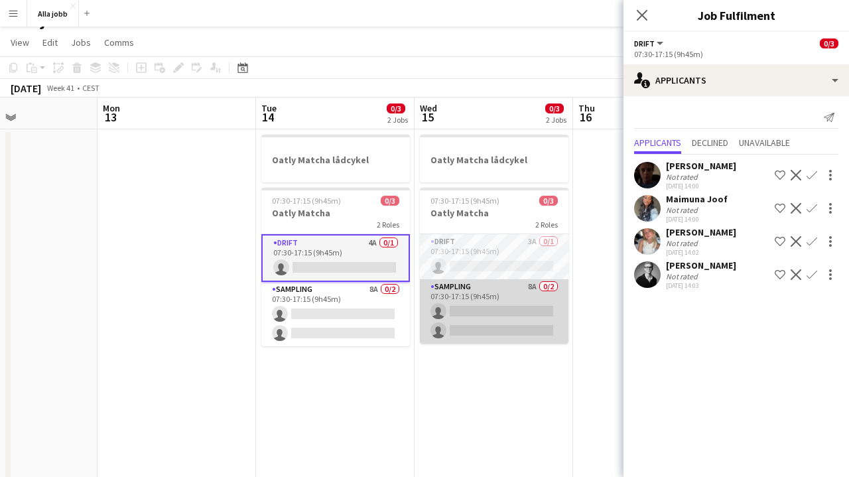
click at [518, 316] on app-card-role "Sampling 8A 0/2 07:30-17:15 (9h45m) single-neutral-actions single-neutral-actio…" at bounding box center [494, 311] width 149 height 64
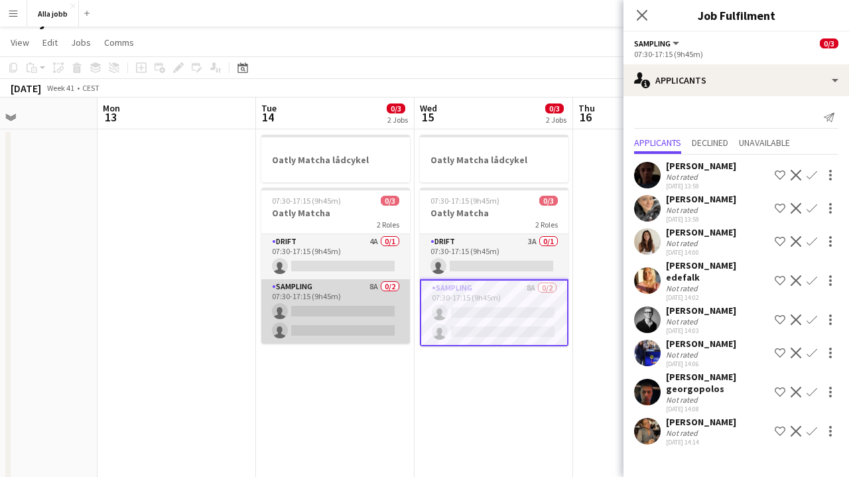
click at [358, 301] on app-card-role "Sampling 8A 0/2 07:30-17:15 (9h45m) single-neutral-actions single-neutral-actio…" at bounding box center [335, 311] width 149 height 64
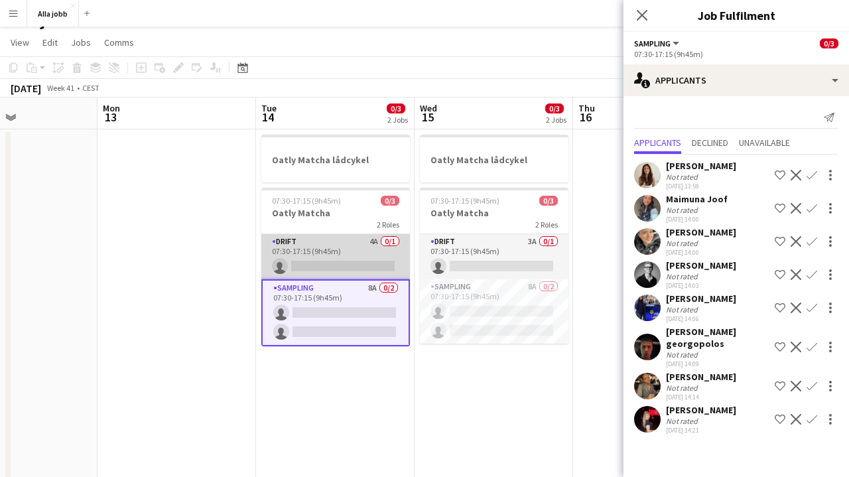
click at [347, 263] on app-card-role "Drift 4A 0/1 07:30-17:15 (9h45m) single-neutral-actions" at bounding box center [335, 256] width 149 height 45
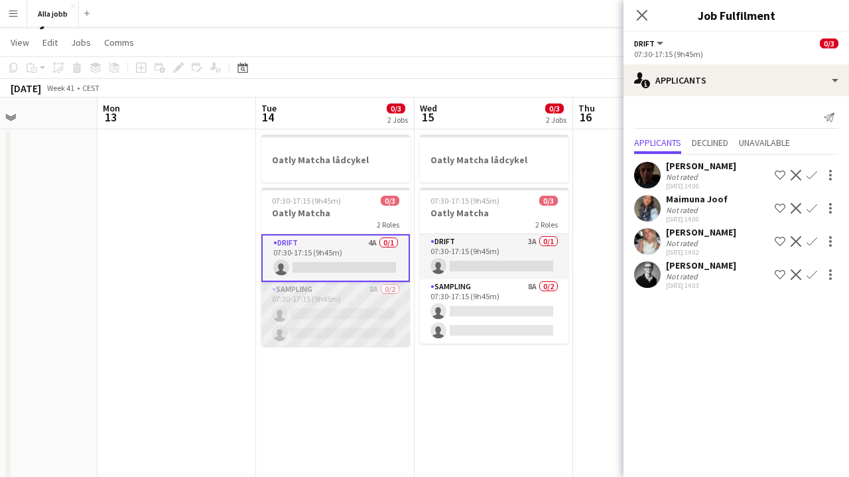
click at [344, 299] on app-card-role "Sampling 8A 0/2 07:30-17:15 (9h45m) single-neutral-actions single-neutral-actio…" at bounding box center [335, 314] width 149 height 64
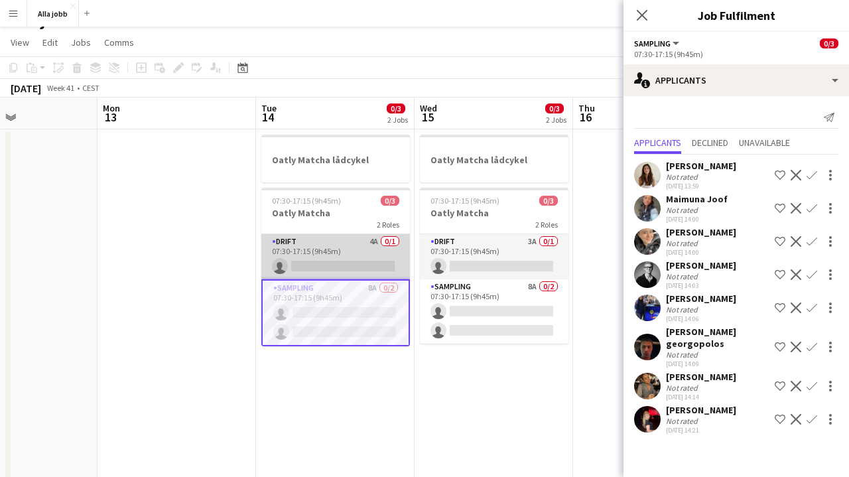
click at [344, 263] on app-card-role "Drift 4A 0/1 07:30-17:15 (9h45m) single-neutral-actions" at bounding box center [335, 256] width 149 height 45
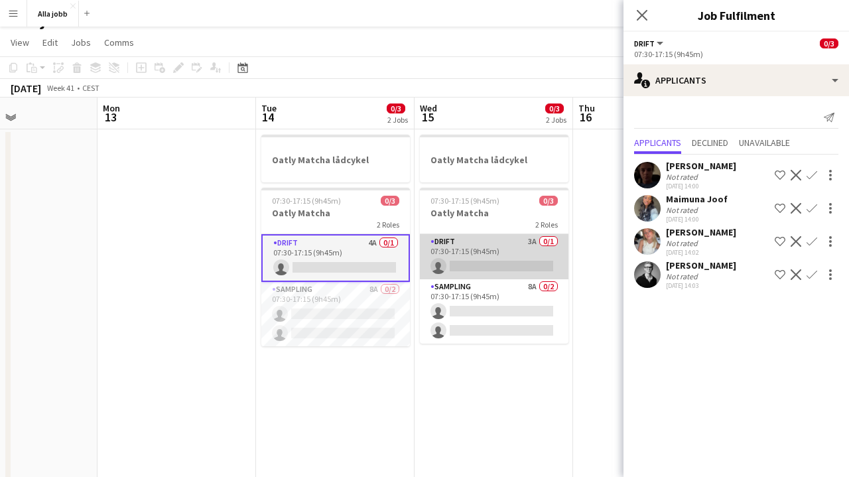
click at [474, 256] on app-card-role "Drift 3A 0/1 07:30-17:15 (9h45m) single-neutral-actions" at bounding box center [494, 256] width 149 height 45
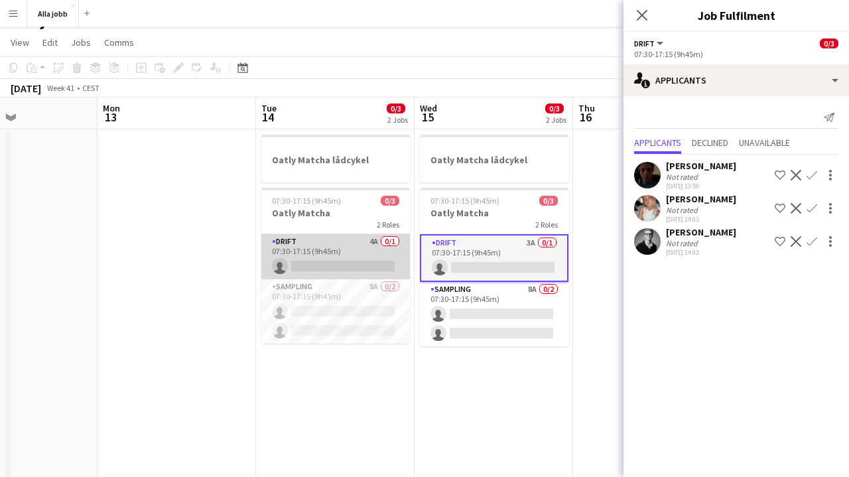
click at [348, 270] on app-card-role "Drift 4A 0/1 07:30-17:15 (9h45m) single-neutral-actions" at bounding box center [335, 256] width 149 height 45
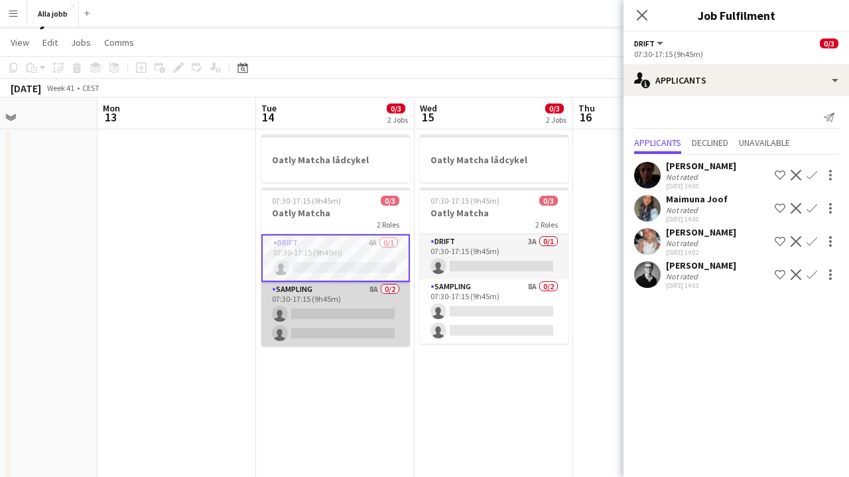
click at [343, 315] on app-card-role "Sampling 8A 0/2 07:30-17:15 (9h45m) single-neutral-actions single-neutral-actio…" at bounding box center [335, 314] width 149 height 64
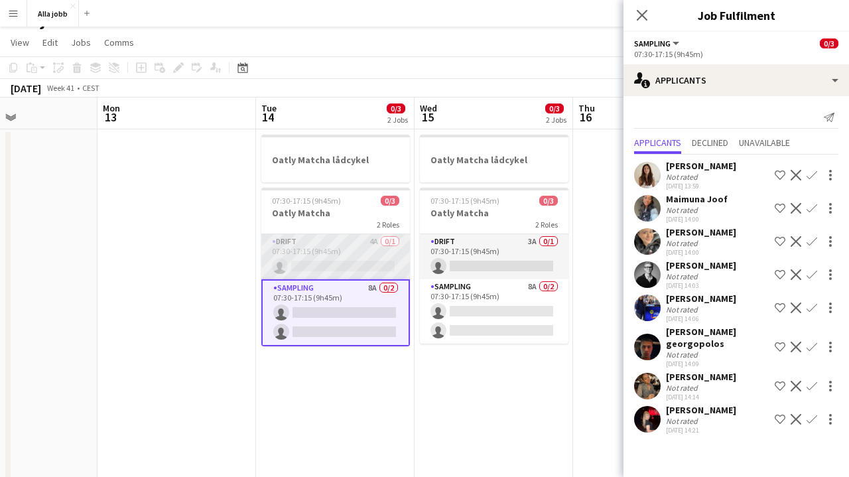
click at [395, 259] on app-card-role "Drift 4A 0/1 07:30-17:15 (9h45m) single-neutral-actions" at bounding box center [335, 256] width 149 height 45
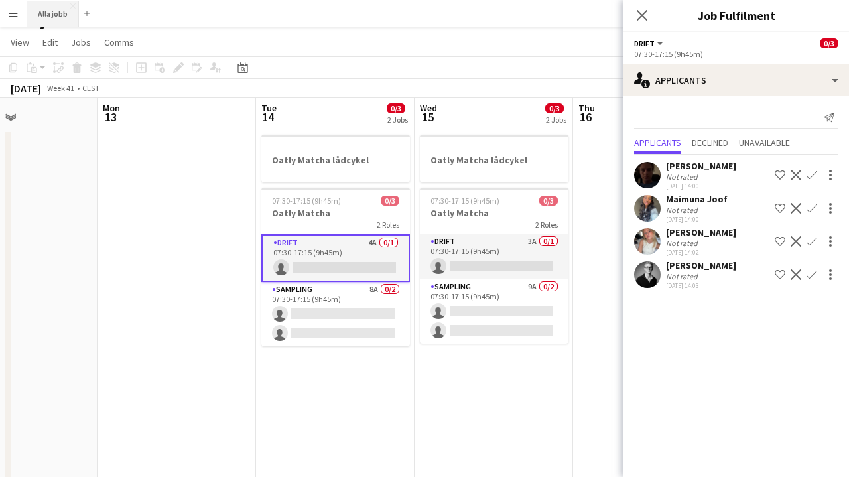
click at [52, 17] on button "Alla jobb Close" at bounding box center [53, 14] width 52 height 26
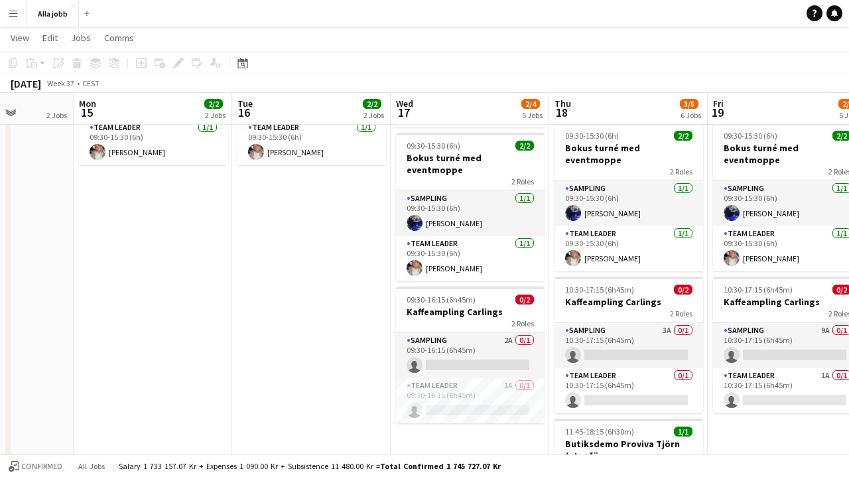
scroll to position [190, 0]
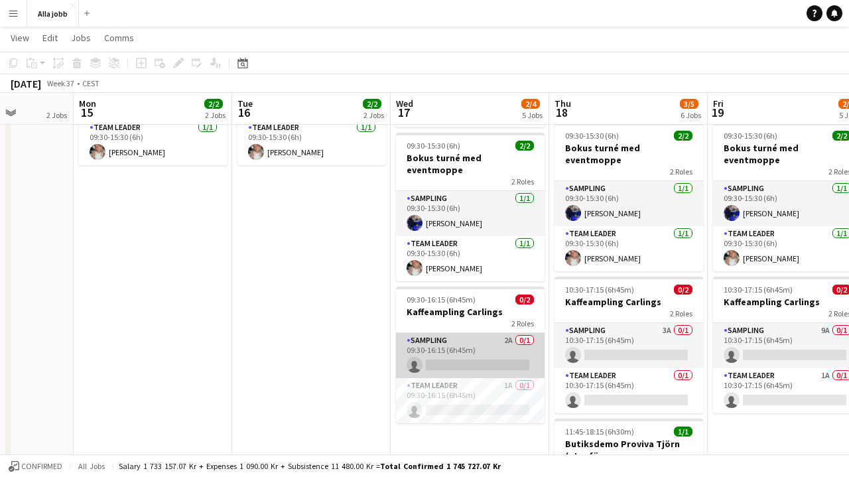
click at [448, 340] on app-card-role "Sampling 2A 0/1 09:30-16:15 (6h45m) single-neutral-actions" at bounding box center [470, 355] width 149 height 45
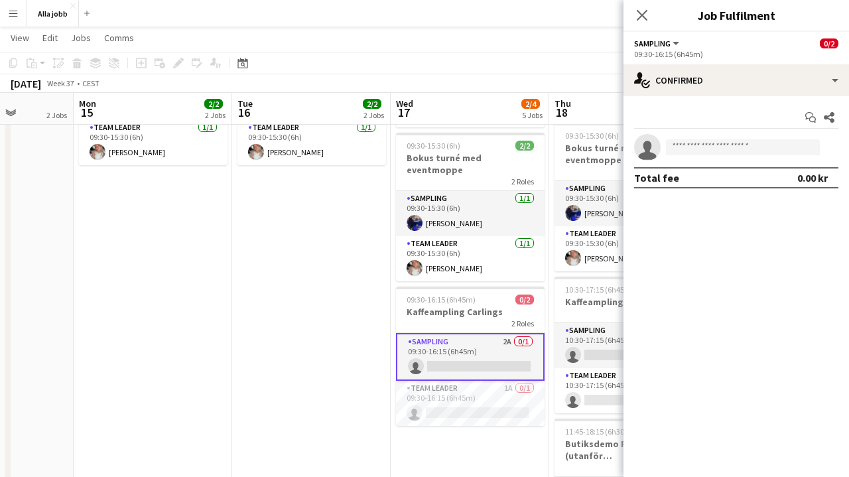
click at [364, 292] on app-date-cell "Bokus turné med APE 09:30-15:30 (6h) 2/2 Bokus turné med eventmoppe 2 Roles Sam…" at bounding box center [311, 261] width 159 height 606
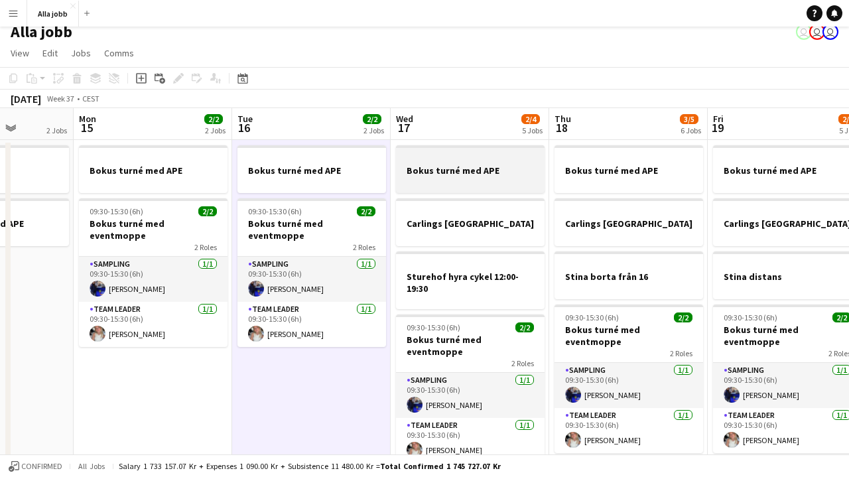
scroll to position [0, 0]
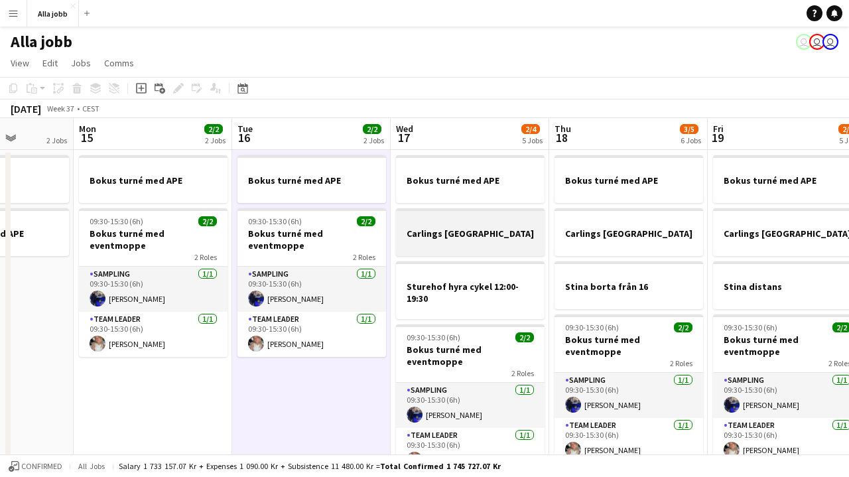
click at [473, 240] on div at bounding box center [470, 245] width 149 height 11
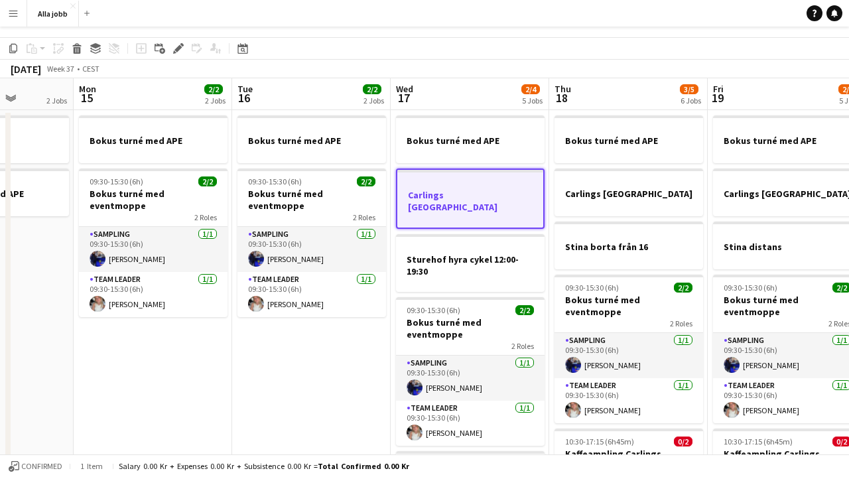
scroll to position [19, 0]
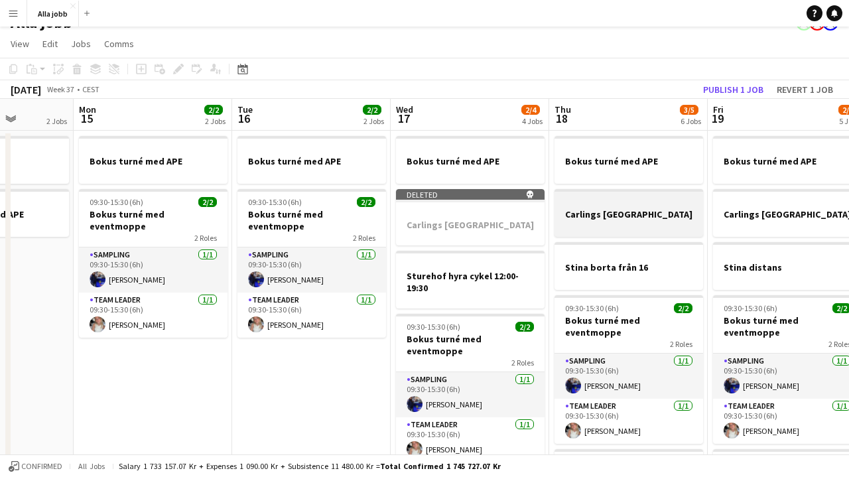
click at [597, 220] on div at bounding box center [629, 225] width 149 height 11
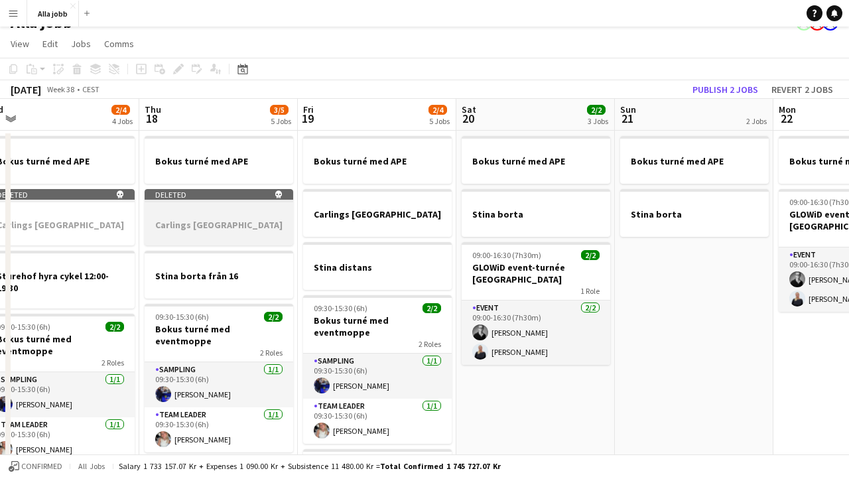
scroll to position [0, 361]
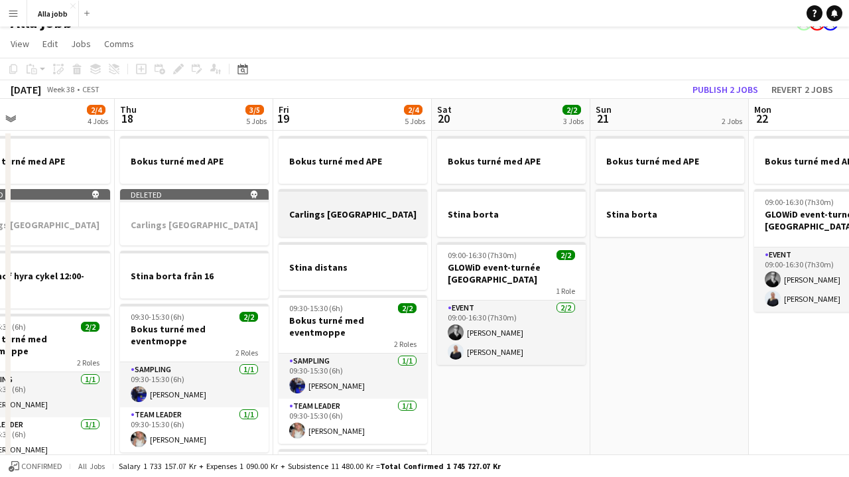
click at [323, 222] on div at bounding box center [353, 225] width 149 height 11
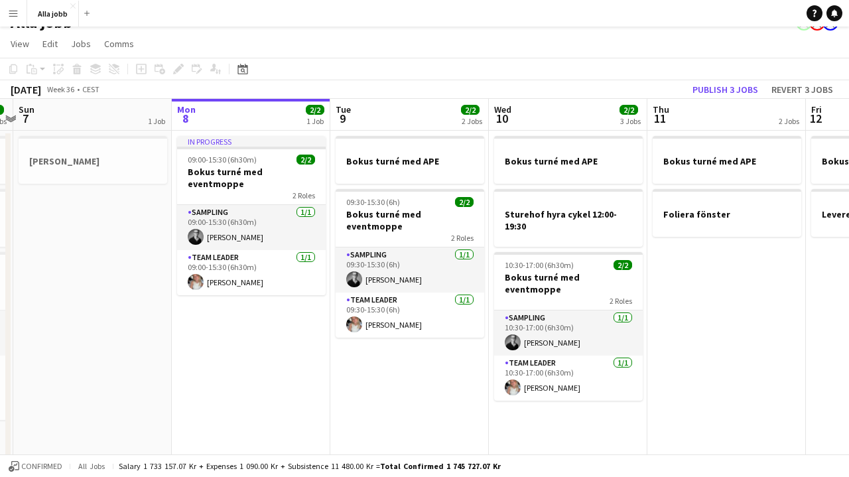
scroll to position [0, 305]
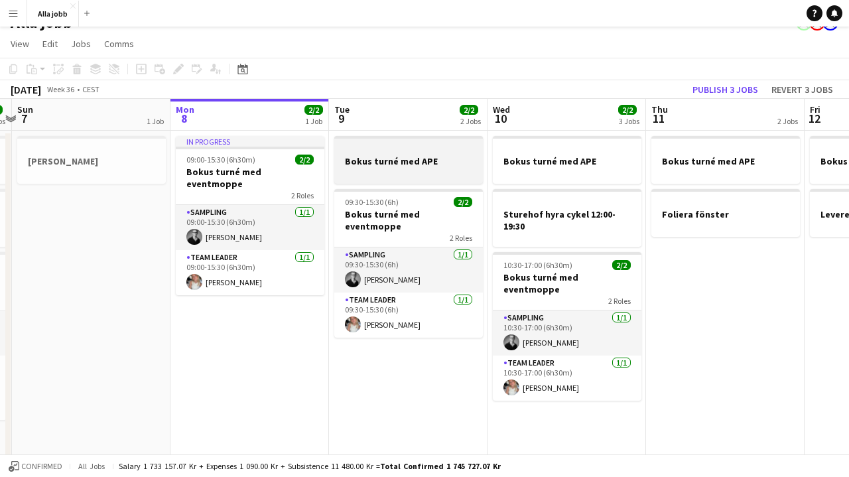
click at [384, 169] on div at bounding box center [408, 172] width 149 height 11
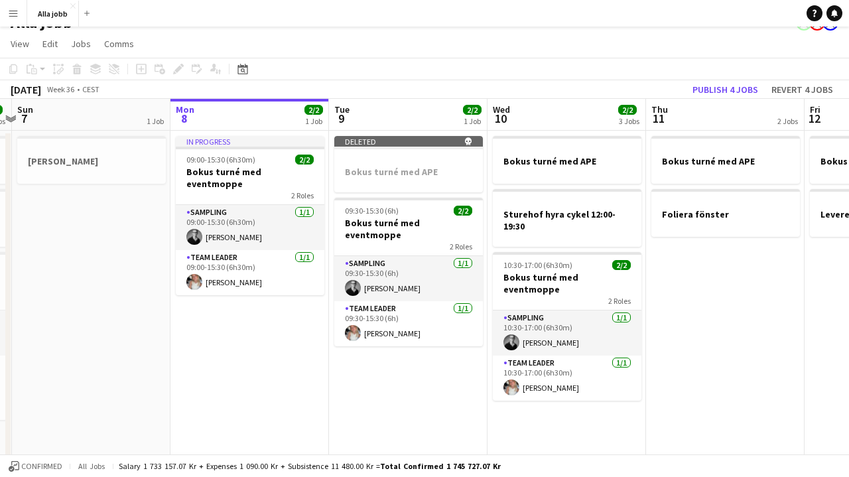
scroll to position [0, 340]
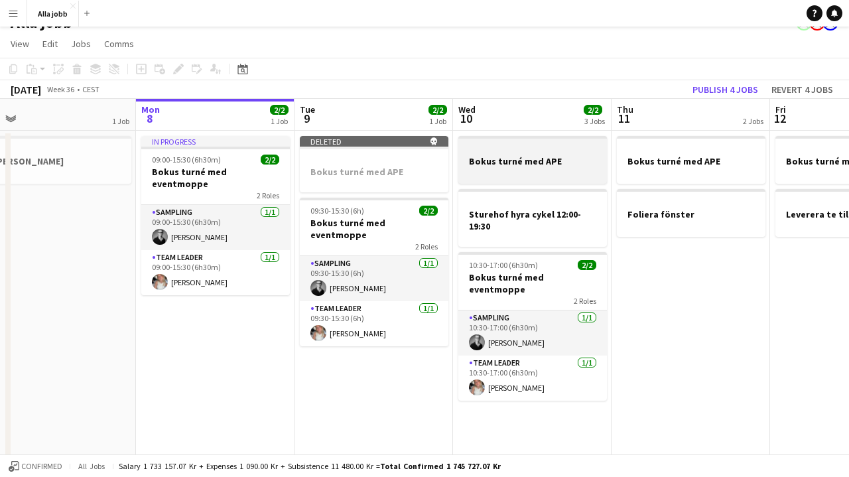
click at [573, 166] on h3 "Bokus turné med APE" at bounding box center [533, 161] width 149 height 12
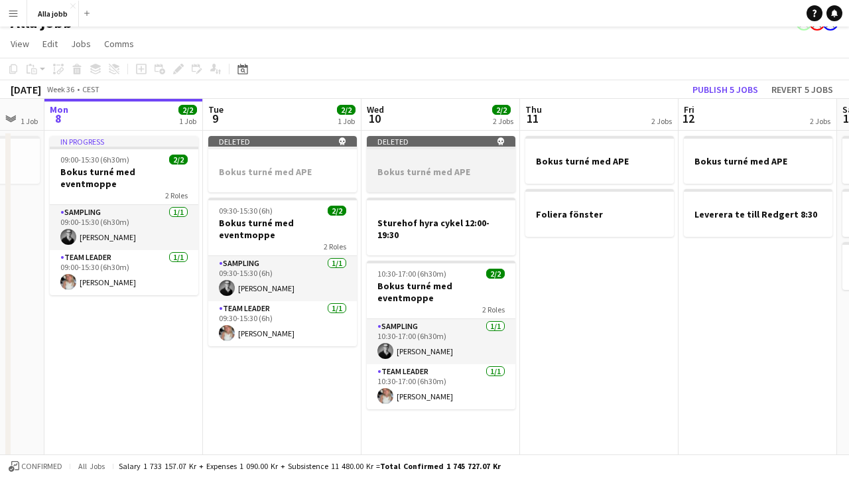
scroll to position [0, 440]
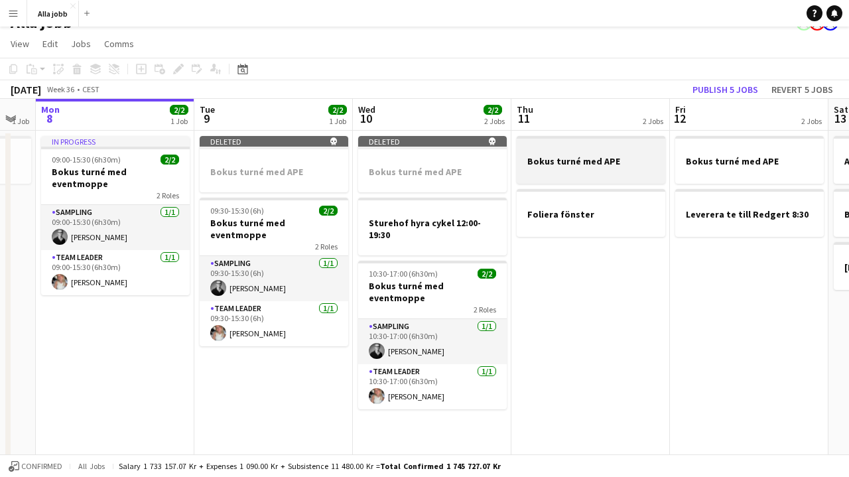
click at [636, 174] on div at bounding box center [591, 172] width 149 height 11
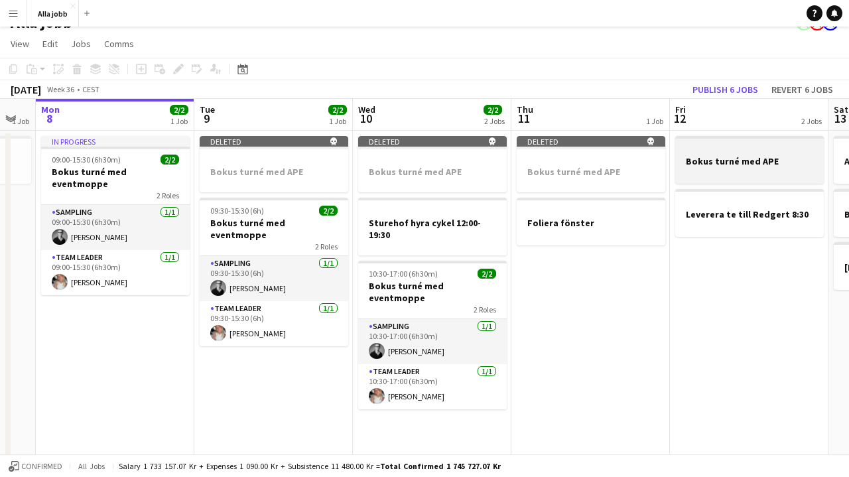
click at [712, 162] on h3 "Bokus turné med APE" at bounding box center [750, 161] width 149 height 12
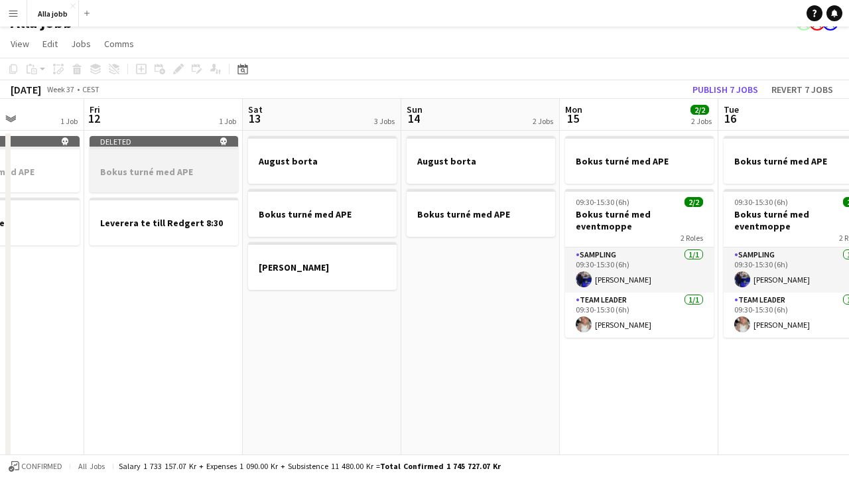
scroll to position [0, 393]
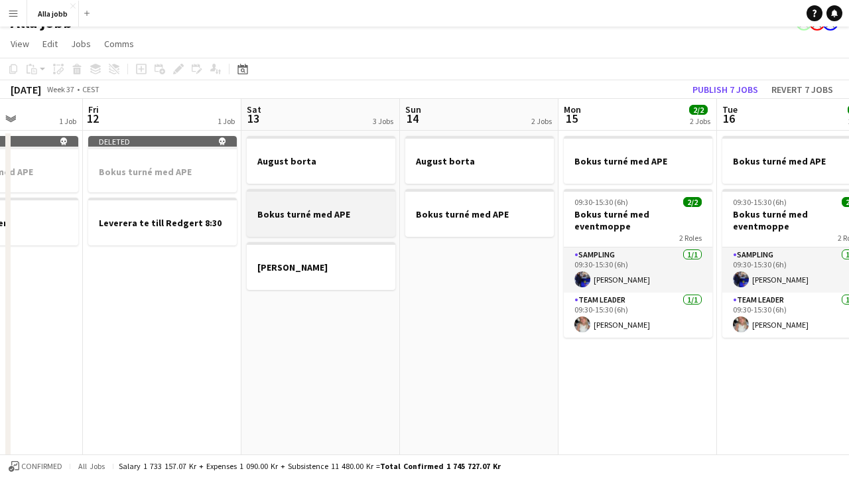
click at [341, 220] on div at bounding box center [321, 225] width 149 height 11
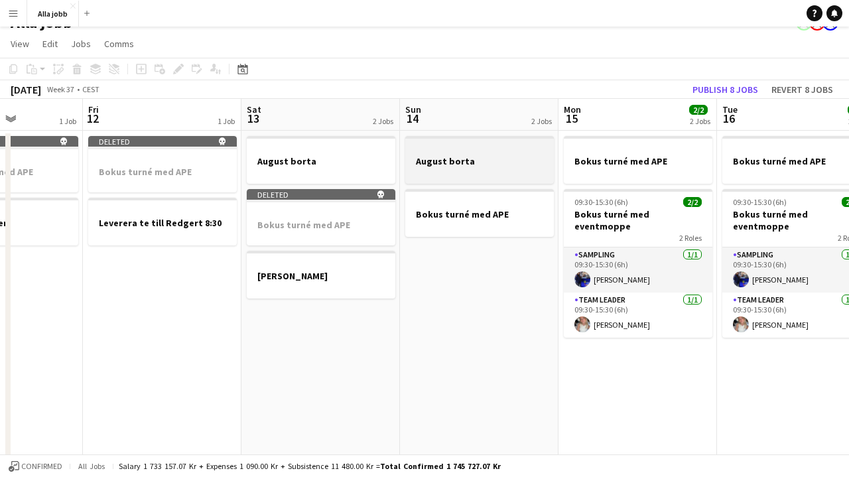
click at [435, 168] on div at bounding box center [479, 172] width 149 height 11
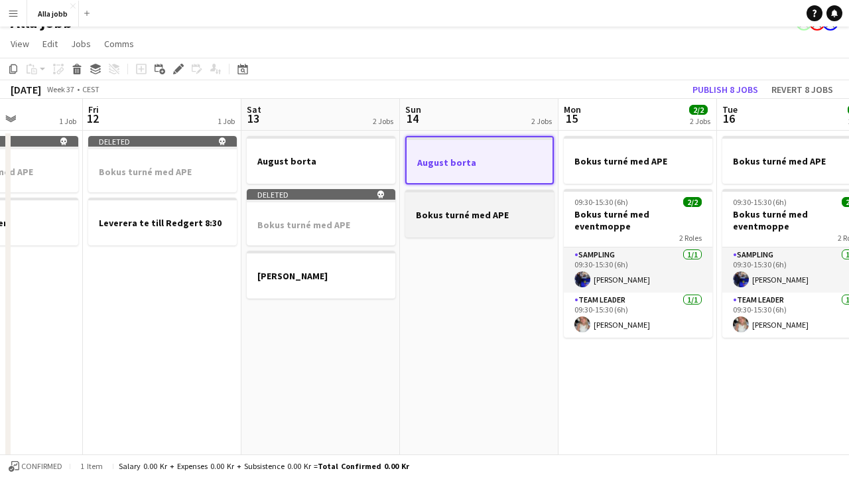
click at [453, 221] on div at bounding box center [479, 226] width 149 height 11
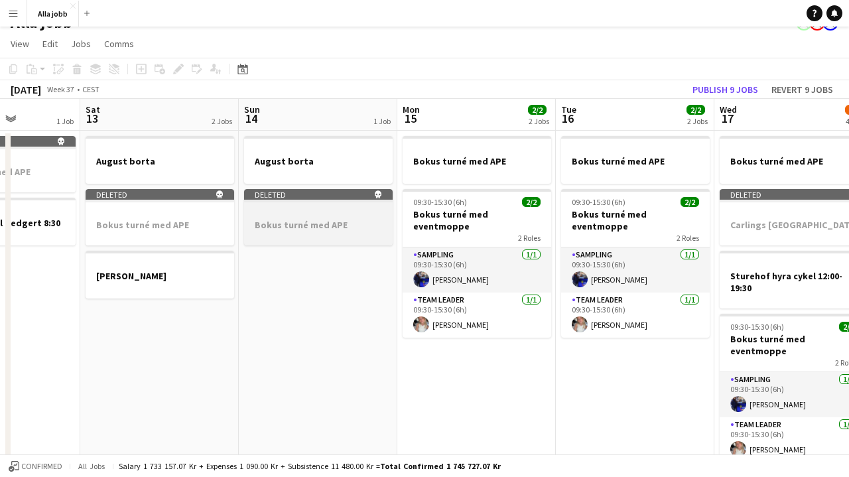
scroll to position [0, 574]
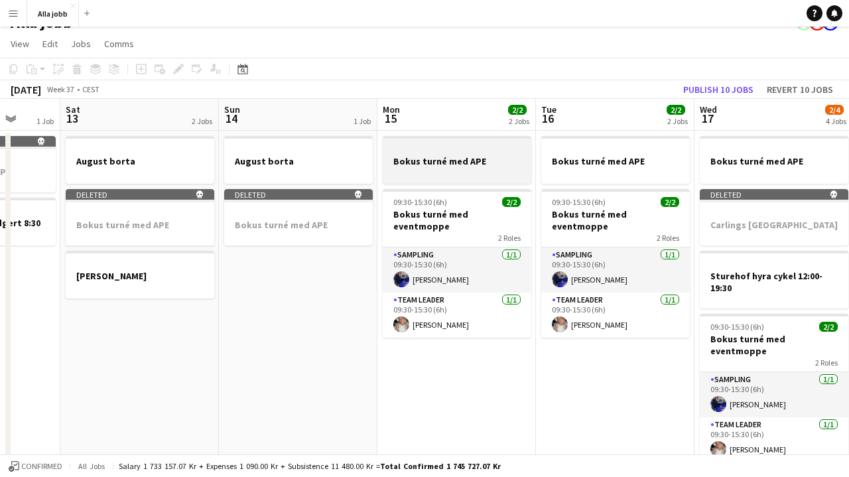
click at [431, 165] on h3 "Bokus turné med APE" at bounding box center [457, 161] width 149 height 12
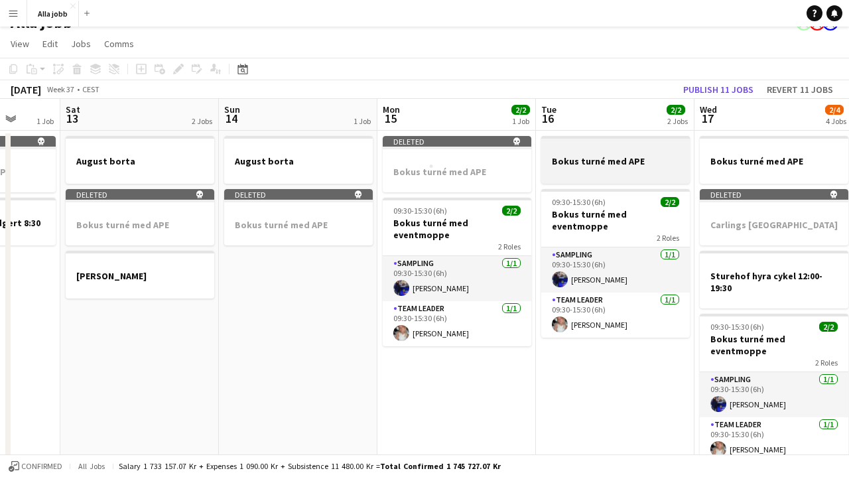
click at [573, 156] on h3 "Bokus turné med APE" at bounding box center [615, 161] width 149 height 12
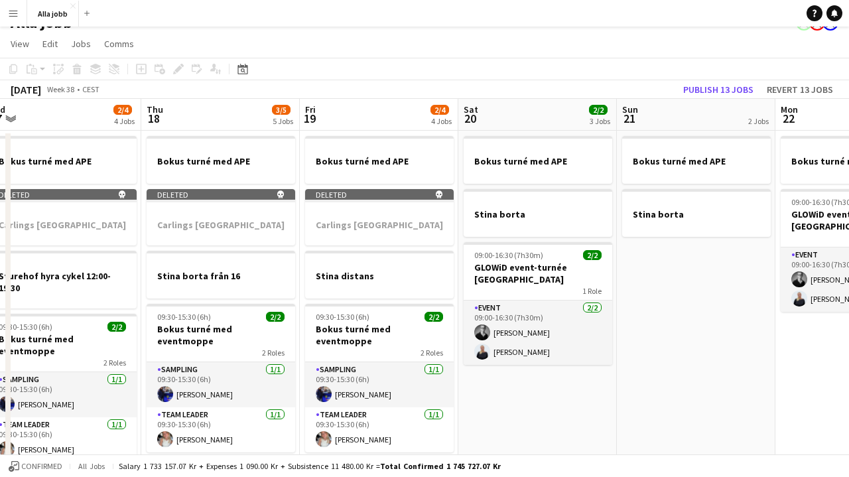
scroll to position [0, 371]
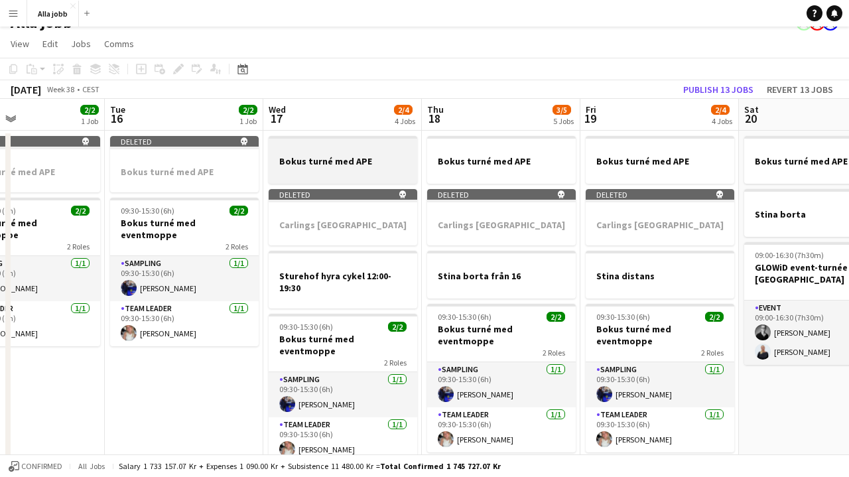
click at [365, 159] on h3 "Bokus turné med APE" at bounding box center [343, 161] width 149 height 12
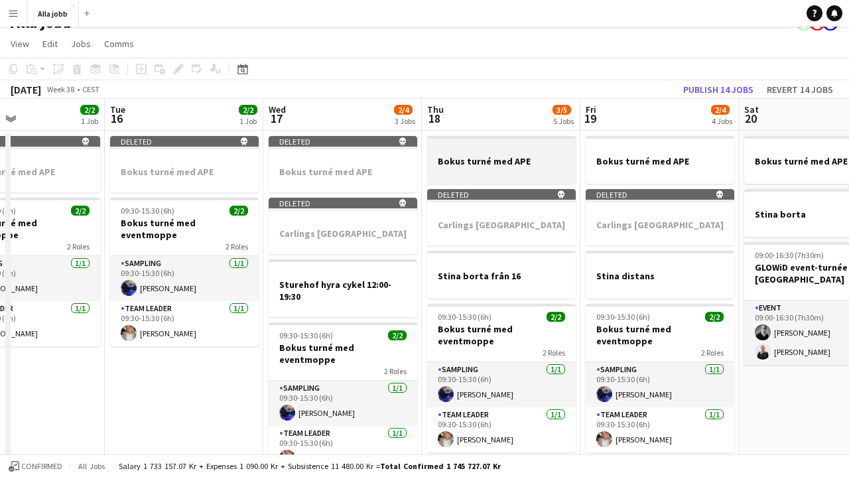
click at [472, 154] on app-job-card "Bokus turné med APE" at bounding box center [501, 160] width 149 height 48
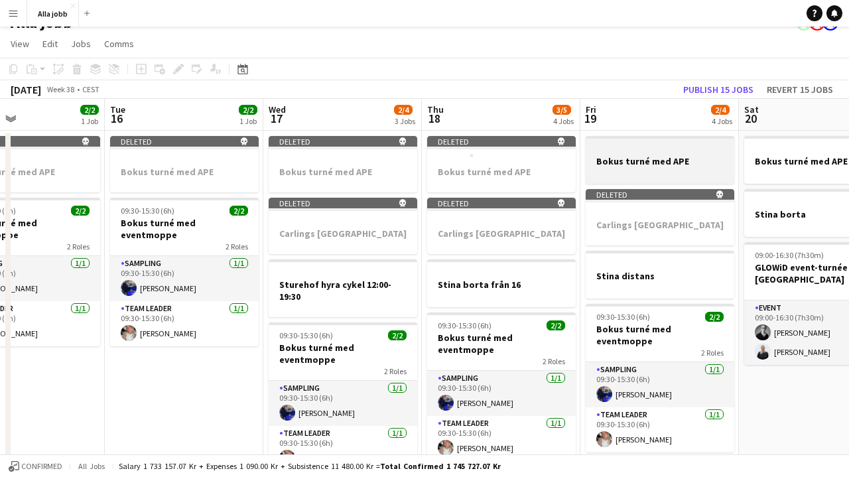
click at [609, 167] on h3 "Bokus turné med APE" at bounding box center [660, 161] width 149 height 12
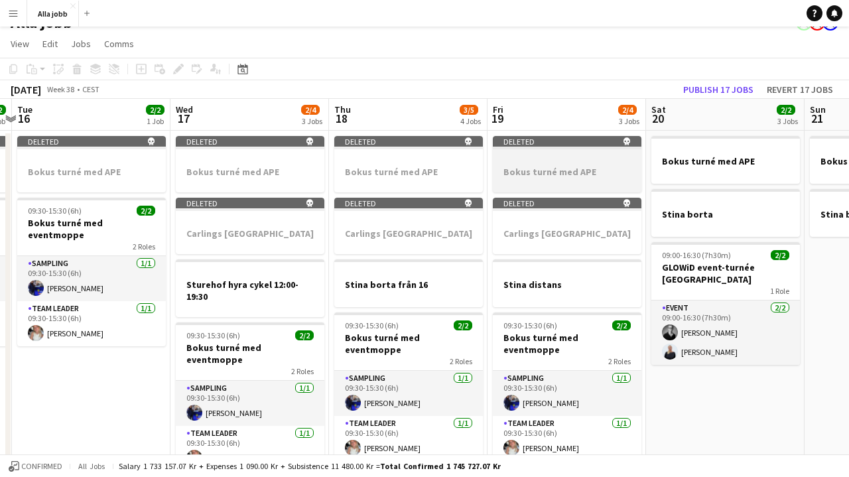
scroll to position [0, 524]
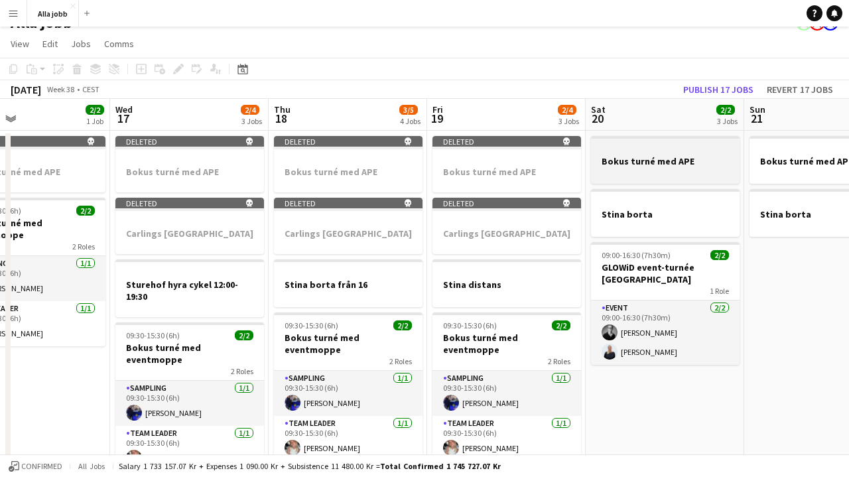
click at [660, 172] on div at bounding box center [665, 172] width 149 height 11
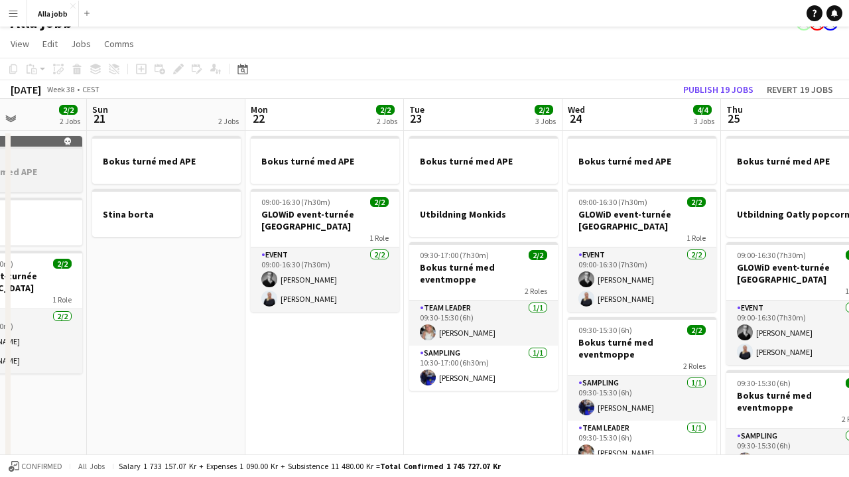
scroll to position [0, 552]
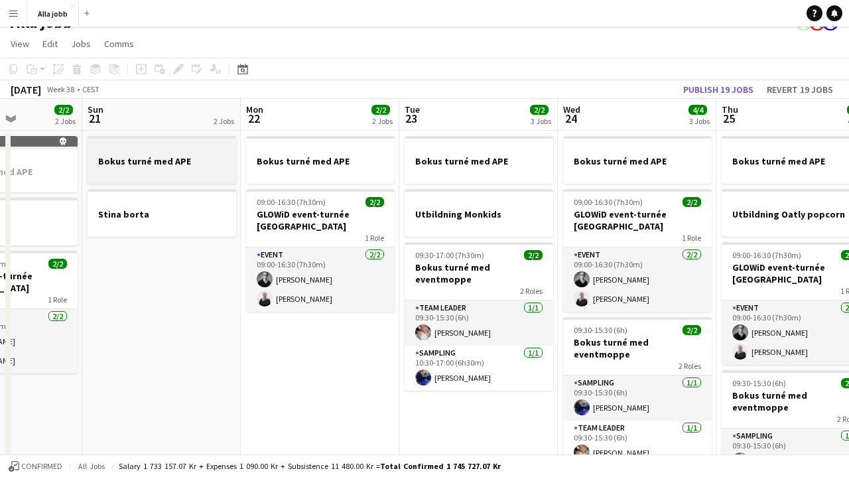
click at [182, 170] on div at bounding box center [162, 172] width 149 height 11
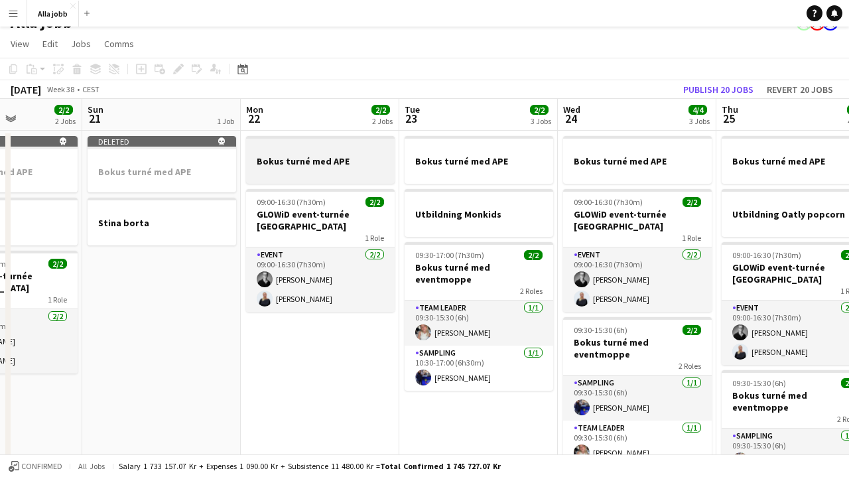
click at [292, 157] on h3 "Bokus turné med APE" at bounding box center [320, 161] width 149 height 12
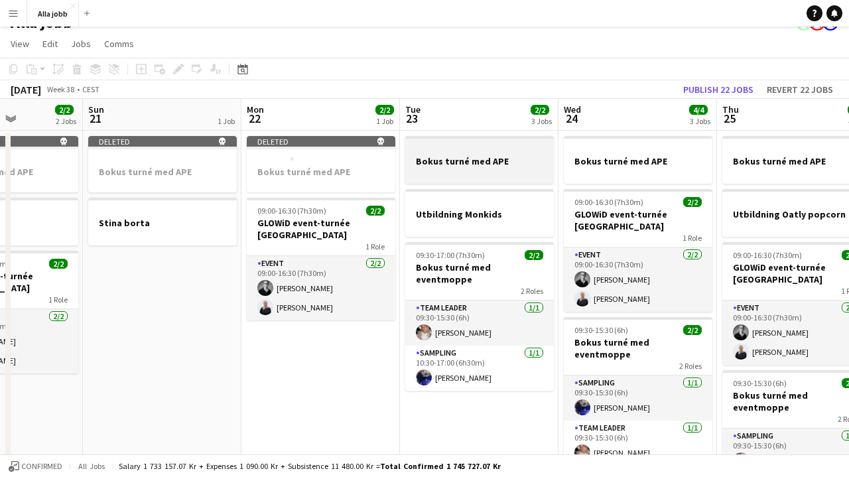
click at [435, 160] on h3 "Bokus turné med APE" at bounding box center [479, 161] width 149 height 12
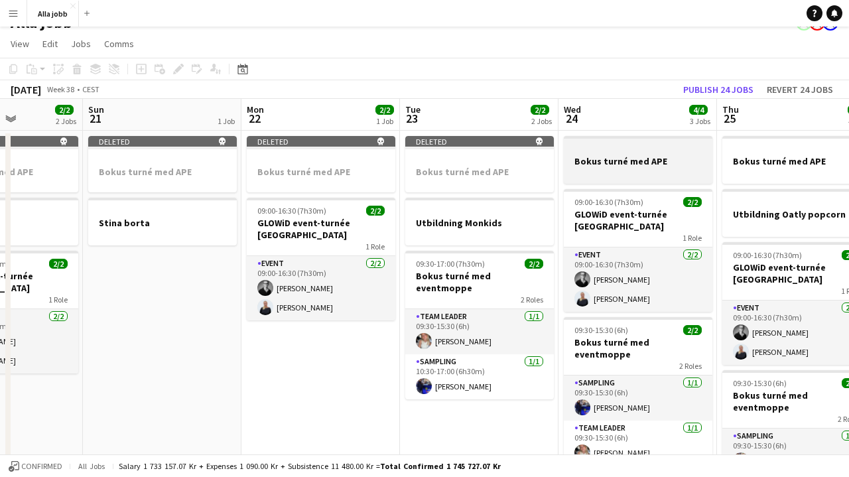
click at [623, 148] on div at bounding box center [638, 149] width 149 height 10
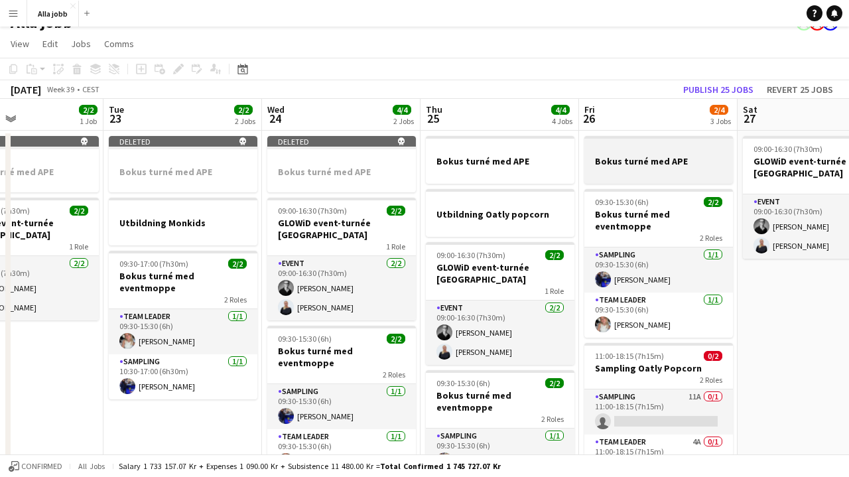
scroll to position [0, 384]
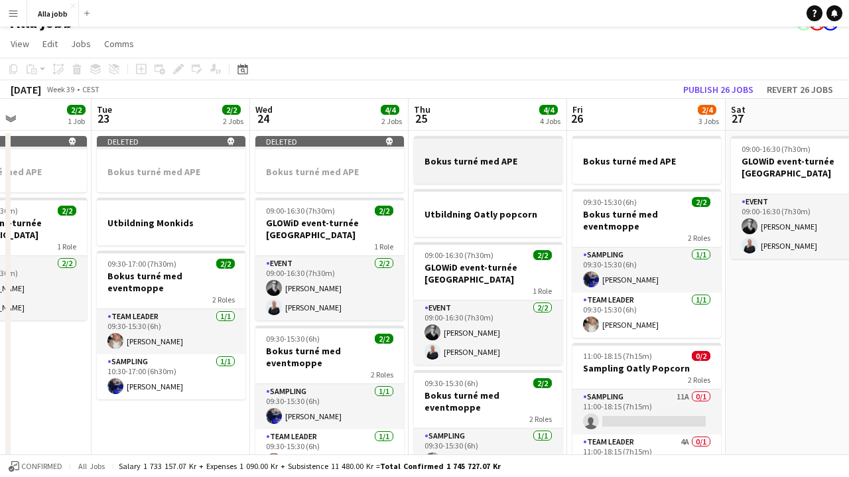
click at [510, 169] on div at bounding box center [488, 172] width 149 height 11
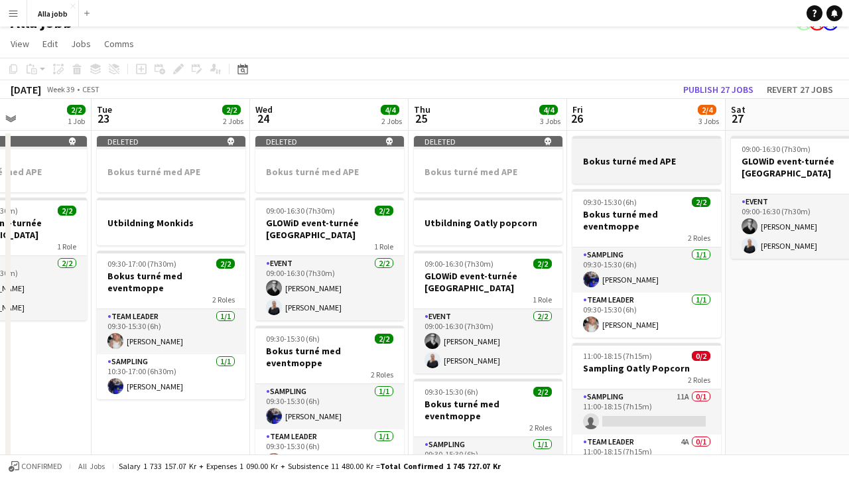
click at [615, 151] on div at bounding box center [647, 149] width 149 height 10
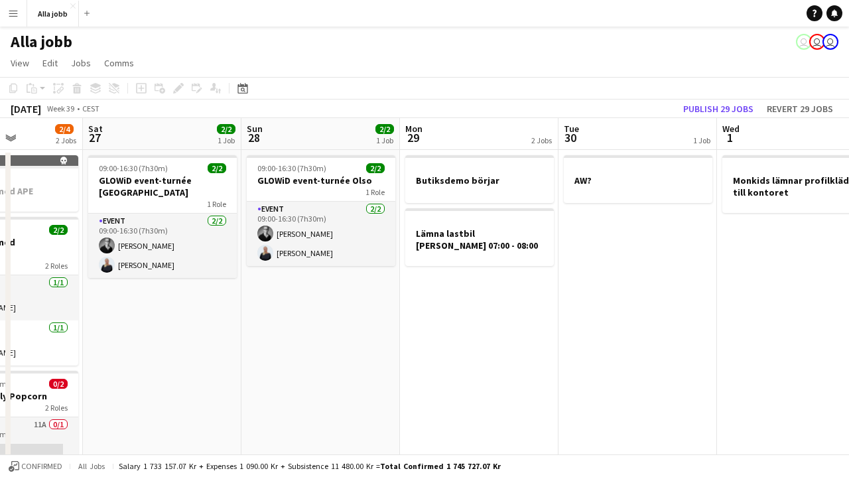
scroll to position [0, 0]
click at [504, 293] on app-date-cell "Butiksdemo börjar Lämna lastbil [PERSON_NAME] 07:00 - 08:00" at bounding box center [479, 453] width 159 height 606
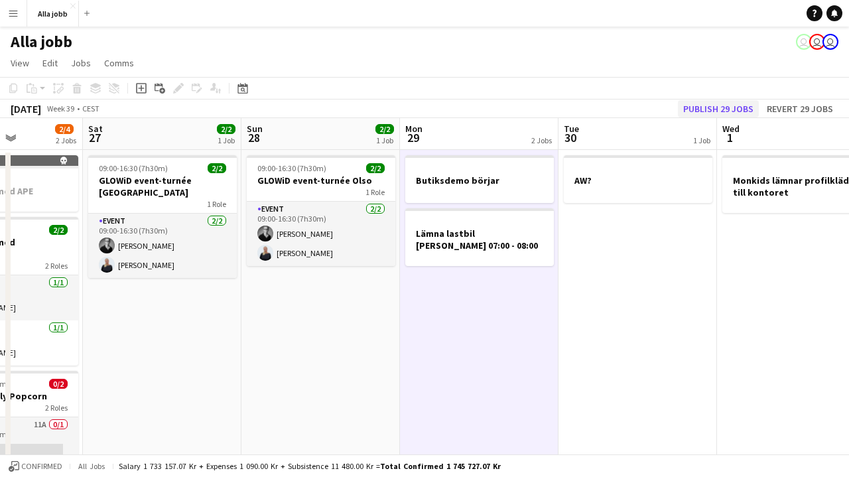
click at [694, 111] on button "Publish 29 jobs" at bounding box center [718, 108] width 81 height 17
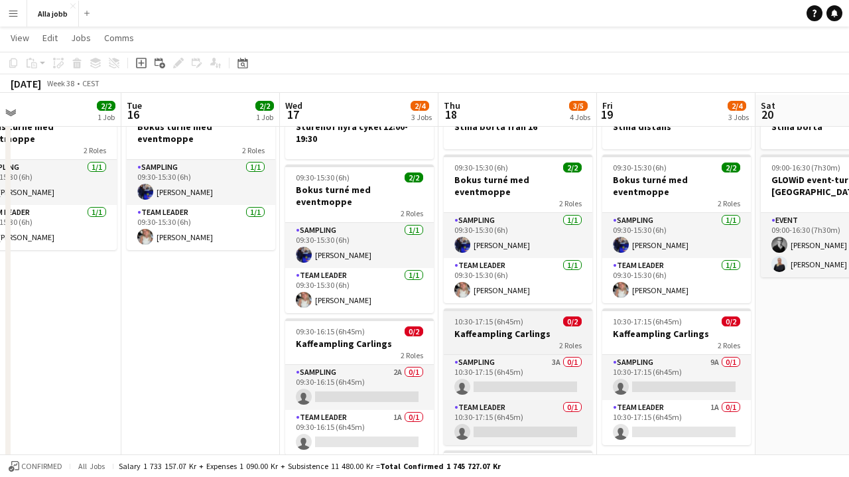
scroll to position [54, 0]
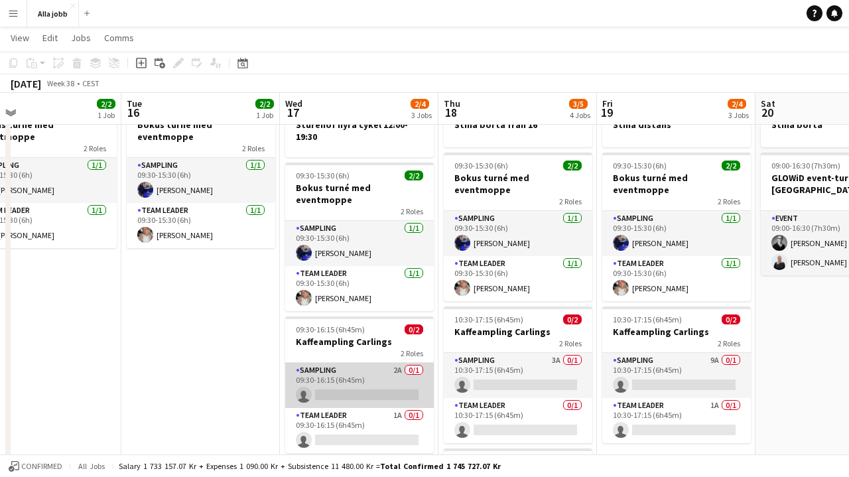
click at [379, 368] on app-card-role "Sampling 2A 0/1 09:30-16:15 (6h45m) single-neutral-actions" at bounding box center [359, 385] width 149 height 45
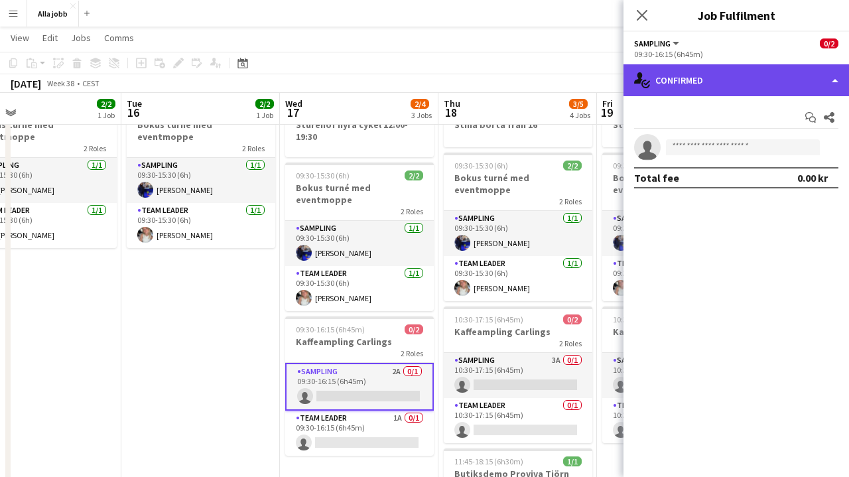
click at [721, 90] on div "single-neutral-actions-check-2 Confirmed" at bounding box center [737, 80] width 226 height 32
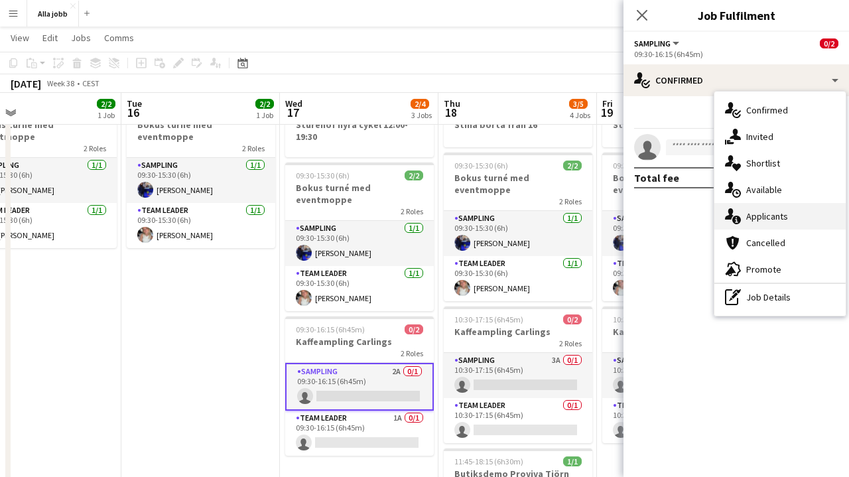
click at [760, 224] on div "single-neutral-actions-information Applicants" at bounding box center [780, 216] width 131 height 27
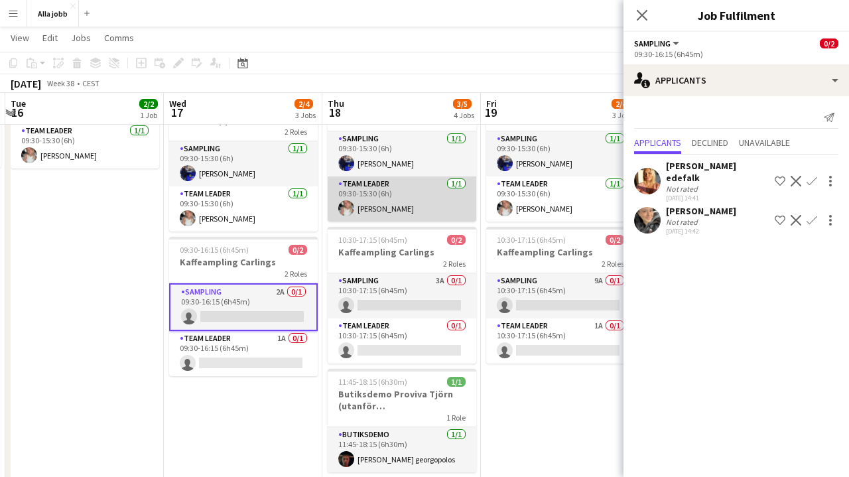
scroll to position [0, 307]
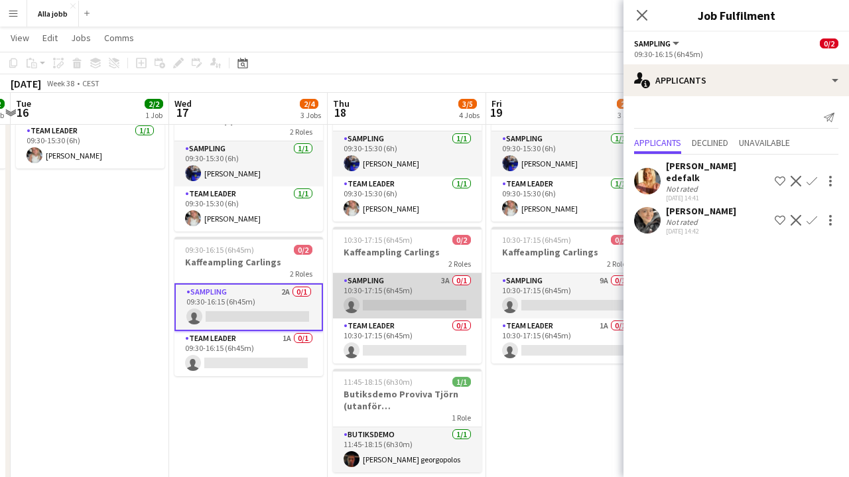
click at [431, 281] on app-card-role "Sampling 3A 0/1 10:30-17:15 (6h45m) single-neutral-actions" at bounding box center [407, 295] width 149 height 45
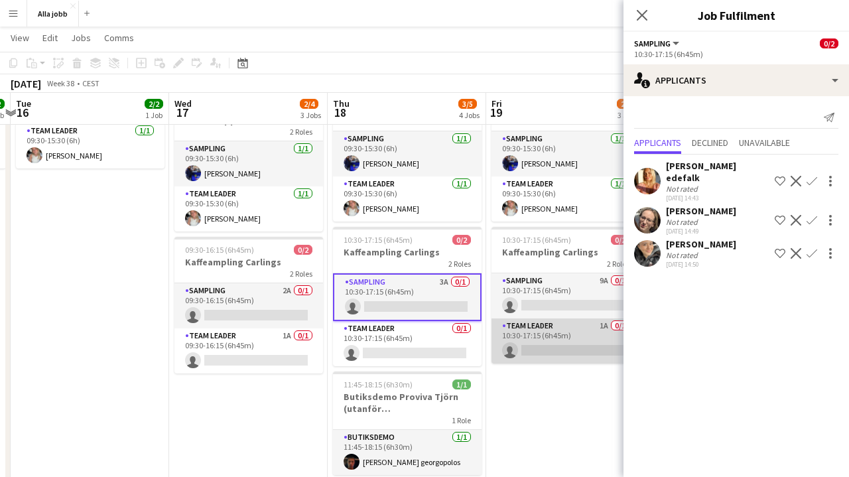
click at [559, 319] on app-card-role "Team Leader 1A 0/1 10:30-17:15 (6h45m) single-neutral-actions" at bounding box center [566, 341] width 149 height 45
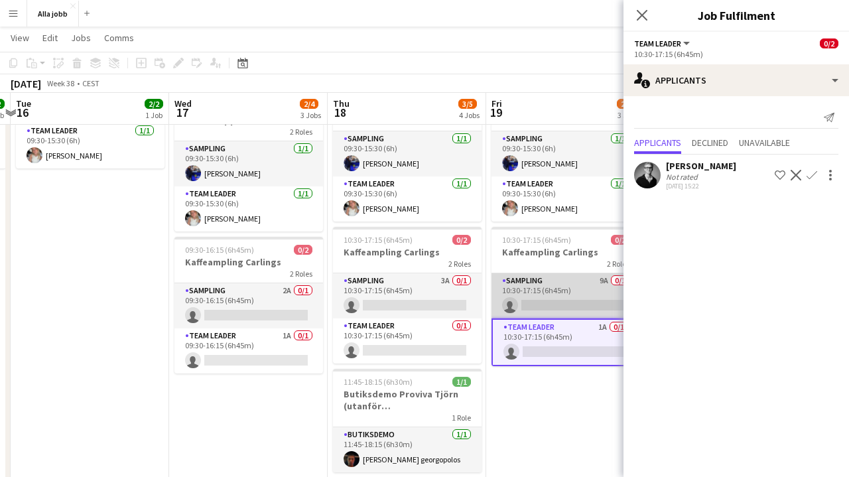
click at [557, 283] on app-card-role "Sampling 9A 0/1 10:30-17:15 (6h45m) single-neutral-actions" at bounding box center [566, 295] width 149 height 45
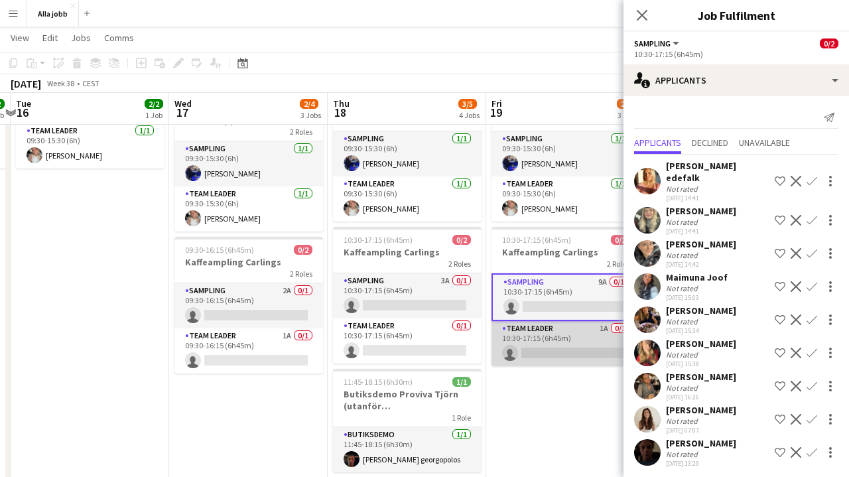
click at [553, 327] on app-card-role "Team Leader 1A 0/1 10:30-17:15 (6h45m) single-neutral-actions" at bounding box center [566, 343] width 149 height 45
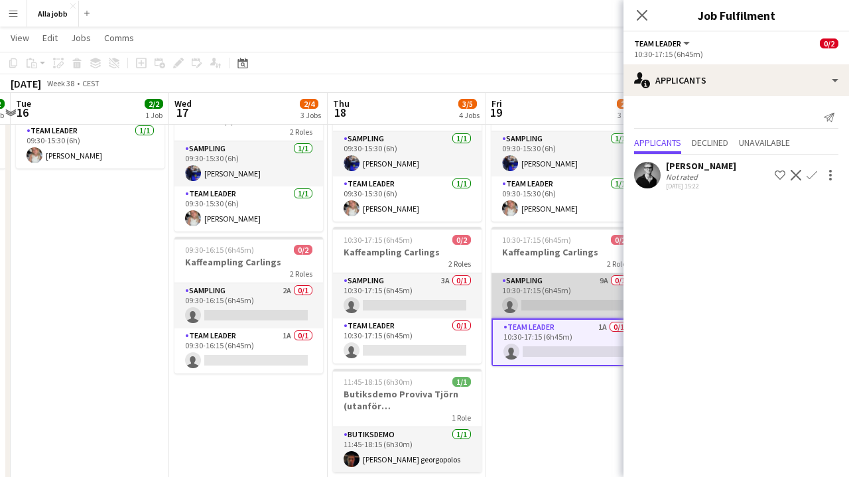
click at [549, 292] on app-card-role "Sampling 9A 0/1 10:30-17:15 (6h45m) single-neutral-actions" at bounding box center [566, 295] width 149 height 45
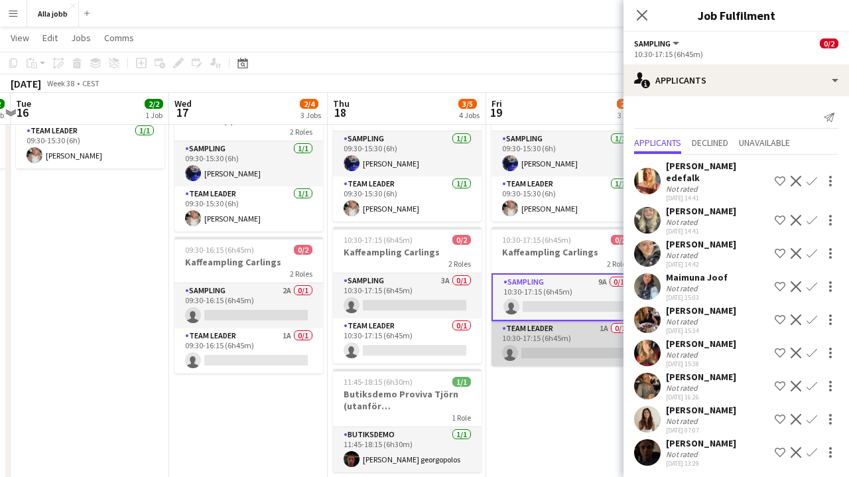
click at [529, 321] on app-card-role "Team Leader 1A 0/1 10:30-17:15 (6h45m) single-neutral-actions" at bounding box center [566, 343] width 149 height 45
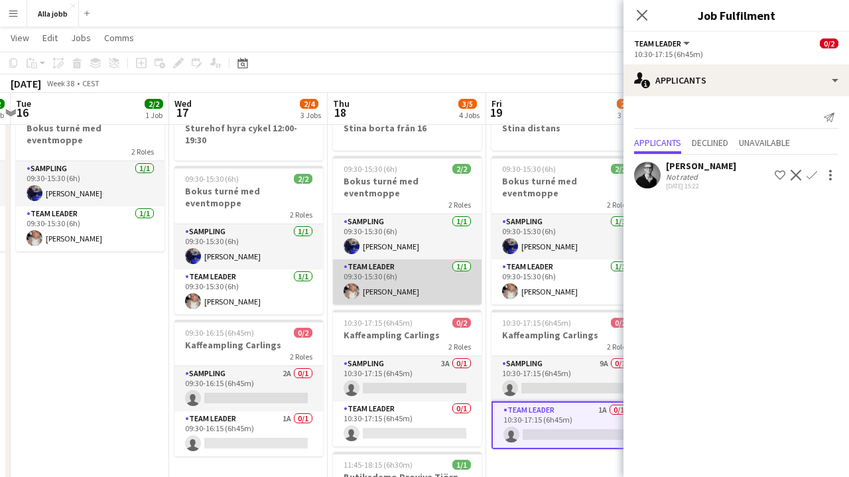
scroll to position [0, 297]
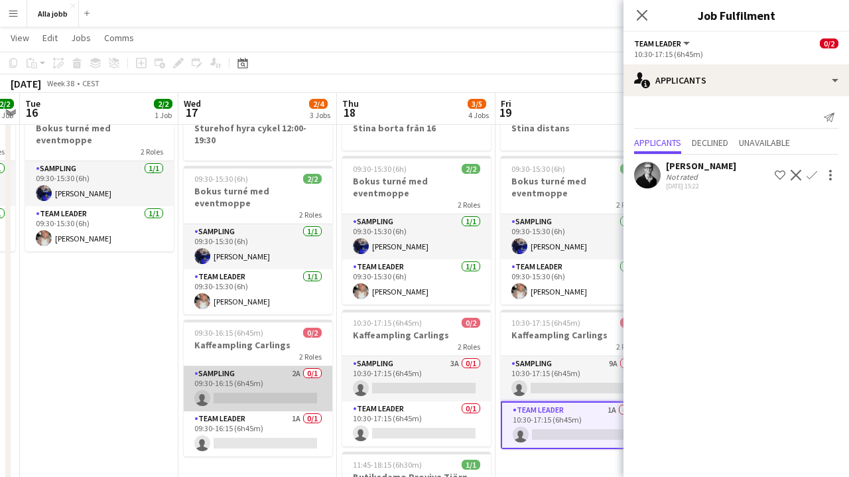
click at [311, 377] on app-card-role "Sampling 2A 0/1 09:30-16:15 (6h45m) single-neutral-actions" at bounding box center [258, 388] width 149 height 45
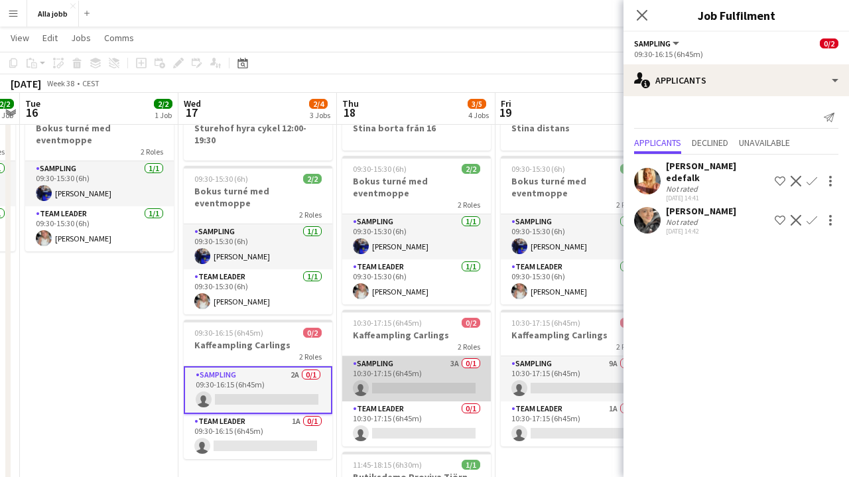
click at [370, 369] on app-card-role "Sampling 3A 0/1 10:30-17:15 (6h45m) single-neutral-actions" at bounding box center [416, 378] width 149 height 45
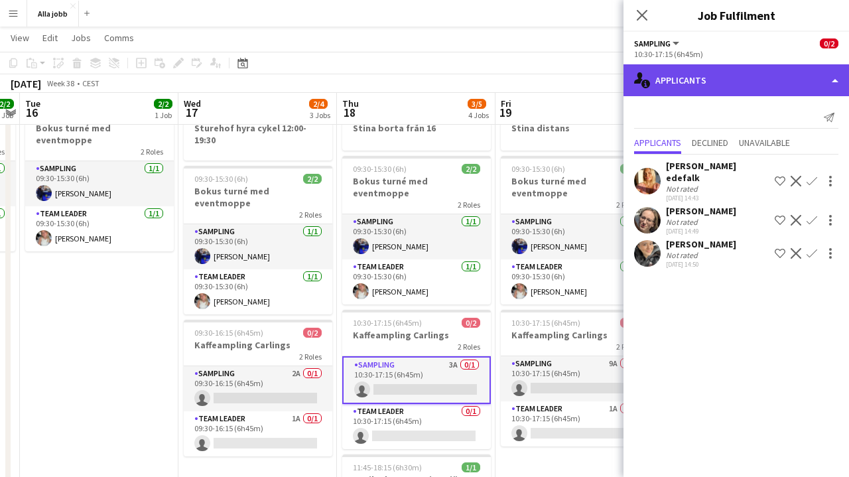
click at [715, 89] on div "single-neutral-actions-information Applicants" at bounding box center [737, 80] width 226 height 32
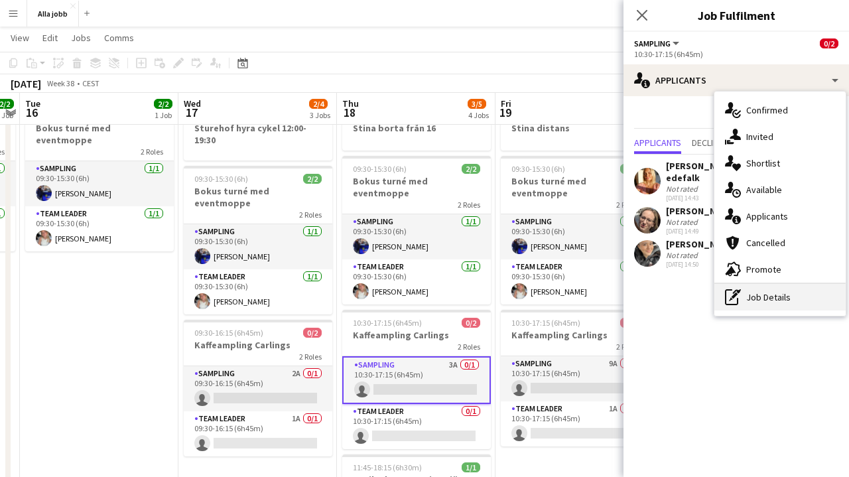
click at [754, 293] on div "pen-write Job Details" at bounding box center [780, 297] width 131 height 27
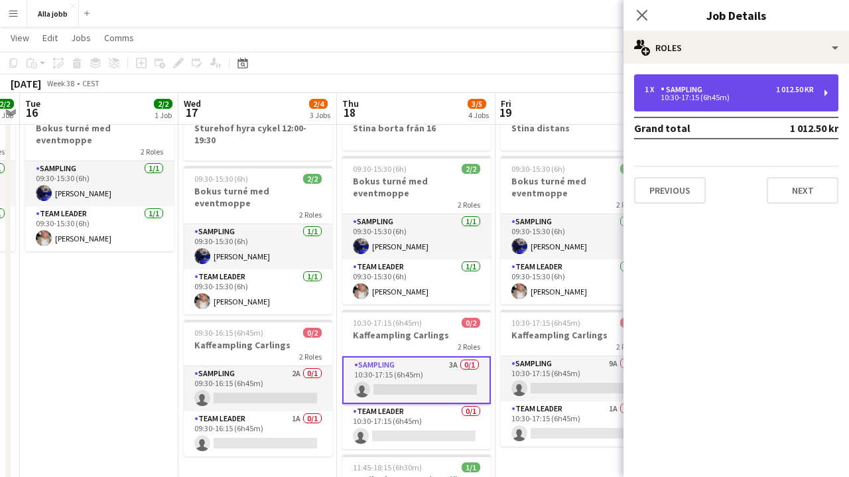
click at [715, 101] on div "10:30-17:15 (6h45m)" at bounding box center [729, 97] width 169 height 7
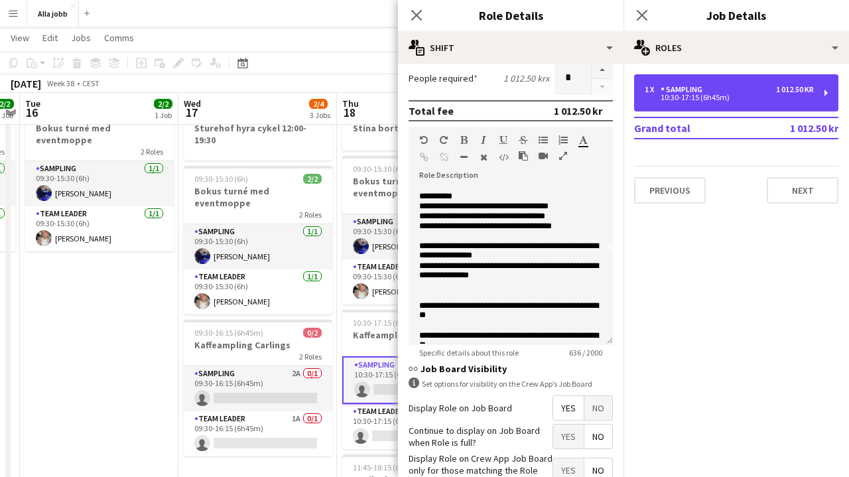
scroll to position [102, 0]
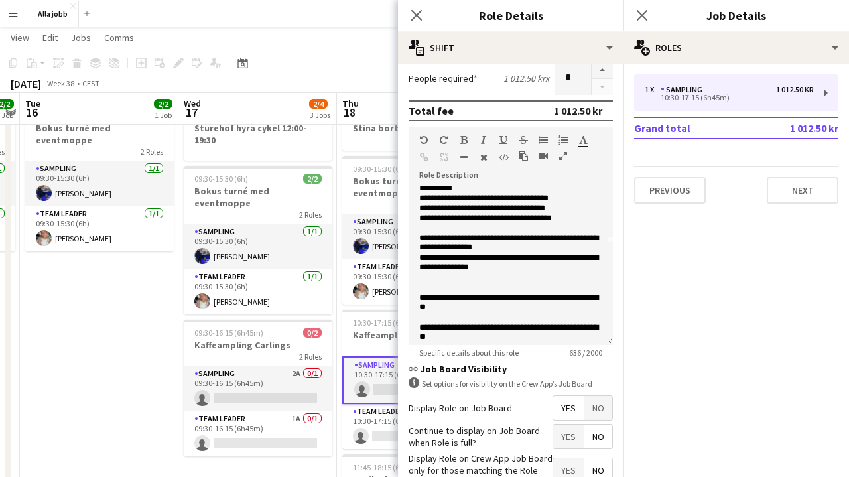
click at [78, 322] on app-date-cell "09:30-15:30 (6h) 2/2 Bokus turné med eventmoppe 2 Roles Sampling [DATE] 09:30-1…" at bounding box center [99, 348] width 159 height 500
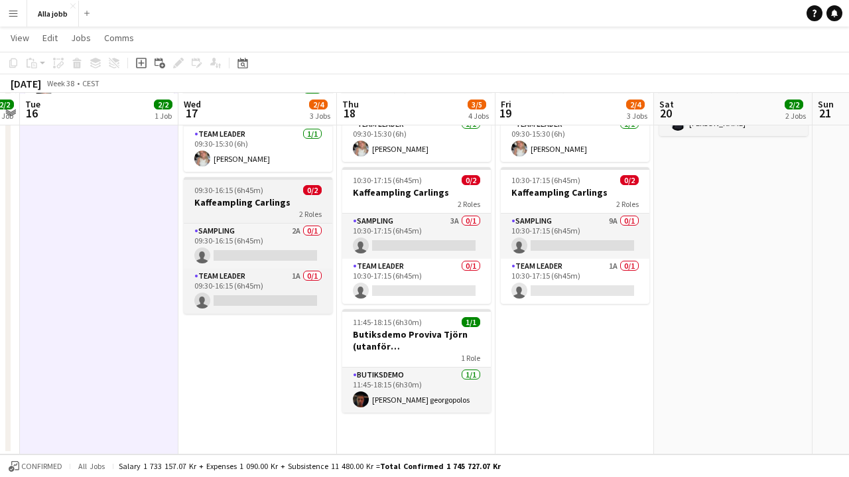
scroll to position [194, 0]
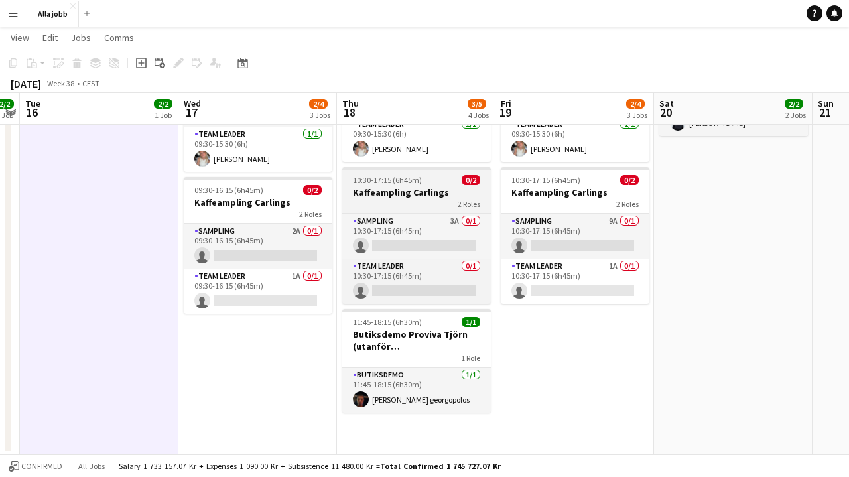
click at [452, 167] on app-job-card "10:30-17:15 (6h45m) 0/2 Kaffeampling Carlings 2 Roles Sampling 3A 0/1 10:30-17:…" at bounding box center [416, 235] width 149 height 137
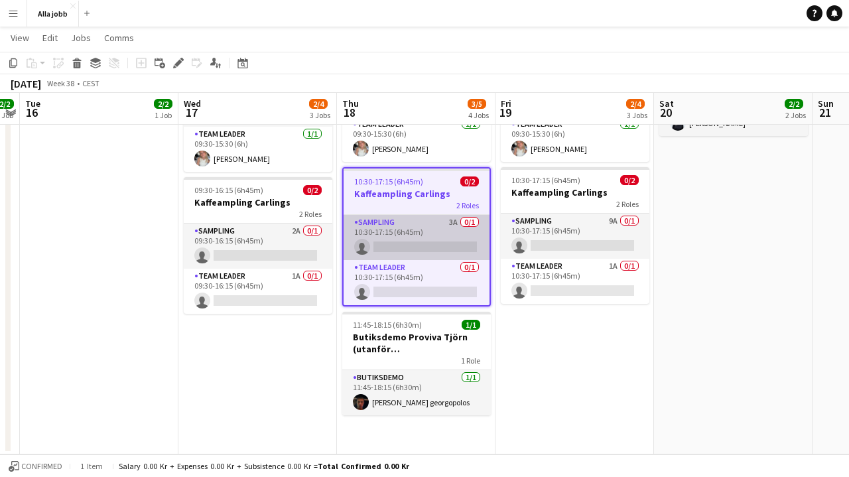
click at [450, 215] on app-card-role "Sampling 3A 0/1 10:30-17:15 (6h45m) single-neutral-actions" at bounding box center [417, 237] width 146 height 45
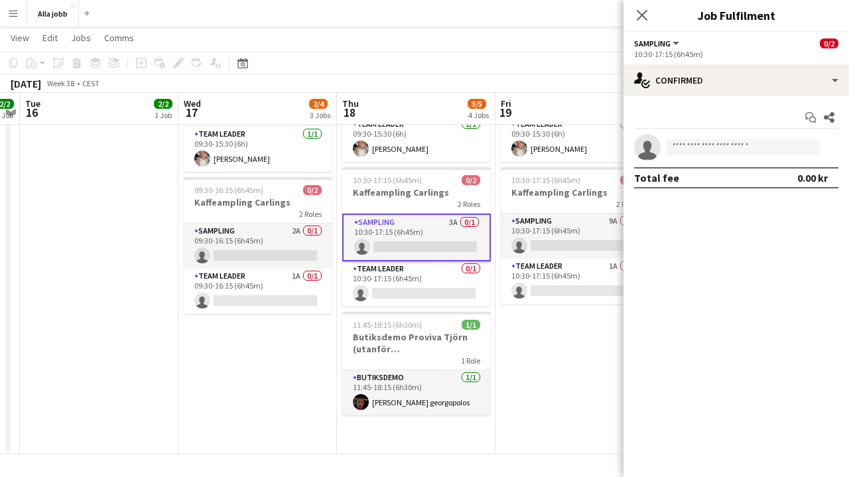
click at [741, 96] on div "Start chat Share single-neutral-actions Total fee 0.00 kr" at bounding box center [737, 147] width 226 height 103
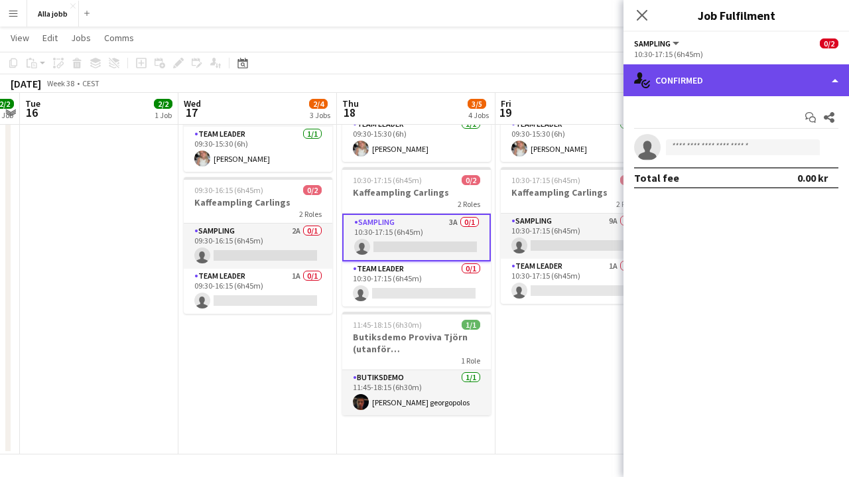
click at [730, 81] on div "single-neutral-actions-check-2 Confirmed" at bounding box center [737, 80] width 226 height 32
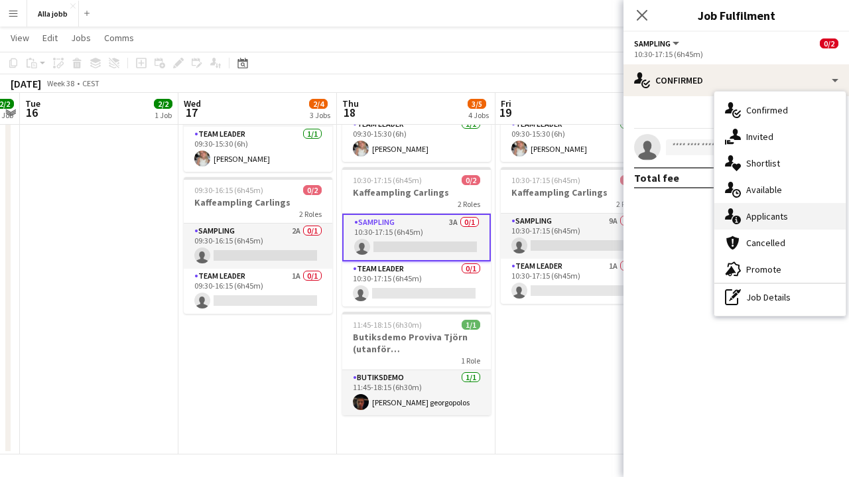
click at [785, 213] on span "Applicants" at bounding box center [768, 216] width 42 height 12
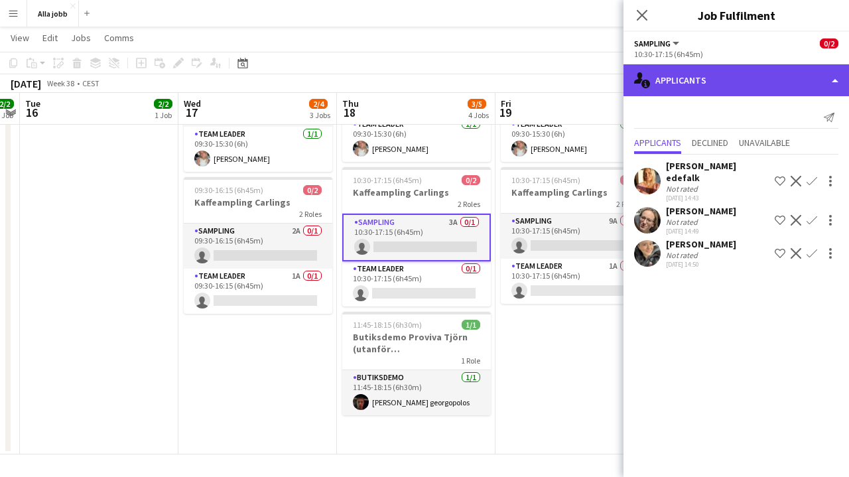
click at [705, 90] on div "single-neutral-actions-information Applicants" at bounding box center [737, 80] width 226 height 32
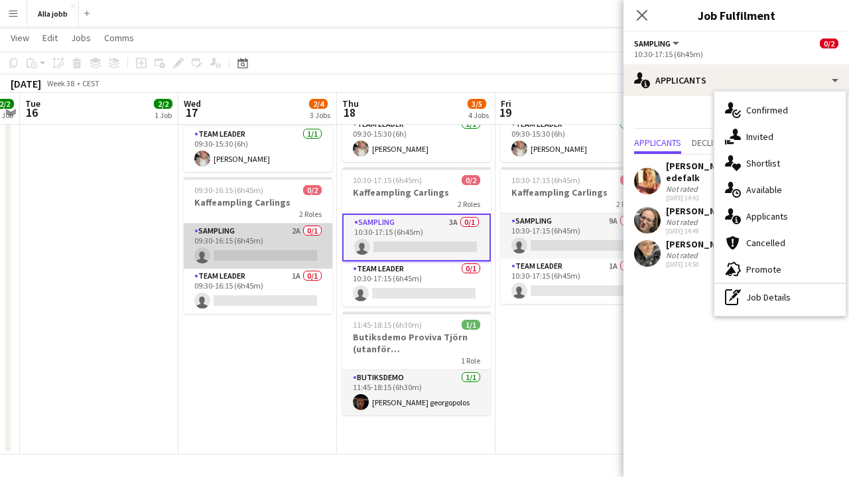
click at [291, 234] on app-card-role "Sampling 2A 0/1 09:30-16:15 (6h45m) single-neutral-actions" at bounding box center [258, 246] width 149 height 45
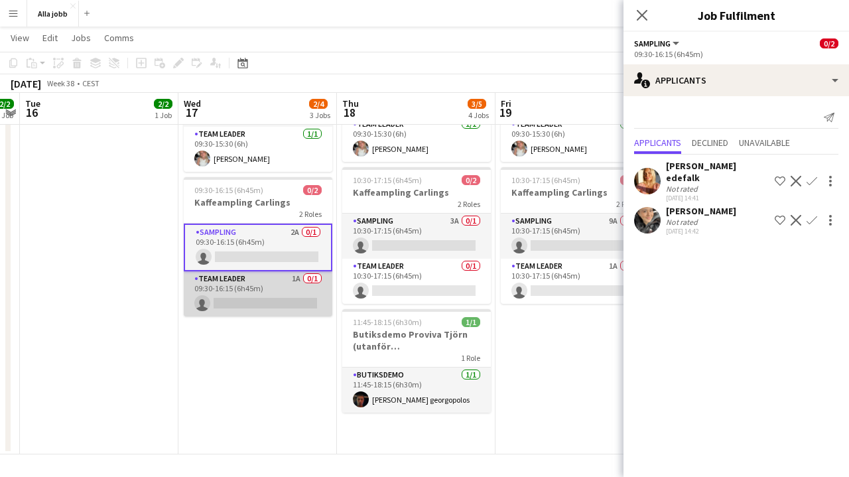
click at [279, 275] on app-card-role "Team Leader 1A 0/1 09:30-16:15 (6h45m) single-neutral-actions" at bounding box center [258, 293] width 149 height 45
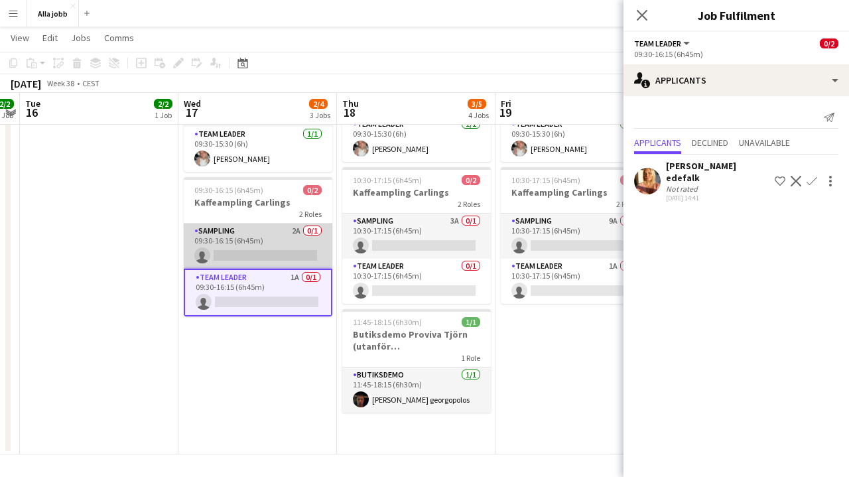
click at [274, 224] on app-card-role "Sampling 2A 0/1 09:30-16:15 (6h45m) single-neutral-actions" at bounding box center [258, 246] width 149 height 45
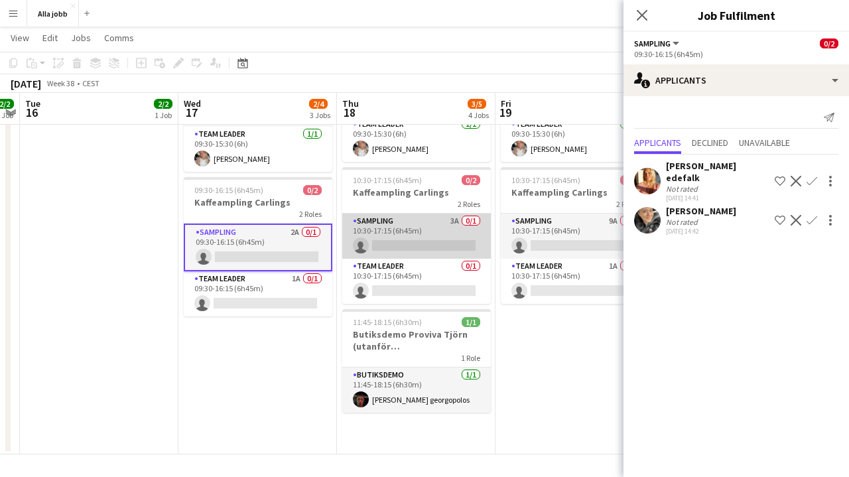
click at [445, 227] on app-card-role "Sampling 3A 0/1 10:30-17:15 (6h45m) single-neutral-actions" at bounding box center [416, 236] width 149 height 45
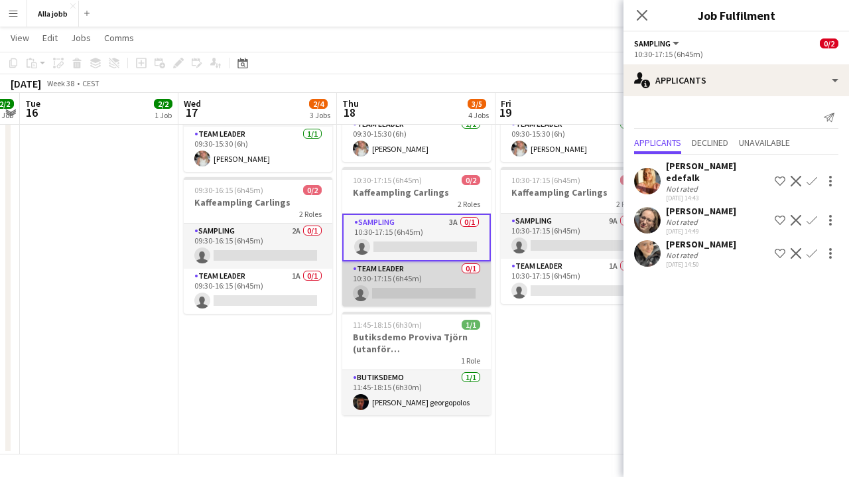
click at [430, 271] on app-card-role "Team Leader 0/1 10:30-17:15 (6h45m) single-neutral-actions" at bounding box center [416, 283] width 149 height 45
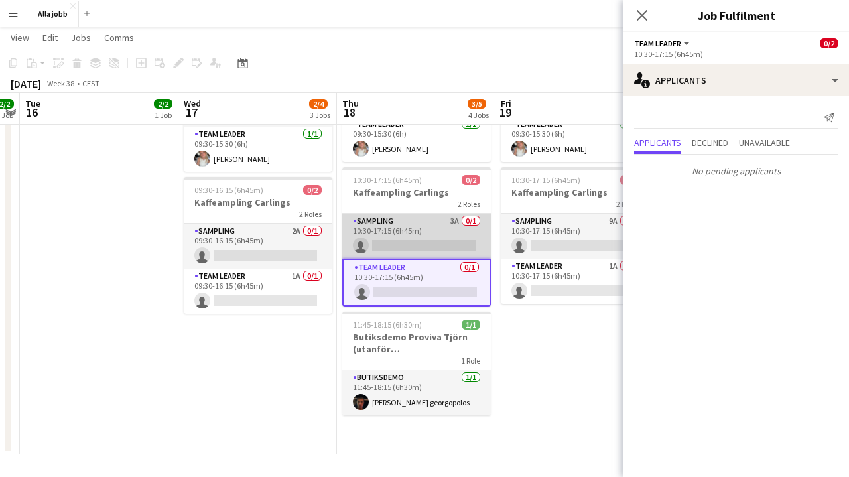
click at [423, 224] on app-card-role "Sampling 3A 0/1 10:30-17:15 (6h45m) single-neutral-actions" at bounding box center [416, 236] width 149 height 45
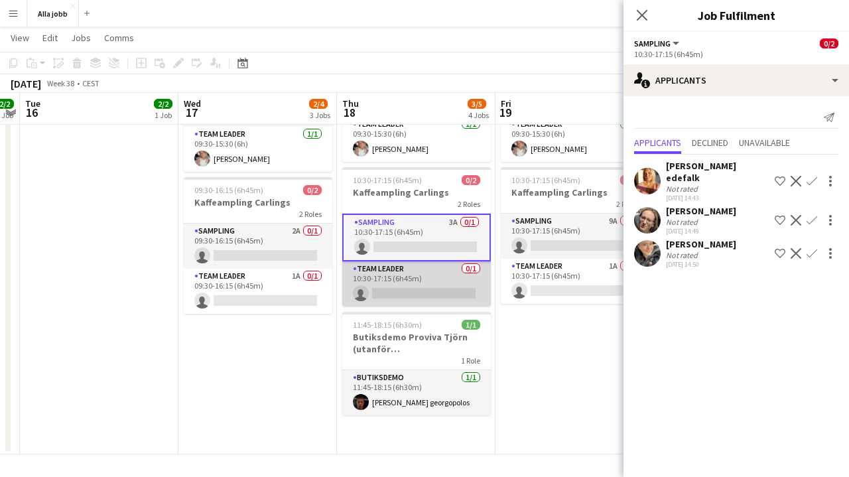
click at [422, 269] on app-card-role "Team Leader 0/1 10:30-17:15 (6h45m) single-neutral-actions" at bounding box center [416, 283] width 149 height 45
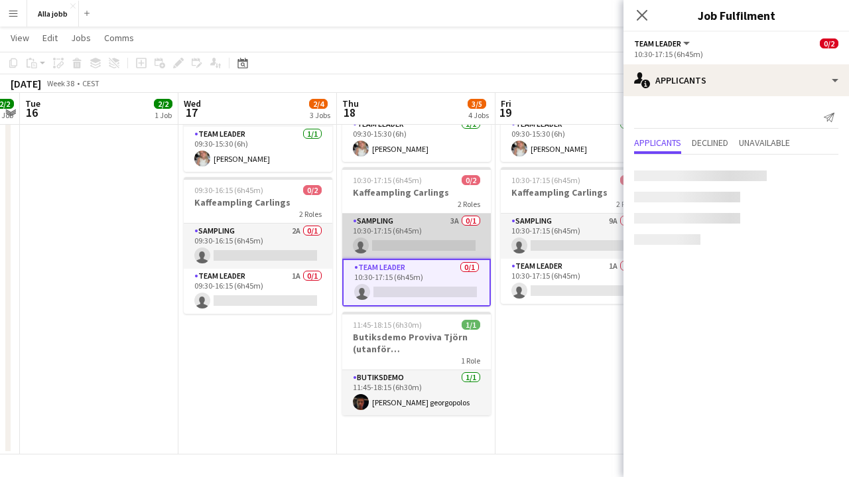
click at [421, 225] on app-card-role "Sampling 3A 0/1 10:30-17:15 (6h45m) single-neutral-actions" at bounding box center [416, 236] width 149 height 45
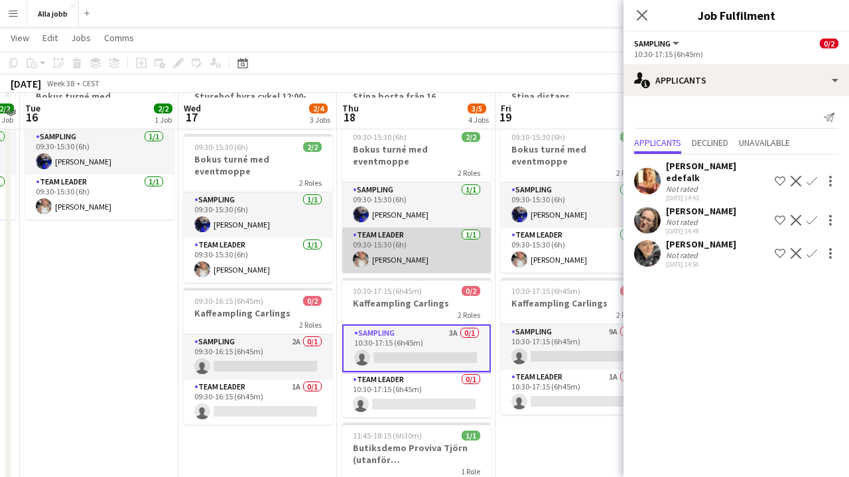
scroll to position [62, 0]
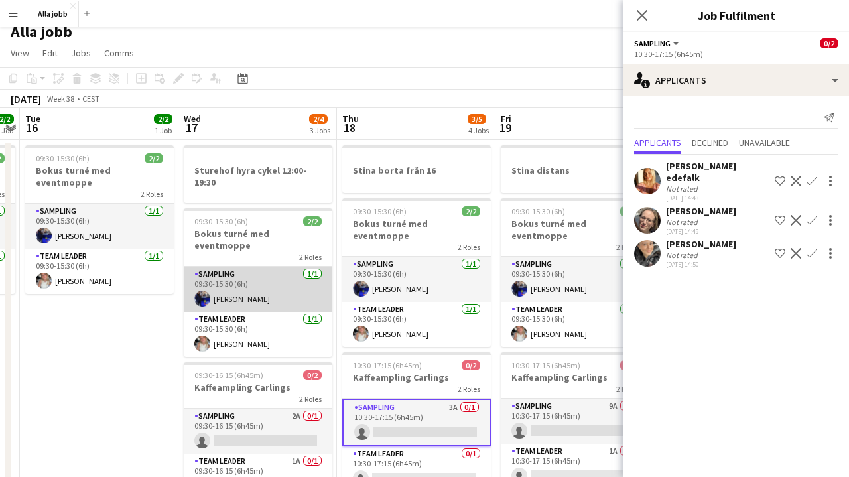
click at [270, 267] on app-card-role "Sampling [DATE] 09:30-15:30 (6h) [PERSON_NAME]" at bounding box center [258, 289] width 149 height 45
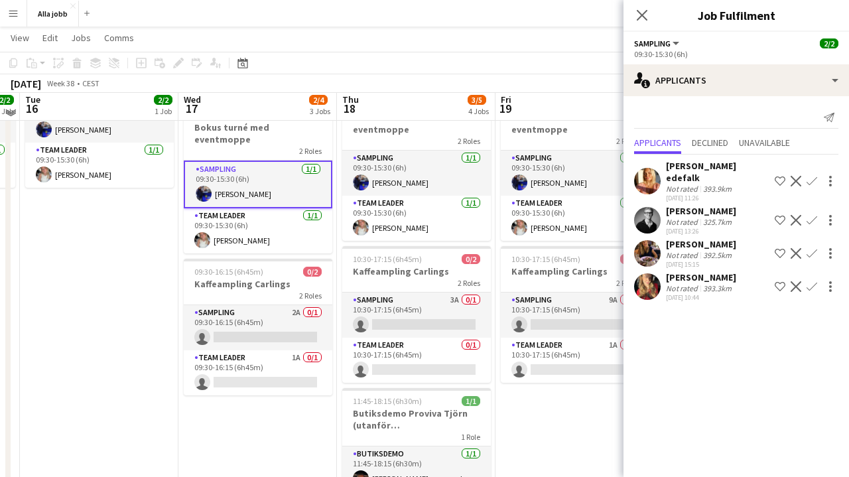
scroll to position [125, 0]
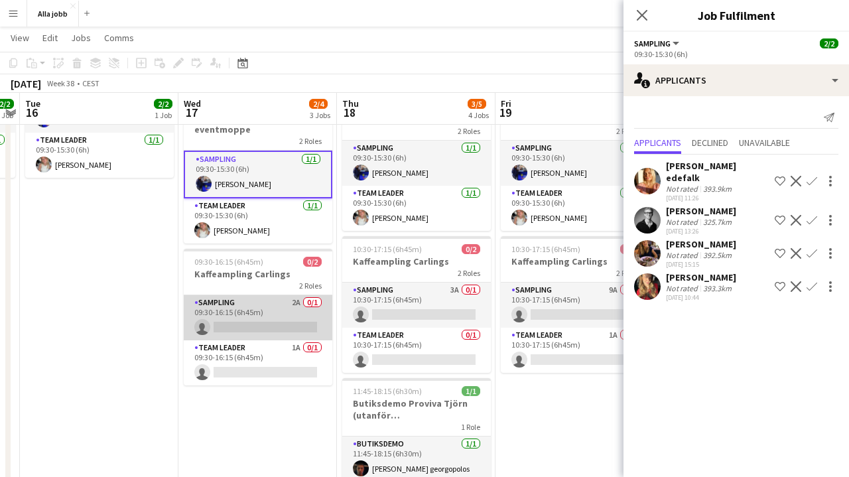
click at [261, 303] on app-card-role "Sampling 2A 0/1 09:30-16:15 (6h45m) single-neutral-actions" at bounding box center [258, 317] width 149 height 45
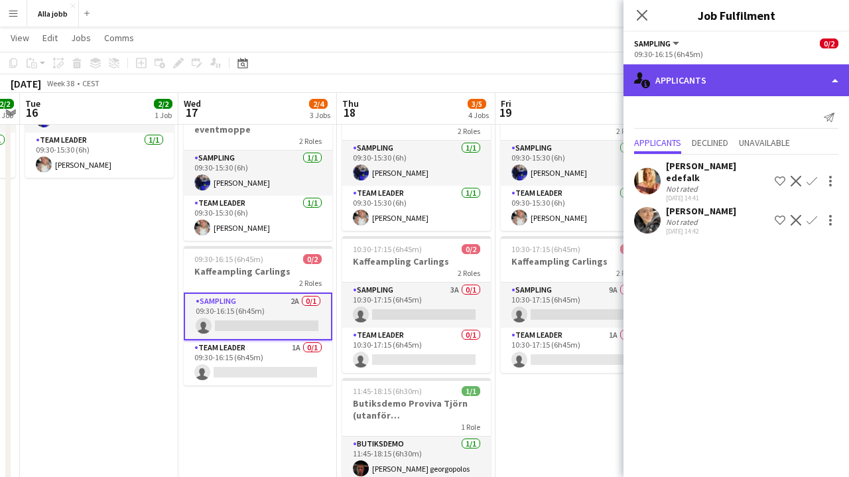
click at [753, 78] on div "single-neutral-actions-information Applicants" at bounding box center [737, 80] width 226 height 32
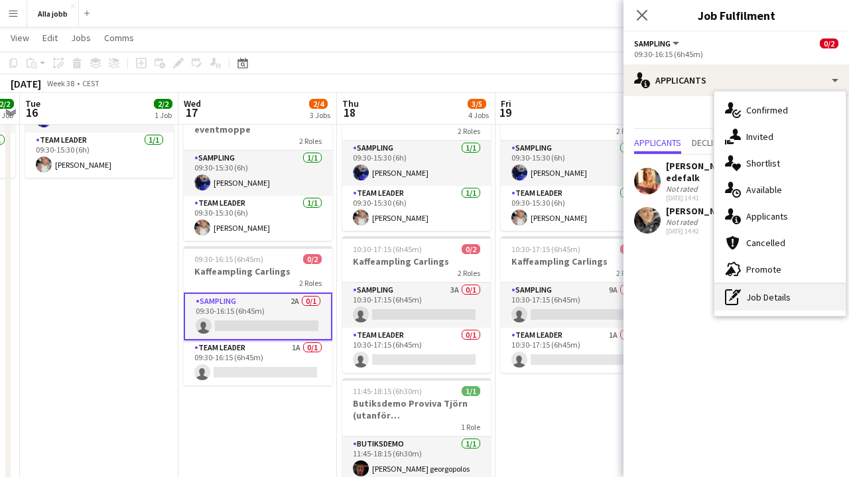
click at [788, 305] on div "pen-write Job Details" at bounding box center [780, 297] width 131 height 27
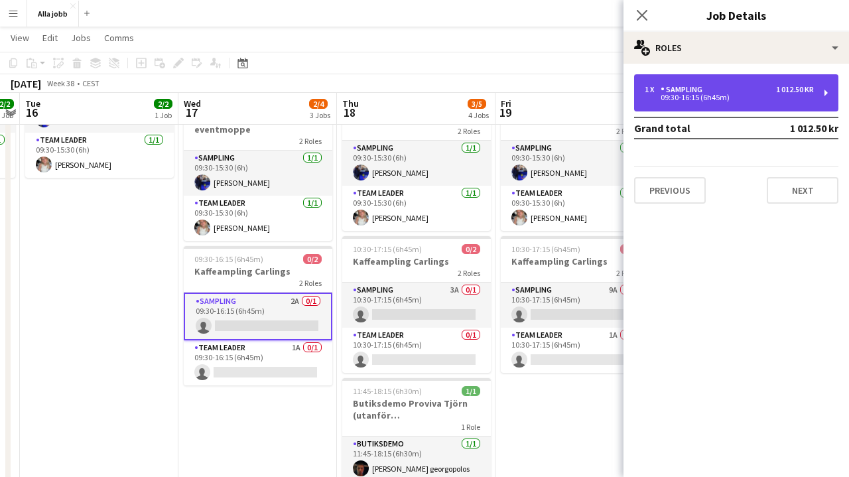
click at [750, 82] on div "1 x Sampling 1 012.50 kr 09:30-16:15 (6h45m)" at bounding box center [736, 92] width 204 height 37
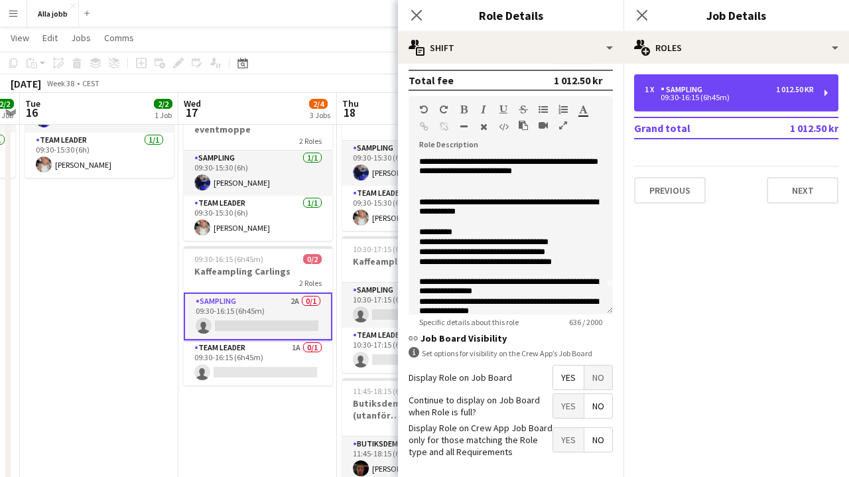
scroll to position [36, 0]
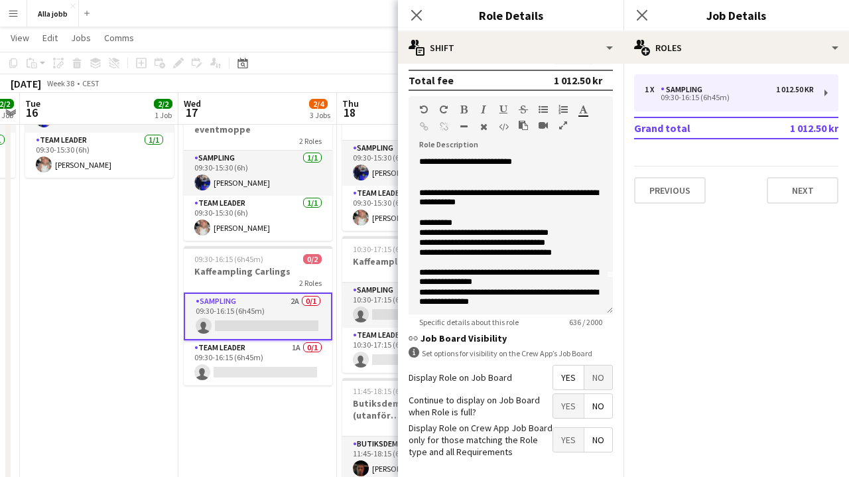
click at [290, 415] on app-date-cell "Sturehof hyra cykel 12:00-19:30 09:30-15:30 (6h) 2/2 Bokus turné med eventmoppe…" at bounding box center [258, 274] width 159 height 500
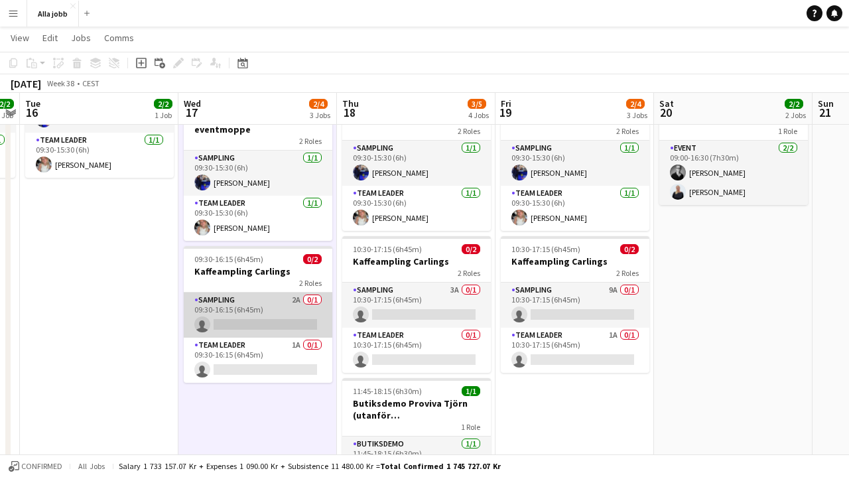
click at [279, 295] on app-card-role "Sampling 2A 0/1 09:30-16:15 (6h45m) single-neutral-actions" at bounding box center [258, 315] width 149 height 45
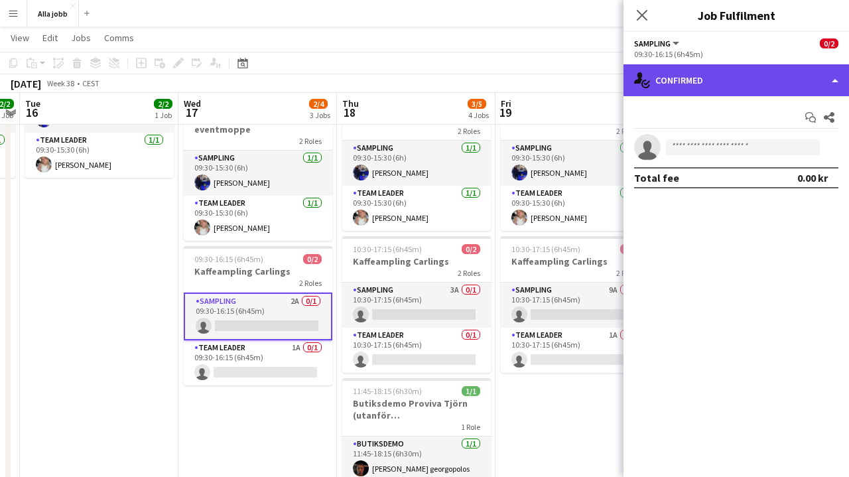
click at [695, 76] on div "single-neutral-actions-check-2 Confirmed" at bounding box center [737, 80] width 226 height 32
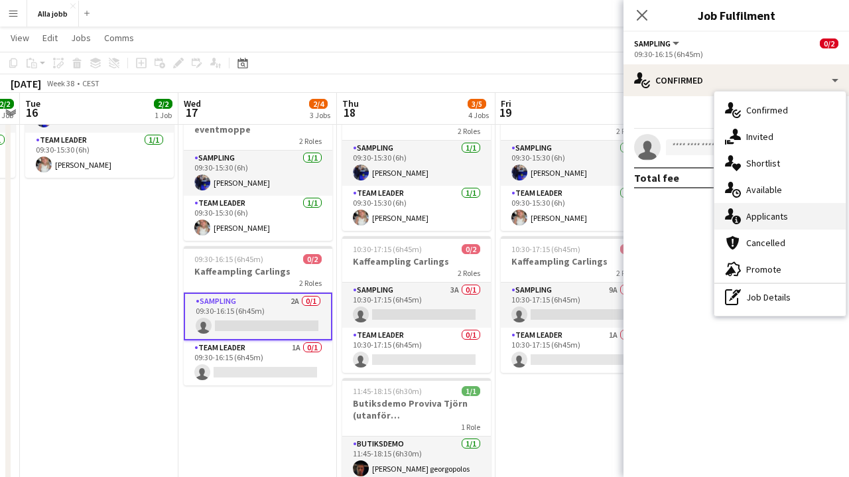
click at [791, 216] on div "single-neutral-actions-information Applicants" at bounding box center [780, 216] width 131 height 27
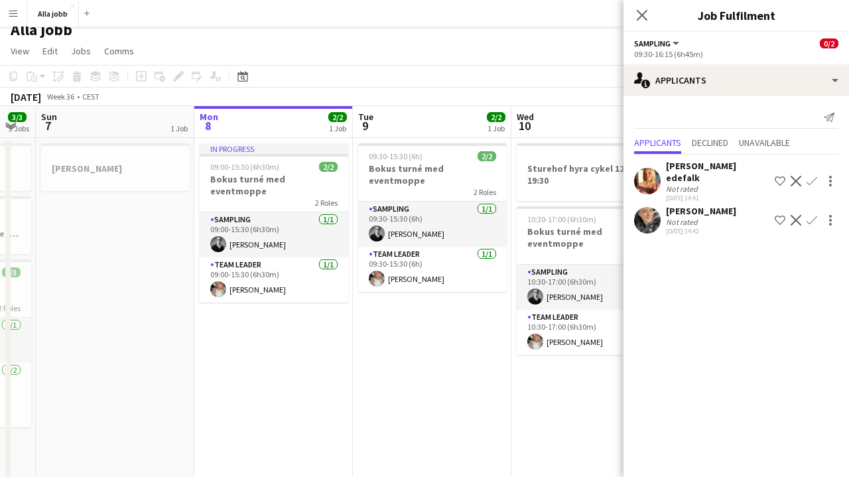
scroll to position [0, 281]
